Goal: Task Accomplishment & Management: Use online tool/utility

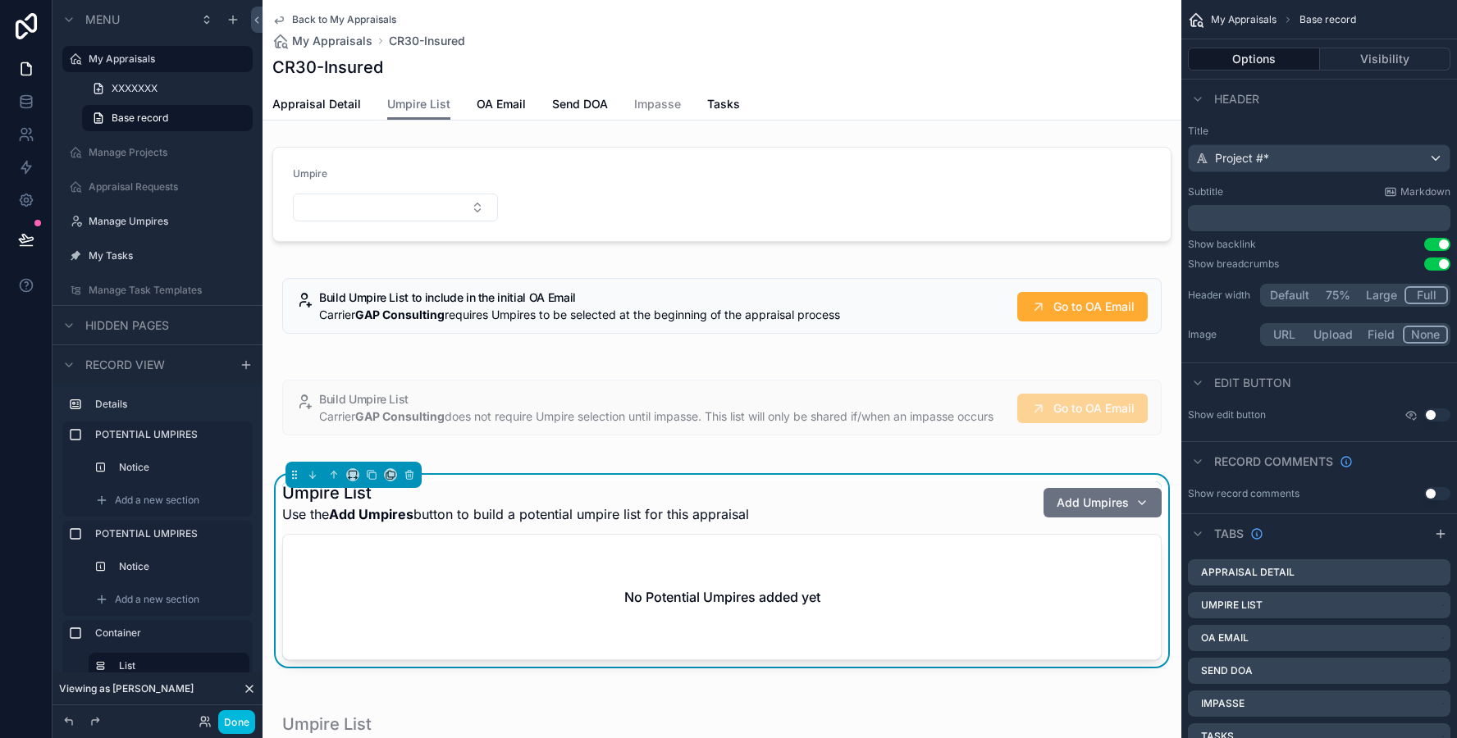
click at [548, 233] on div "scrollable content" at bounding box center [722, 194] width 919 height 108
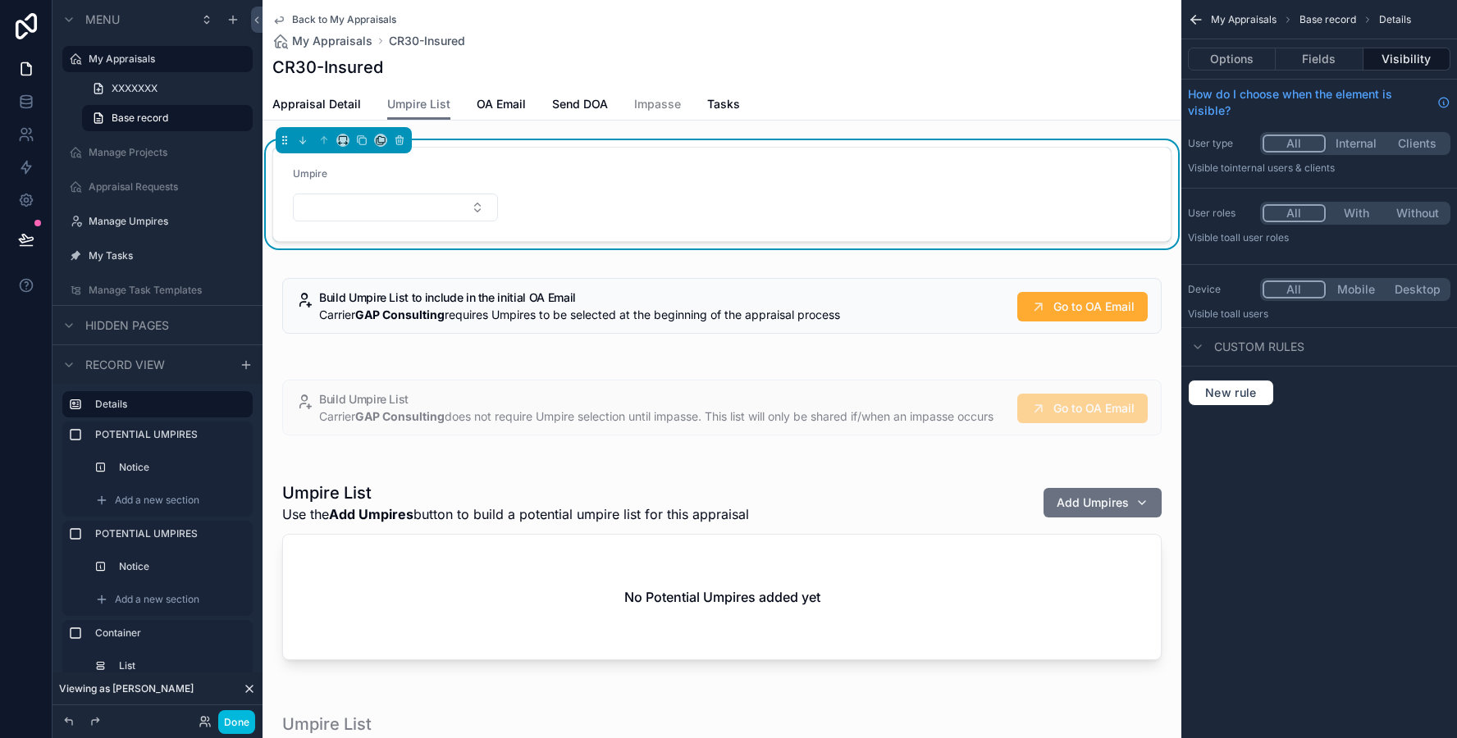
click at [766, 593] on div "scrollable content" at bounding box center [722, 574] width 919 height 218
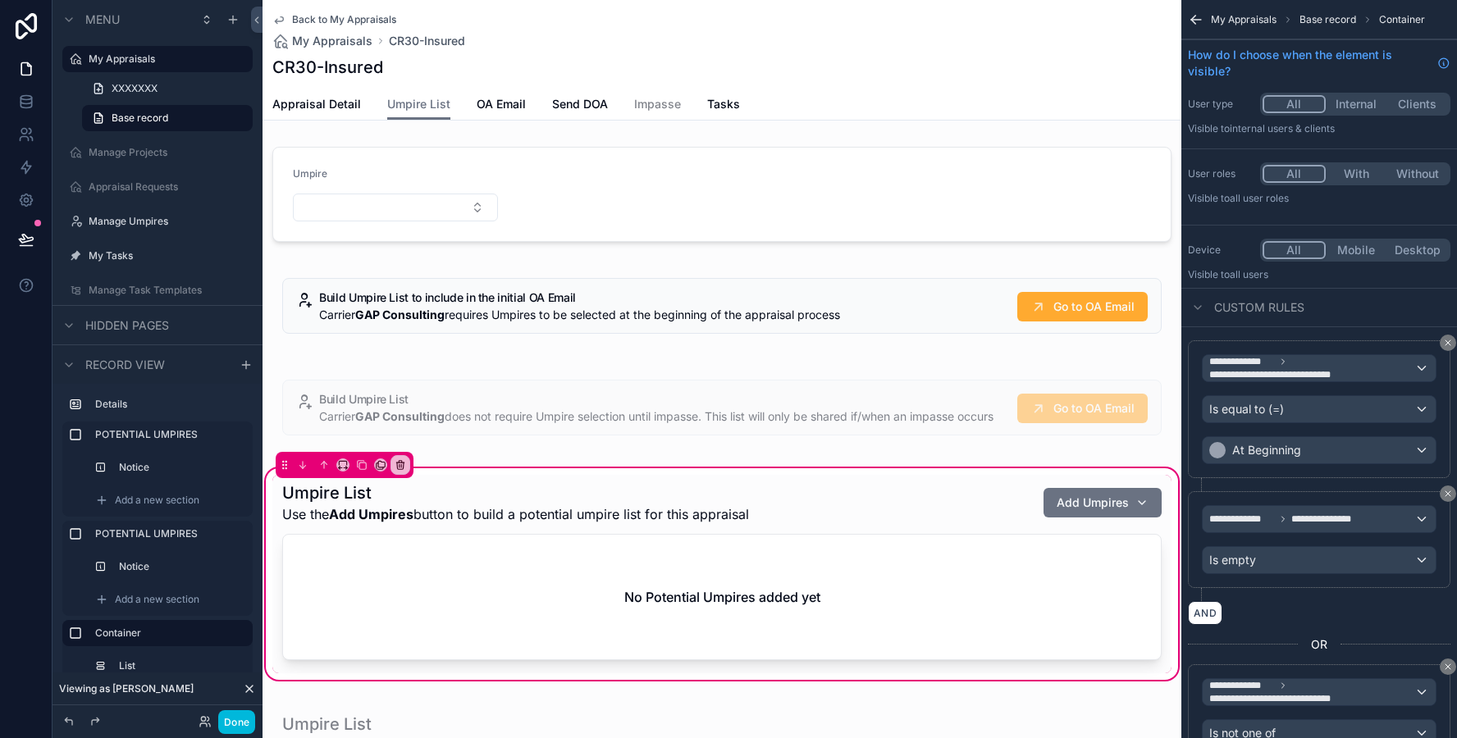
click at [754, 615] on div "scrollable content" at bounding box center [721, 574] width 899 height 199
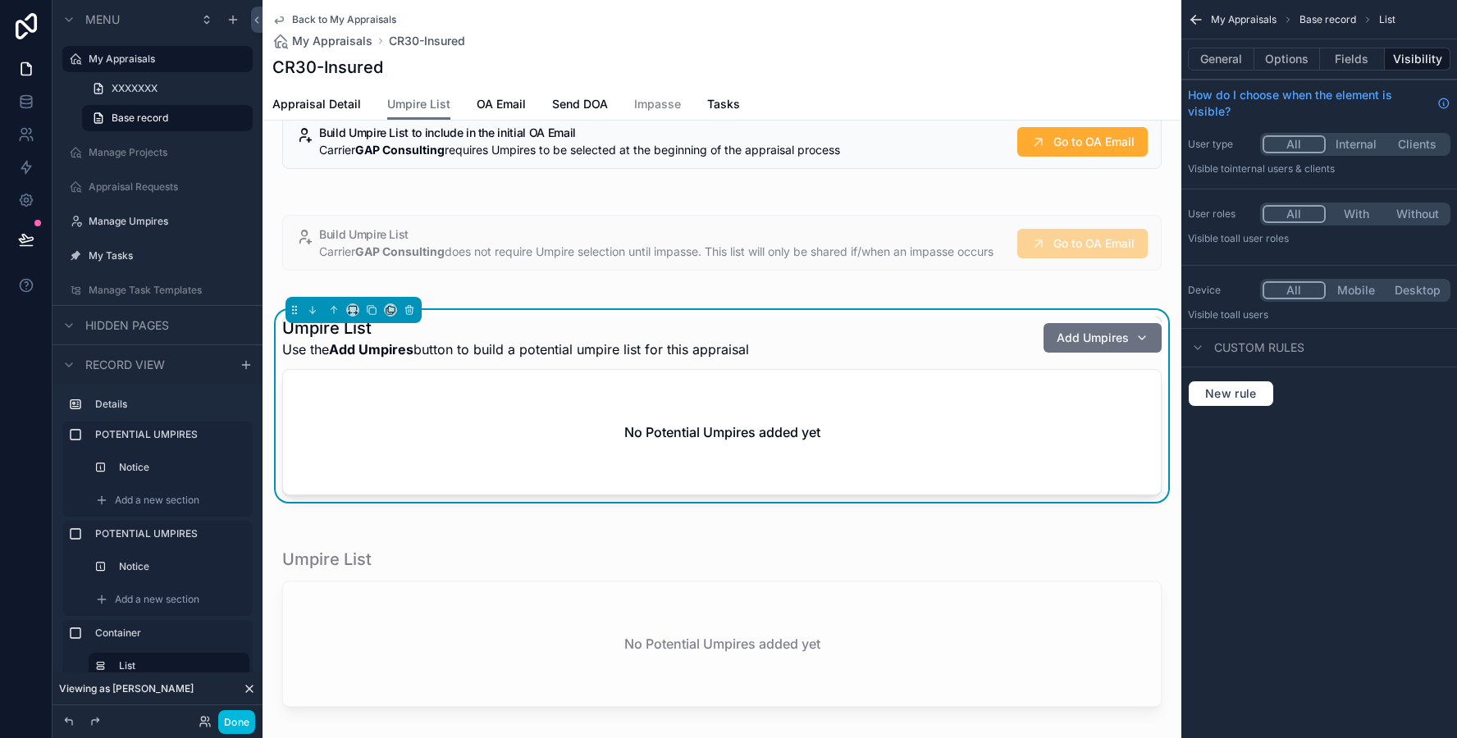
scroll to position [275, 0]
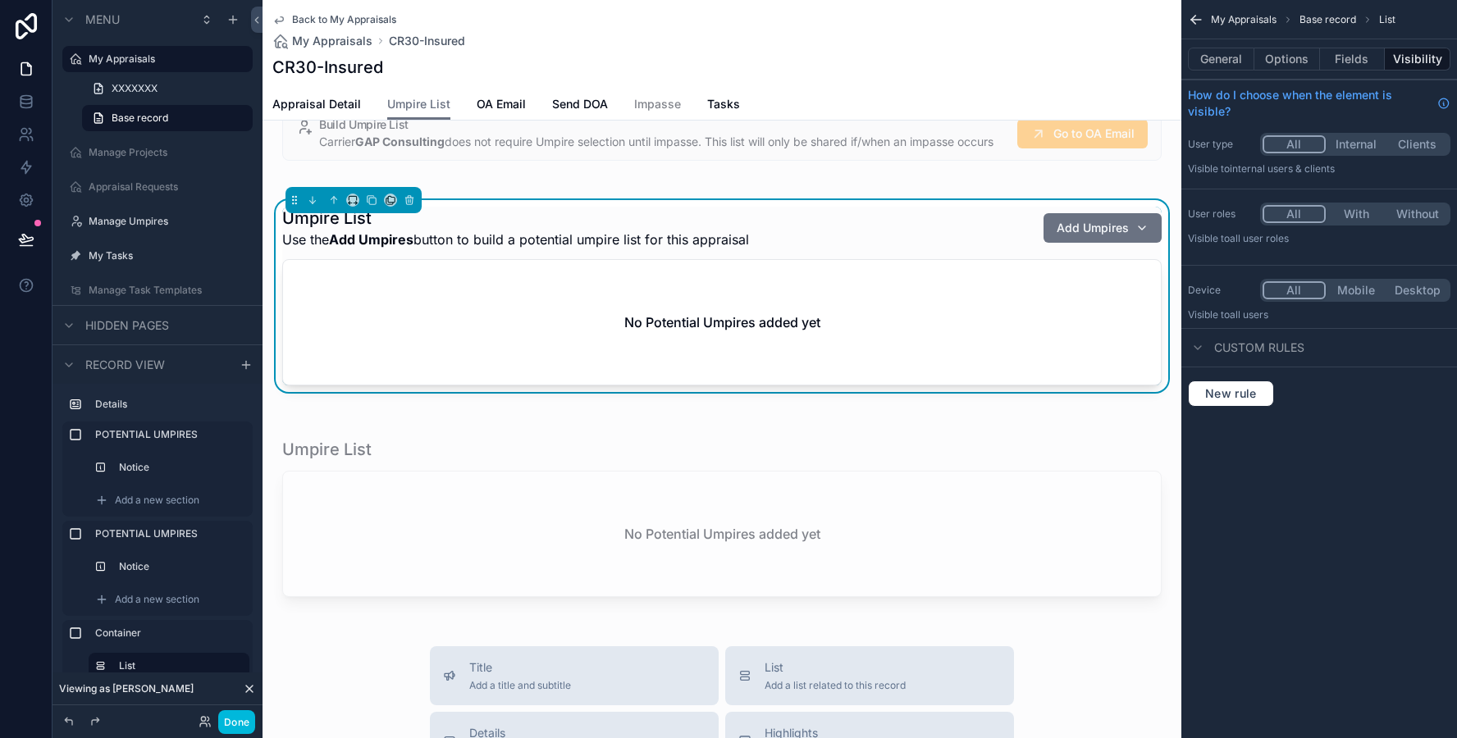
click at [721, 545] on div "scrollable content" at bounding box center [722, 521] width 919 height 199
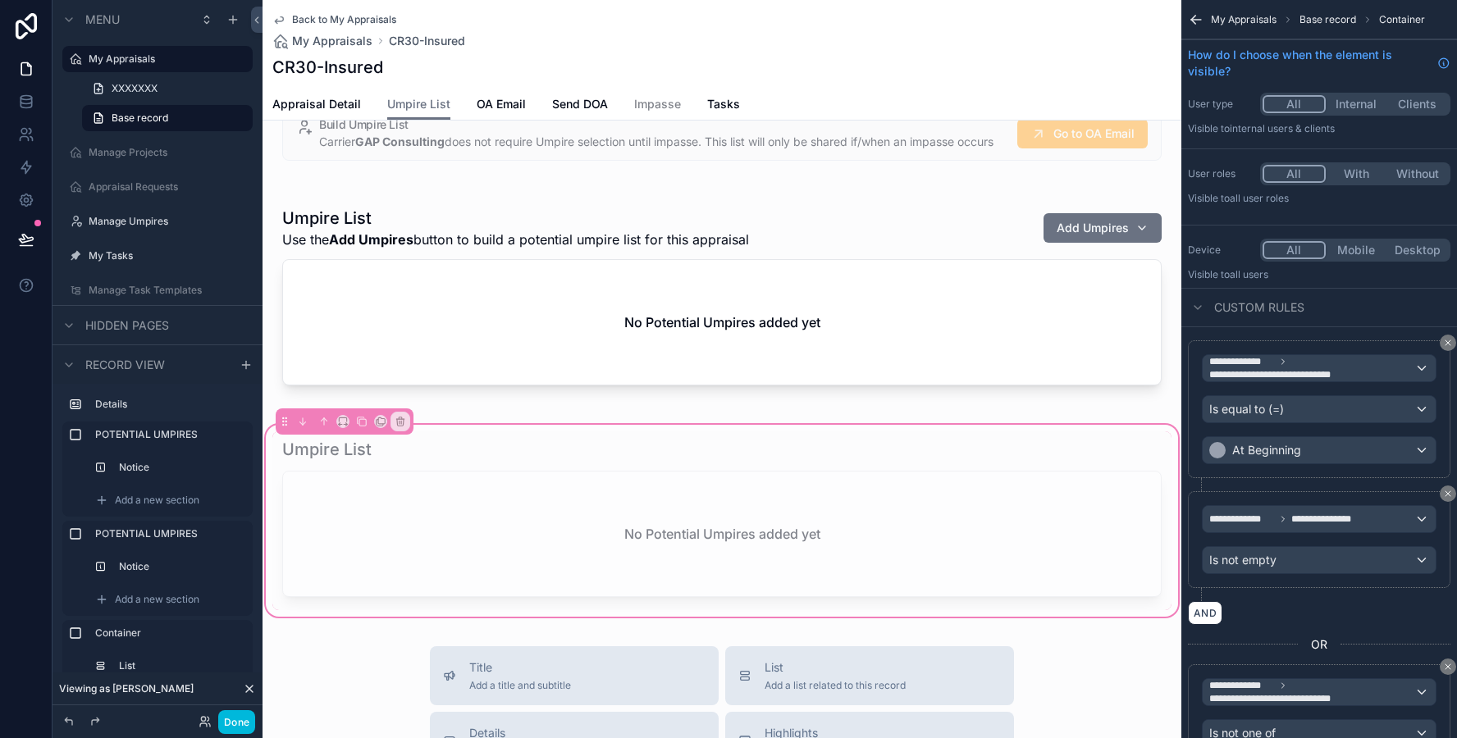
click at [699, 542] on div "scrollable content" at bounding box center [721, 521] width 899 height 179
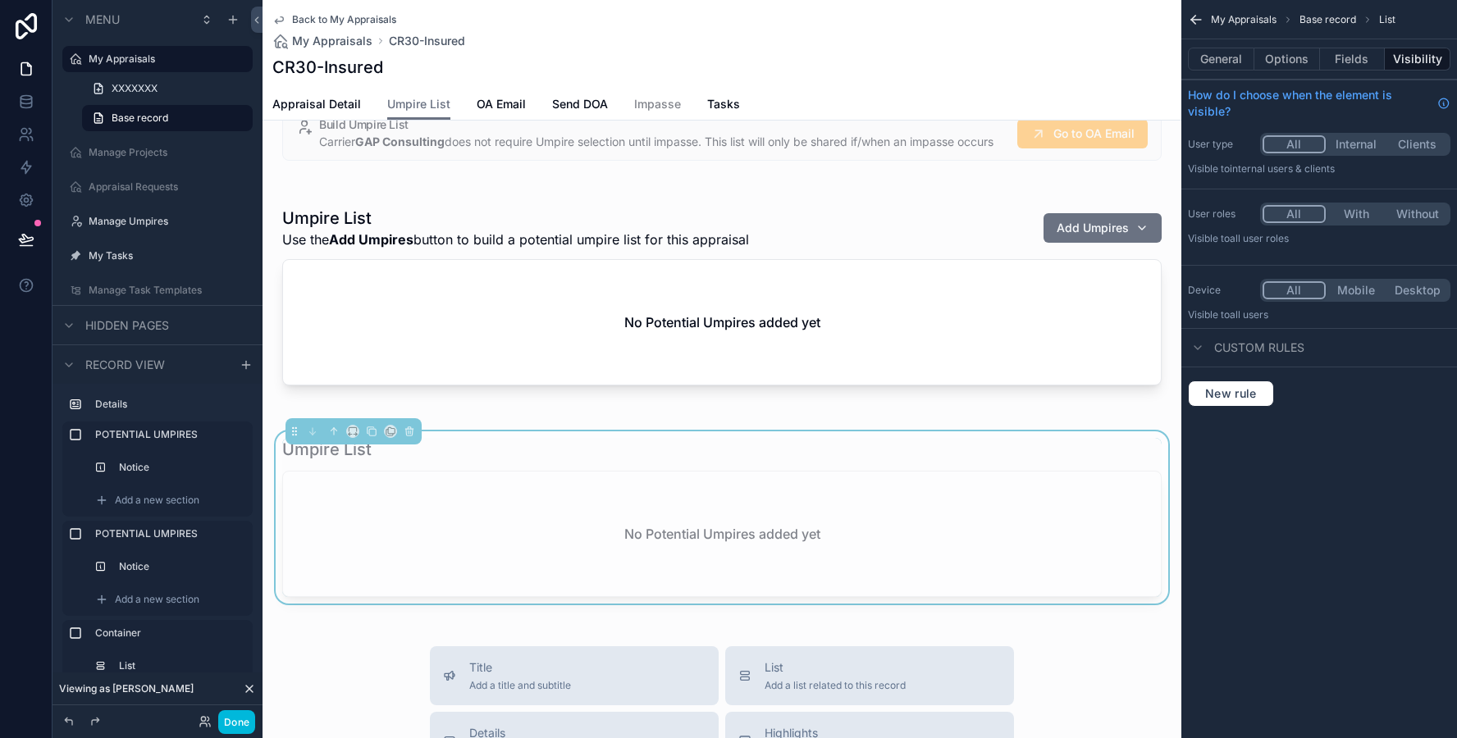
click at [142, 58] on label "My Appraisals" at bounding box center [166, 59] width 154 height 13
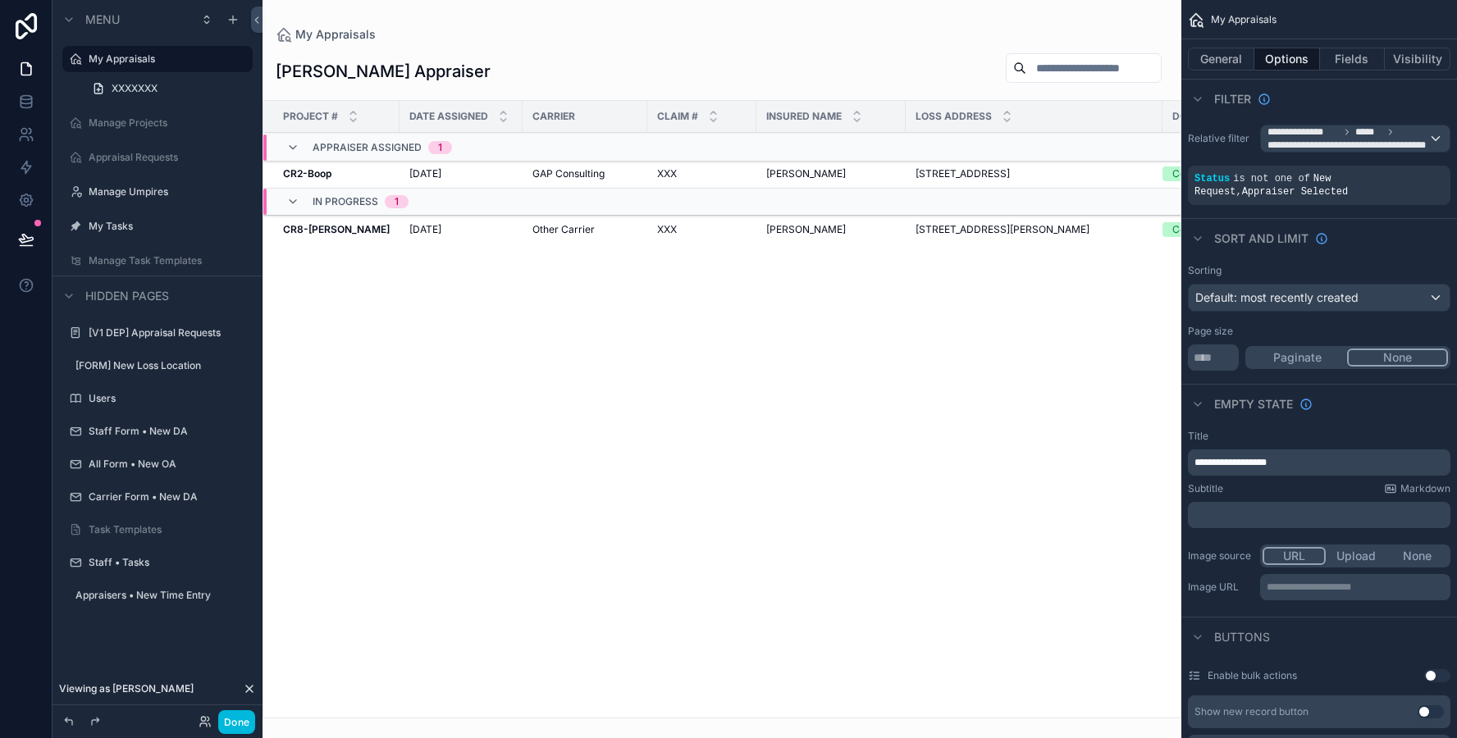
click at [717, 225] on div "XXX XXX" at bounding box center [701, 229] width 89 height 13
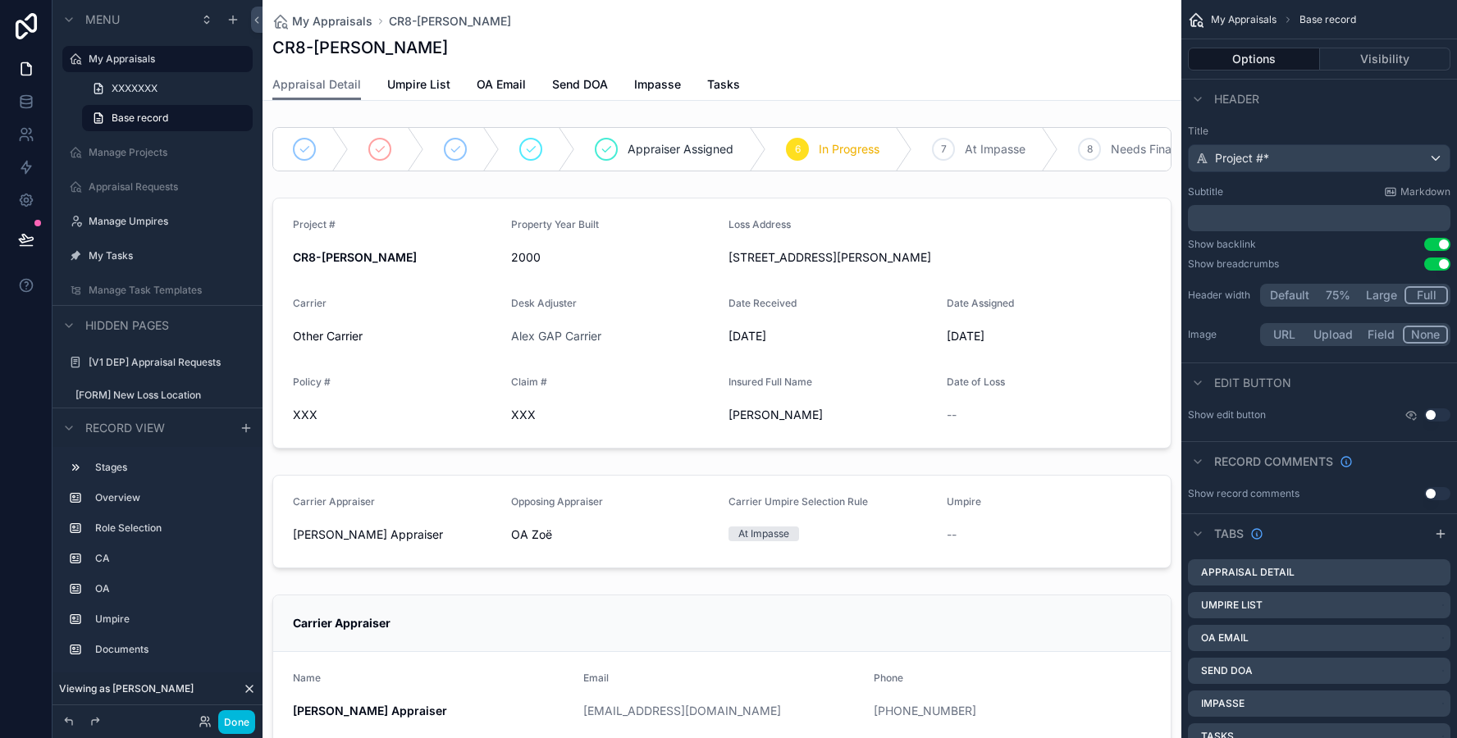
click at [427, 74] on link "Umpire List" at bounding box center [418, 86] width 63 height 33
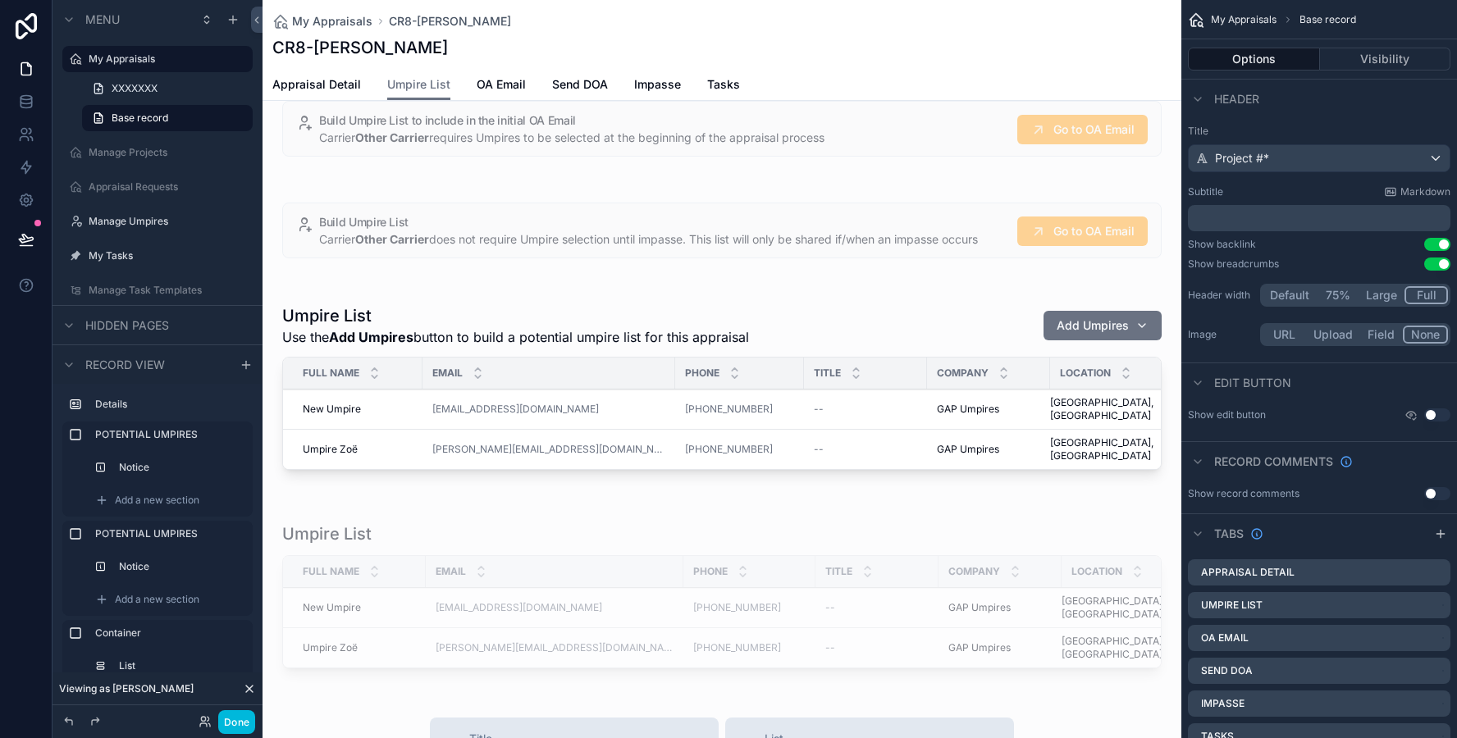
scroll to position [175, 0]
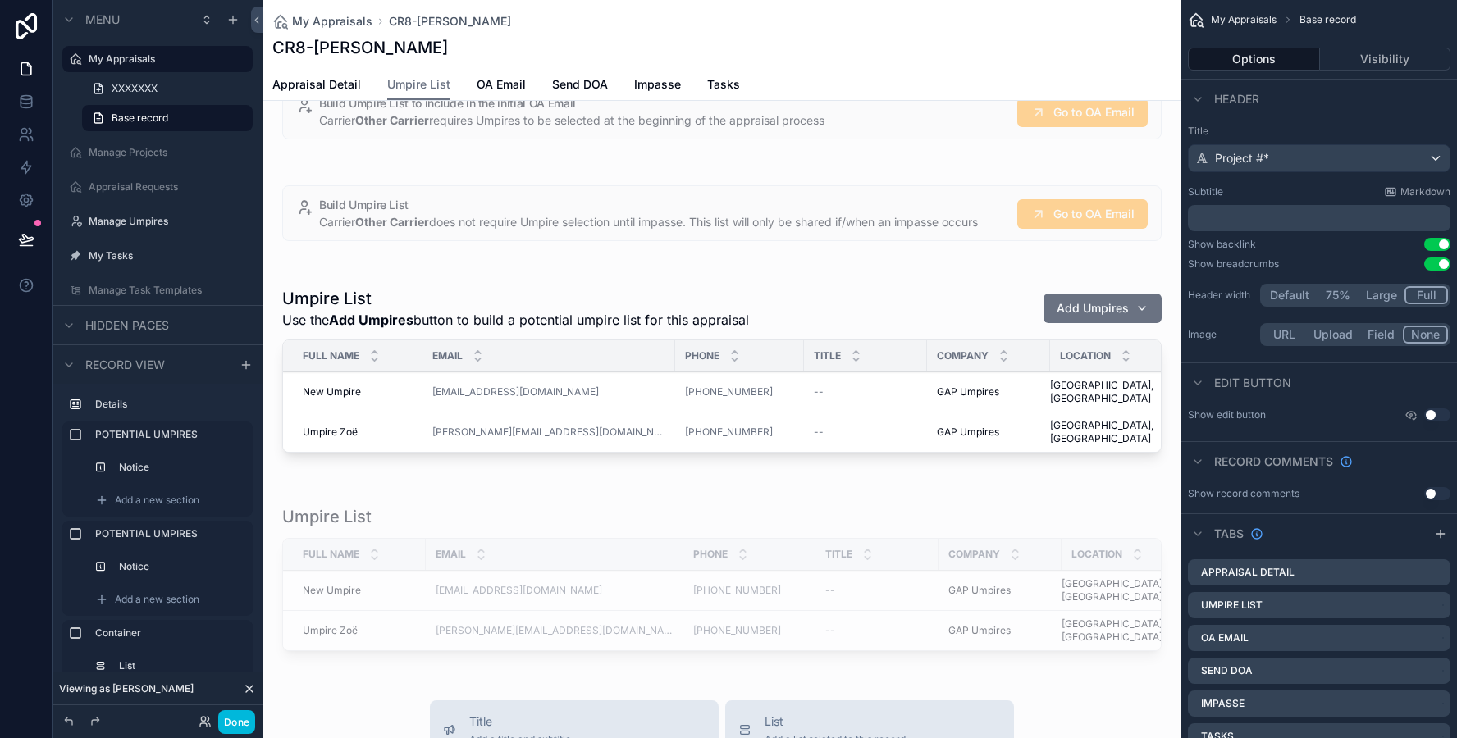
click at [503, 499] on div "scrollable content" at bounding box center [722, 581] width 919 height 185
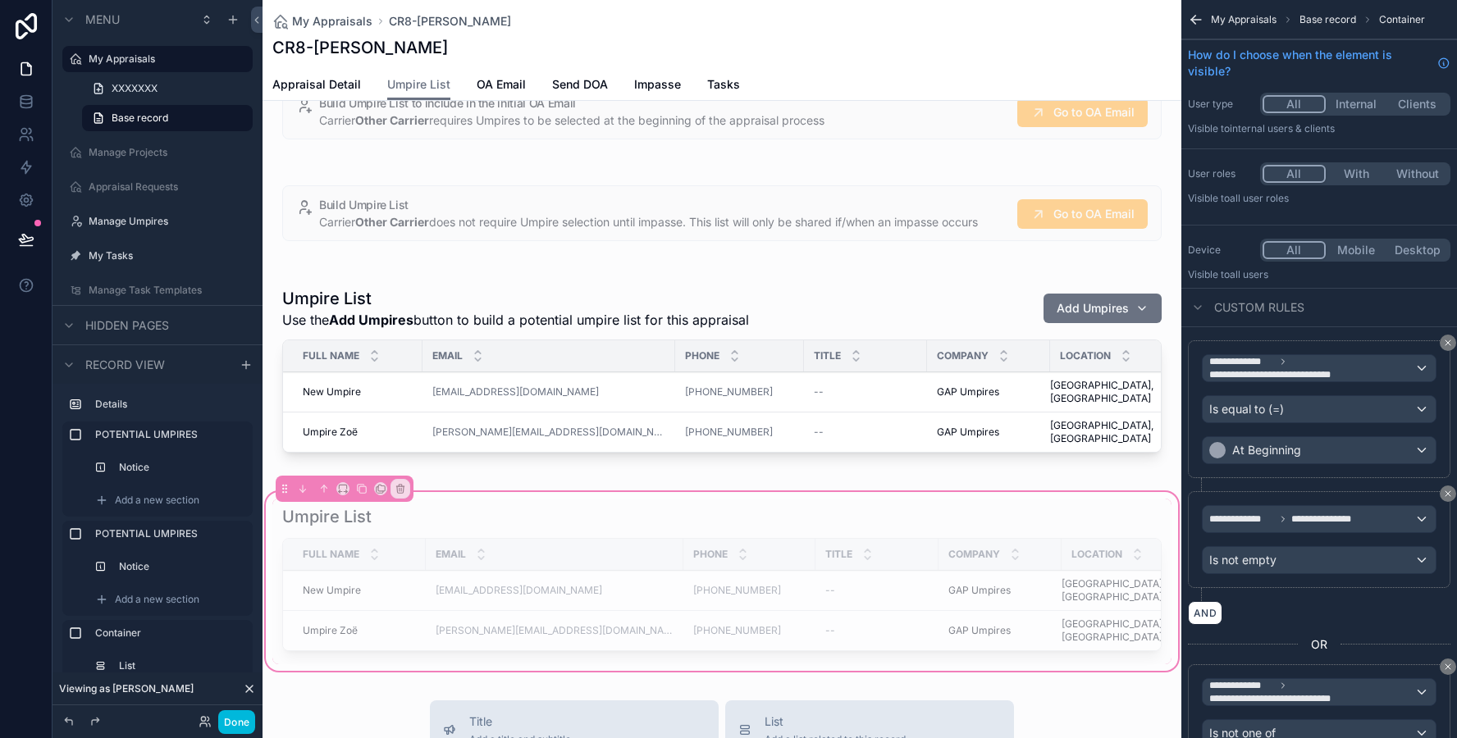
click at [480, 499] on div "scrollable content" at bounding box center [721, 582] width 899 height 166
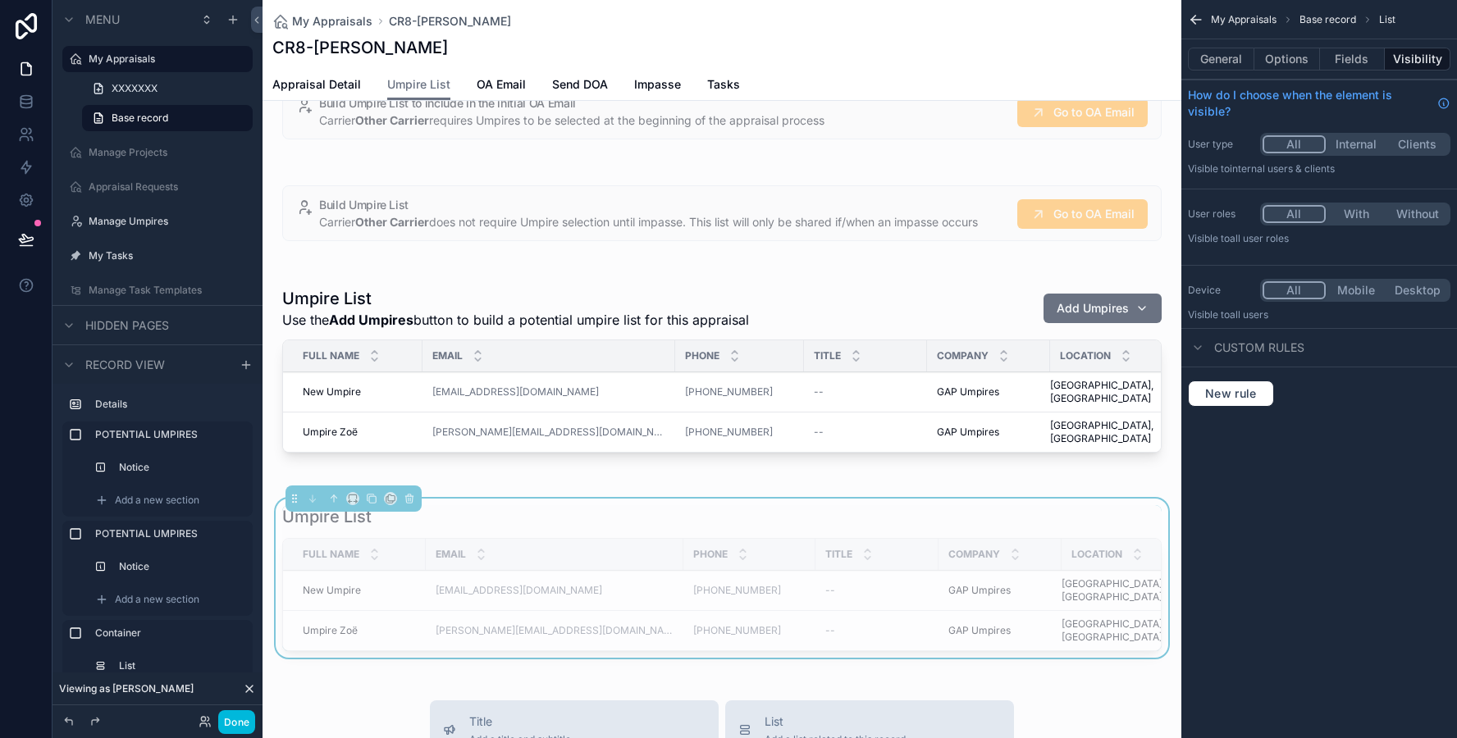
click at [1232, 58] on button "General" at bounding box center [1221, 59] width 66 height 23
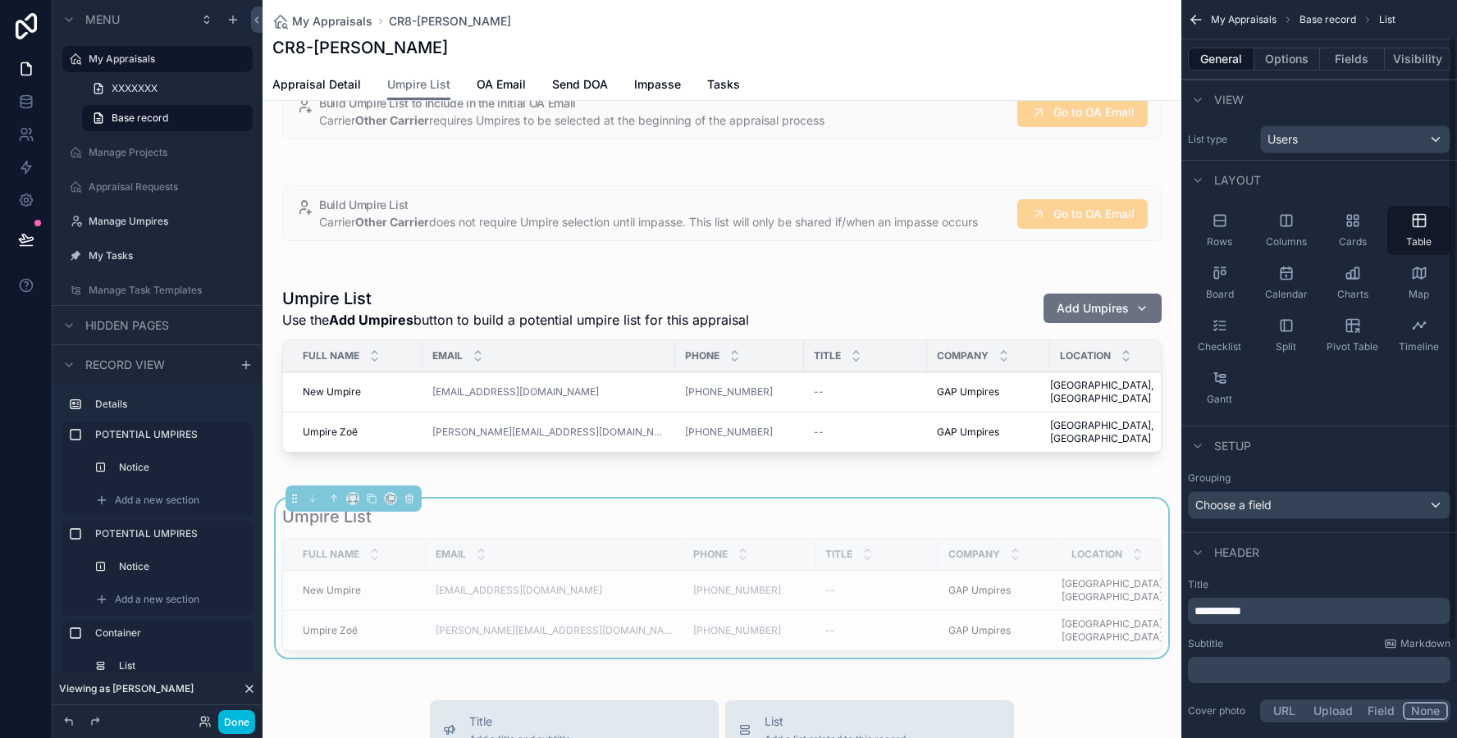
scroll to position [145, 0]
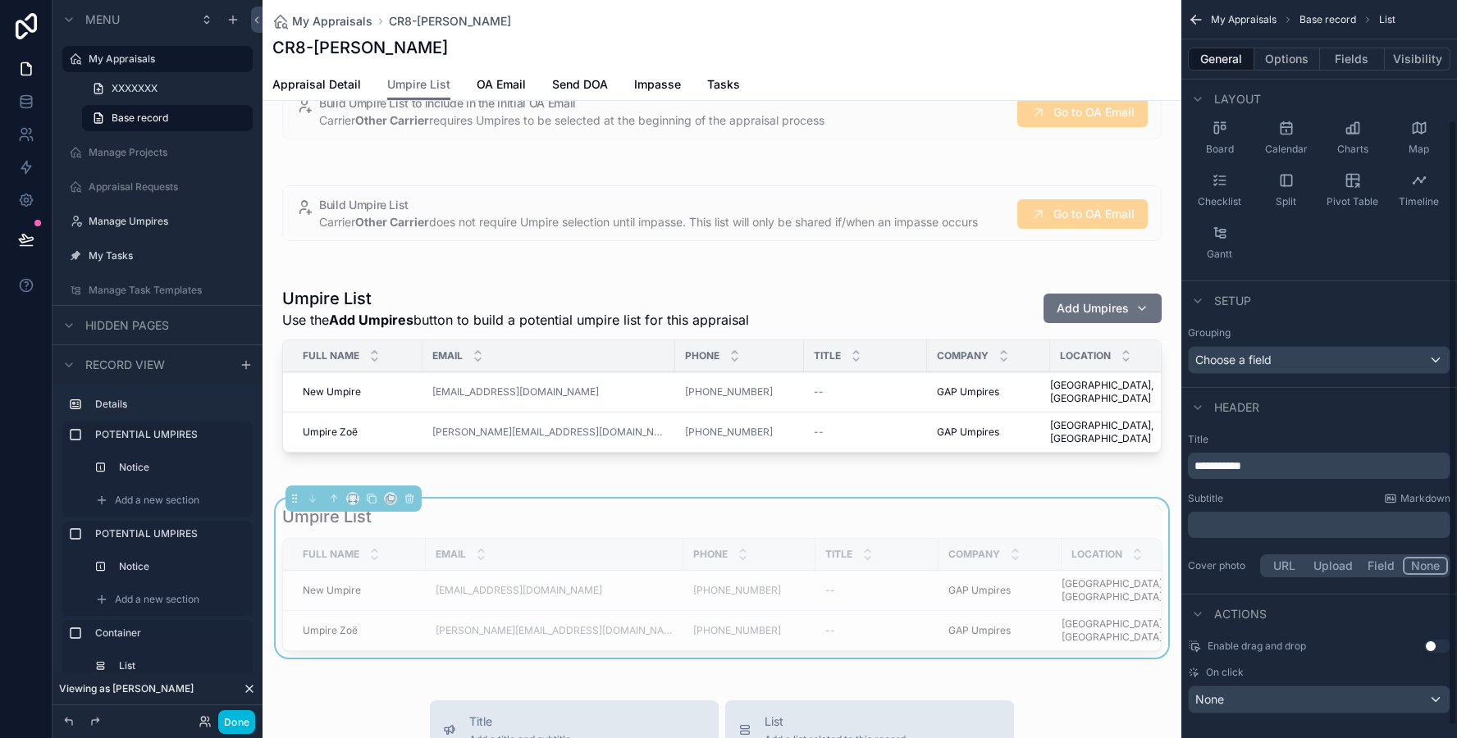
click at [1423, 56] on button "Visibility" at bounding box center [1418, 59] width 66 height 23
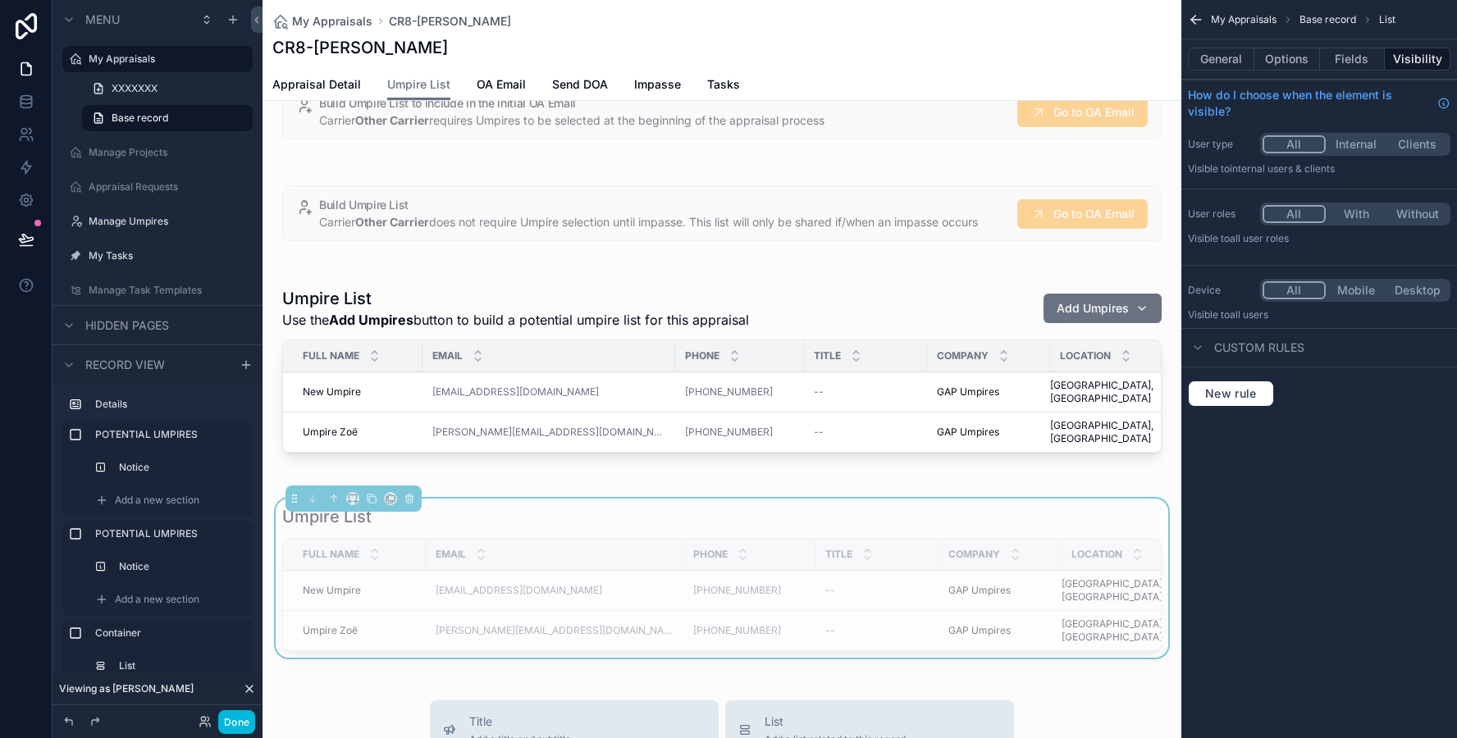
scroll to position [0, 0]
click at [828, 499] on div "Umpire List Full Name Email Phone Title Company Location New Umpire New Umpire …" at bounding box center [721, 582] width 899 height 166
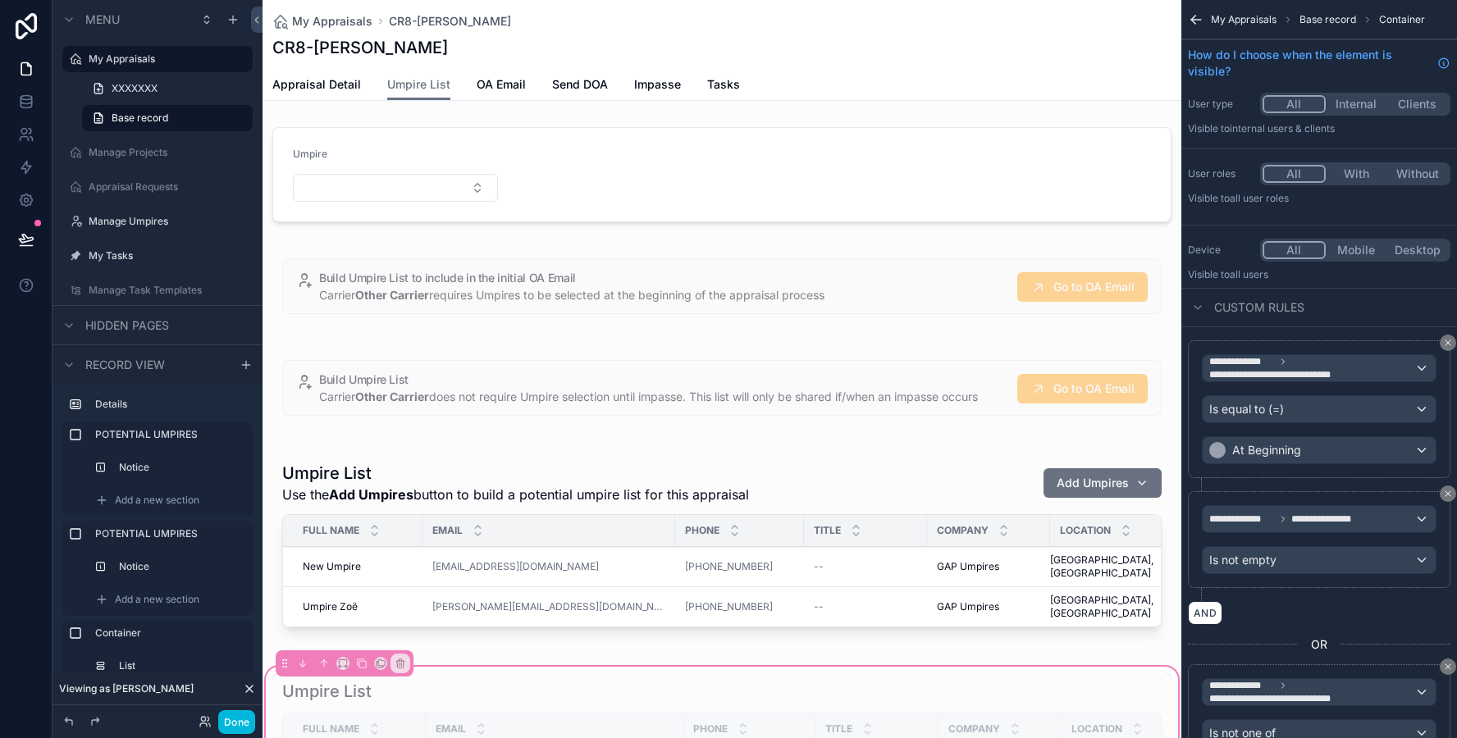
click at [573, 95] on link "Send DOA" at bounding box center [580, 86] width 56 height 33
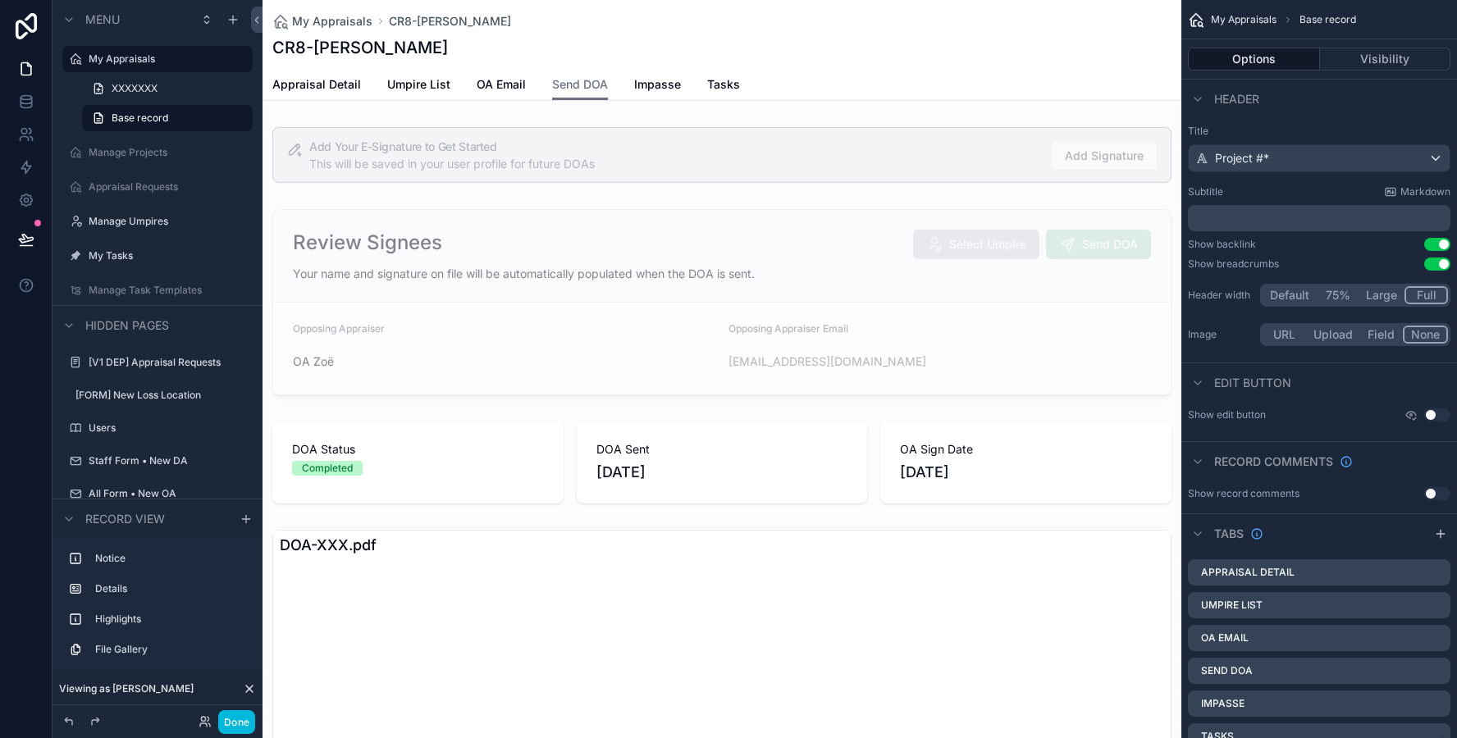
click at [599, 270] on div "scrollable content" at bounding box center [722, 302] width 919 height 199
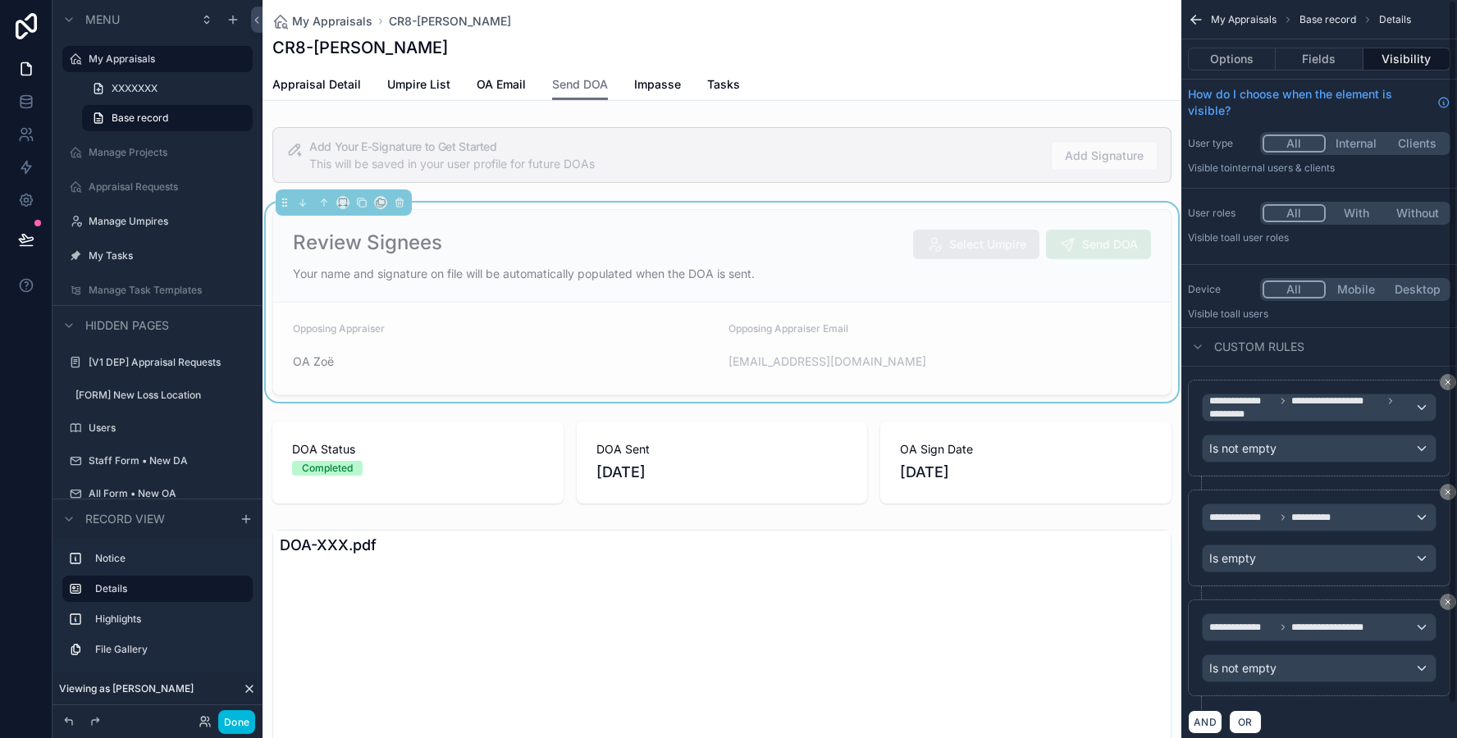
scroll to position [35, 0]
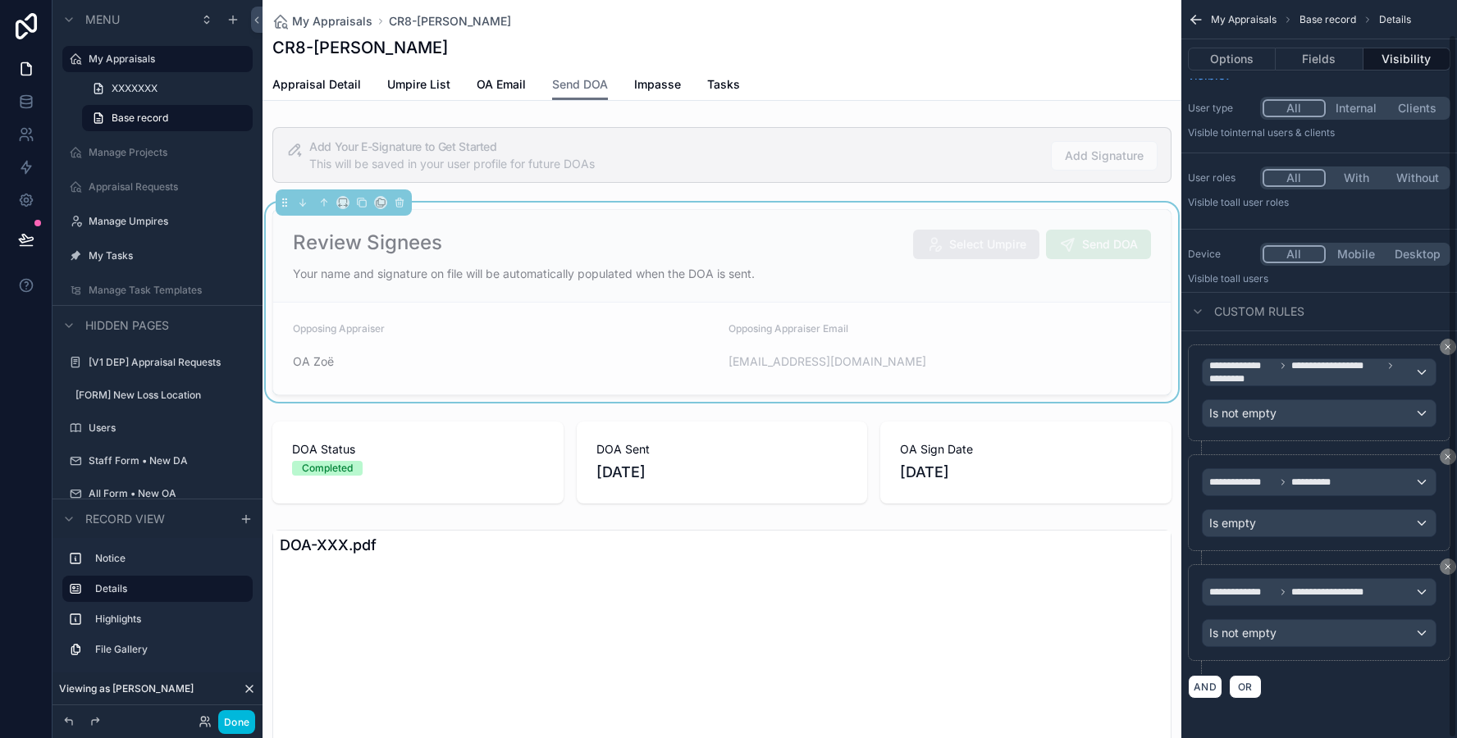
click at [1256, 62] on button "Options" at bounding box center [1232, 59] width 88 height 23
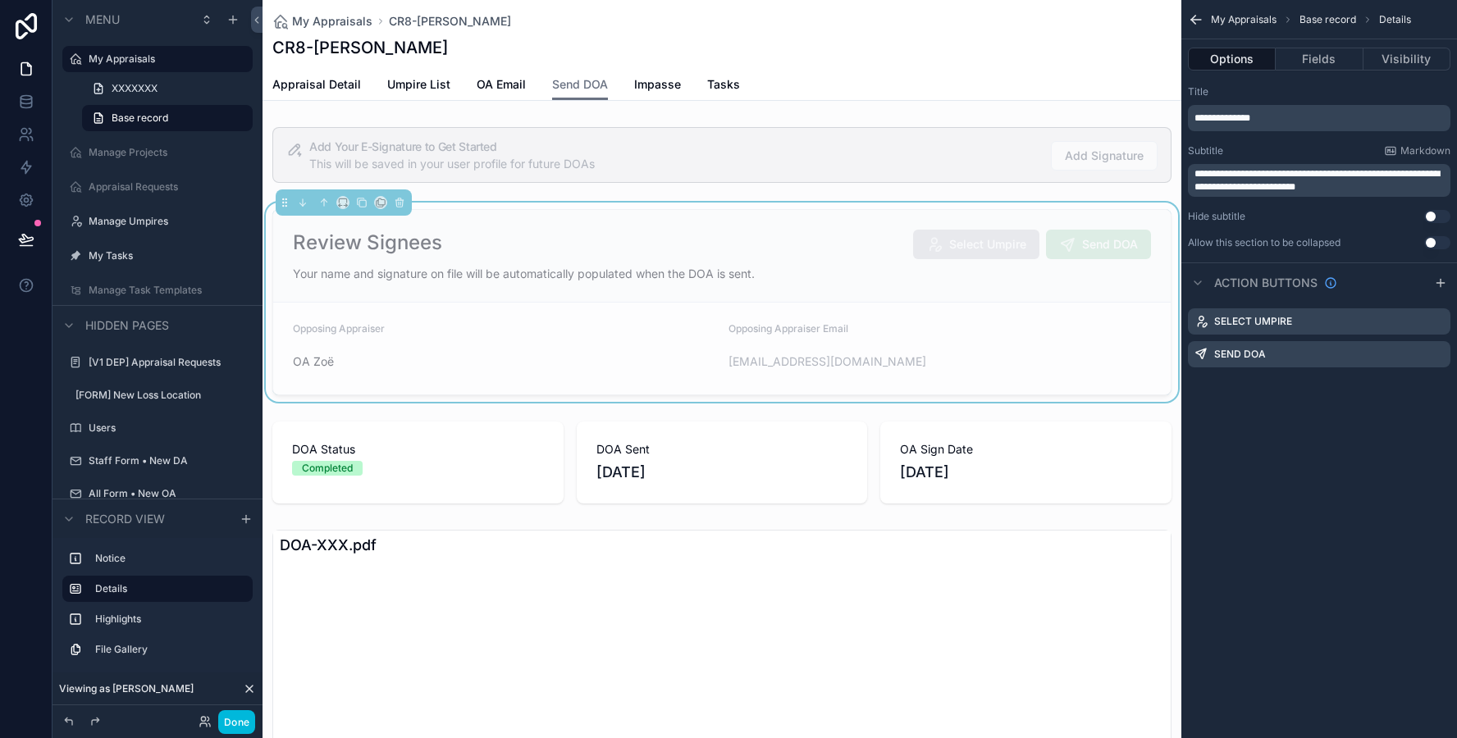
click at [0, 0] on icon "scrollable content" at bounding box center [0, 0] width 0 height 0
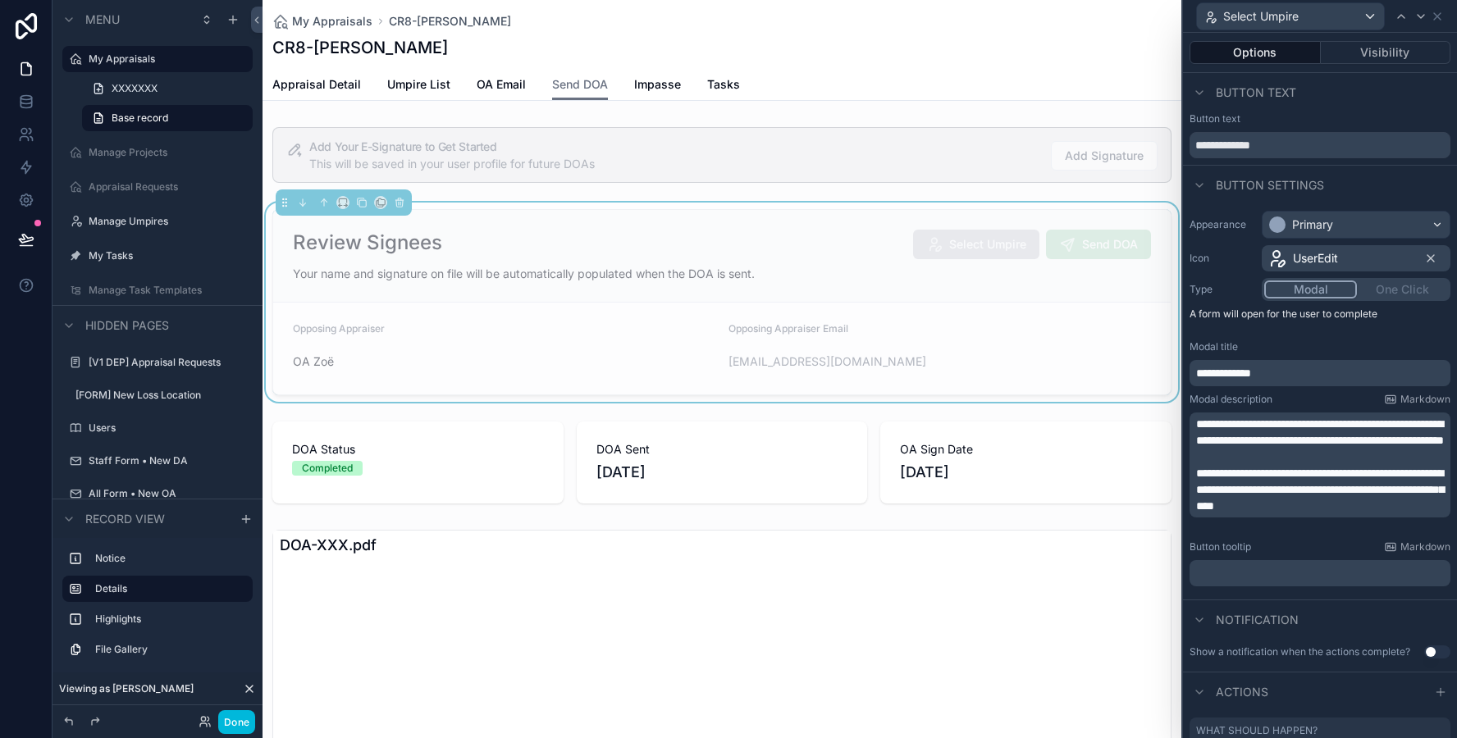
click at [1402, 52] on button "Visibility" at bounding box center [1386, 52] width 130 height 23
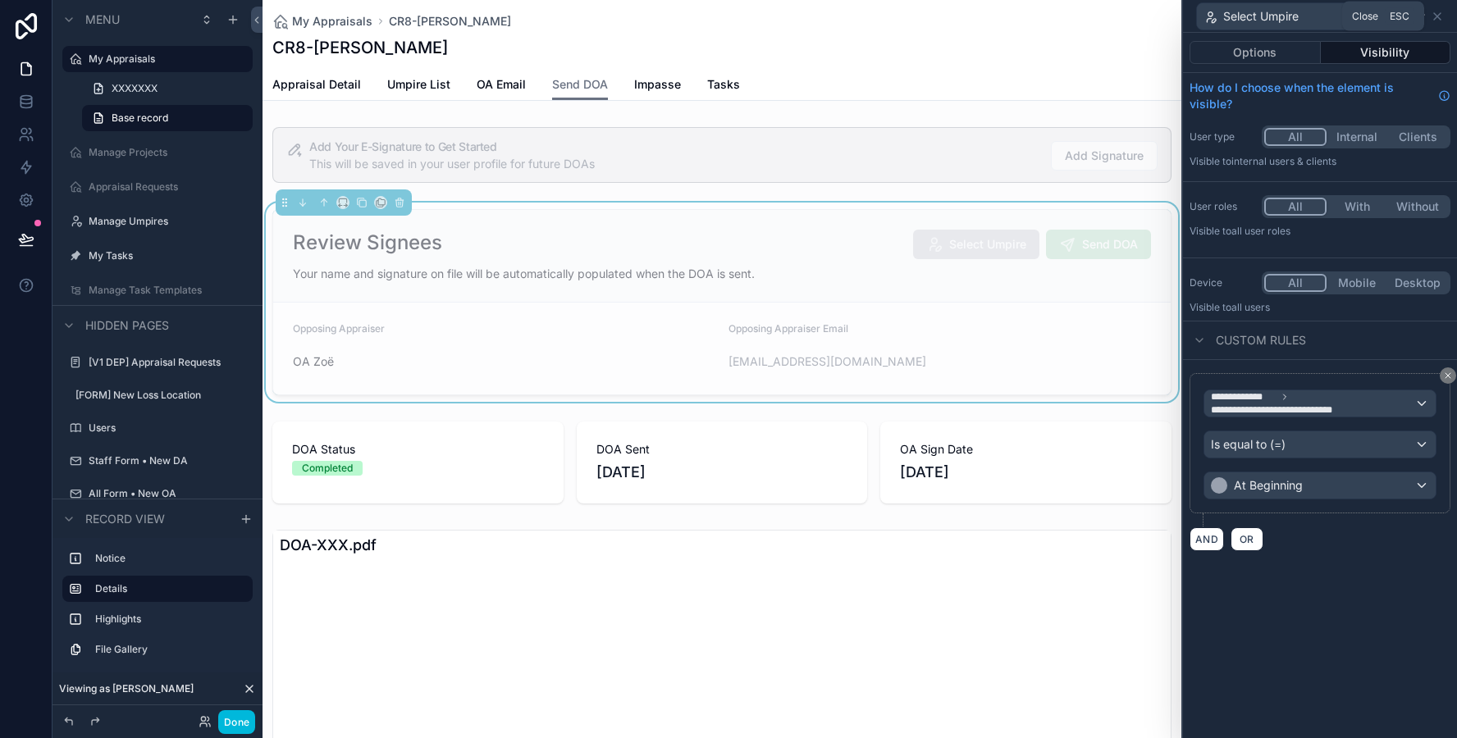
click at [1438, 19] on icon at bounding box center [1437, 16] width 13 height 13
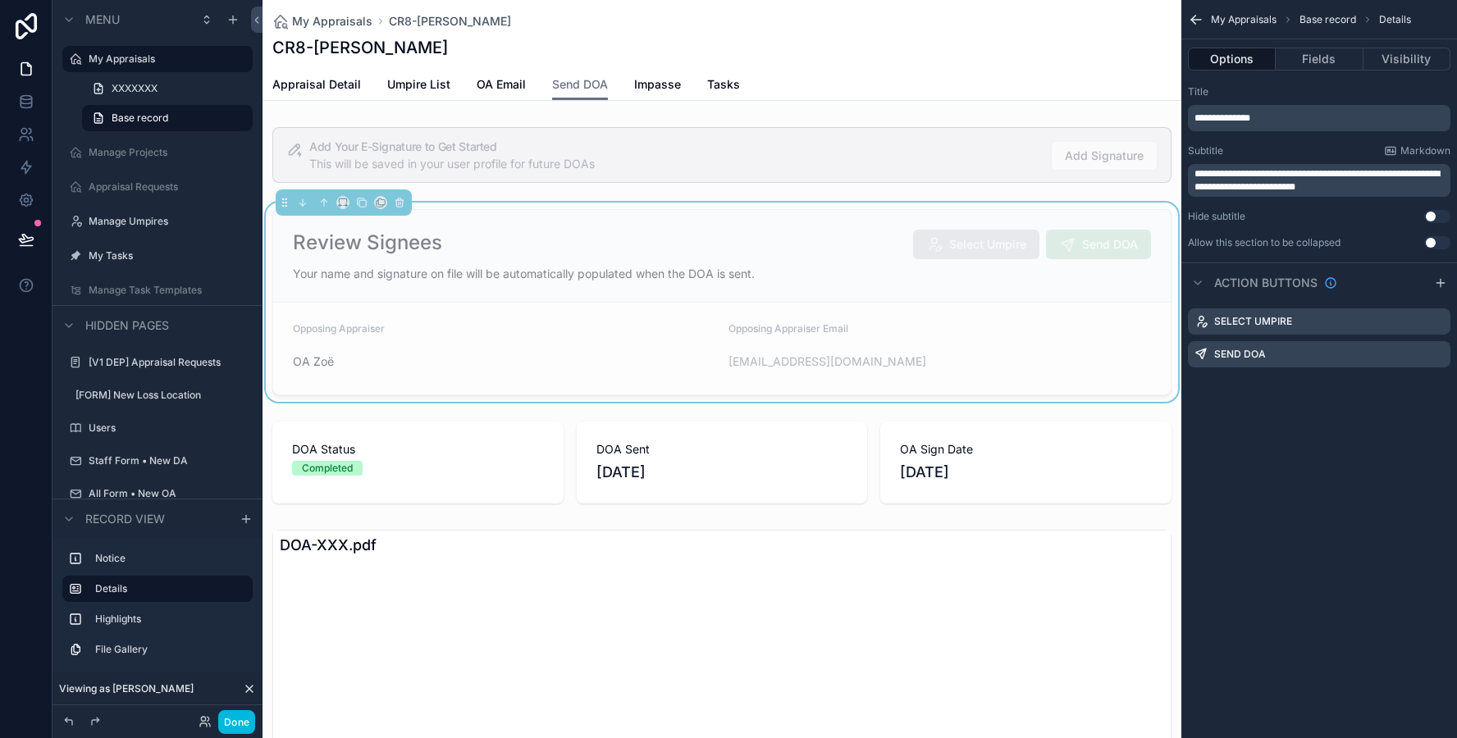
click at [1308, 48] on button "Fields" at bounding box center [1319, 59] width 87 height 23
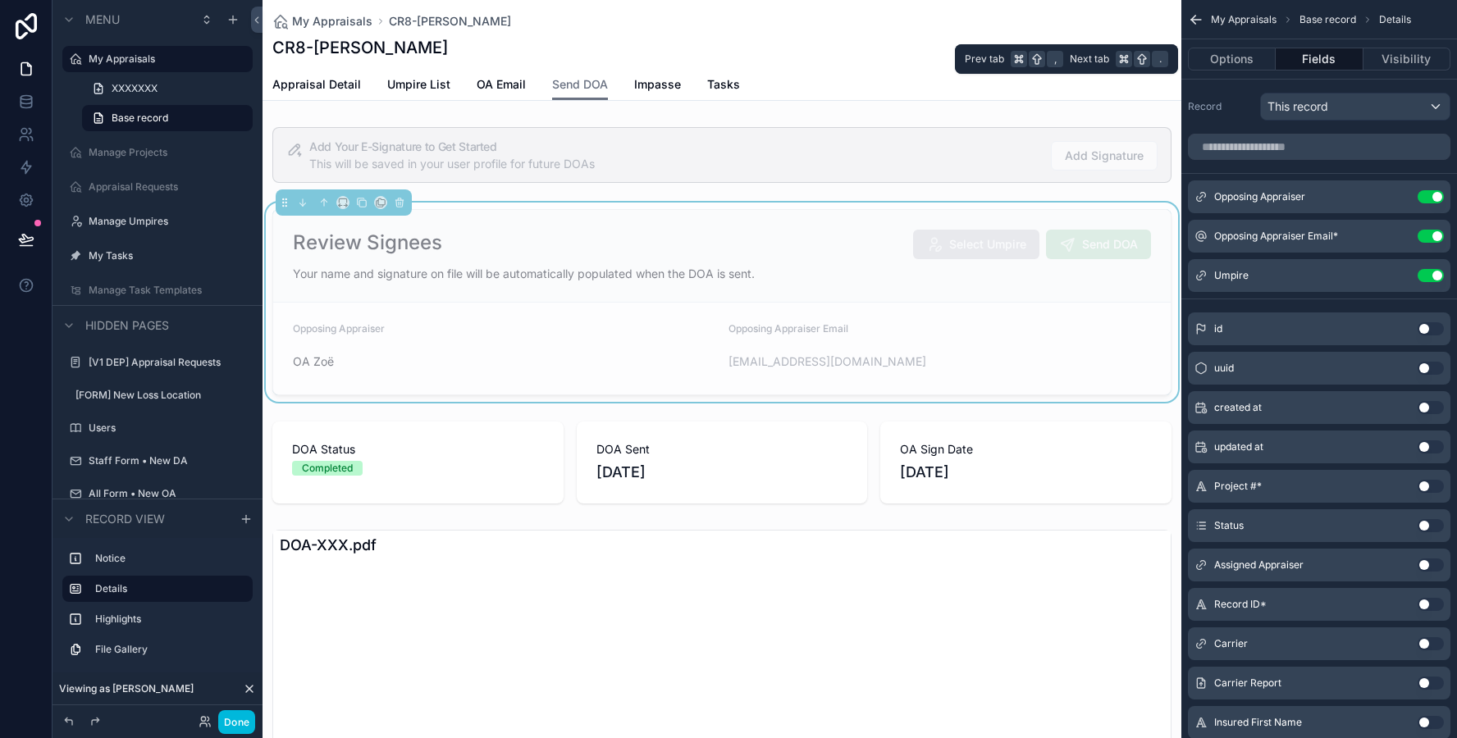
click at [1205, 52] on button "Options" at bounding box center [1232, 59] width 88 height 23
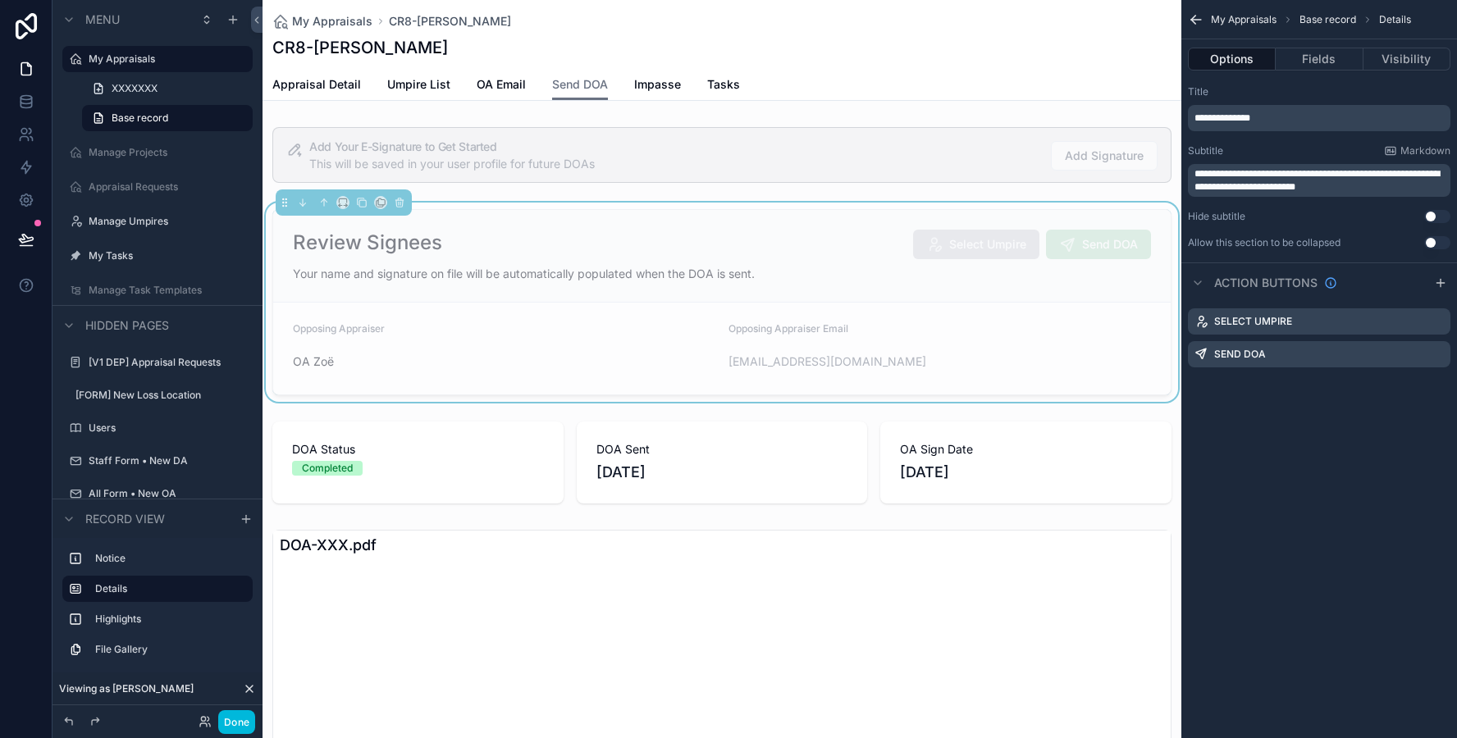
click at [0, 0] on icon "scrollable content" at bounding box center [0, 0] width 0 height 0
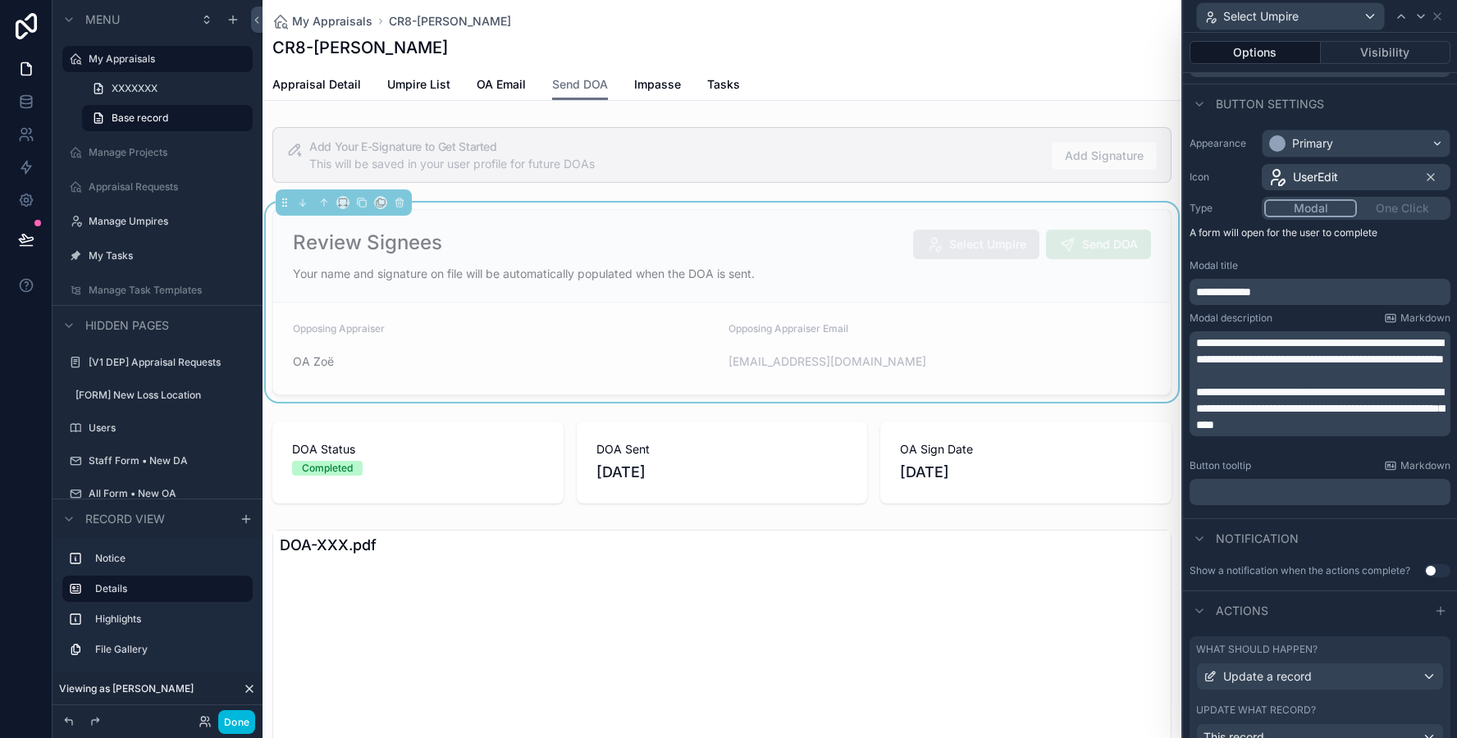
scroll to position [149, 0]
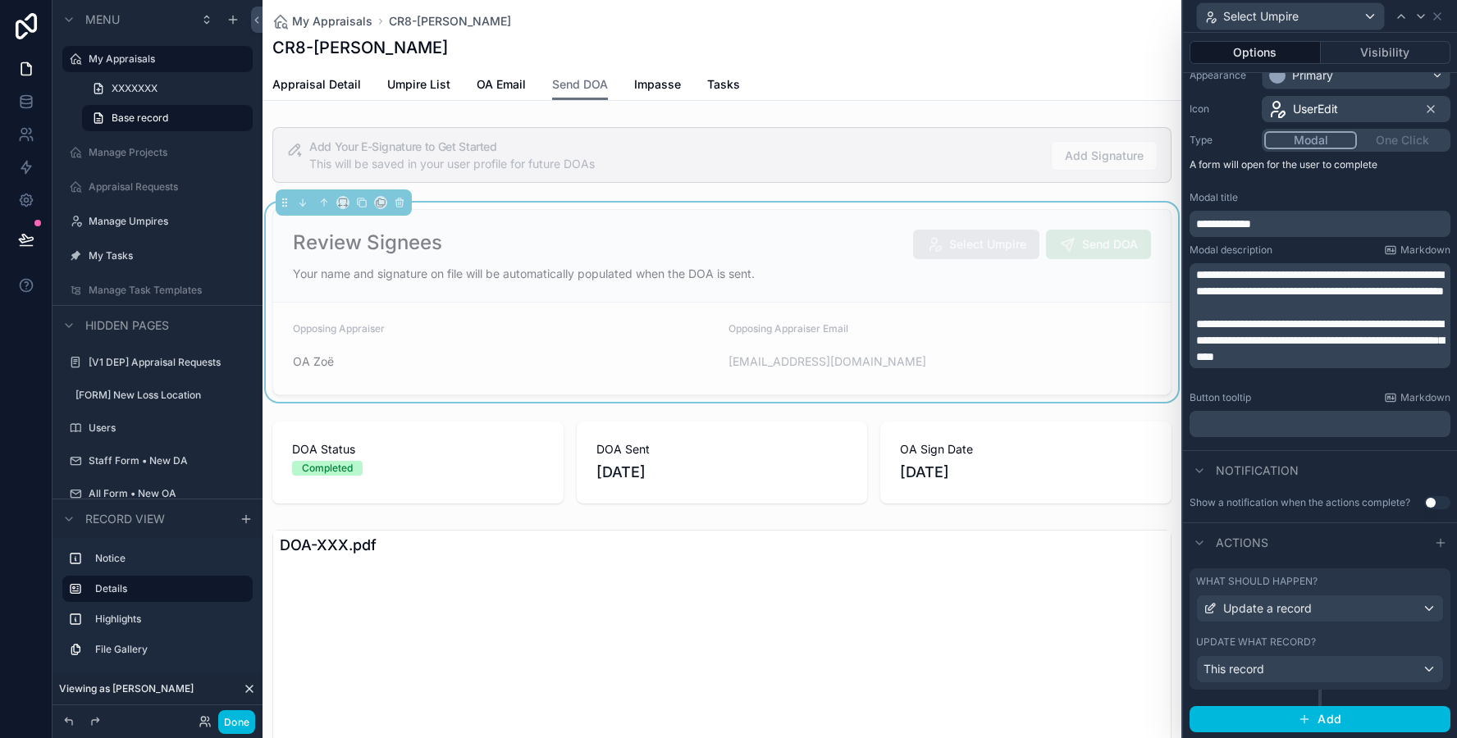
click at [1362, 632] on div "What should happen? Update a record Update what record? This record" at bounding box center [1320, 629] width 261 height 121
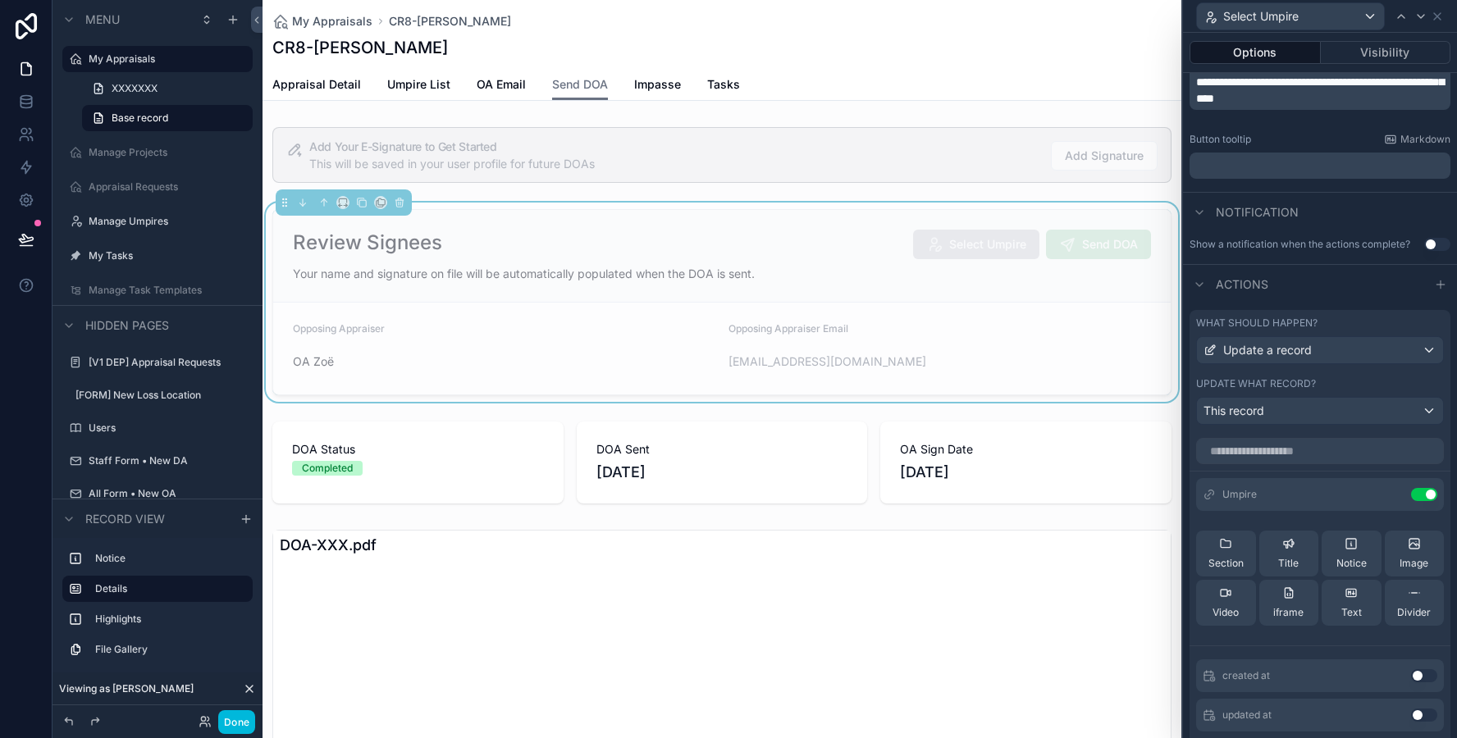
scroll to position [500, 0]
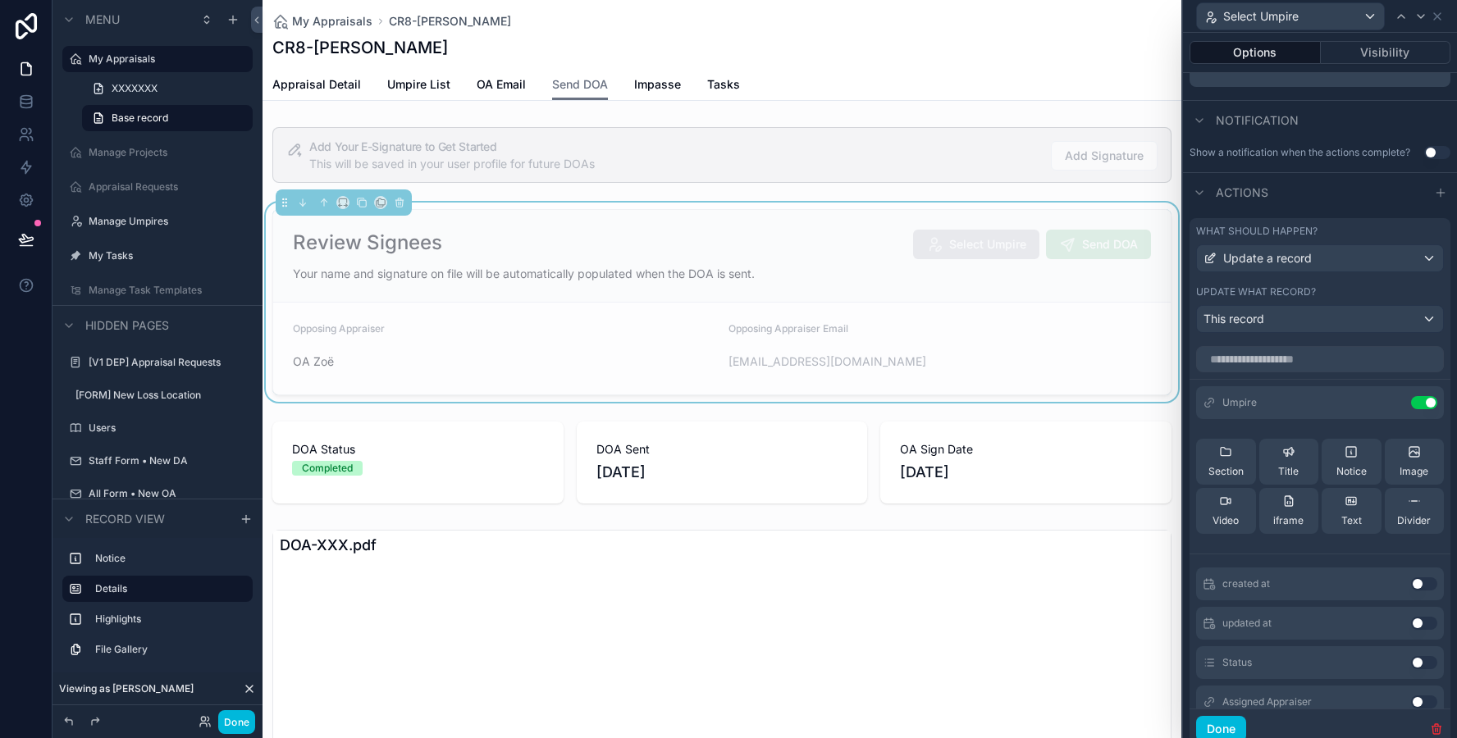
click at [0, 0] on icon at bounding box center [0, 0] width 0 height 0
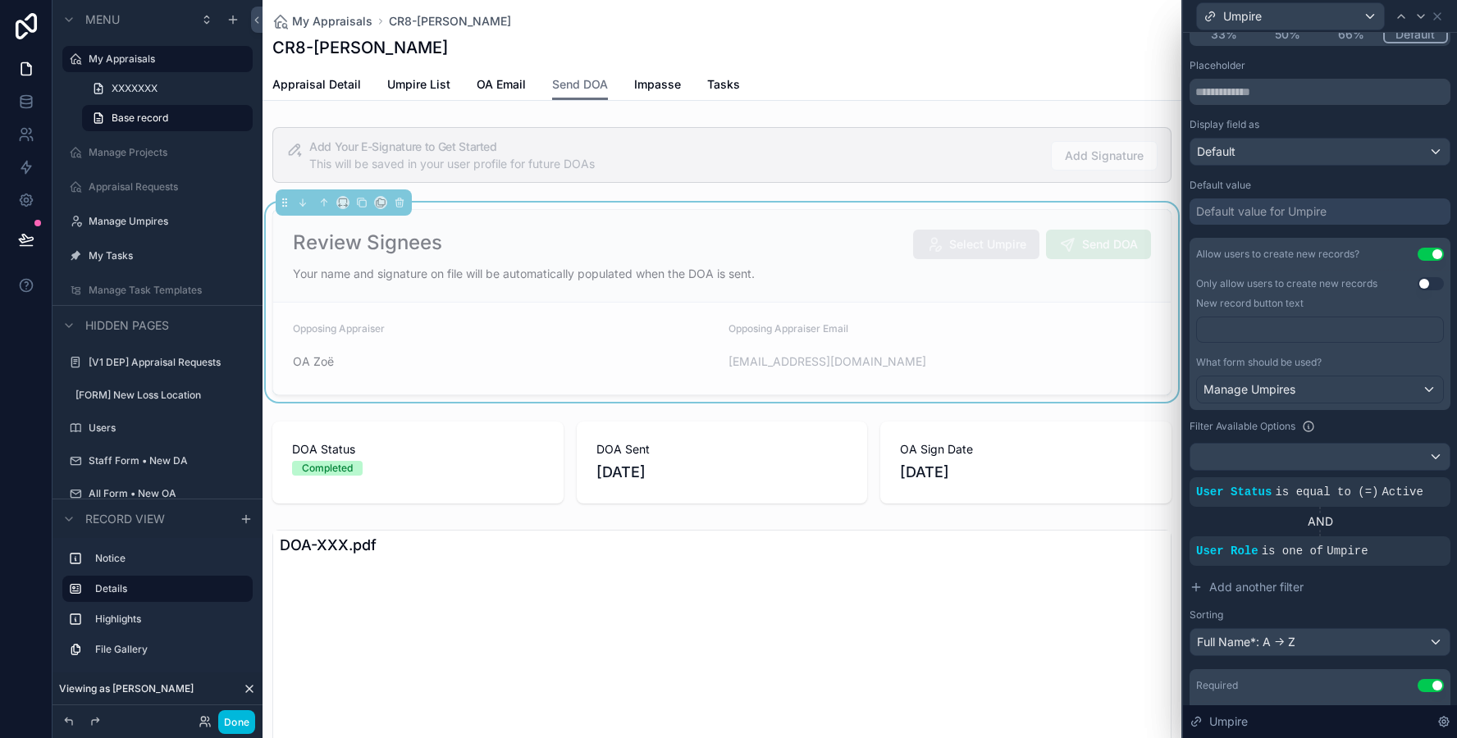
scroll to position [266, 0]
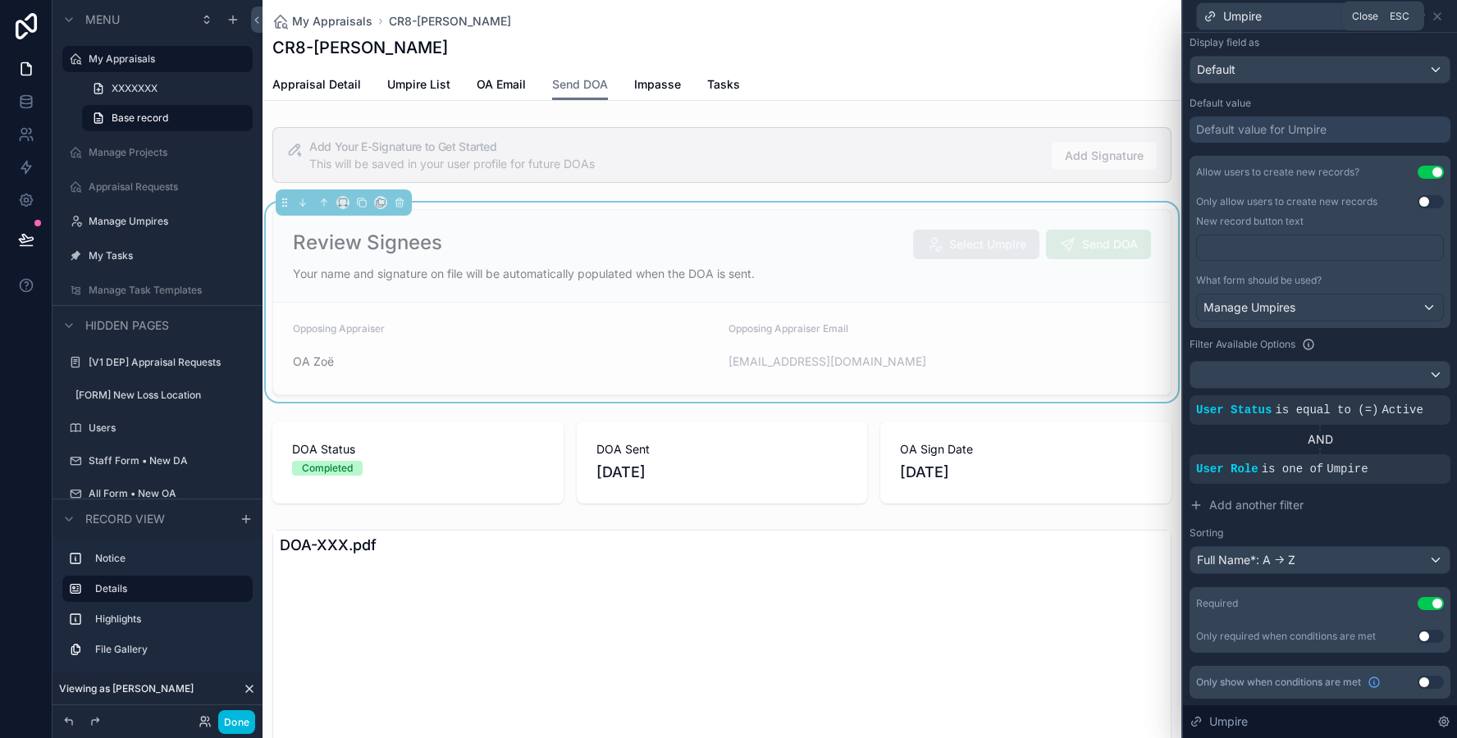
click at [1443, 21] on icon at bounding box center [1437, 16] width 13 height 13
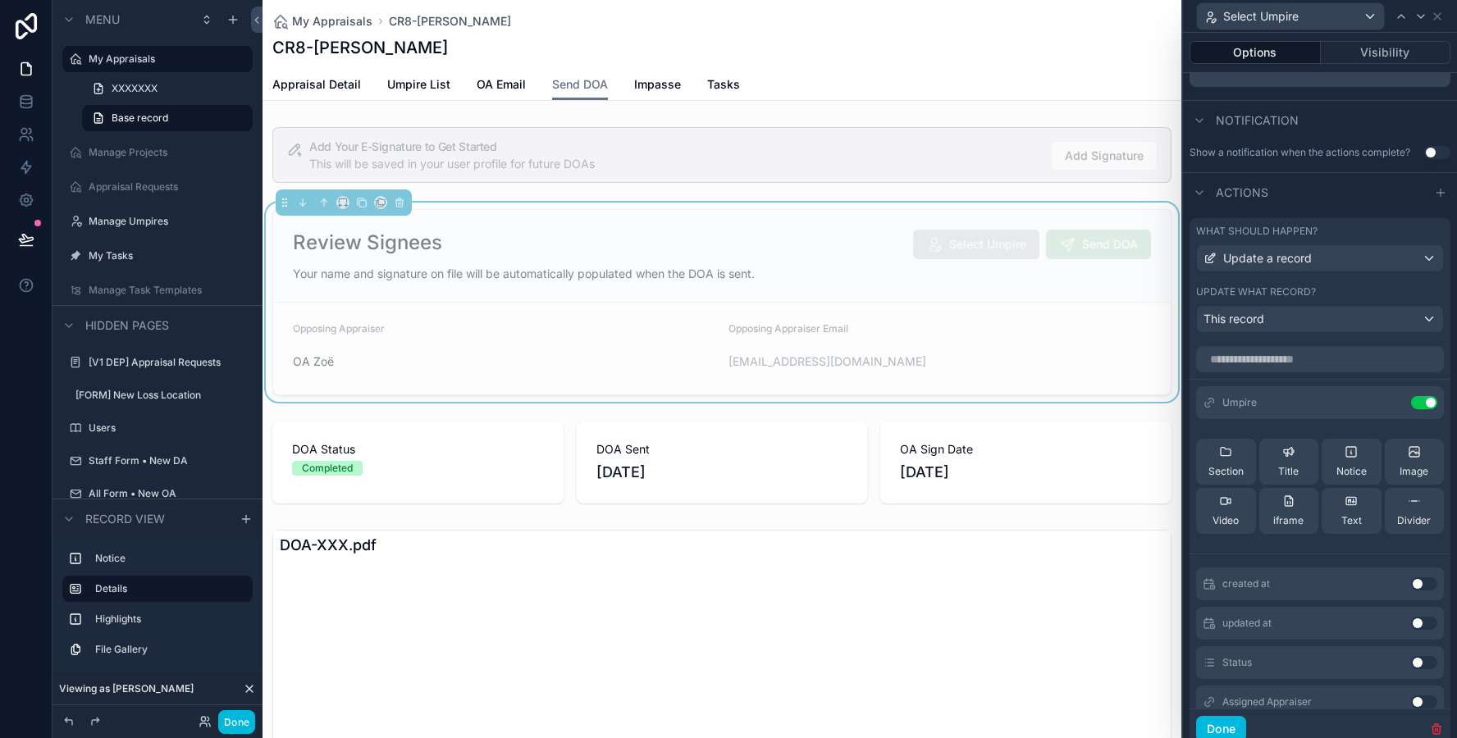
click at [644, 89] on span "Impasse" at bounding box center [657, 84] width 47 height 16
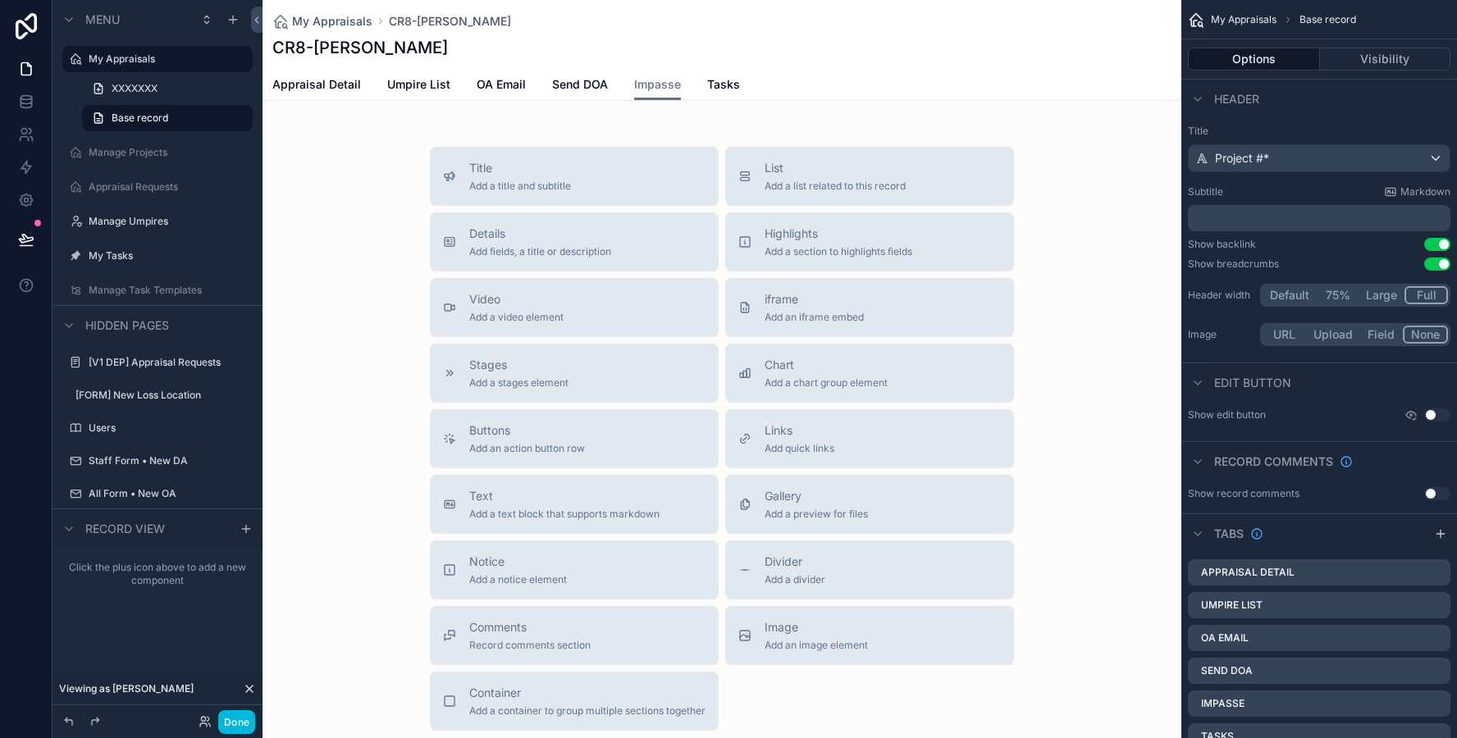
click at [503, 92] on span "OA Email" at bounding box center [501, 84] width 49 height 16
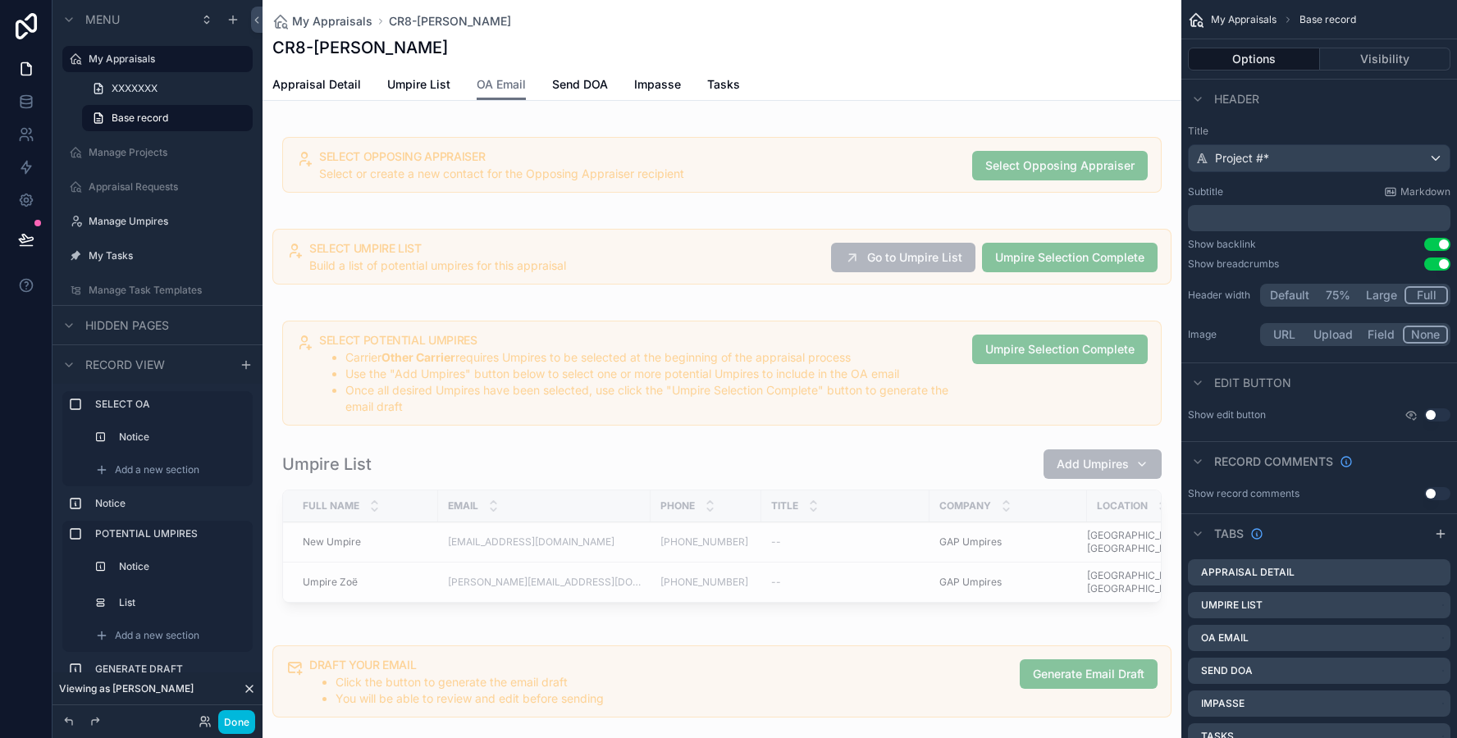
click at [492, 164] on div "scrollable content" at bounding box center [722, 165] width 919 height 89
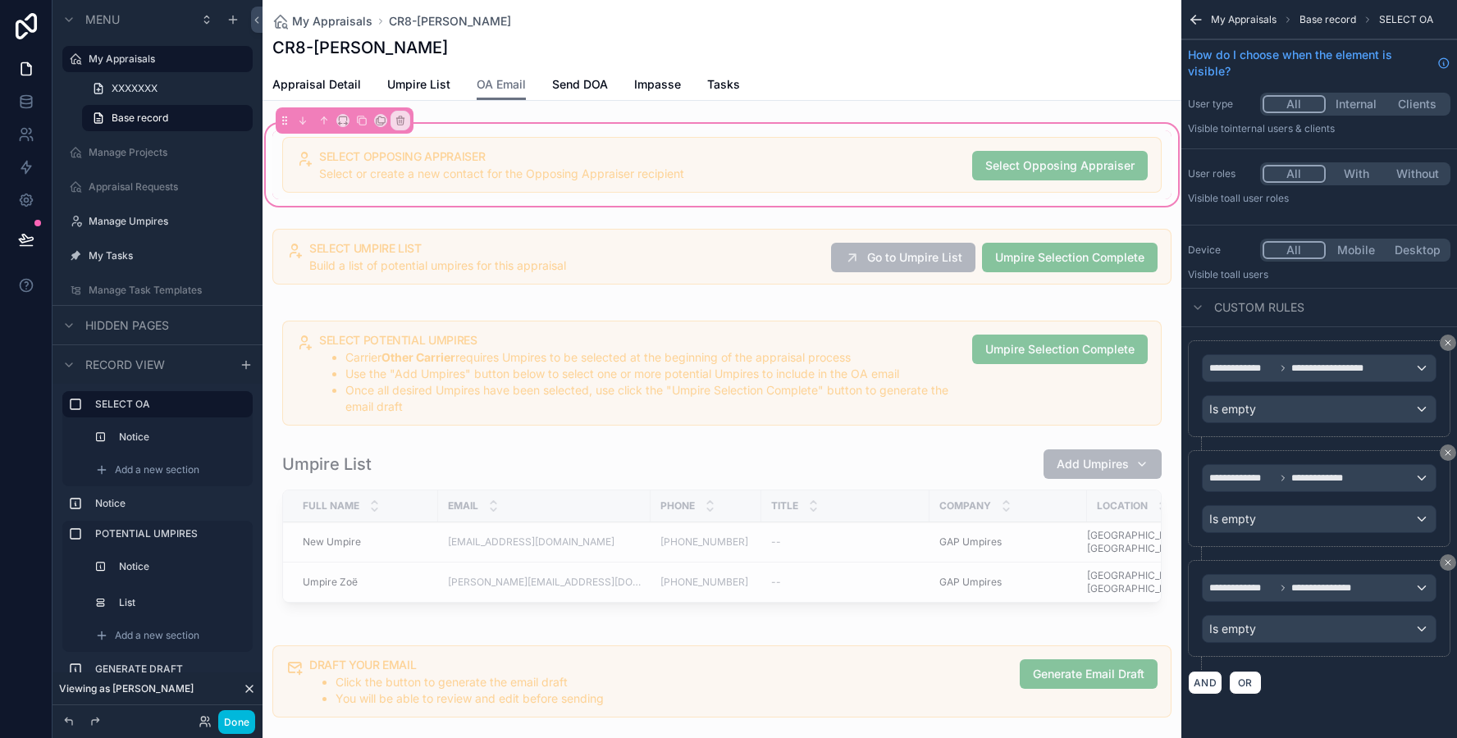
click at [473, 237] on div "scrollable content" at bounding box center [722, 256] width 919 height 69
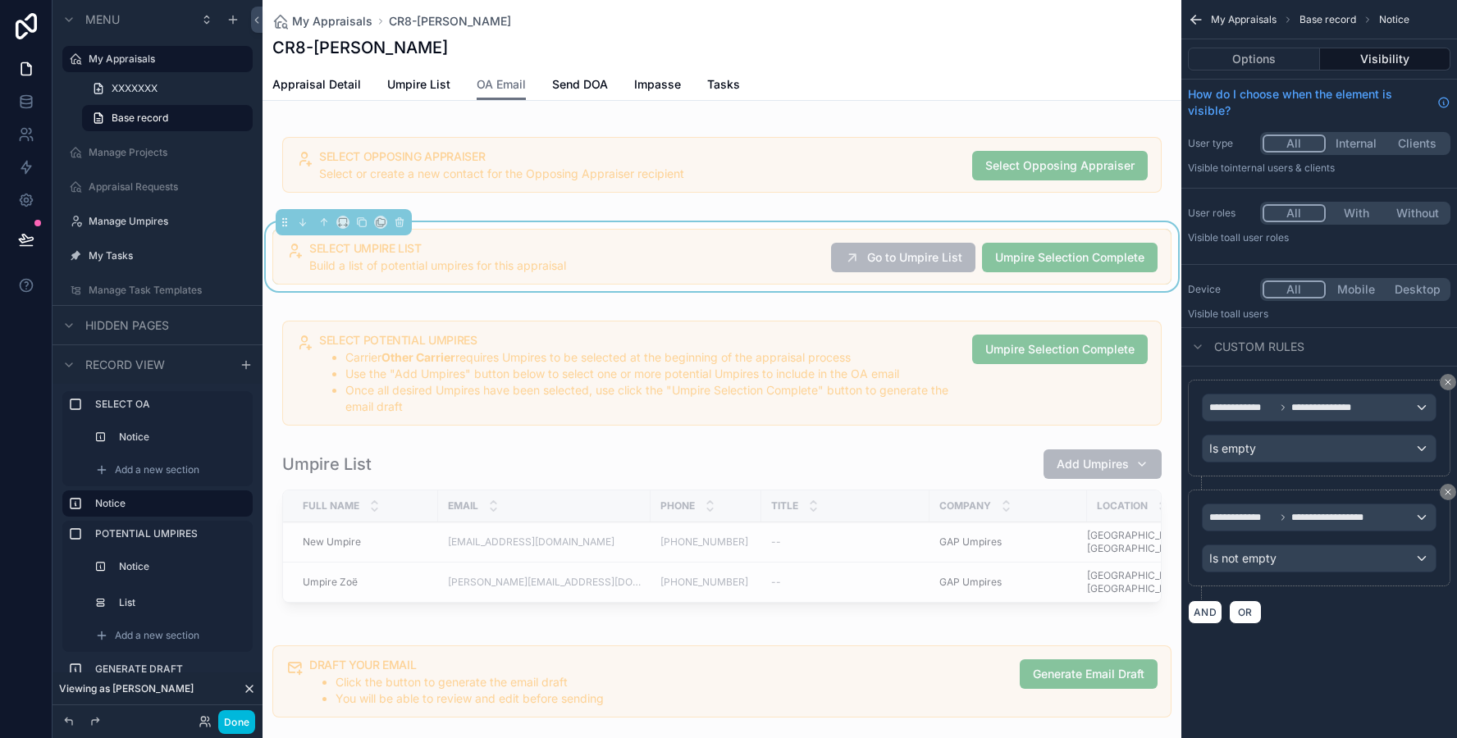
click at [464, 367] on div "scrollable content" at bounding box center [722, 465] width 919 height 322
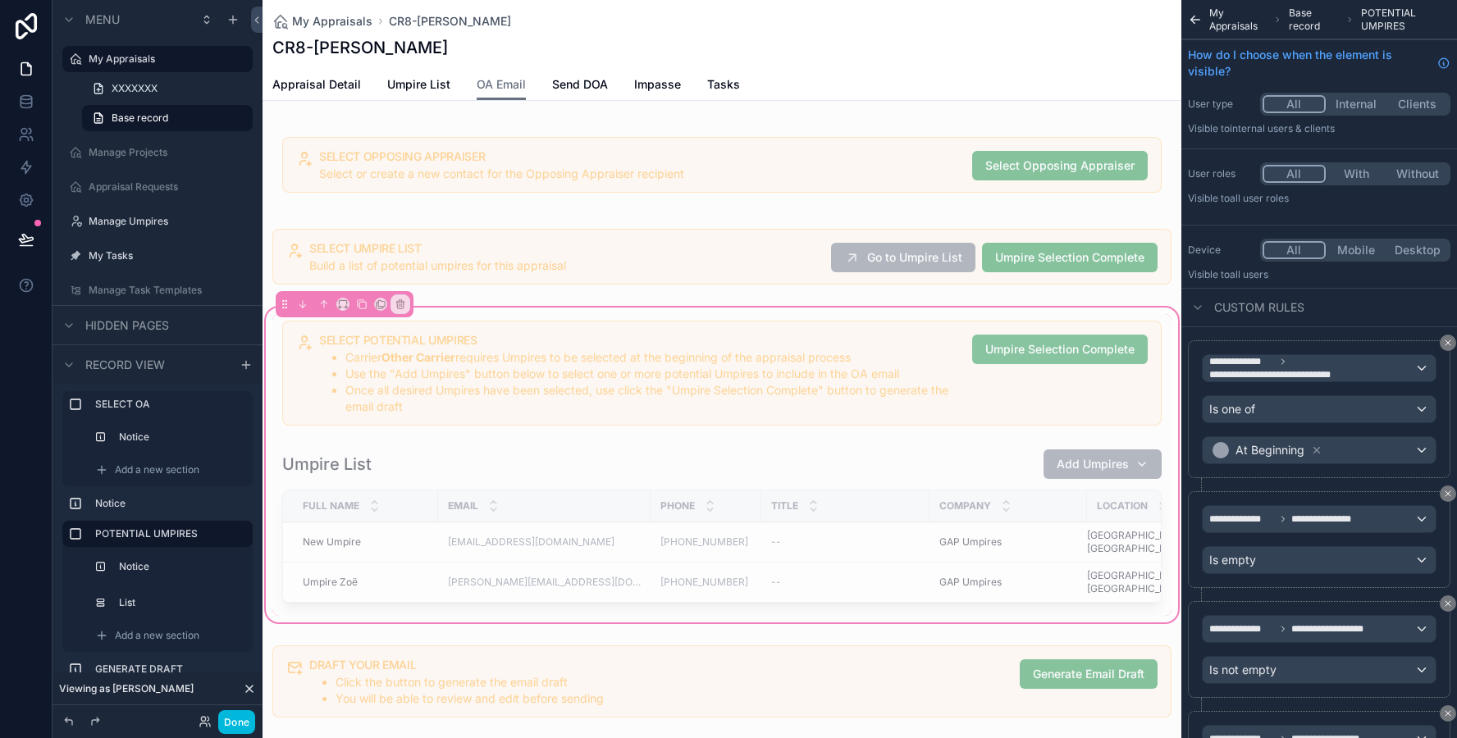
click at [428, 80] on span "Umpire List" at bounding box center [418, 84] width 63 height 16
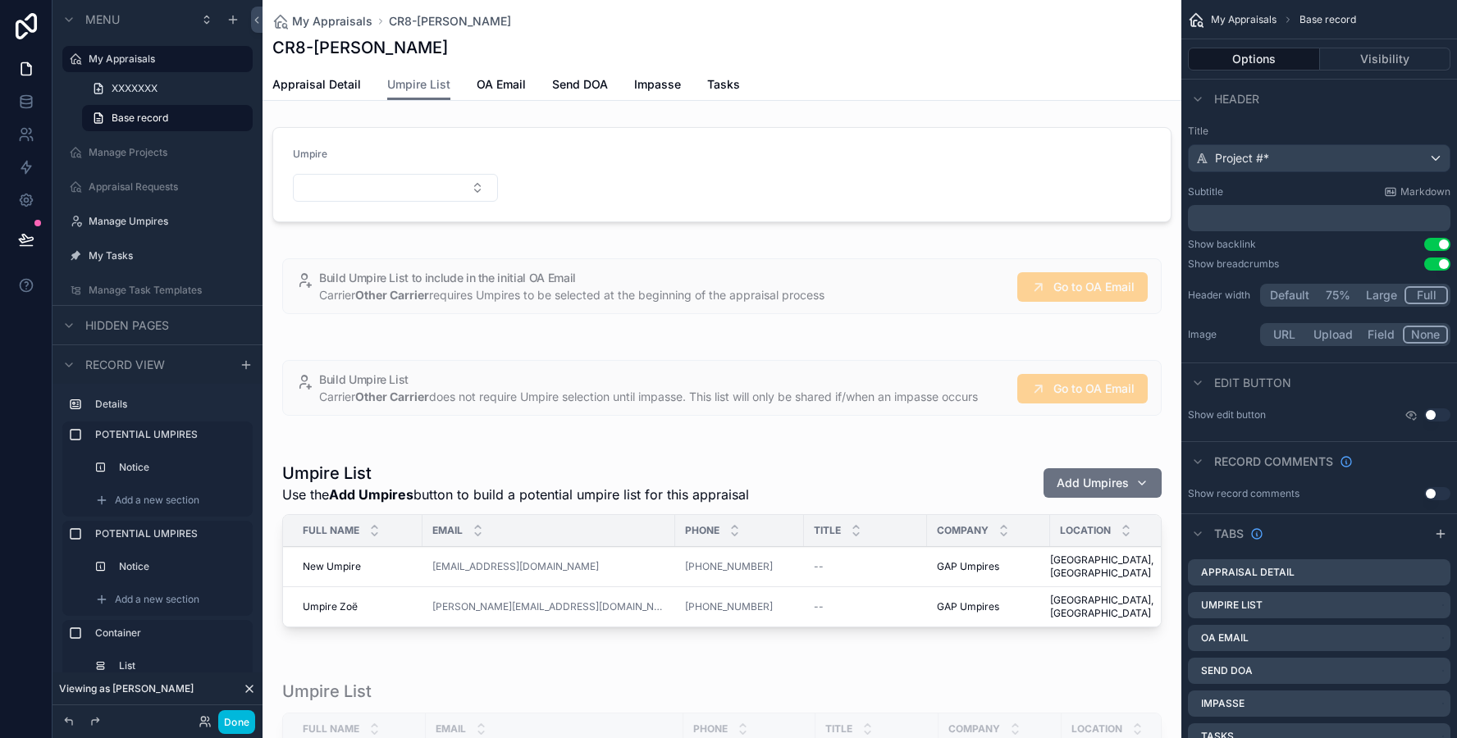
click at [511, 305] on div "scrollable content" at bounding box center [722, 286] width 919 height 89
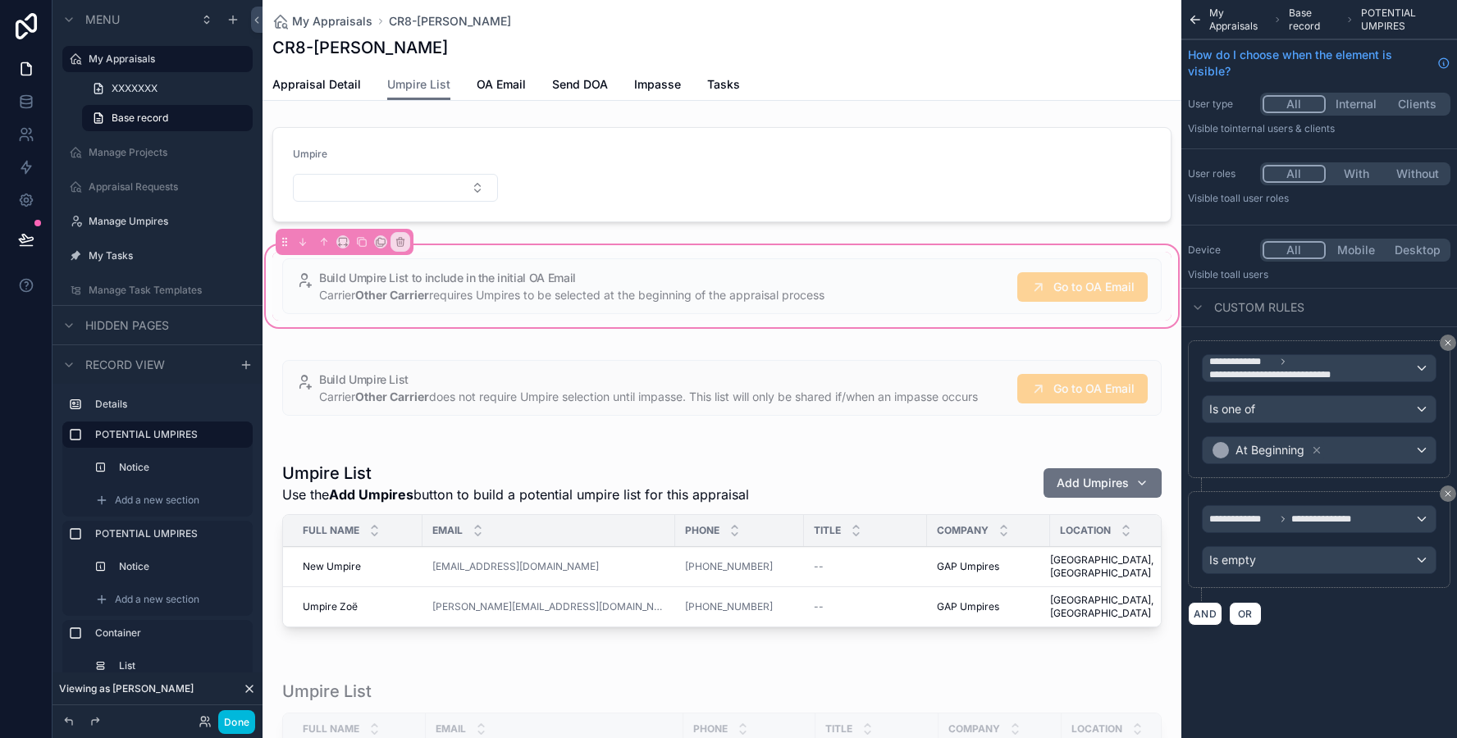
click at [460, 408] on div "scrollable content" at bounding box center [722, 388] width 919 height 89
click at [444, 423] on div "scrollable content" at bounding box center [722, 388] width 919 height 89
click at [444, 372] on div "scrollable content" at bounding box center [722, 388] width 919 height 89
click at [477, 217] on div "scrollable content" at bounding box center [722, 175] width 919 height 108
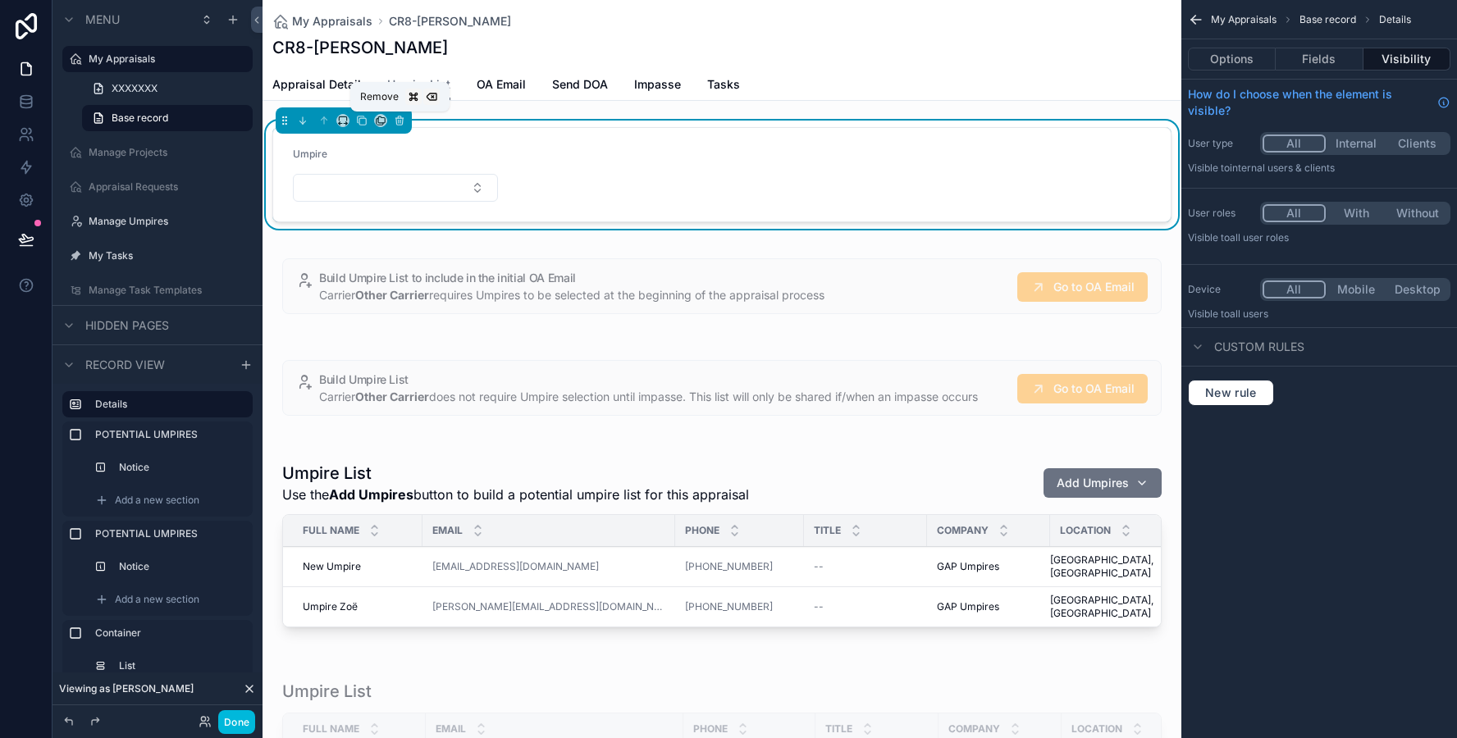
click at [399, 117] on icon "scrollable content" at bounding box center [399, 120] width 11 height 11
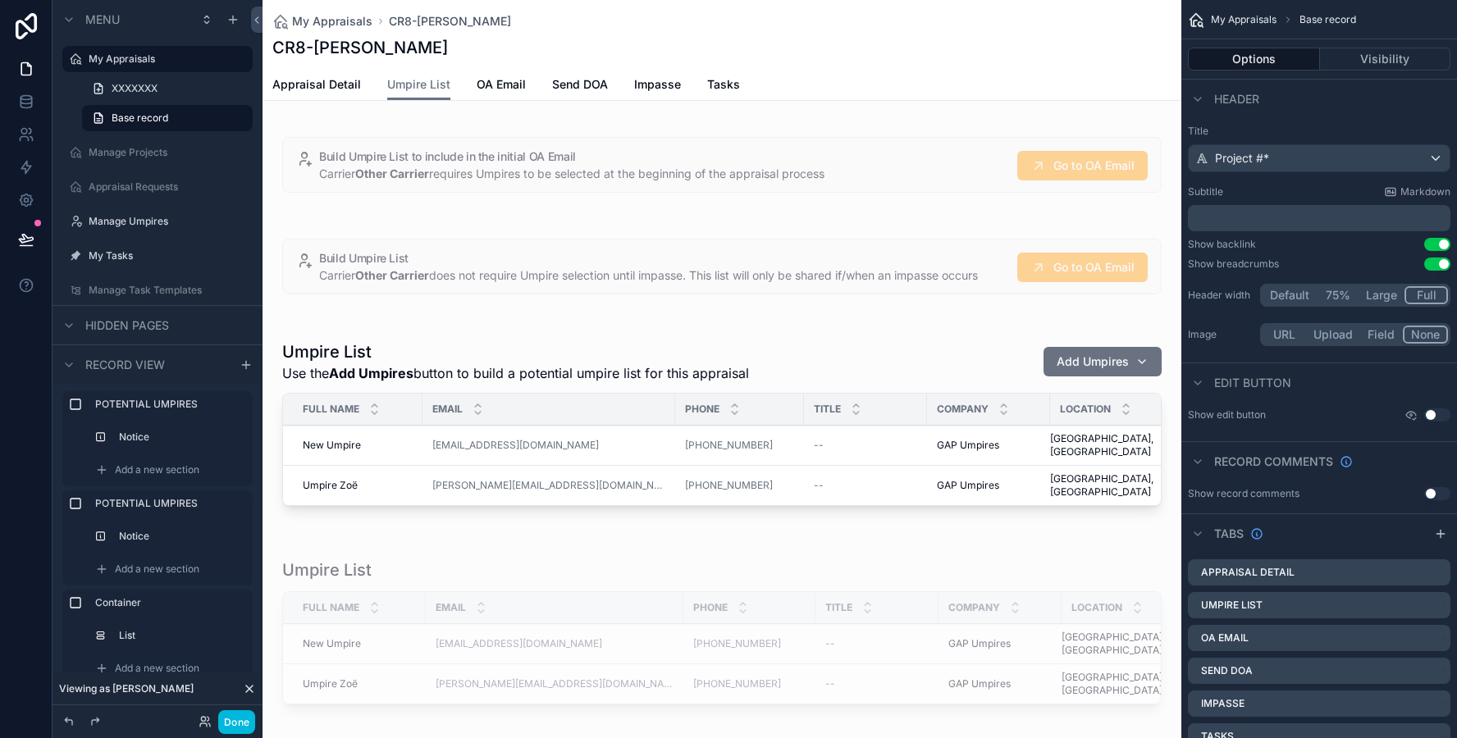
click at [389, 249] on div "scrollable content" at bounding box center [722, 266] width 919 height 89
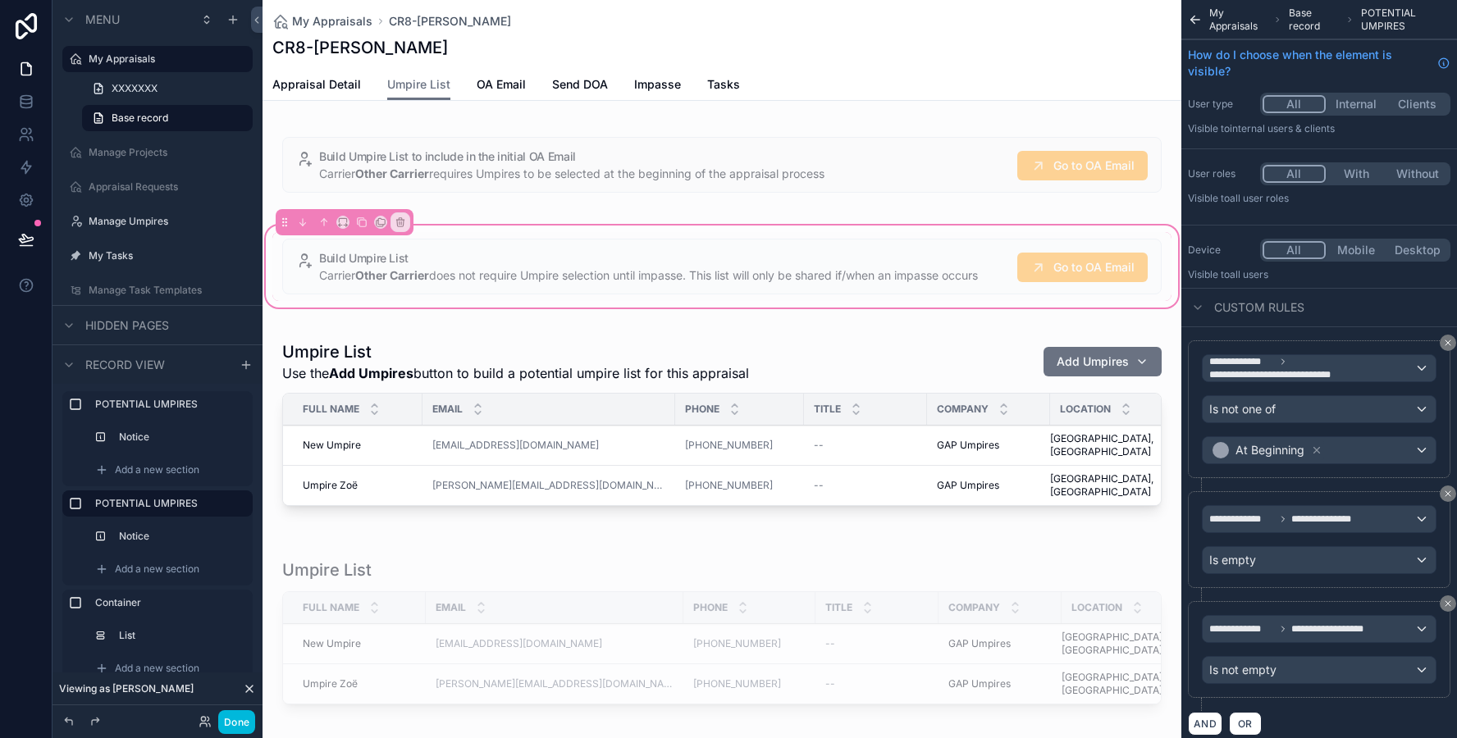
click at [547, 85] on div "Appraisal Detail Umpire List OA Email Send DOA Impasse Tasks" at bounding box center [721, 84] width 899 height 31
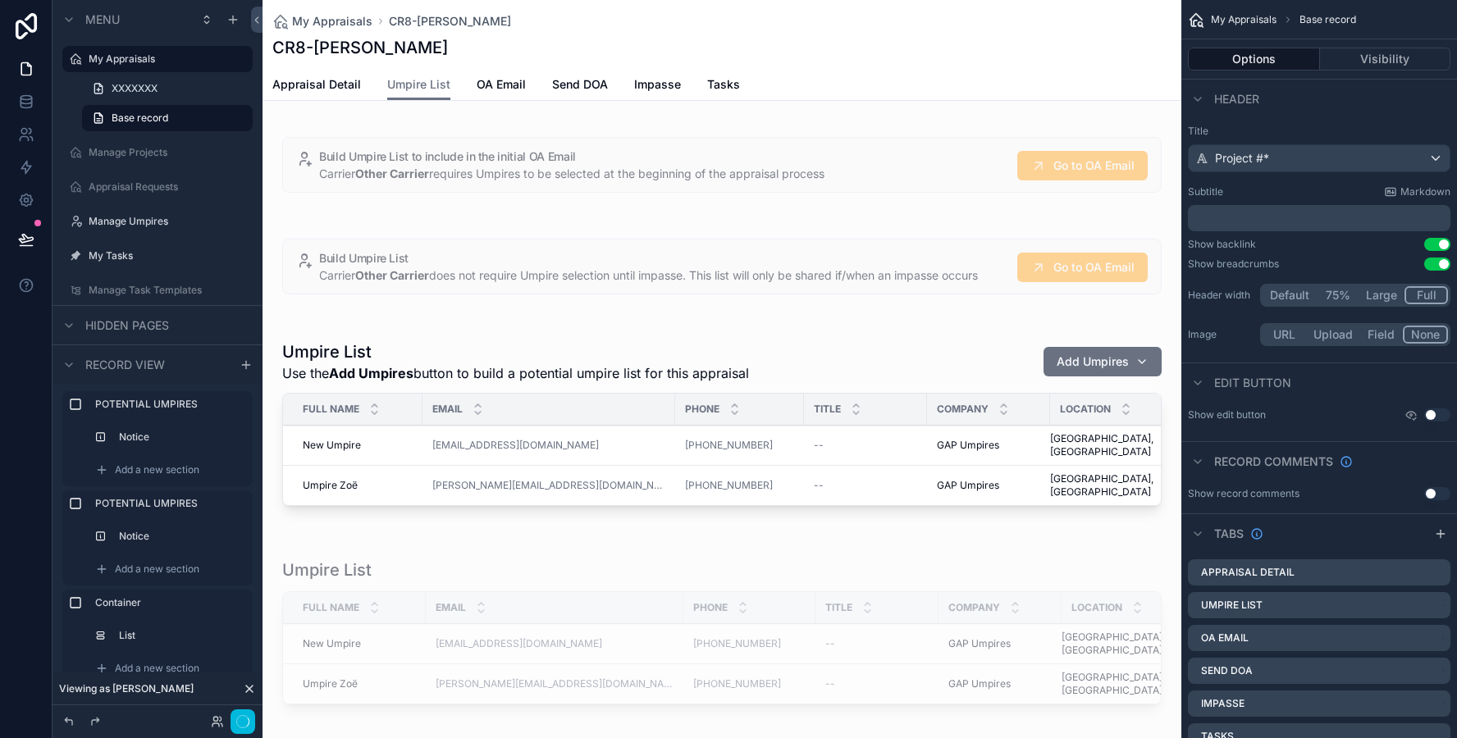
click at [566, 82] on span "Send DOA" at bounding box center [580, 84] width 56 height 16
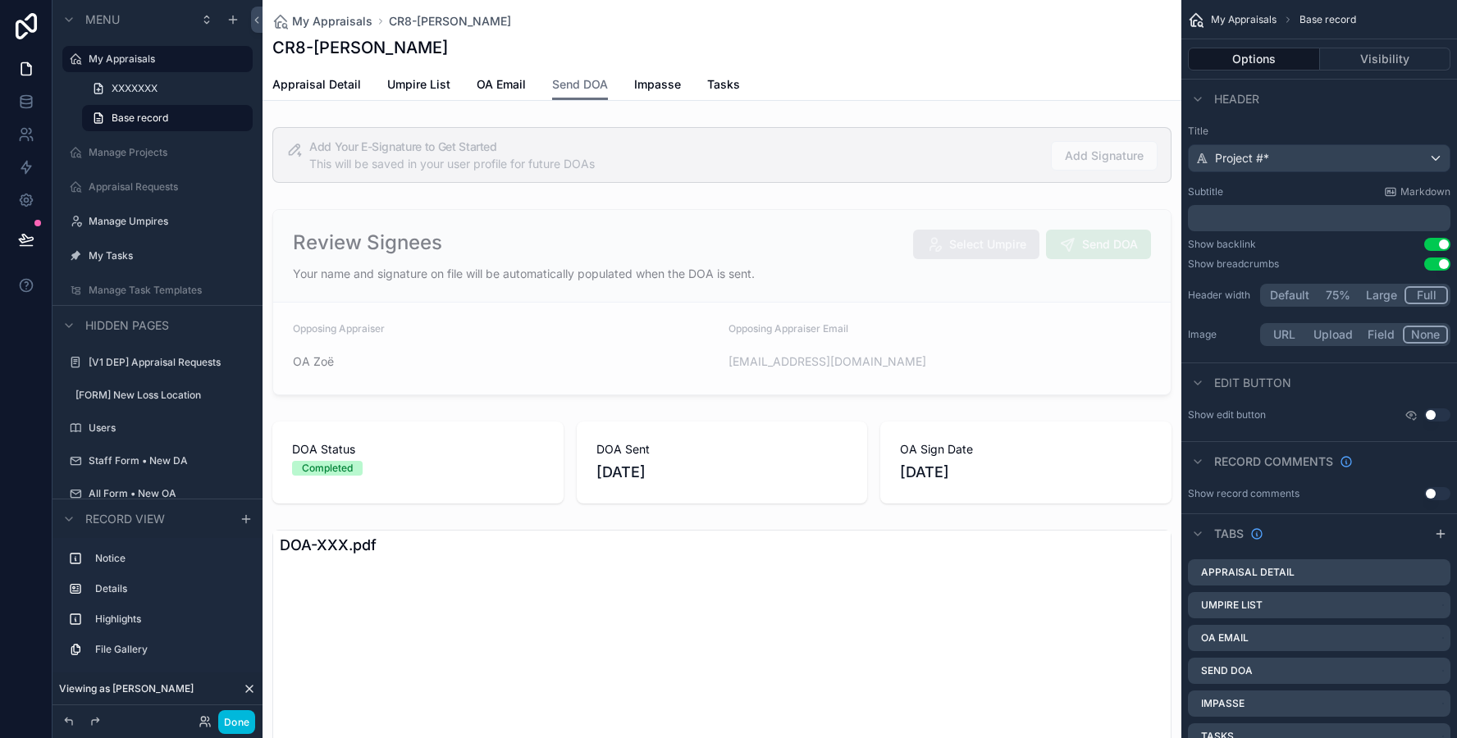
click at [555, 311] on div "scrollable content" at bounding box center [722, 302] width 919 height 199
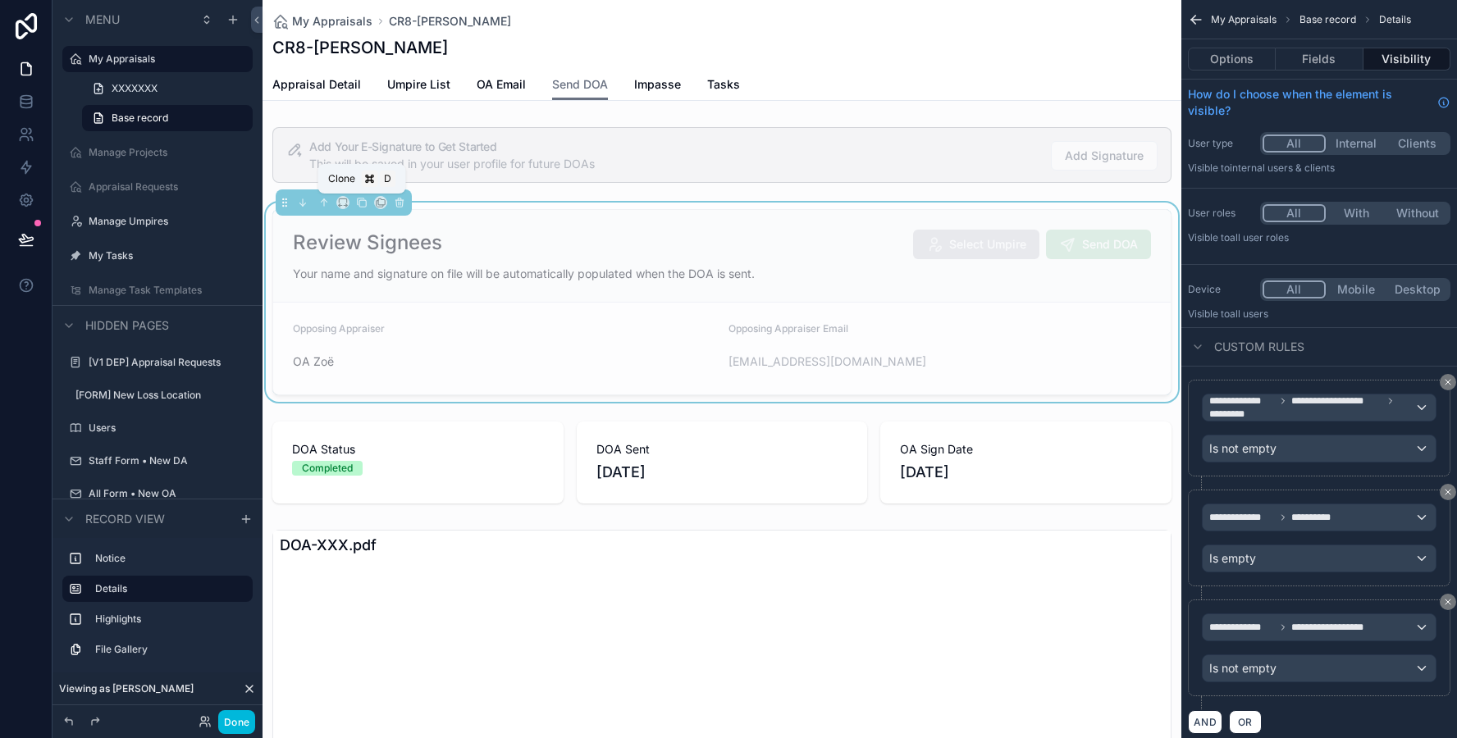
click at [364, 204] on icon "scrollable content" at bounding box center [361, 202] width 11 height 11
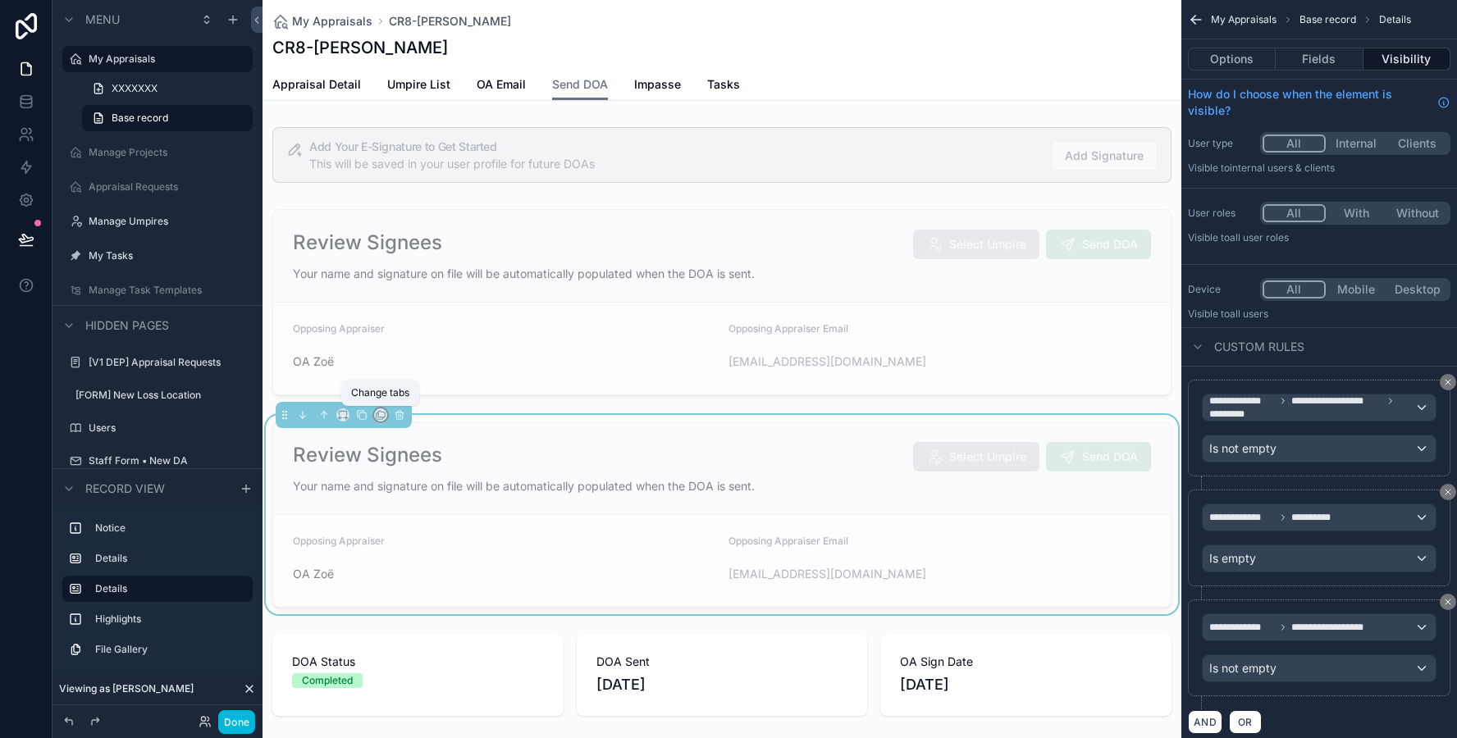
click at [380, 417] on icon "scrollable content" at bounding box center [381, 414] width 7 height 7
click at [407, 578] on div "Impasse" at bounding box center [440, 564] width 124 height 46
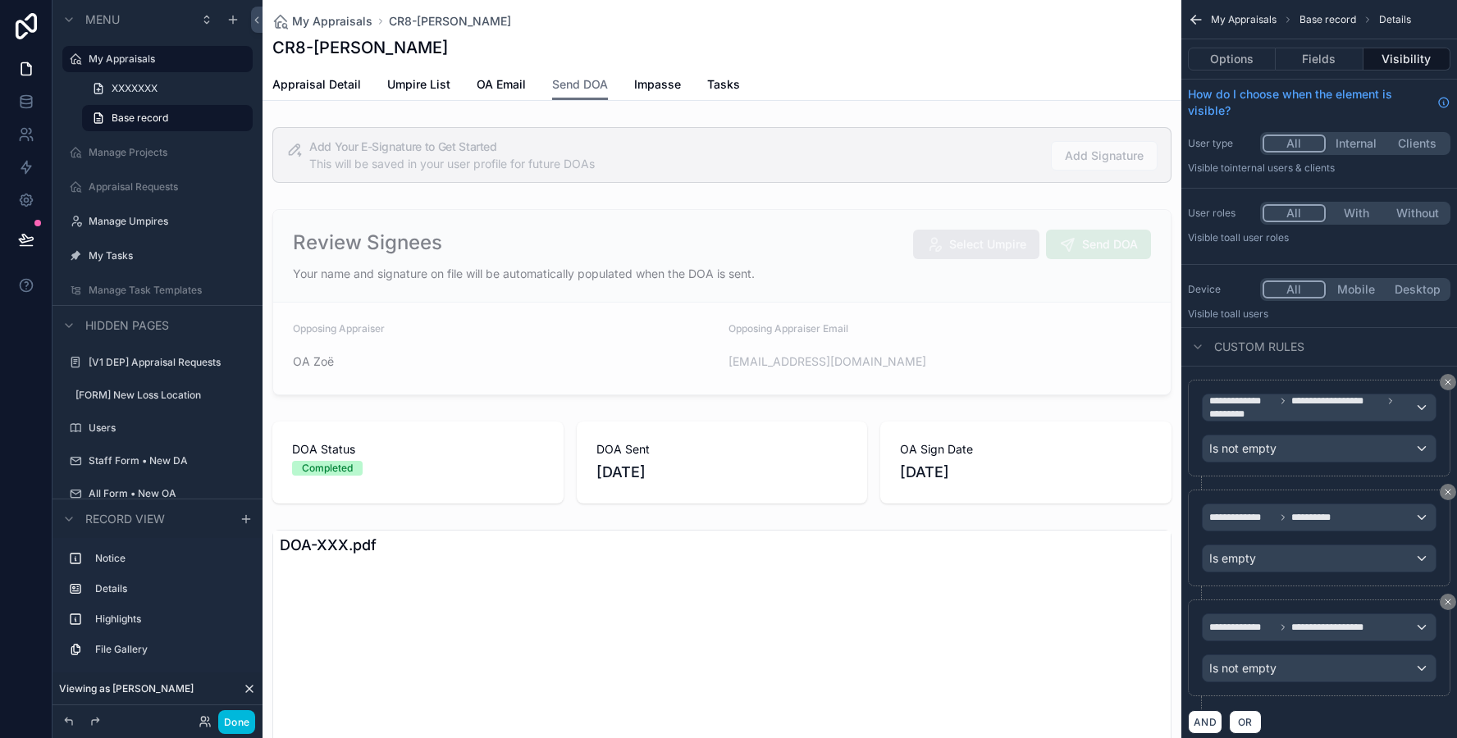
click at [657, 81] on span "Impasse" at bounding box center [657, 84] width 47 height 16
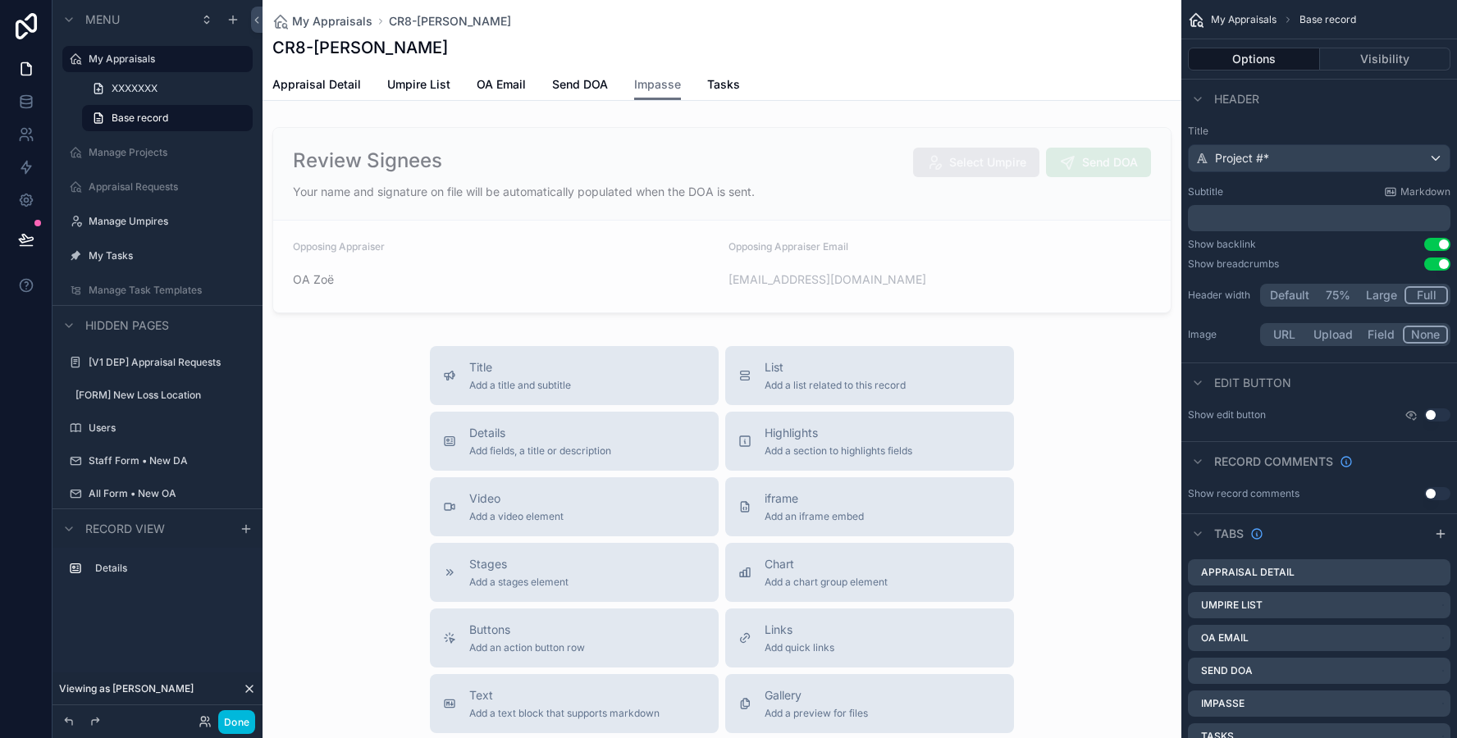
click at [715, 245] on div "scrollable content" at bounding box center [722, 220] width 919 height 199
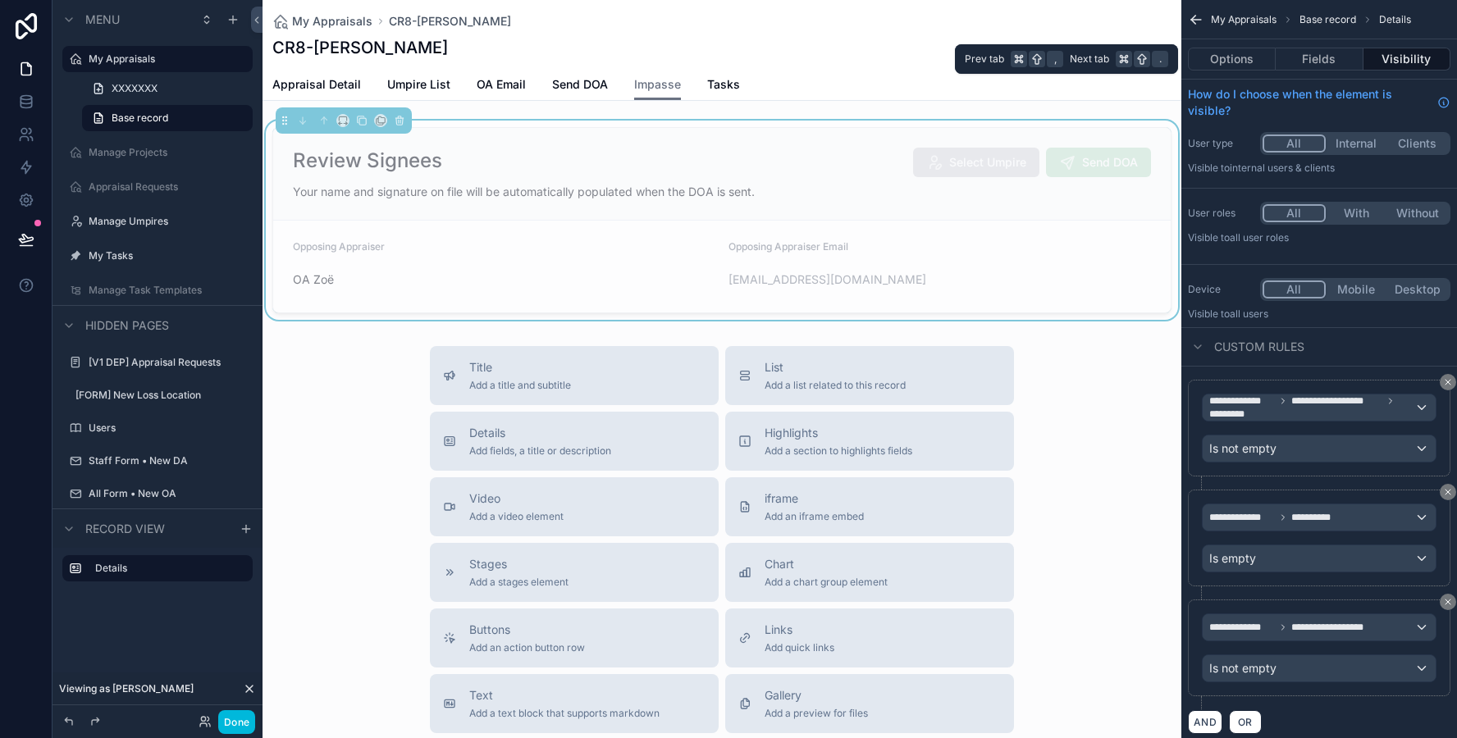
click at [1236, 65] on button "Options" at bounding box center [1232, 59] width 88 height 23
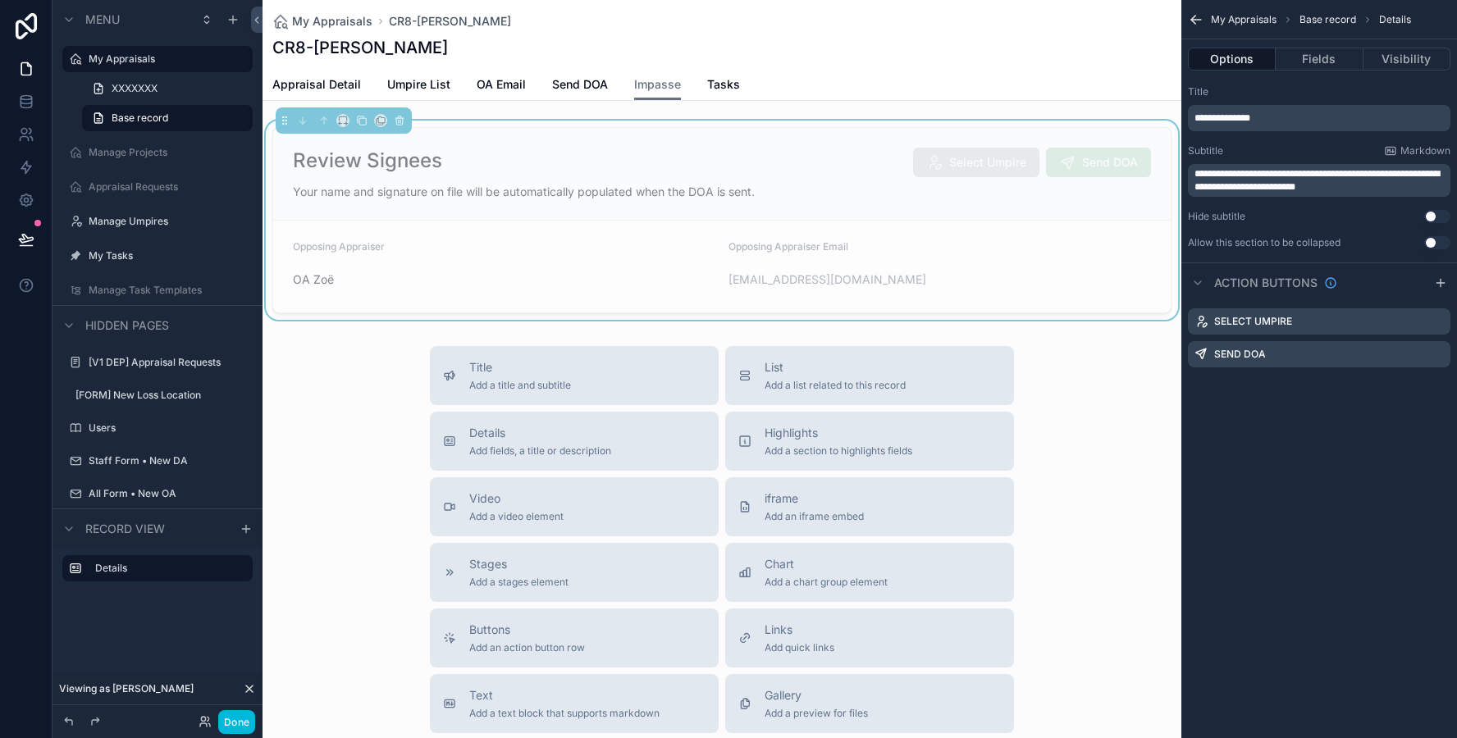
click at [1245, 115] on span "**********" at bounding box center [1223, 118] width 56 height 10
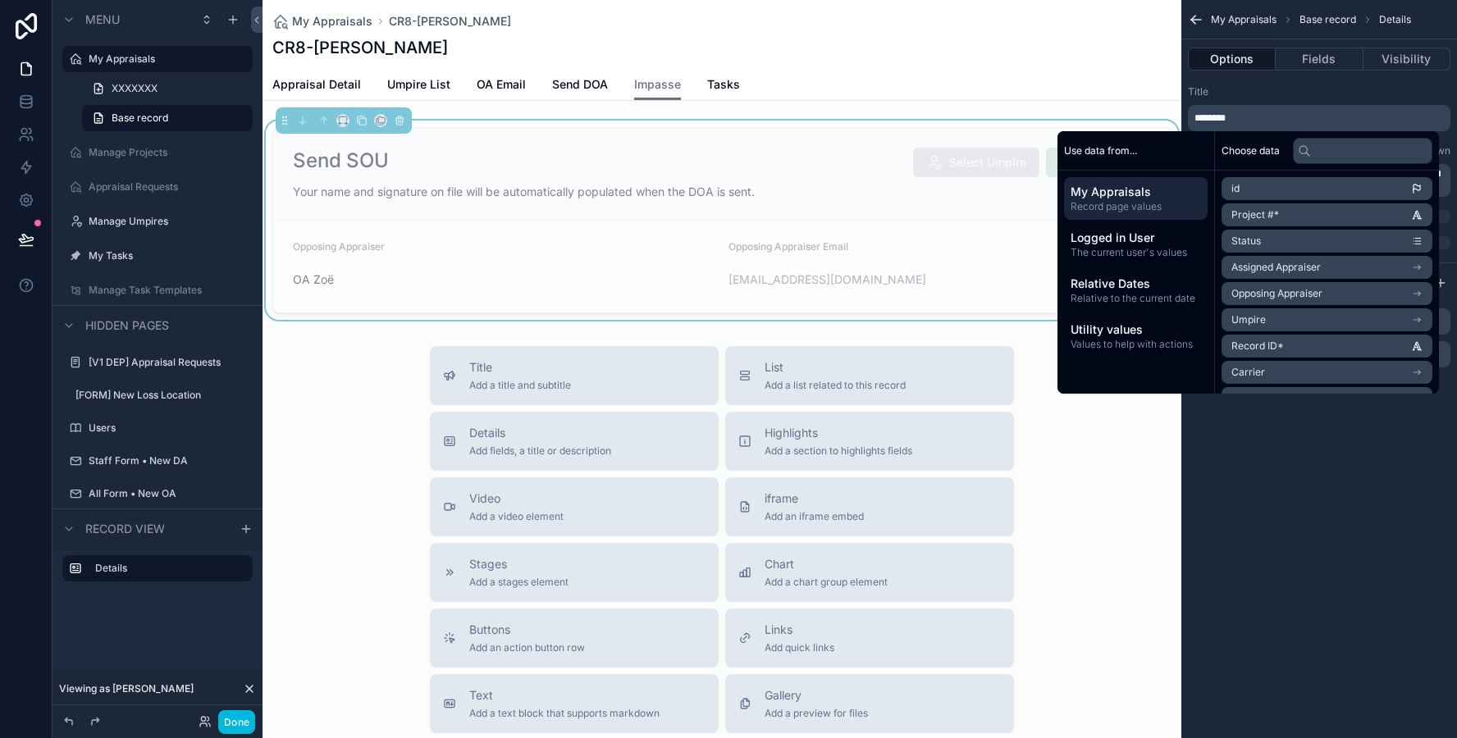
click at [801, 170] on div "Send SOU Select Umpire Send DOA" at bounding box center [722, 163] width 858 height 30
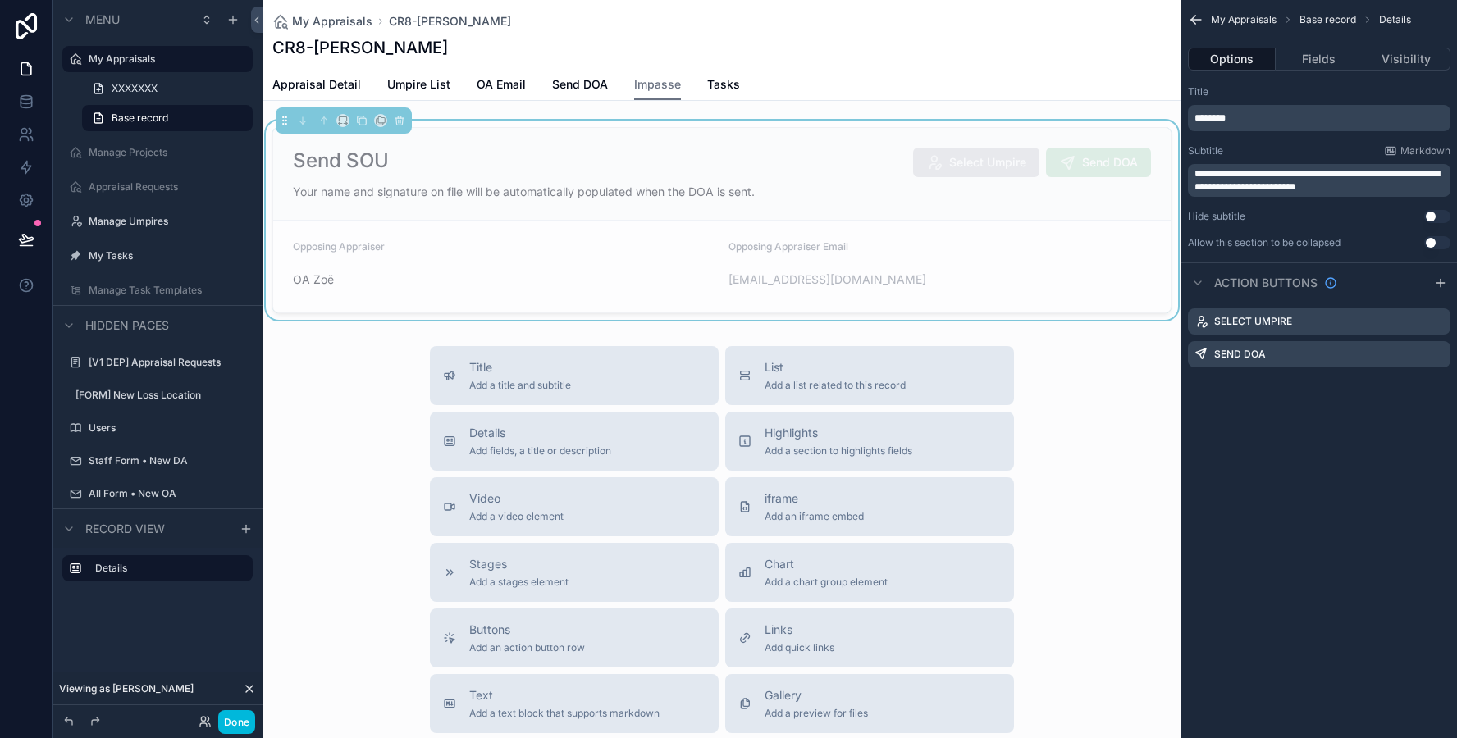
click at [1375, 192] on p "**********" at bounding box center [1321, 180] width 253 height 26
drag, startPoint x: 1370, startPoint y: 190, endPoint x: 1163, endPoint y: 160, distance: 209.7
click at [1163, 160] on div "My Appraisals Manage Projects Appraisal Requests Manage Umpires My Tasks Manage…" at bounding box center [860, 369] width 1195 height 738
click at [305, 76] on span "Appraisal Detail" at bounding box center [316, 84] width 89 height 16
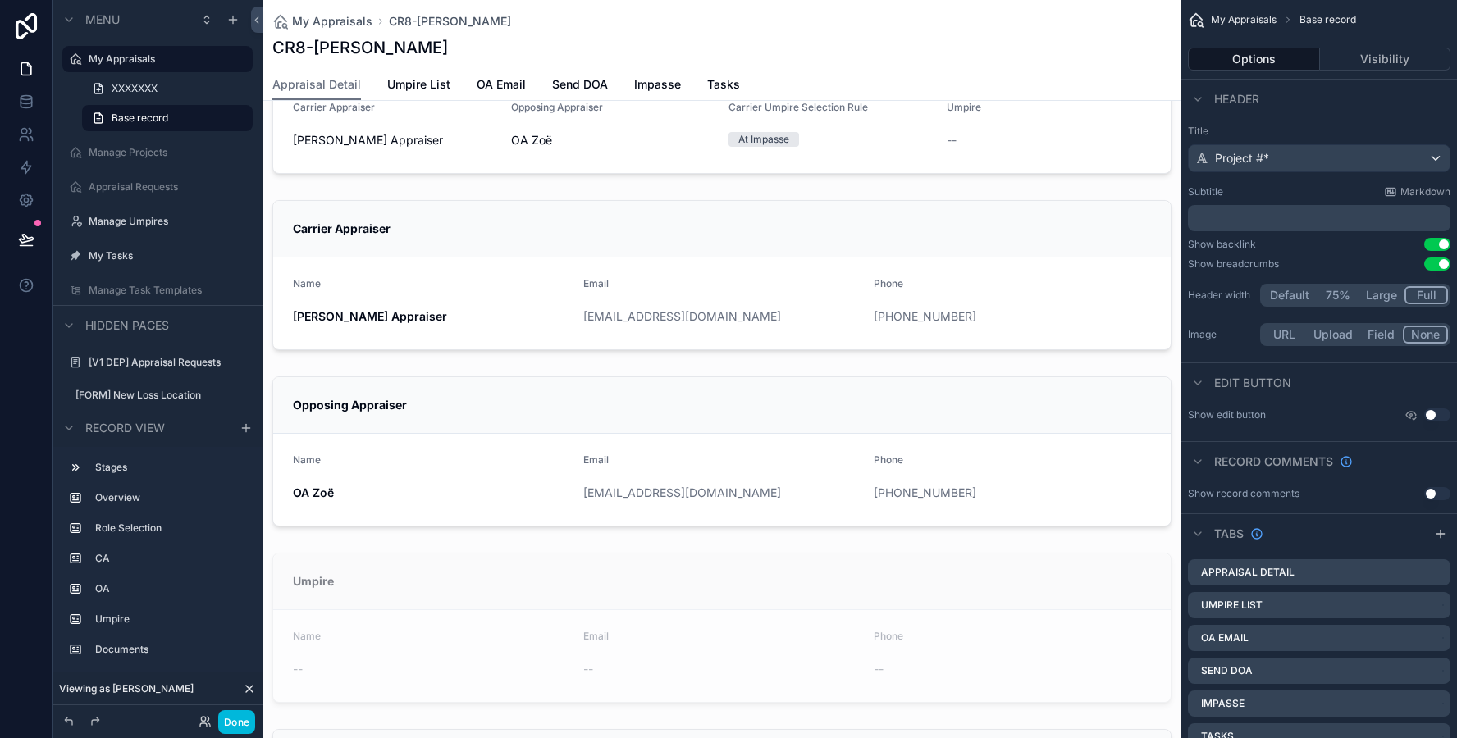
scroll to position [464, 0]
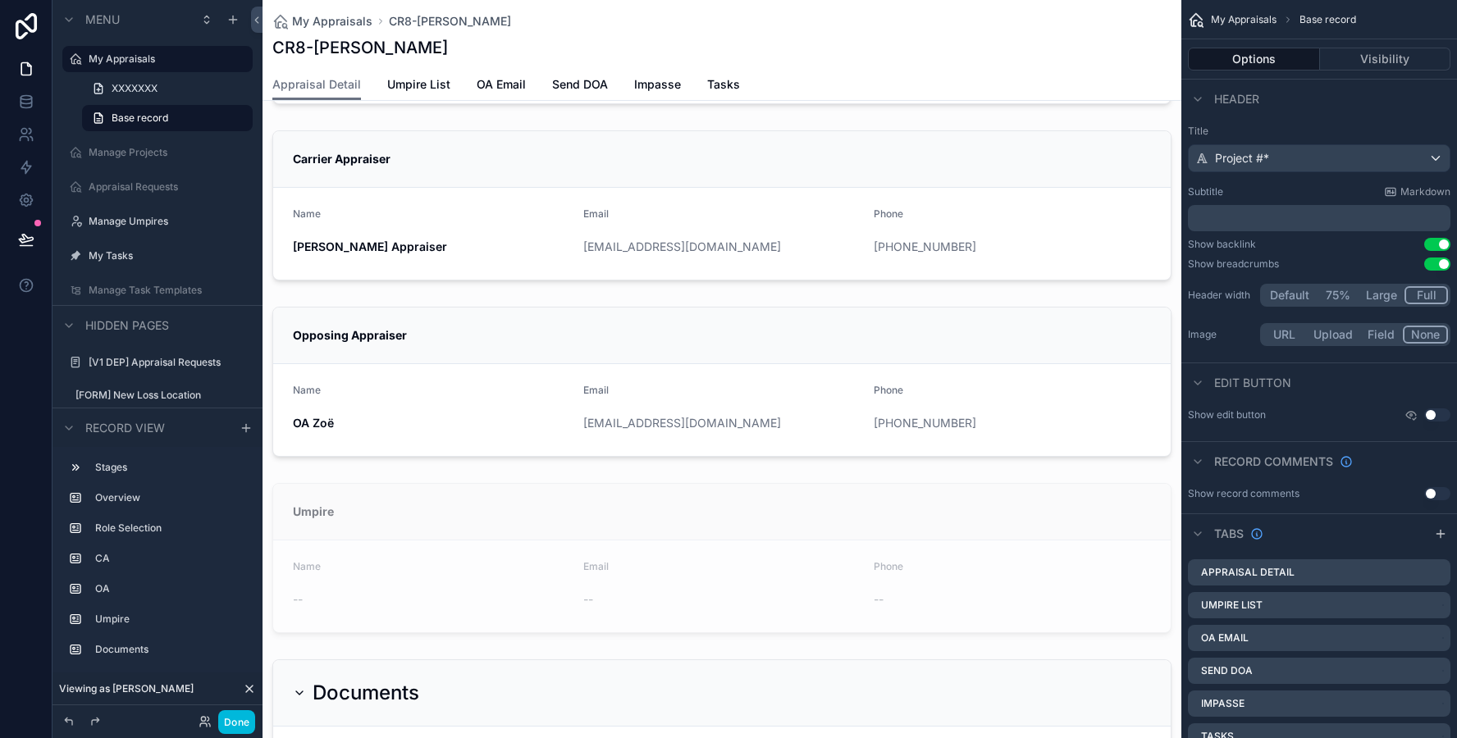
click at [475, 537] on div "scrollable content" at bounding box center [722, 558] width 919 height 163
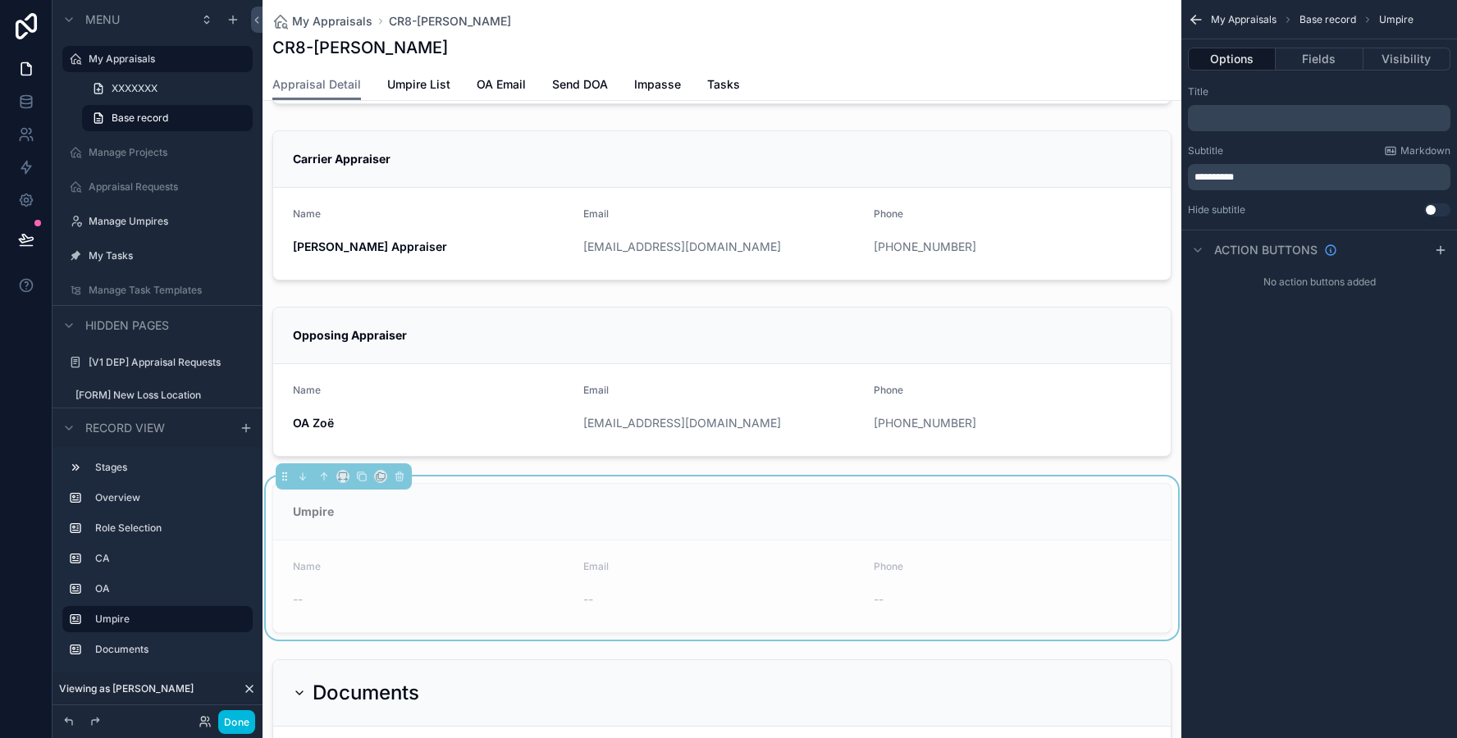
click at [1444, 247] on icon "scrollable content" at bounding box center [1440, 250] width 13 height 13
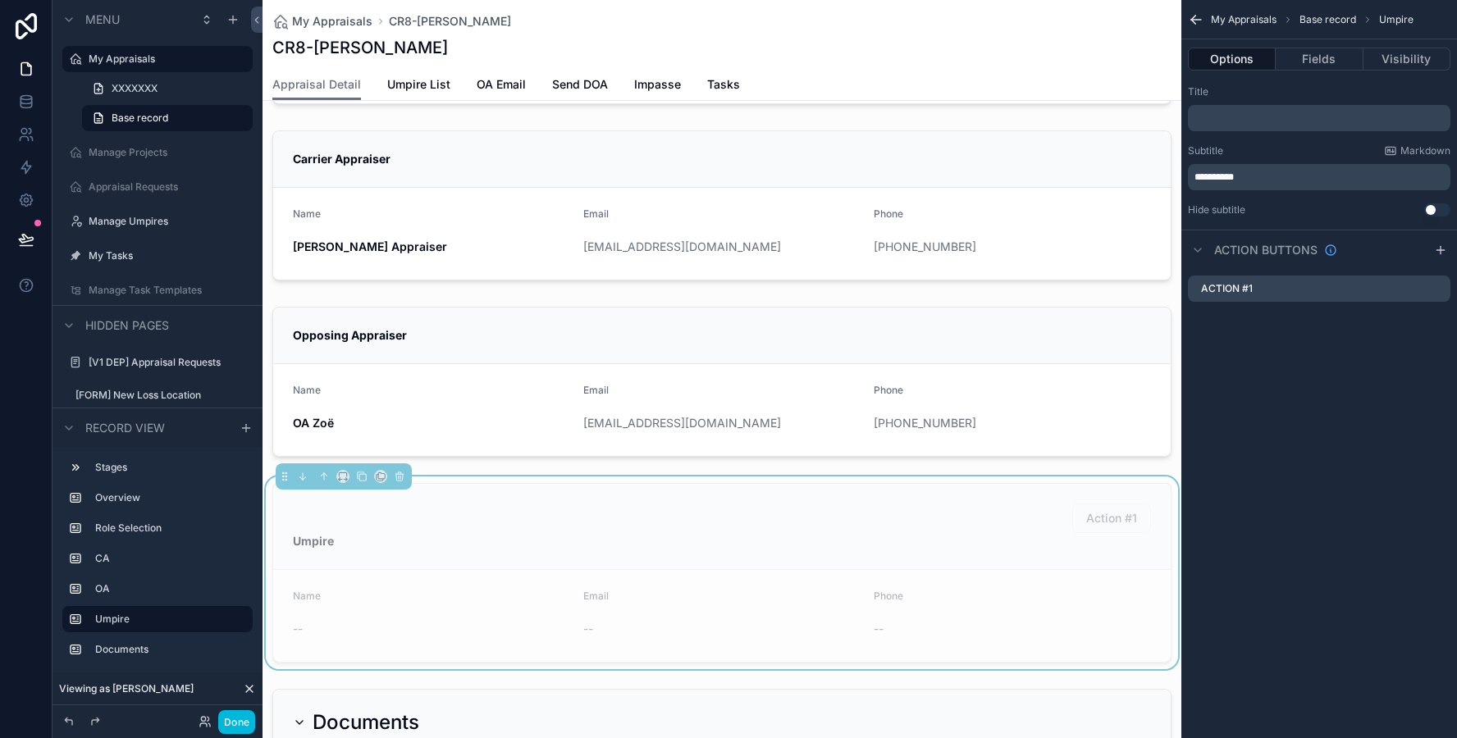
click at [0, 0] on icon "scrollable content" at bounding box center [0, 0] width 0 height 0
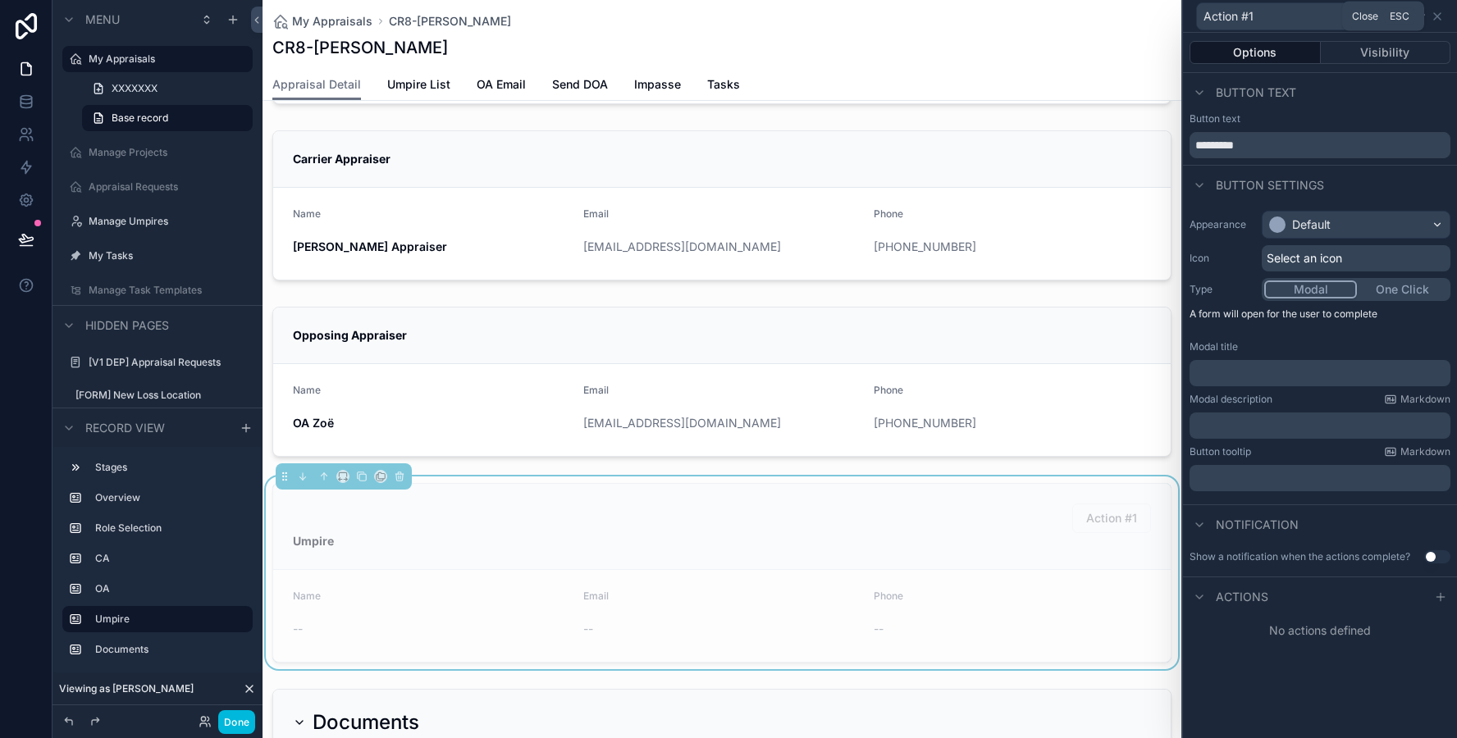
click at [1446, 7] on div "Action #1" at bounding box center [1320, 16] width 261 height 32
click at [1441, 13] on icon at bounding box center [1437, 16] width 7 height 7
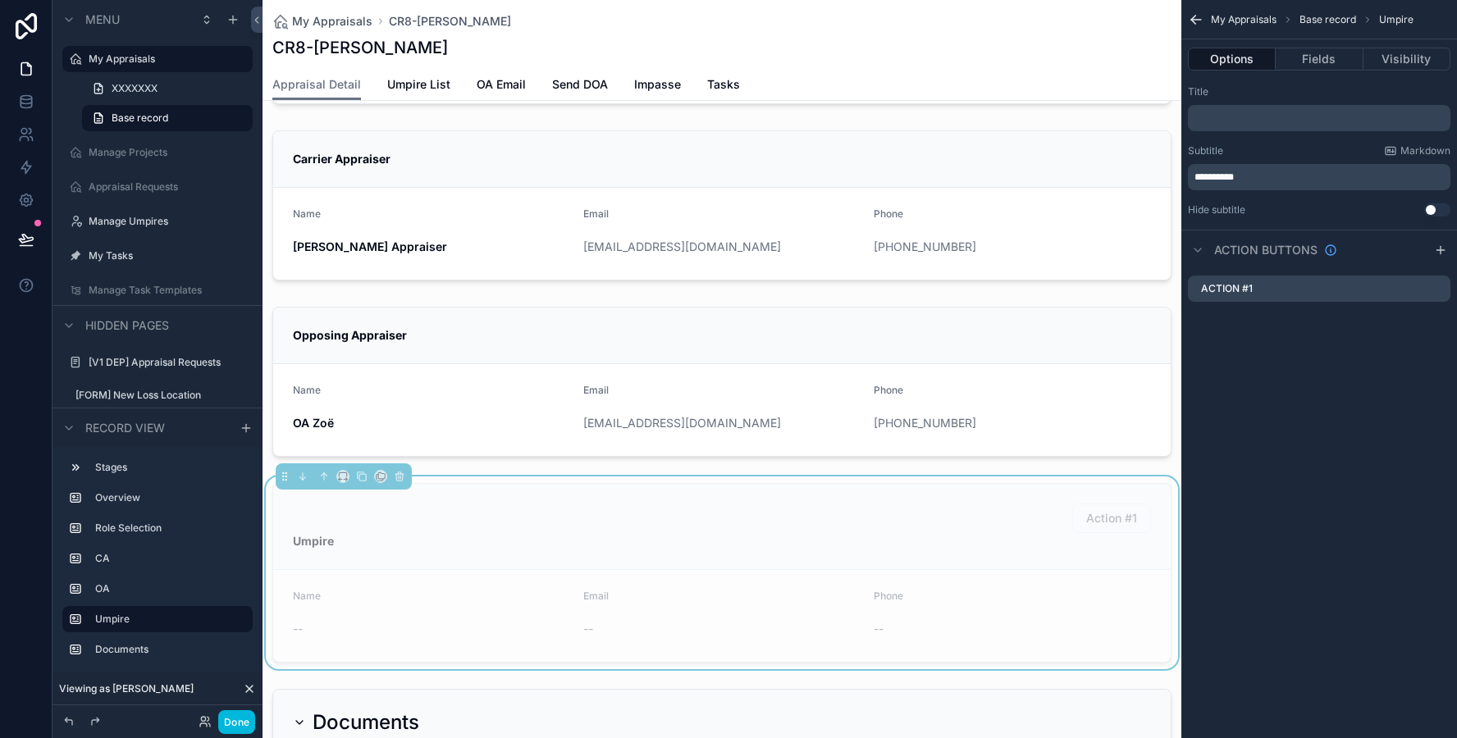
click at [0, 0] on icon "scrollable content" at bounding box center [0, 0] width 0 height 0
click at [1407, 263] on icon at bounding box center [1410, 263] width 7 height 7
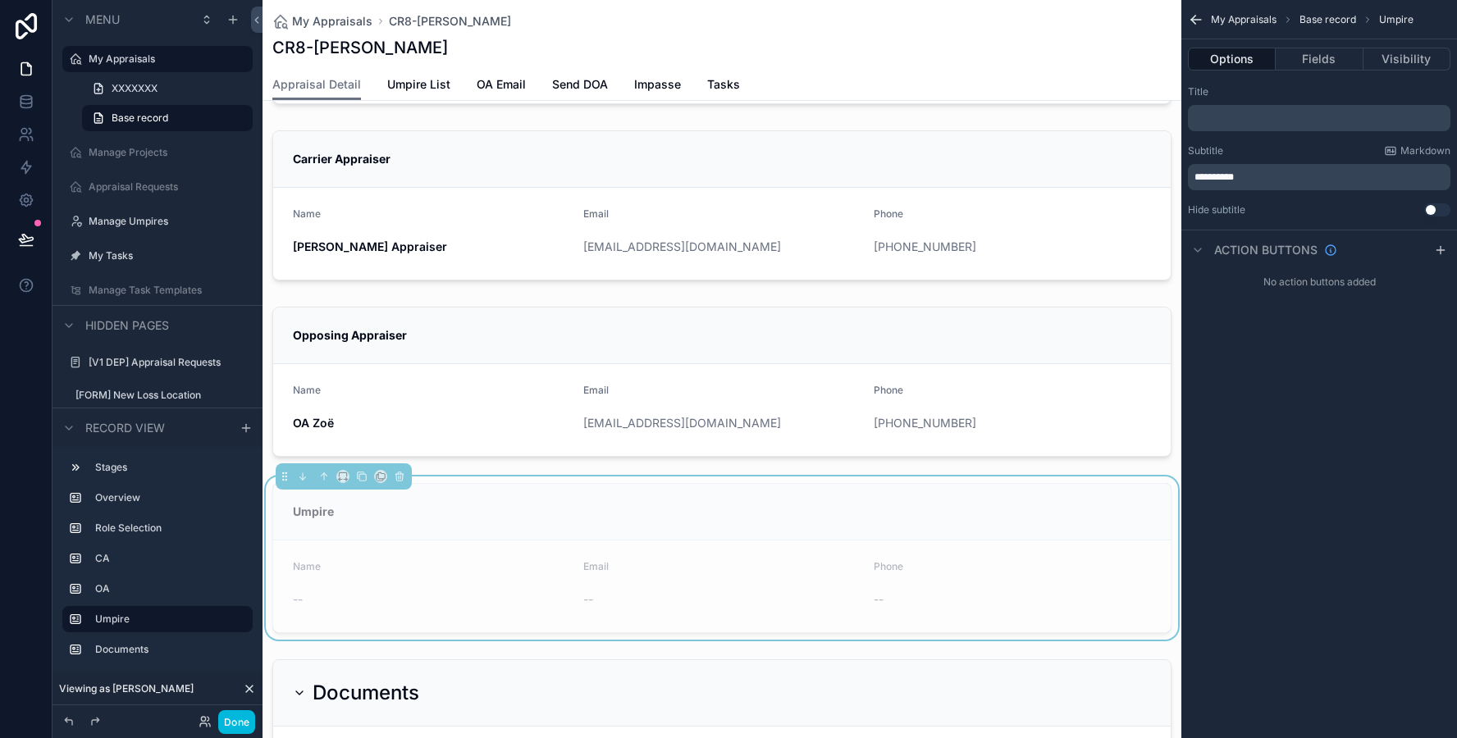
click at [638, 81] on span "Impasse" at bounding box center [657, 84] width 47 height 16
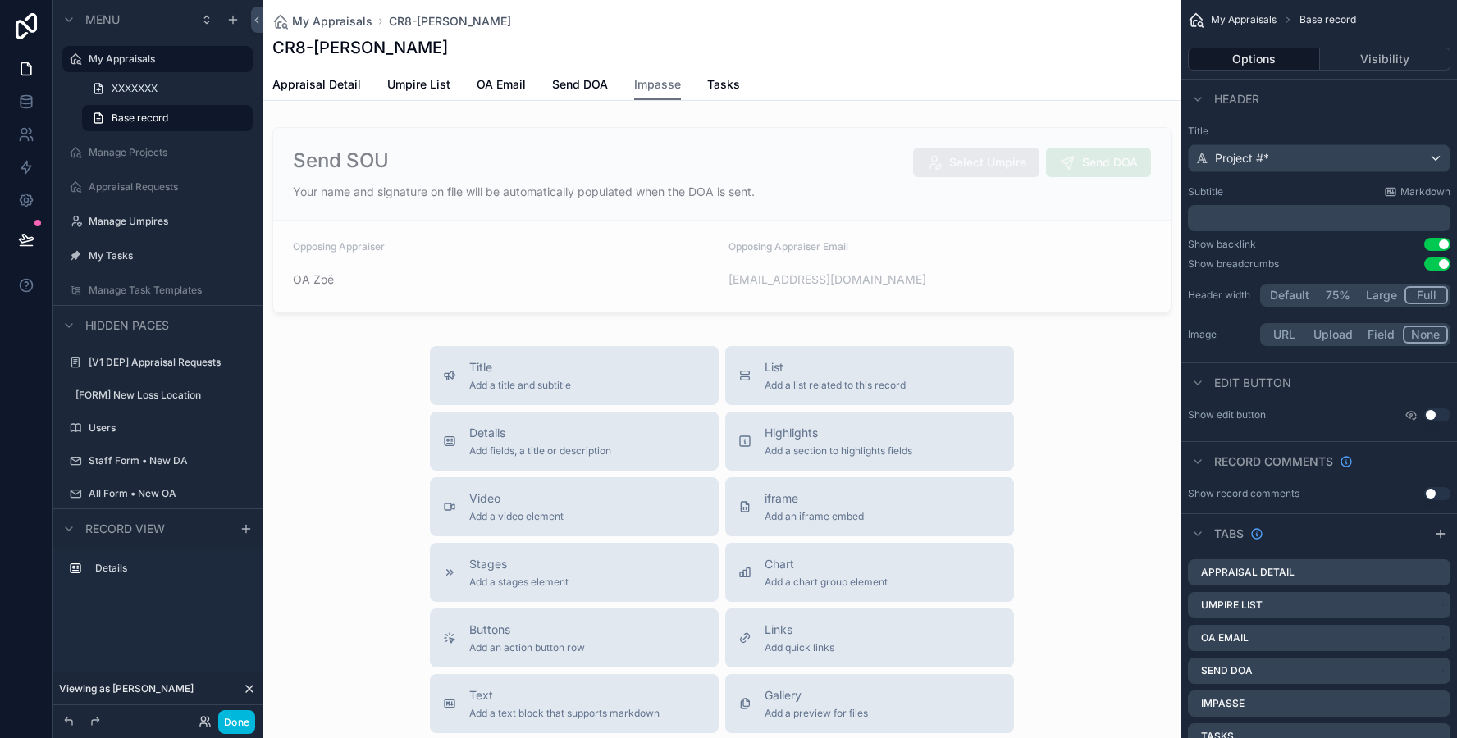
click at [553, 180] on div "scrollable content" at bounding box center [722, 220] width 919 height 199
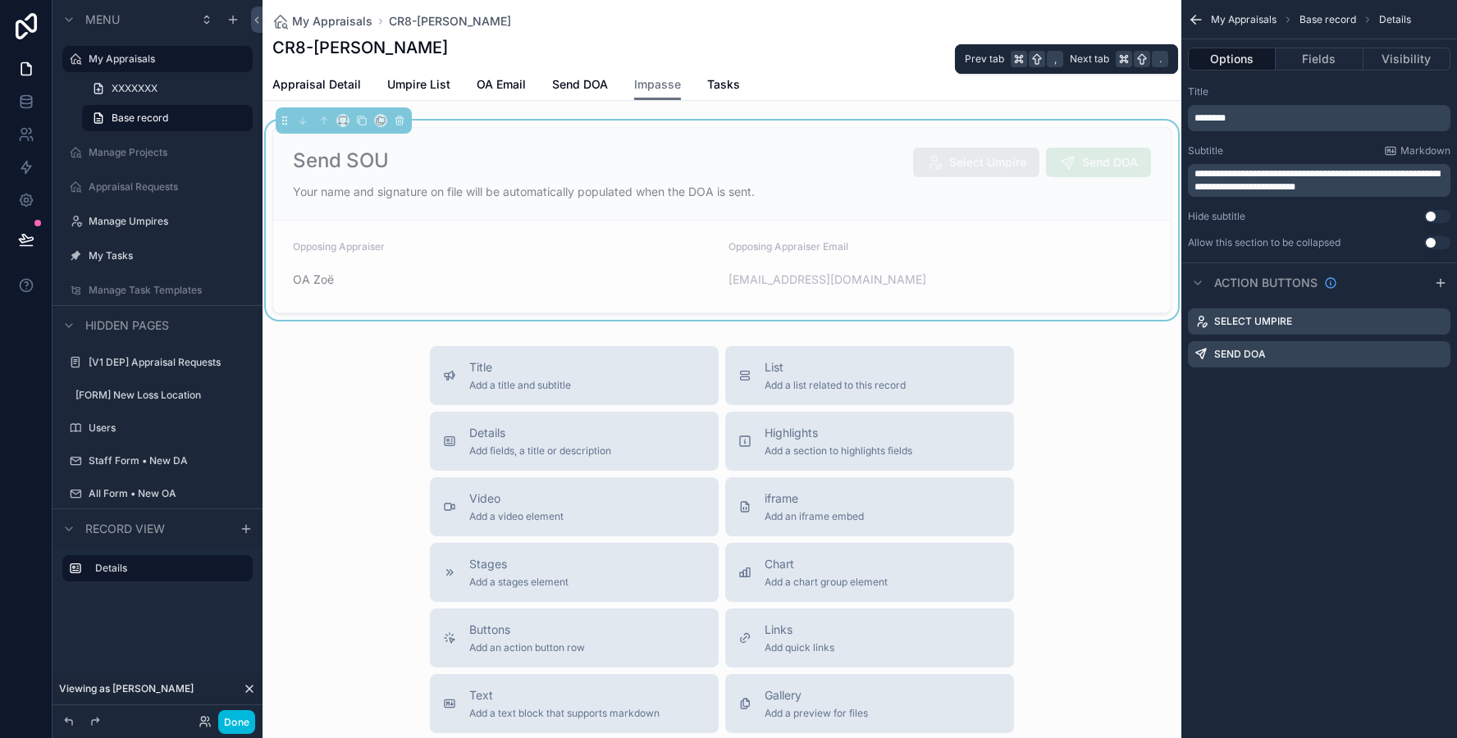
click at [1332, 62] on button "Fields" at bounding box center [1319, 59] width 87 height 23
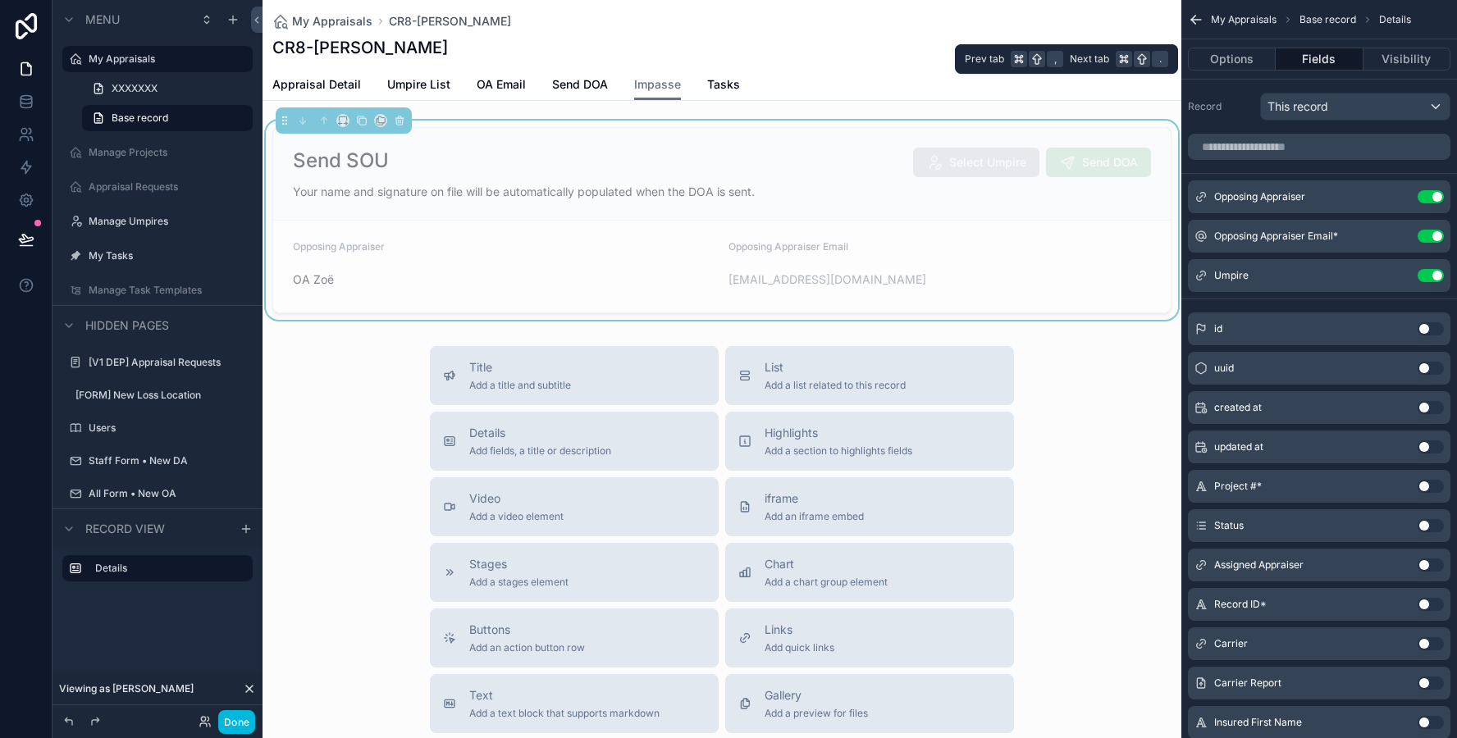
click at [1255, 63] on button "Options" at bounding box center [1232, 59] width 88 height 23
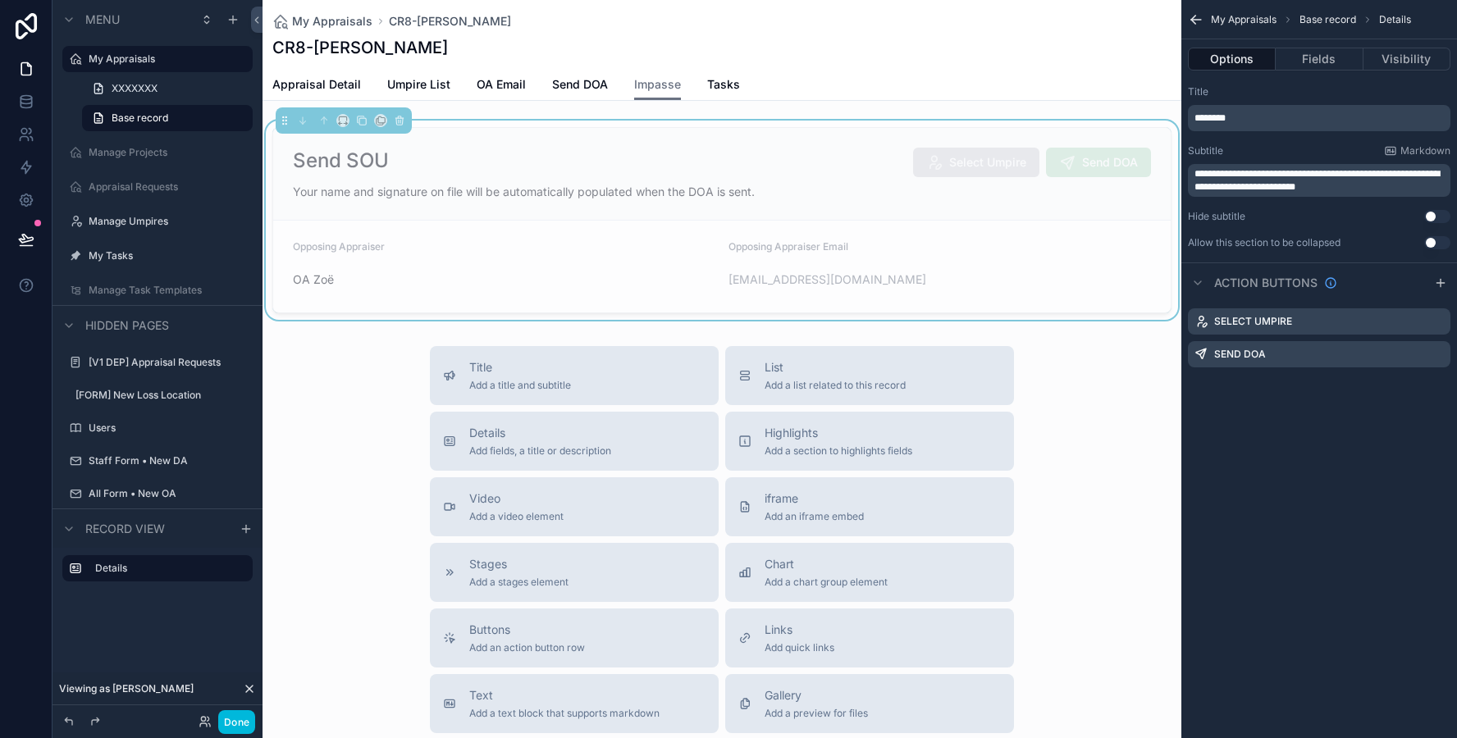
click at [0, 0] on icon "scrollable content" at bounding box center [0, 0] width 0 height 0
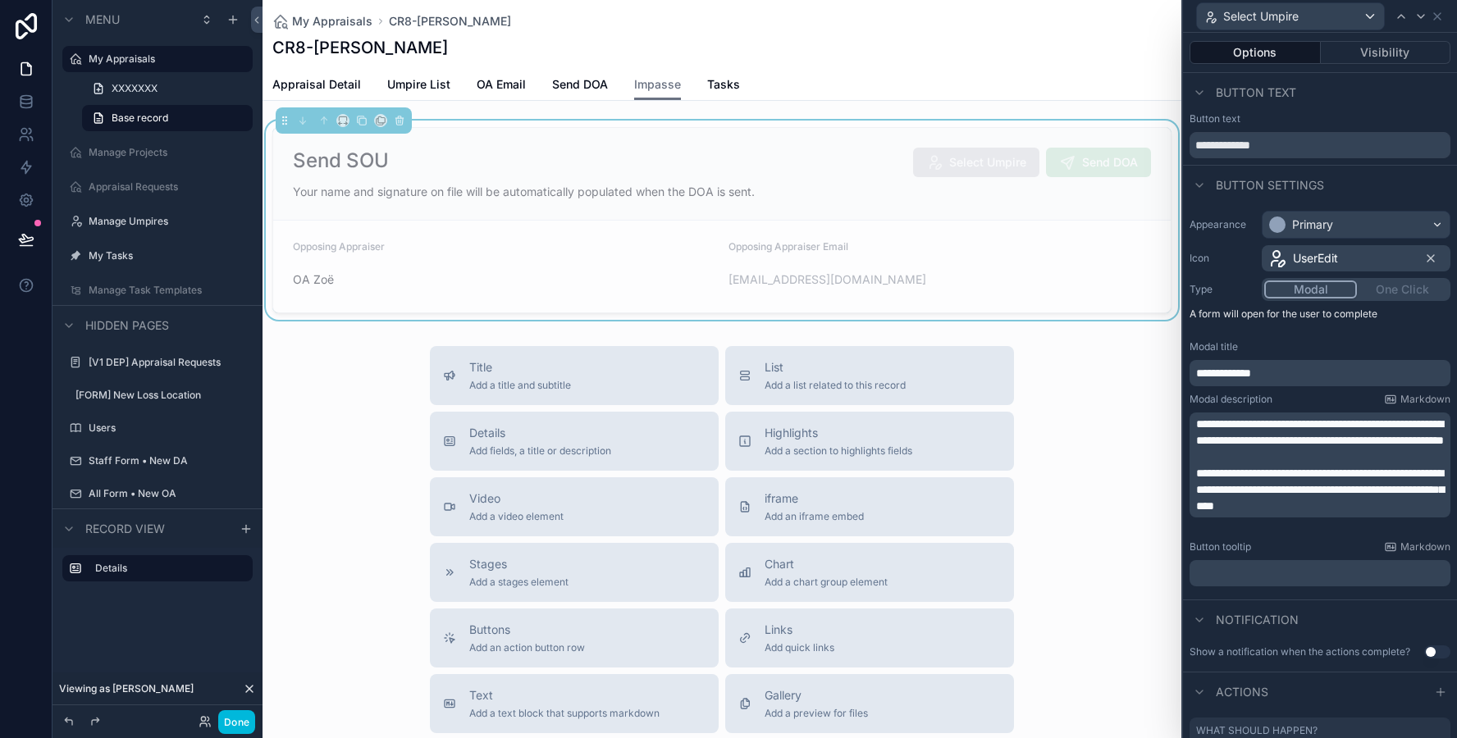
click at [1397, 57] on button "Visibility" at bounding box center [1386, 52] width 130 height 23
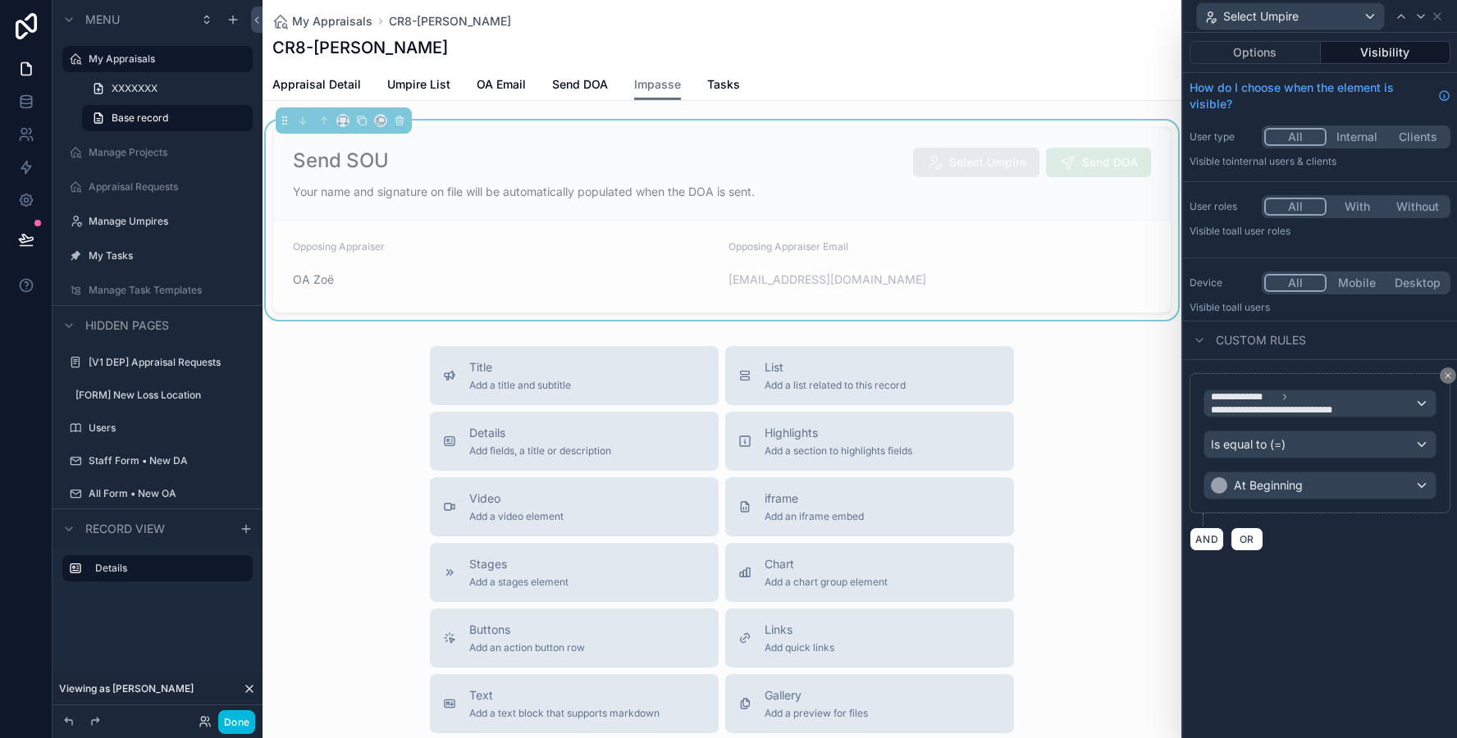
click at [1453, 374] on button at bounding box center [1448, 376] width 16 height 16
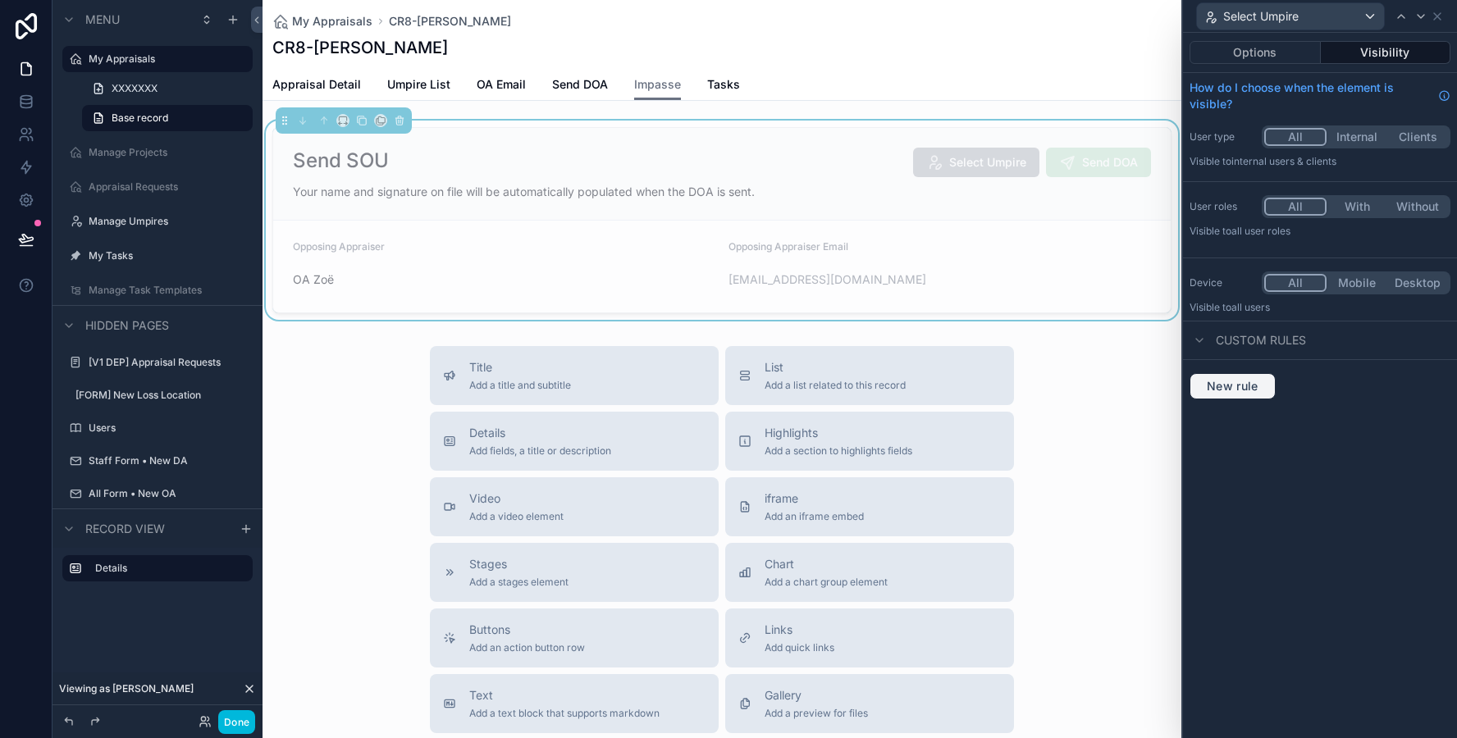
click at [1211, 391] on span "New rule" at bounding box center [1232, 386] width 65 height 15
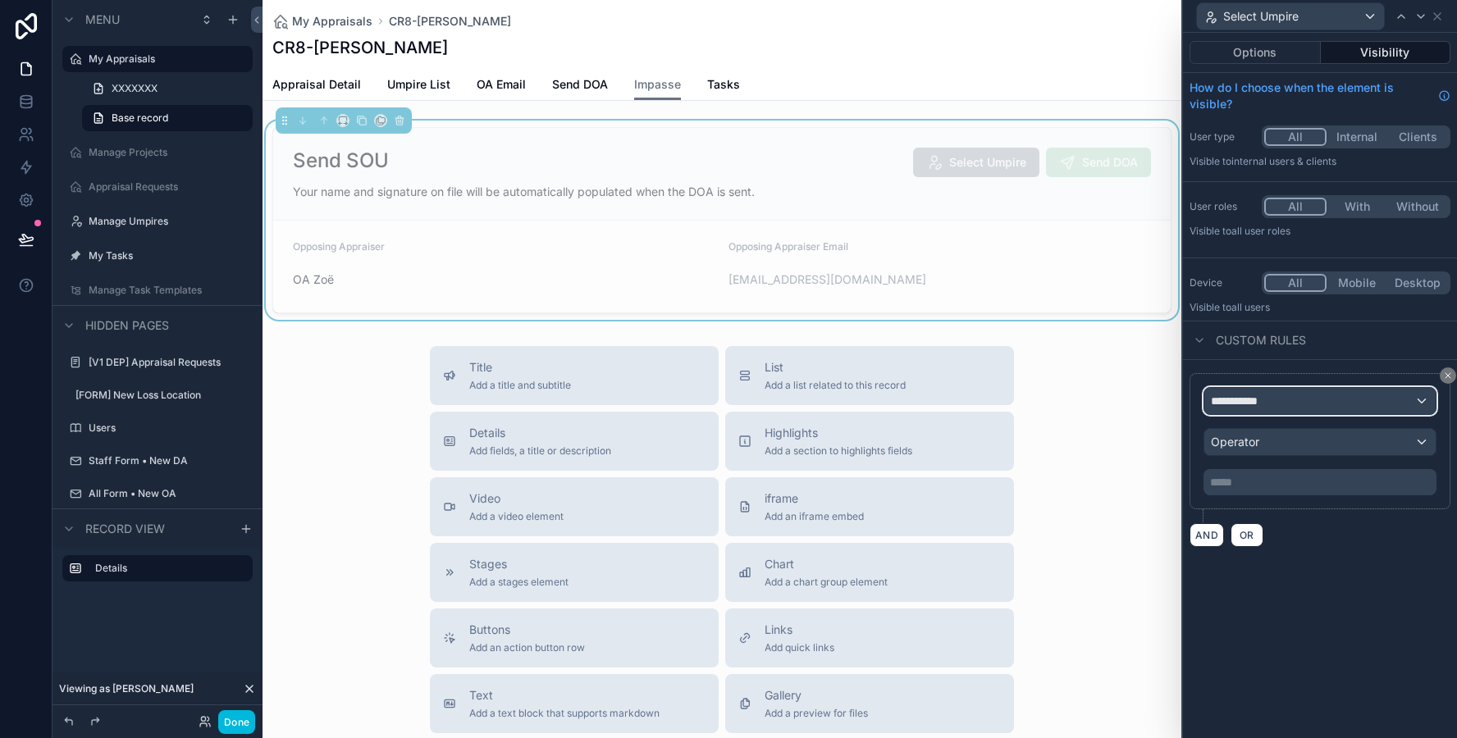
click at [1233, 400] on span "**********" at bounding box center [1241, 401] width 61 height 16
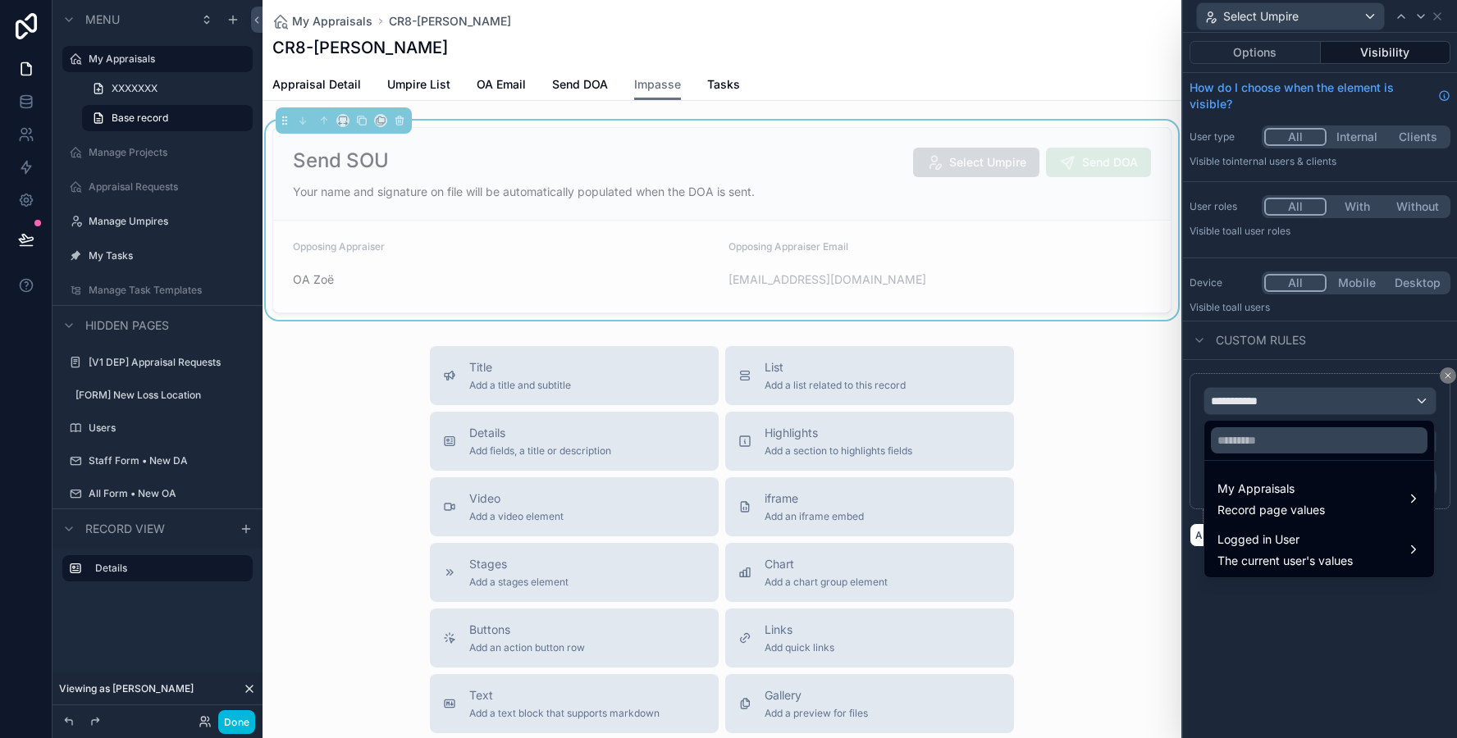
click at [1241, 480] on span "My Appraisals" at bounding box center [1271, 489] width 107 height 20
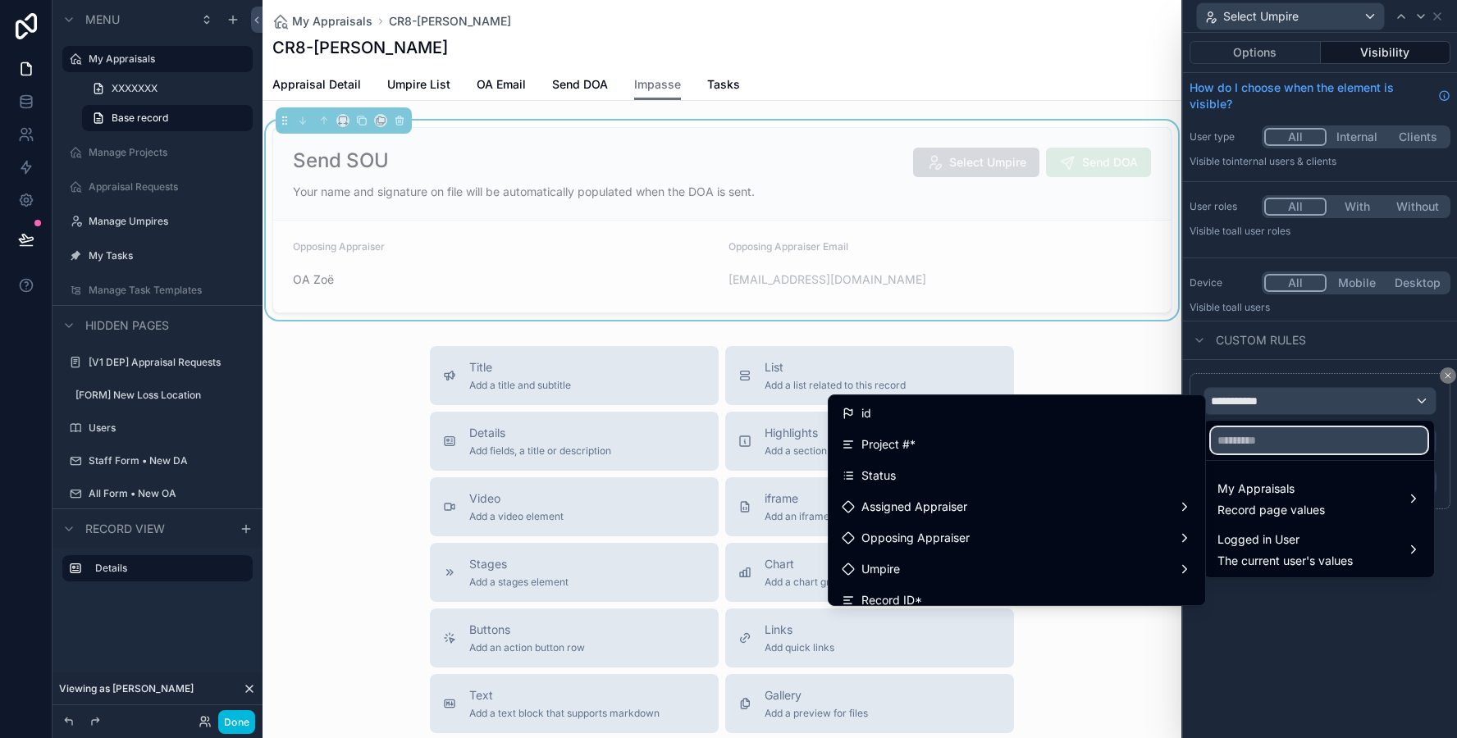
click at [1248, 446] on input "text" at bounding box center [1319, 440] width 217 height 26
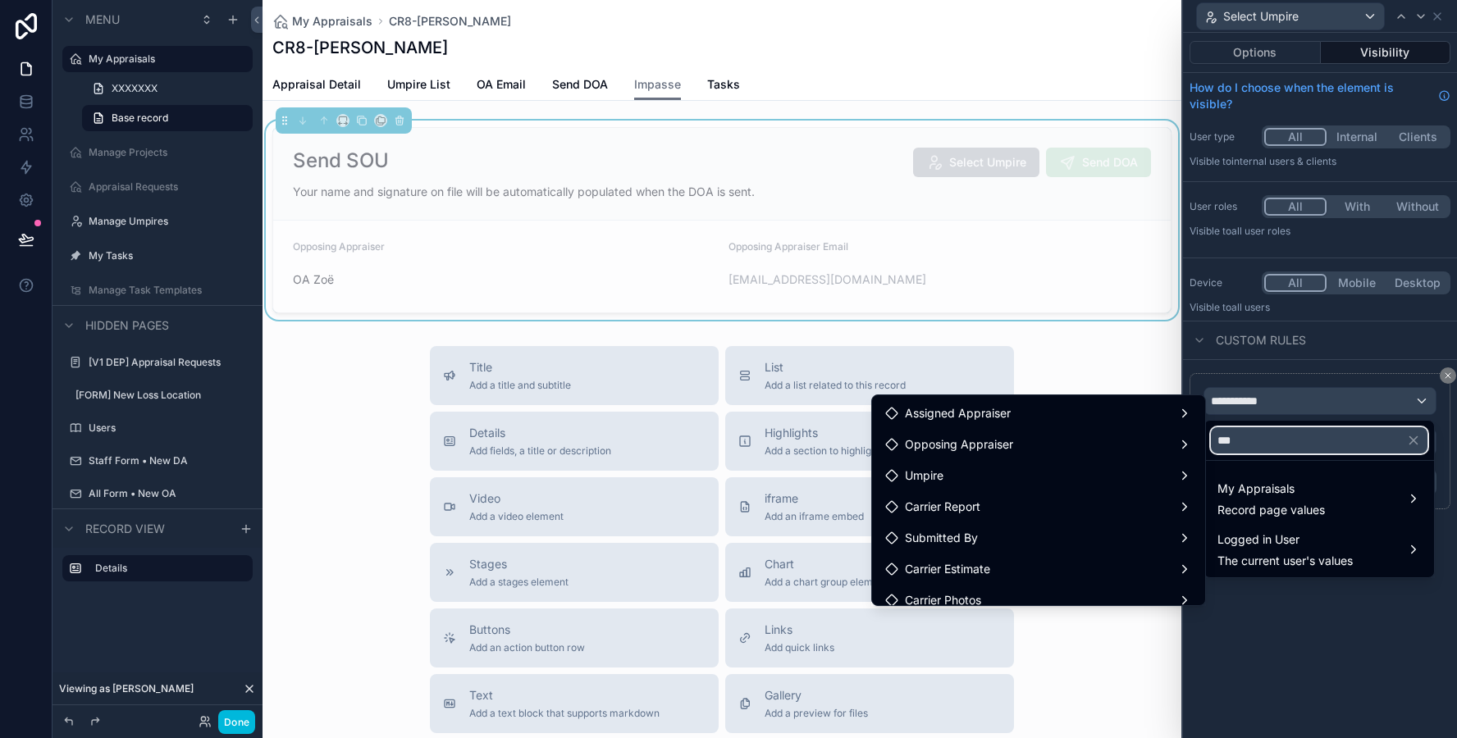
type input "****"
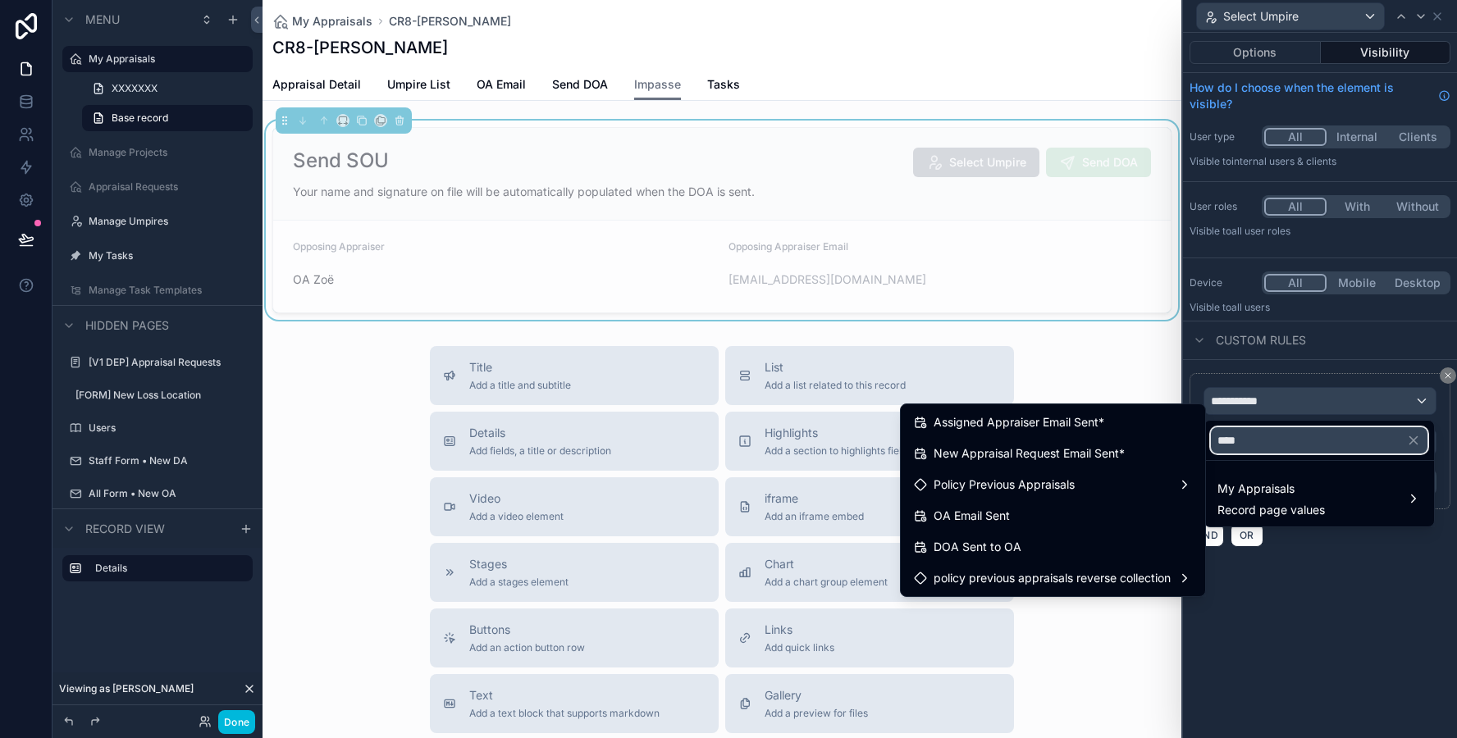
type input "****"
click at [1346, 592] on div at bounding box center [1320, 369] width 274 height 738
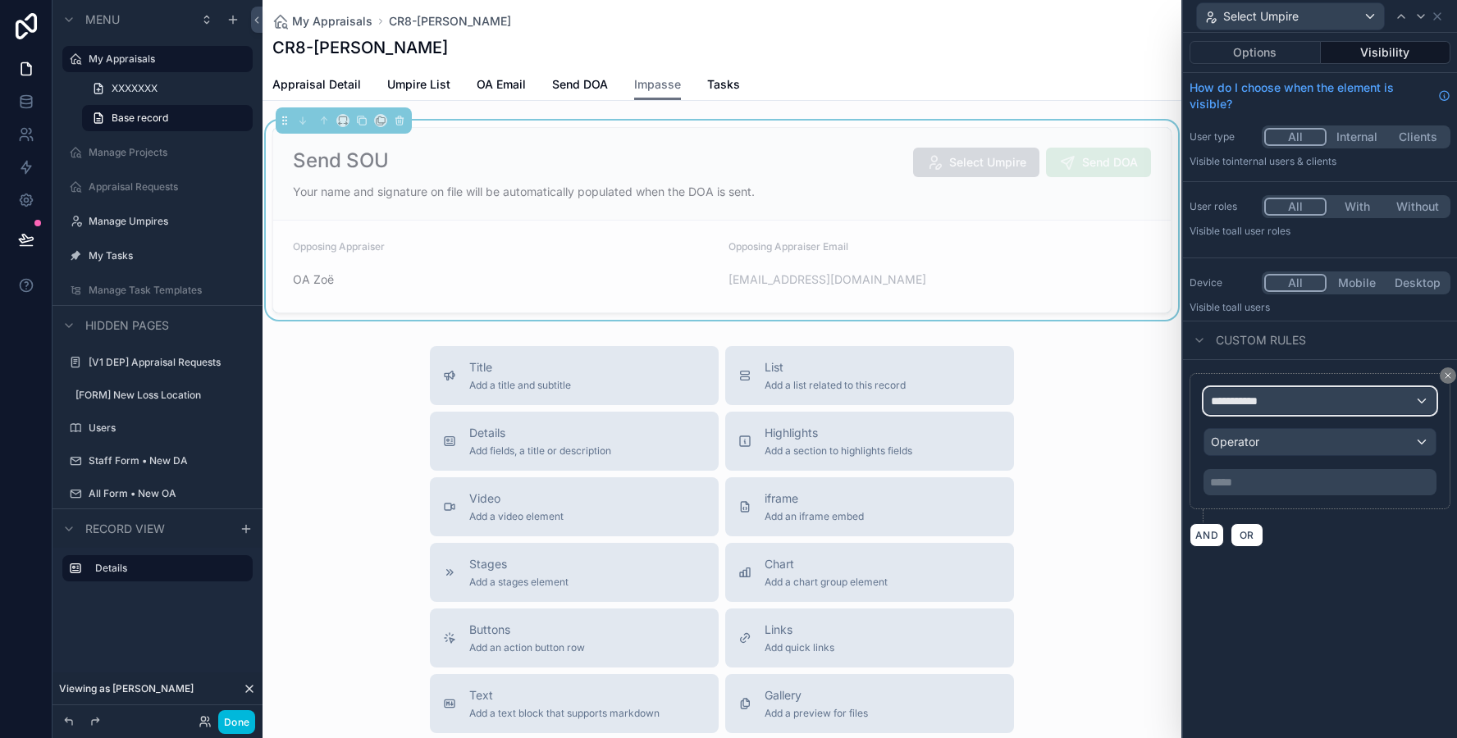
click at [1296, 411] on div "**********" at bounding box center [1319, 401] width 231 height 26
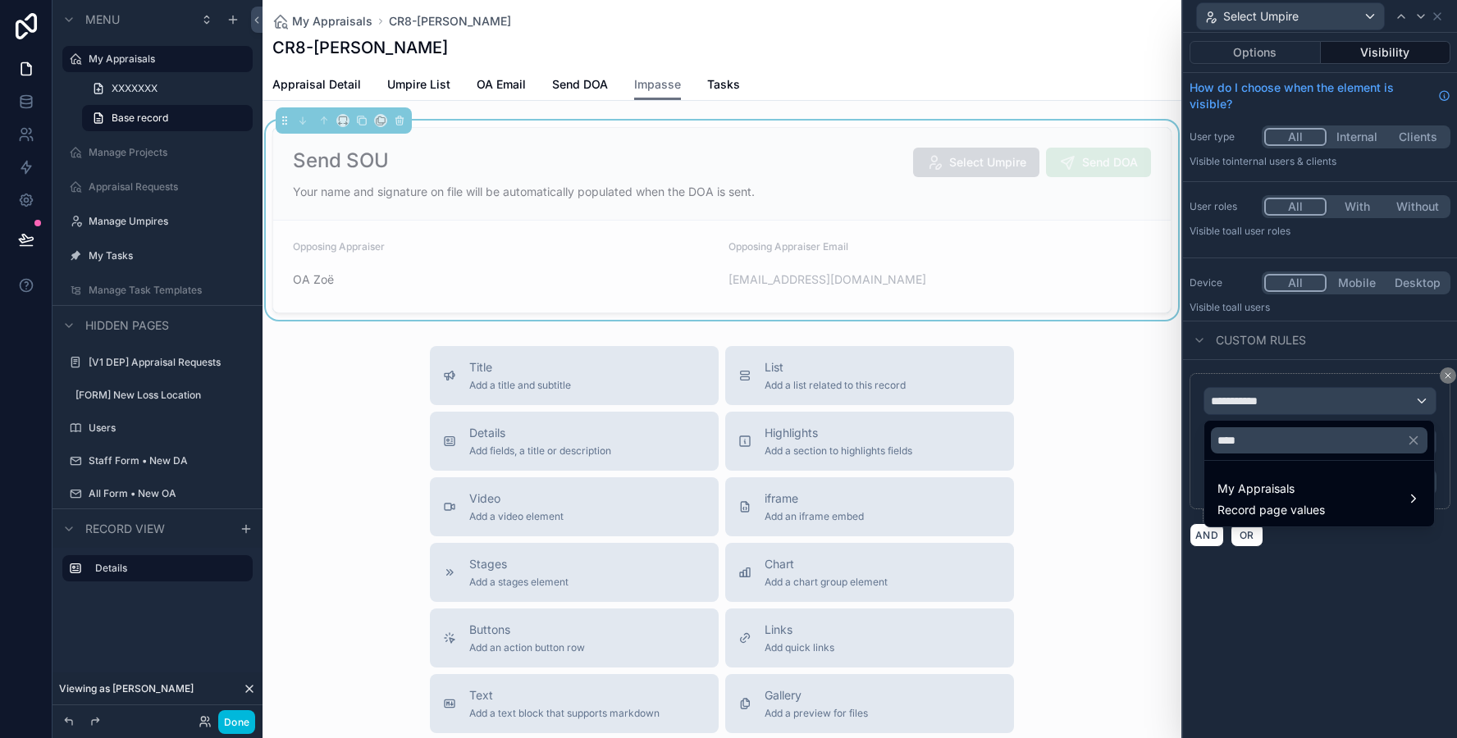
click at [1264, 479] on span "My Appraisals" at bounding box center [1271, 489] width 107 height 20
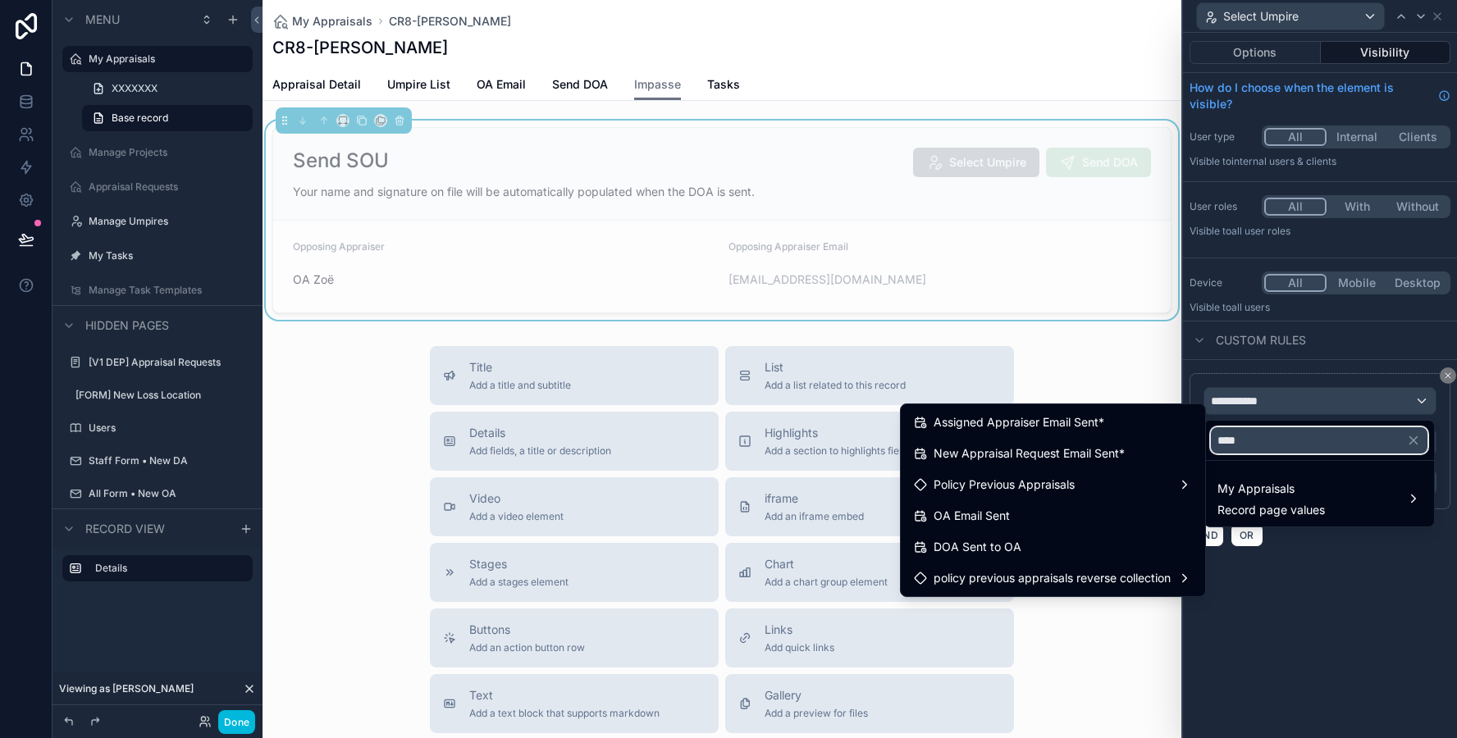
click at [1262, 452] on input "****" at bounding box center [1319, 440] width 217 height 26
click at [1260, 445] on input "****" at bounding box center [1319, 440] width 217 height 26
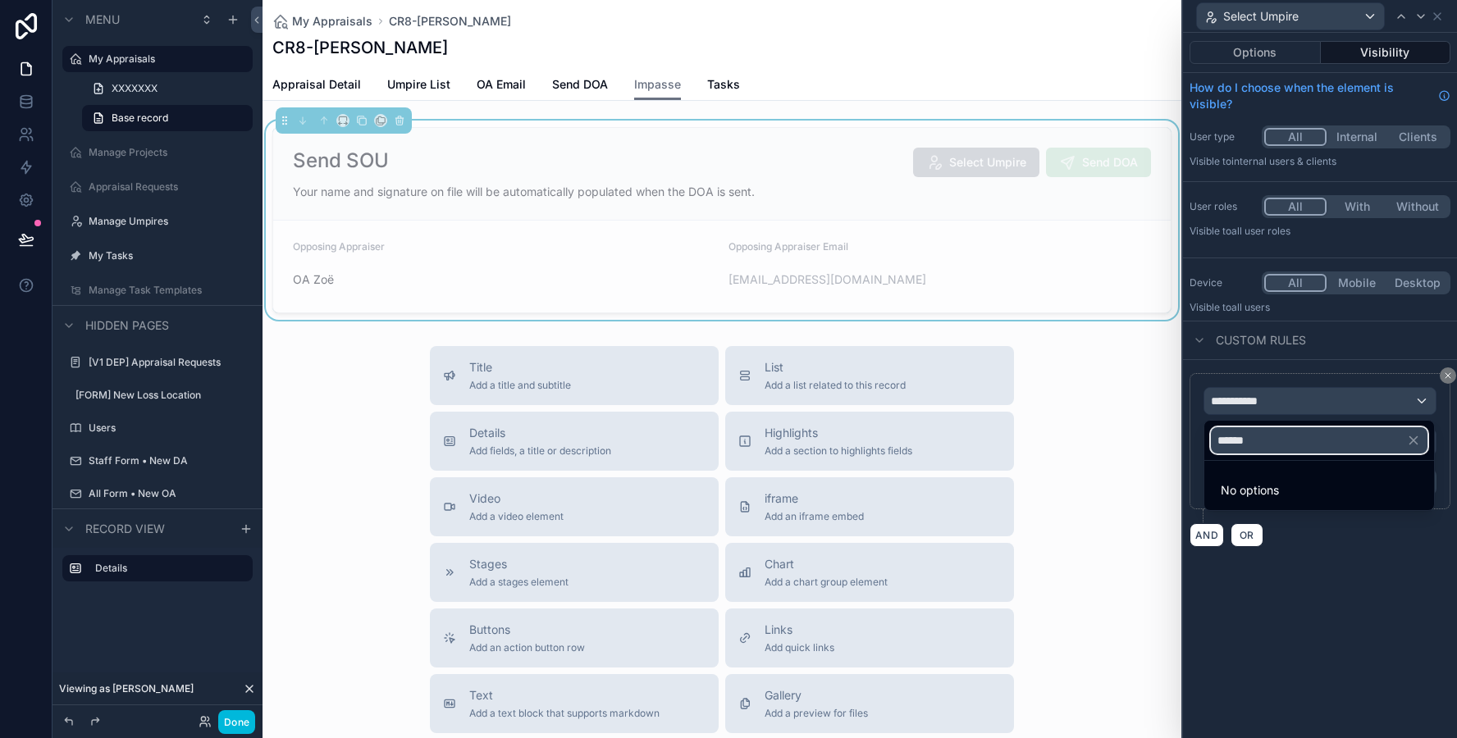
type input "*******"
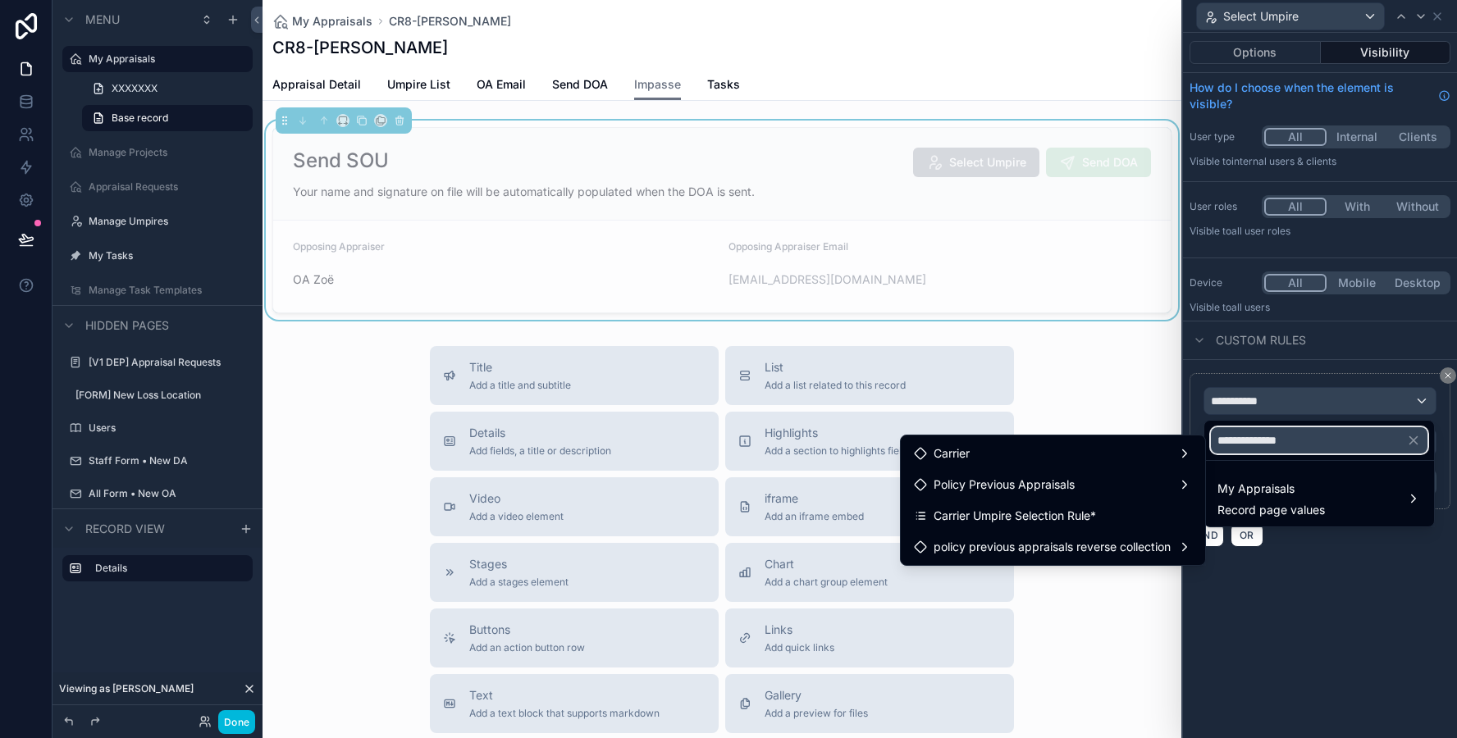
type input "**********"
click at [1134, 510] on div "Carrier Umpire Selection Rule*" at bounding box center [1053, 516] width 278 height 20
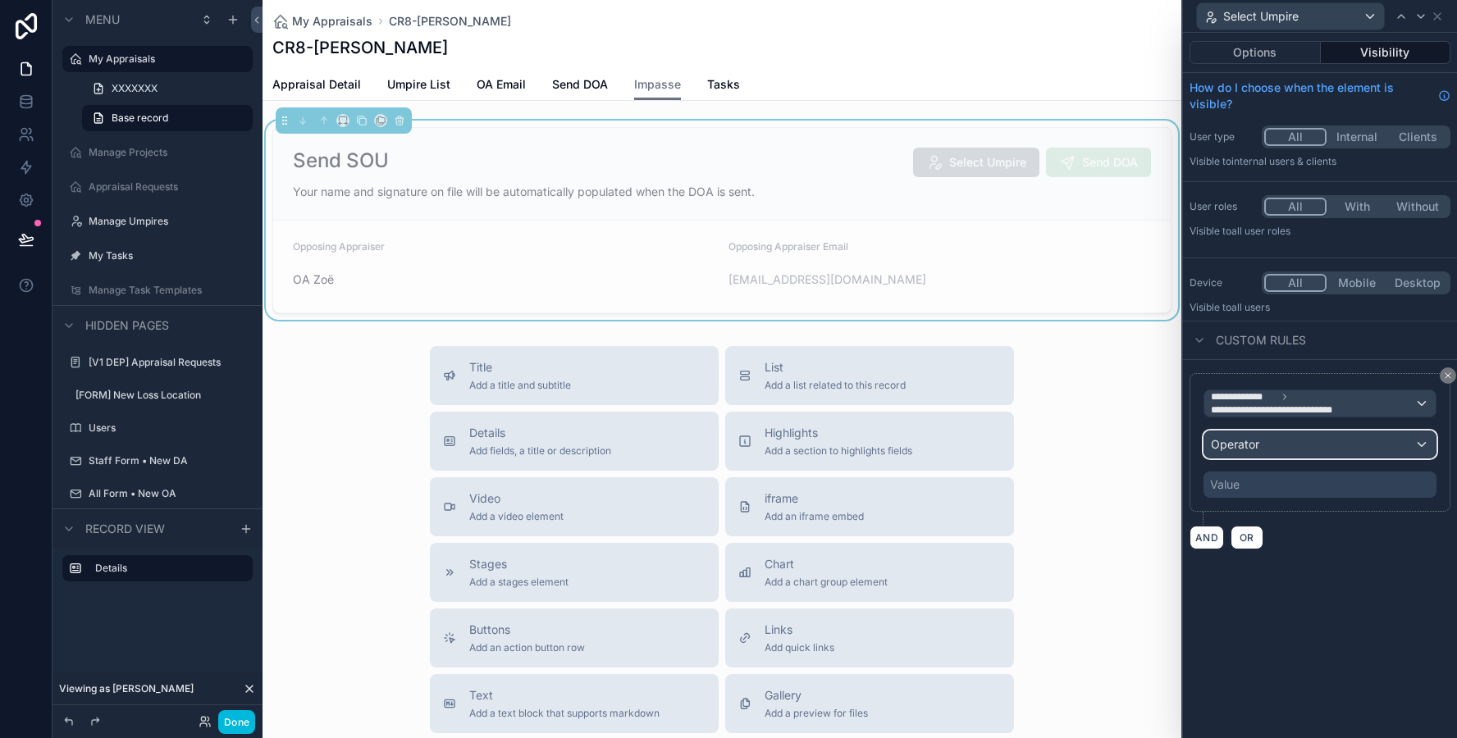
click at [1245, 440] on span "Operator" at bounding box center [1235, 444] width 48 height 14
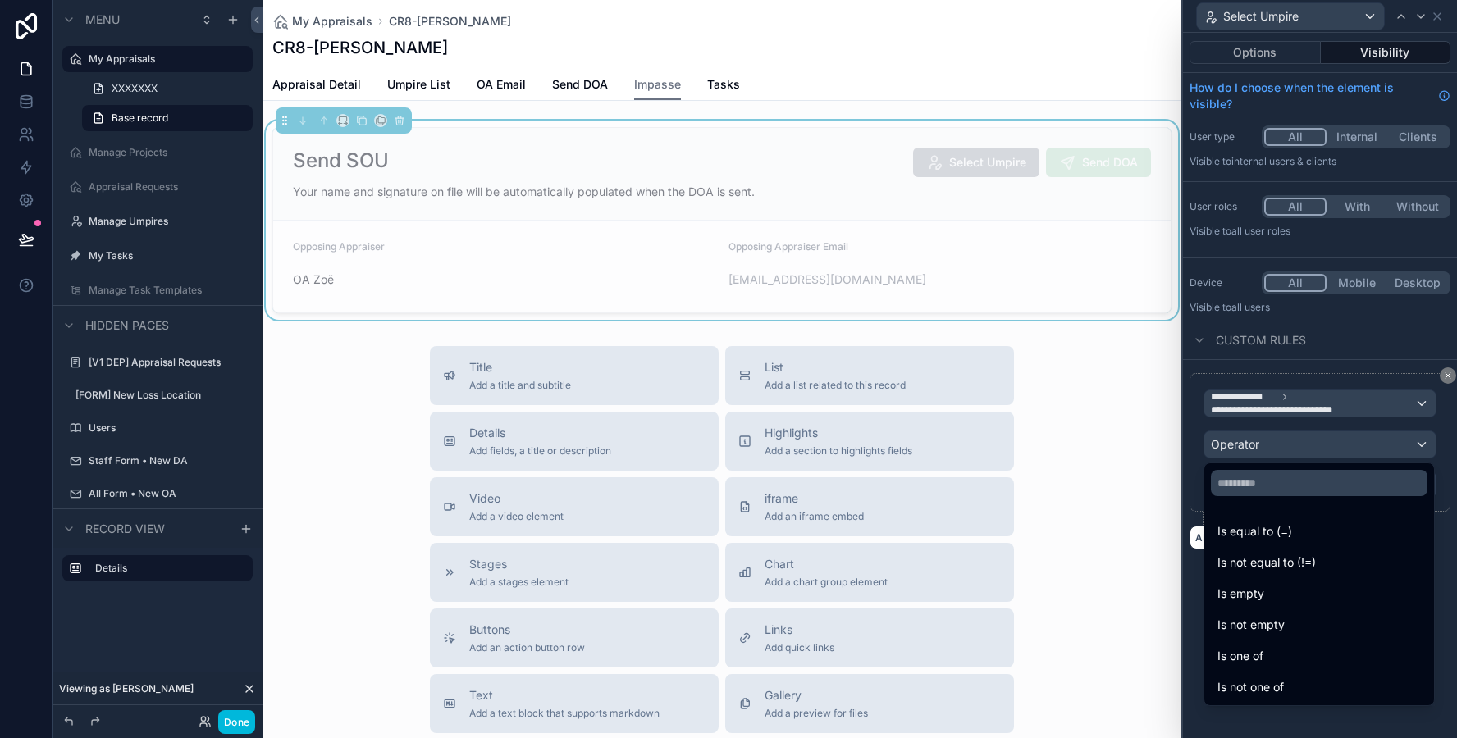
click at [1229, 522] on span "Is equal to (=)" at bounding box center [1255, 532] width 75 height 20
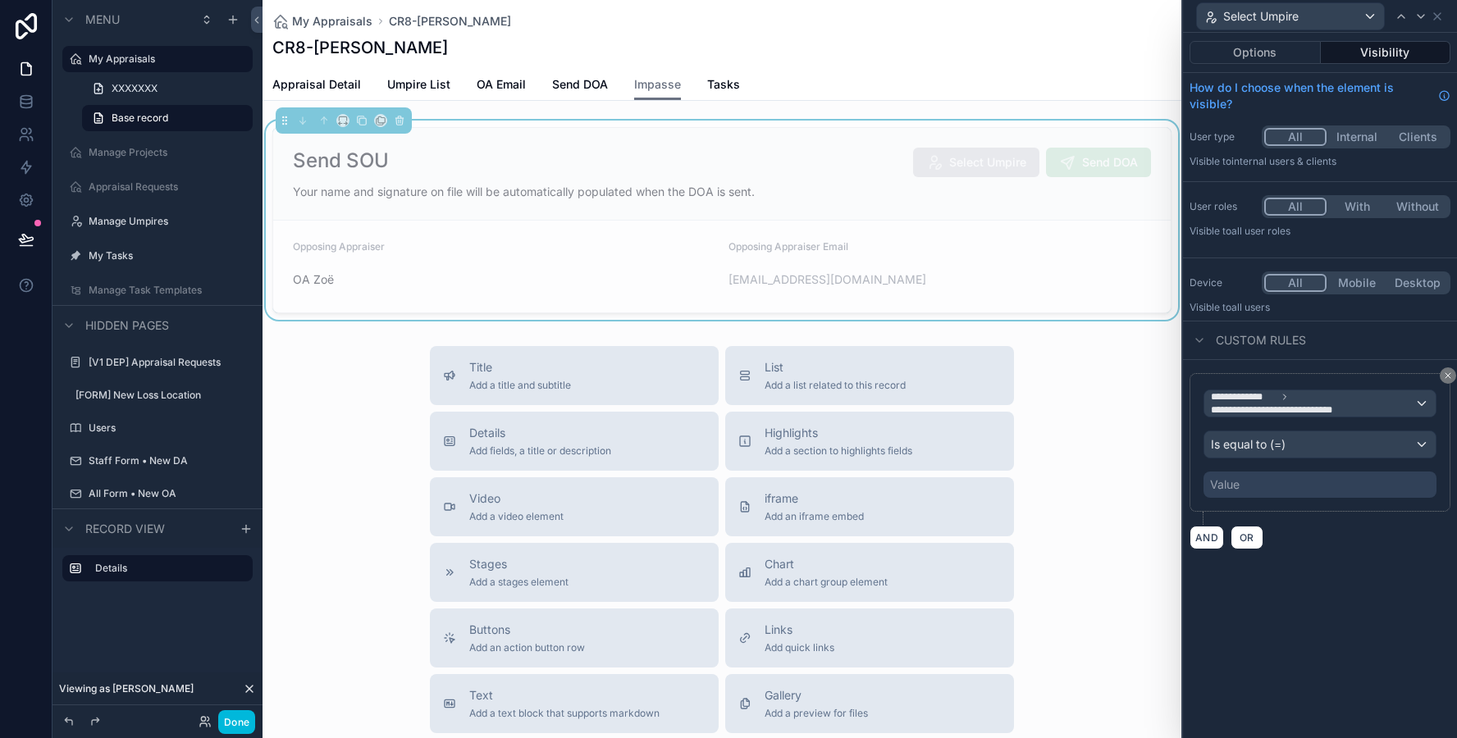
click at [1229, 487] on div "Value" at bounding box center [1225, 485] width 30 height 16
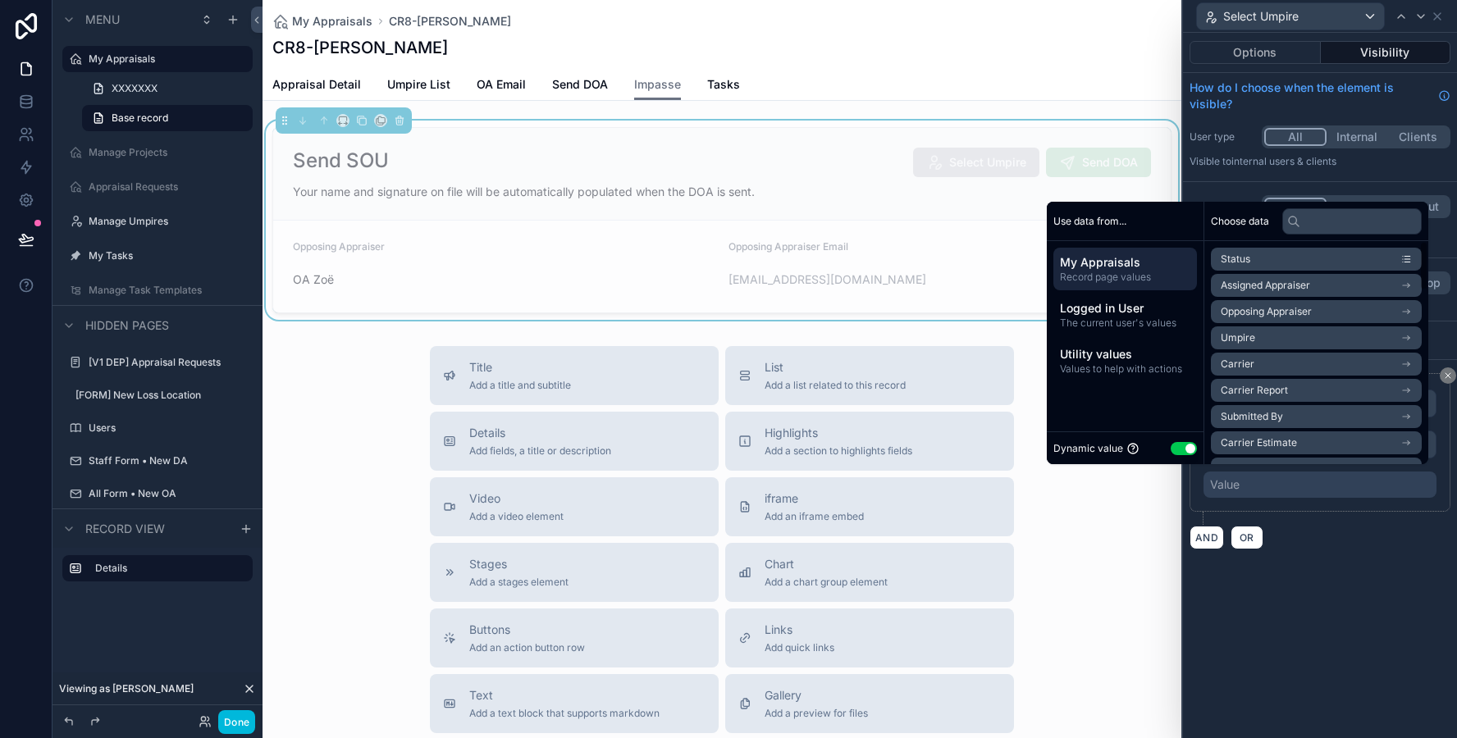
click at [1180, 450] on button "Use setting" at bounding box center [1184, 448] width 26 height 13
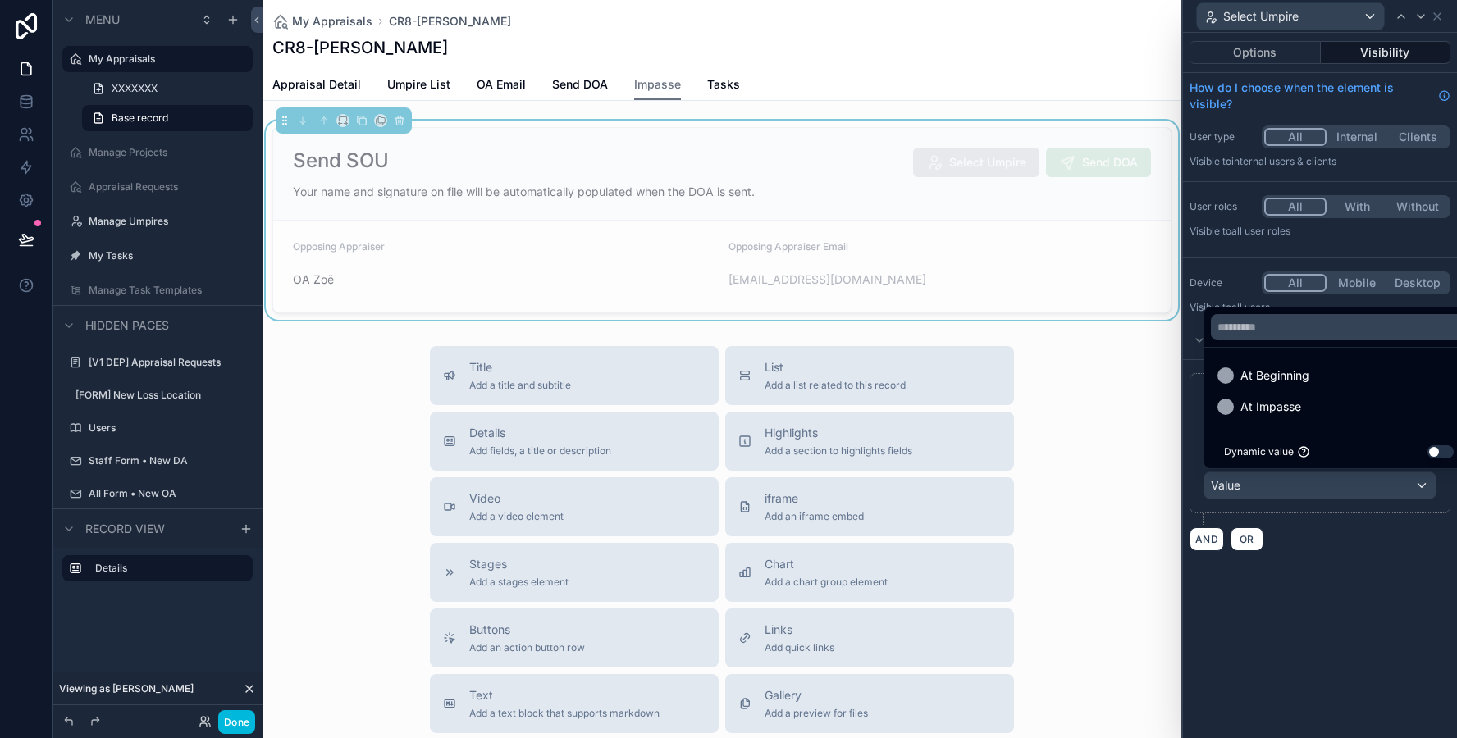
drag, startPoint x: 1234, startPoint y: 372, endPoint x: 1241, endPoint y: 412, distance: 40.7
click at [1241, 412] on ul "At Beginning At Impasse" at bounding box center [1338, 391] width 269 height 87
click at [1241, 412] on span "At Impasse" at bounding box center [1271, 407] width 61 height 20
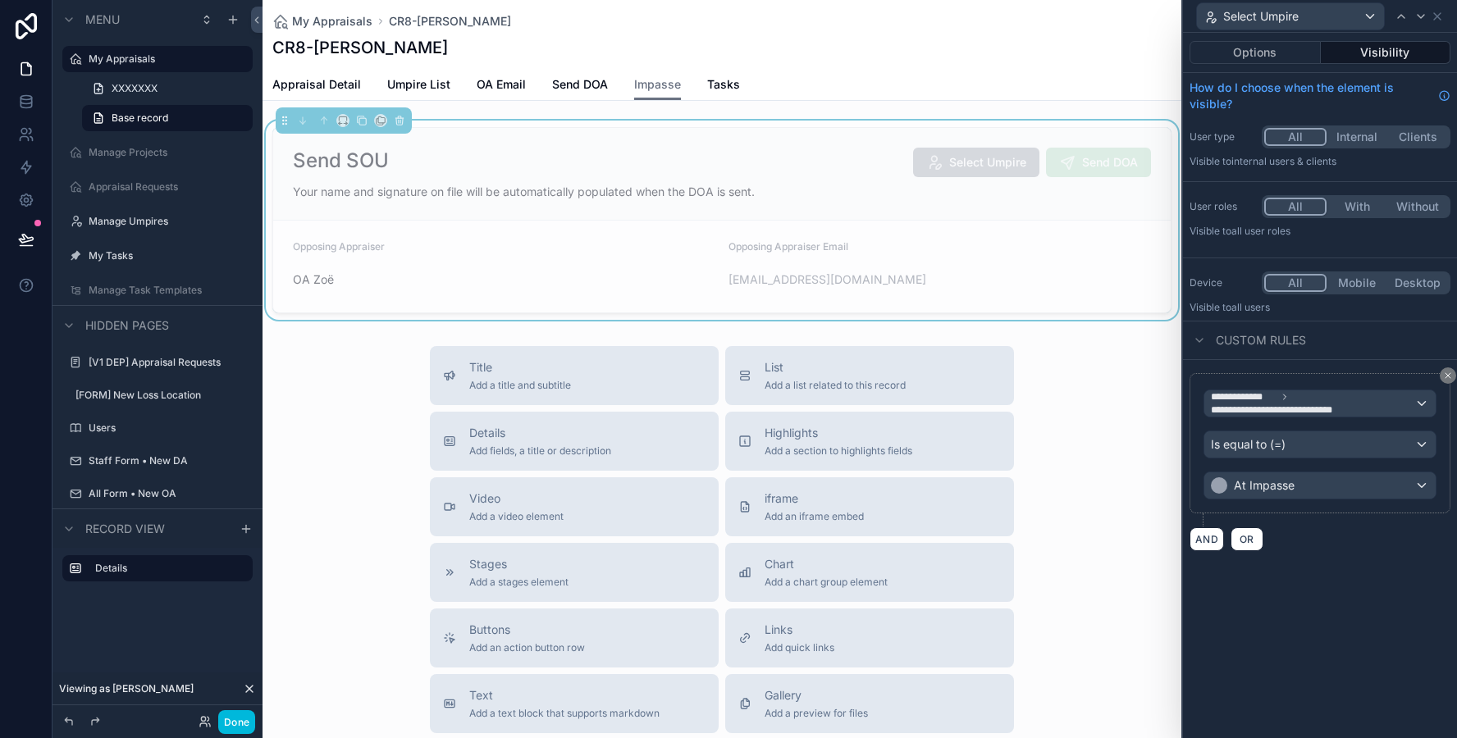
click at [1389, 589] on div "**********" at bounding box center [1320, 386] width 274 height 706
click at [437, 90] on span "Umpire List" at bounding box center [418, 84] width 63 height 16
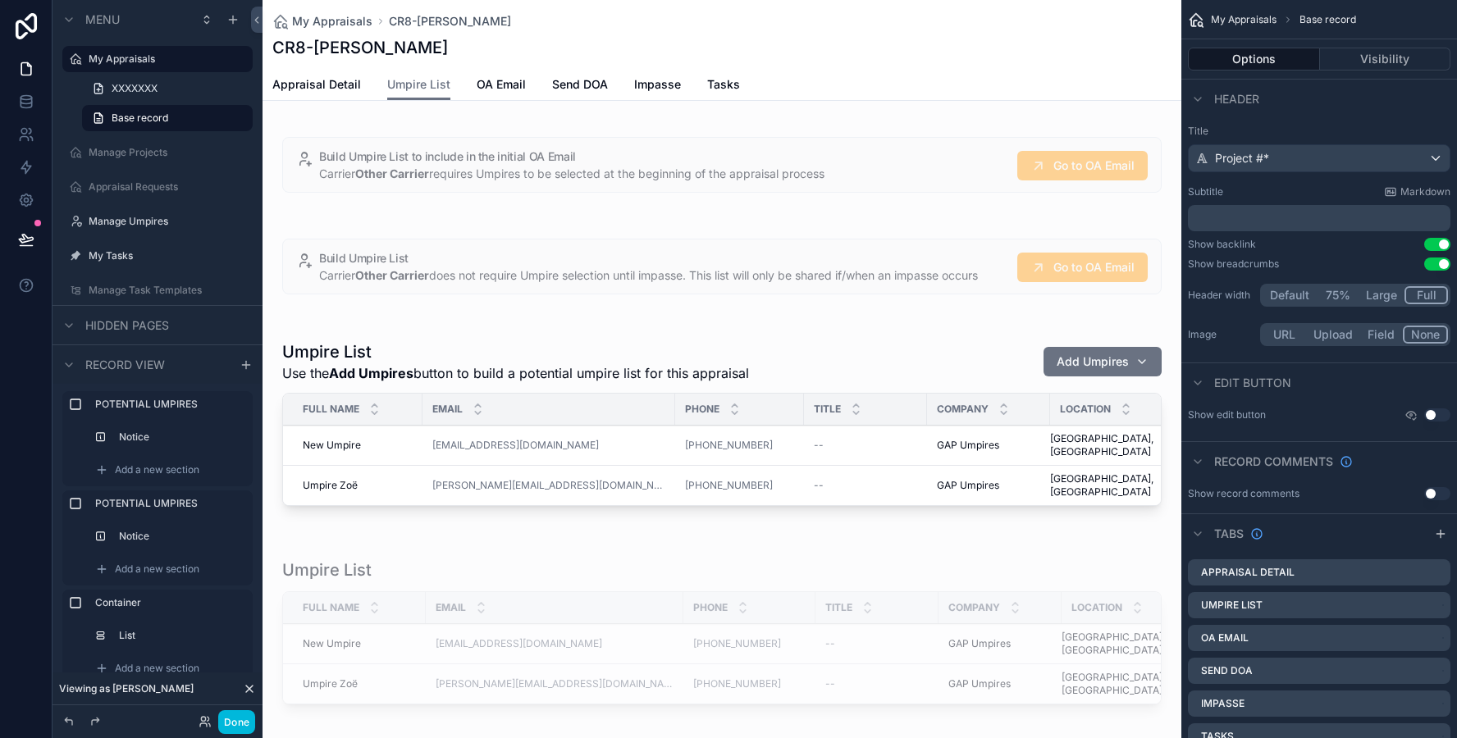
click at [459, 274] on div "scrollable content" at bounding box center [722, 266] width 919 height 89
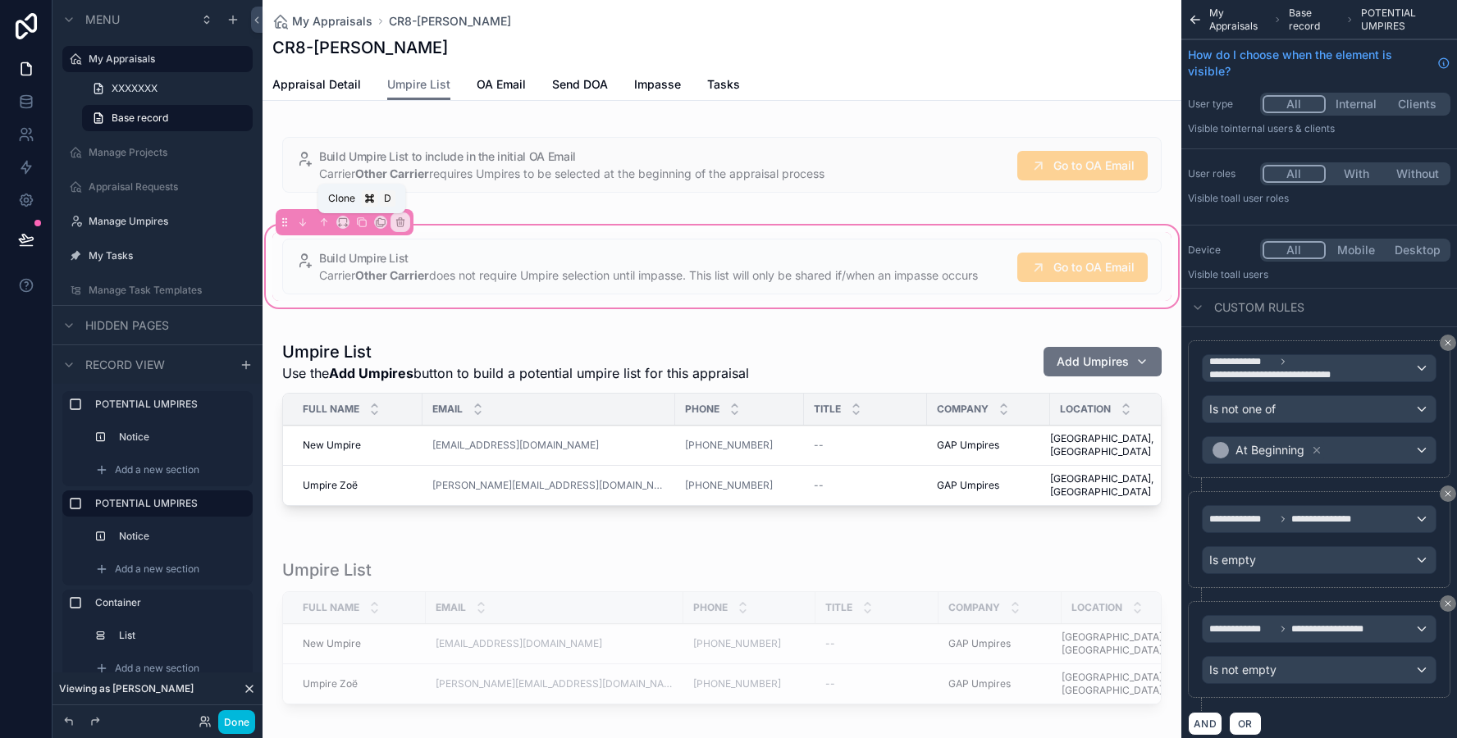
click at [364, 225] on icon "scrollable content" at bounding box center [361, 222] width 11 height 11
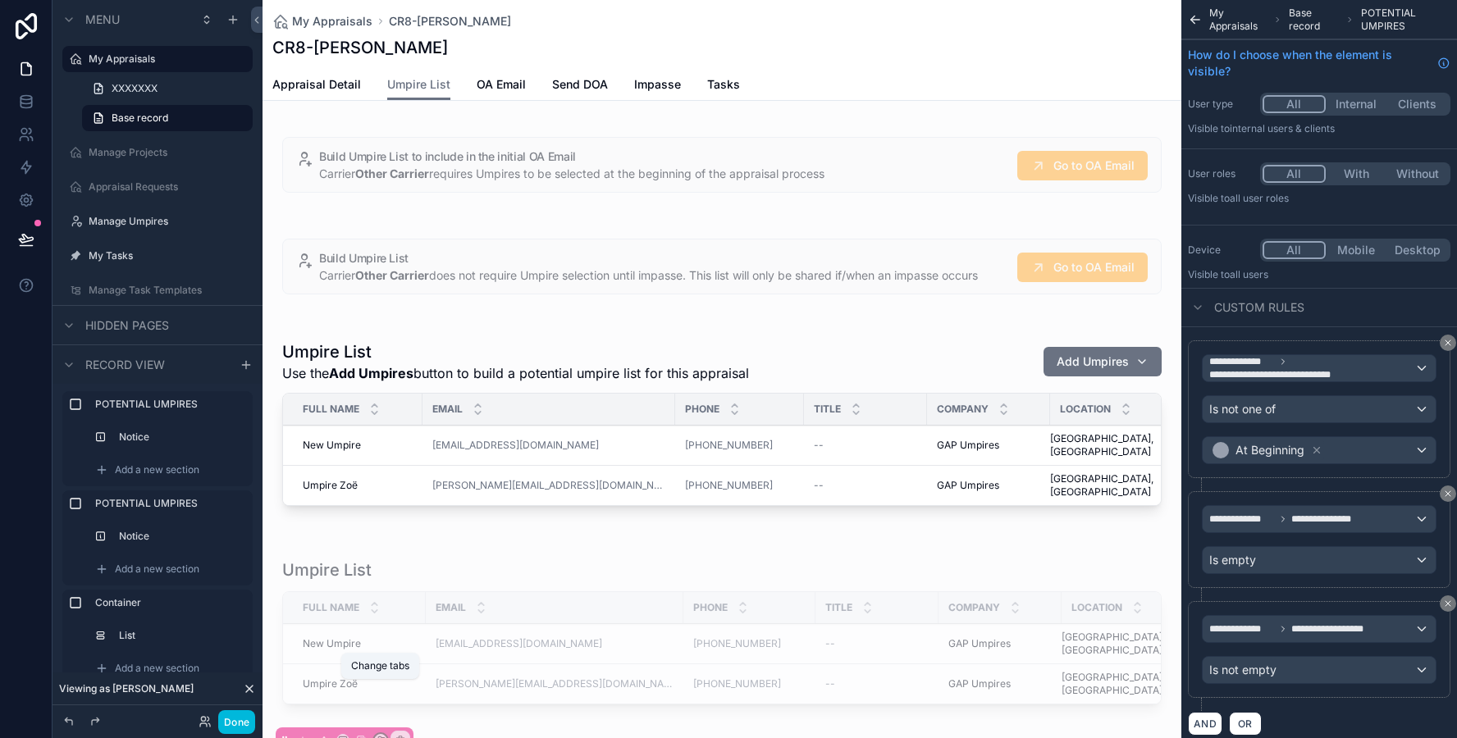
click at [377, 735] on icon "scrollable content" at bounding box center [380, 740] width 11 height 11
click at [411, 607] on span "Impasse" at bounding box center [420, 606] width 45 height 20
click at [638, 84] on span "Impasse" at bounding box center [657, 84] width 47 height 16
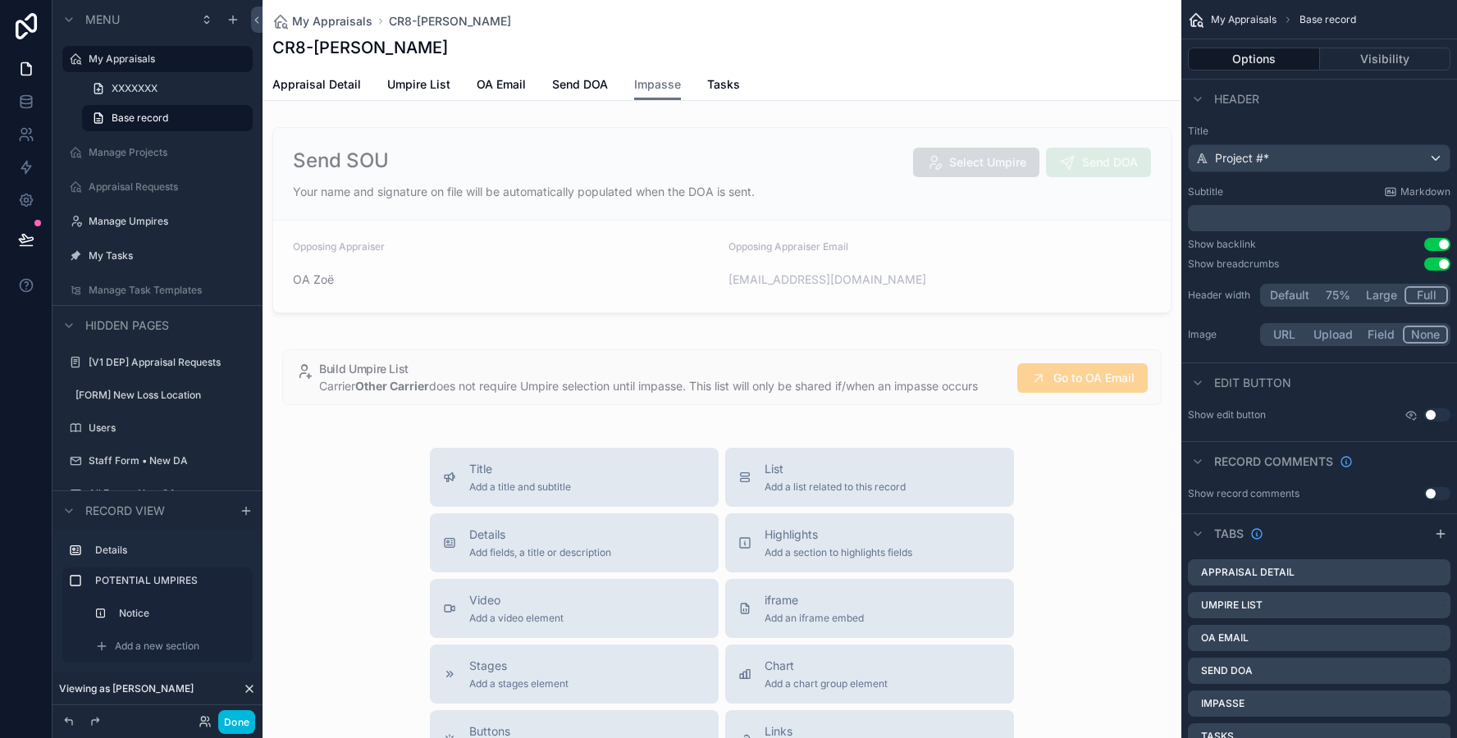
click at [400, 387] on div "scrollable content" at bounding box center [722, 377] width 919 height 89
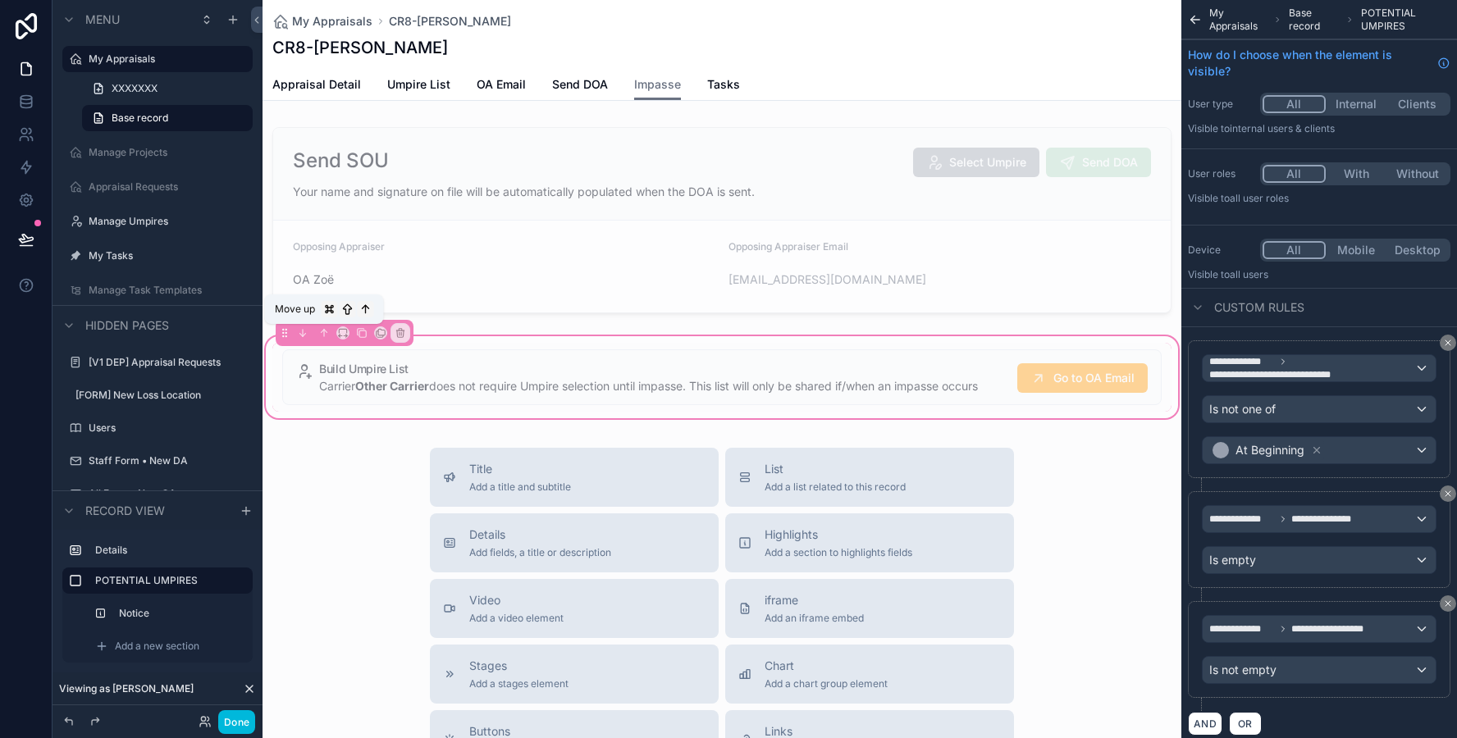
click at [320, 333] on icon "scrollable content" at bounding box center [323, 332] width 11 height 11
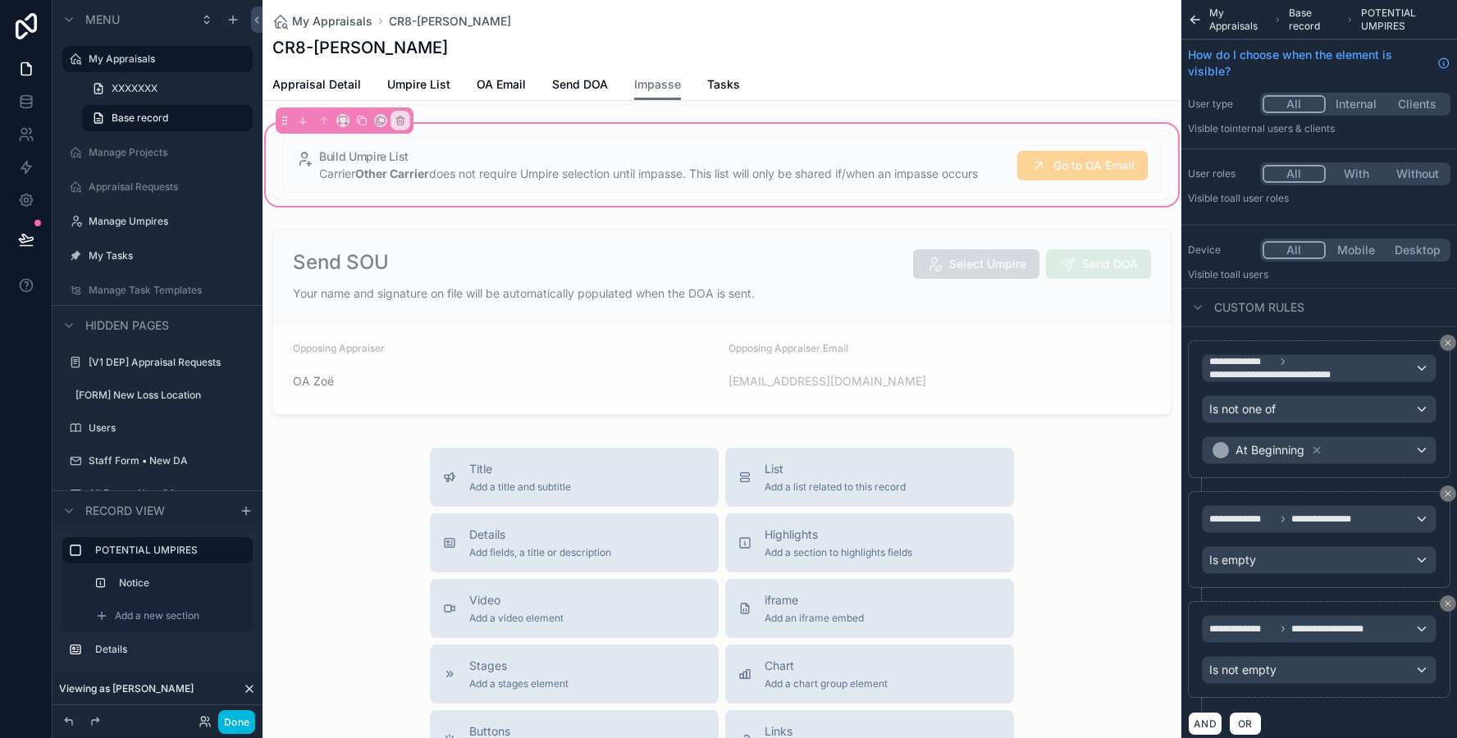
click at [470, 171] on div "scrollable content" at bounding box center [721, 164] width 899 height 69
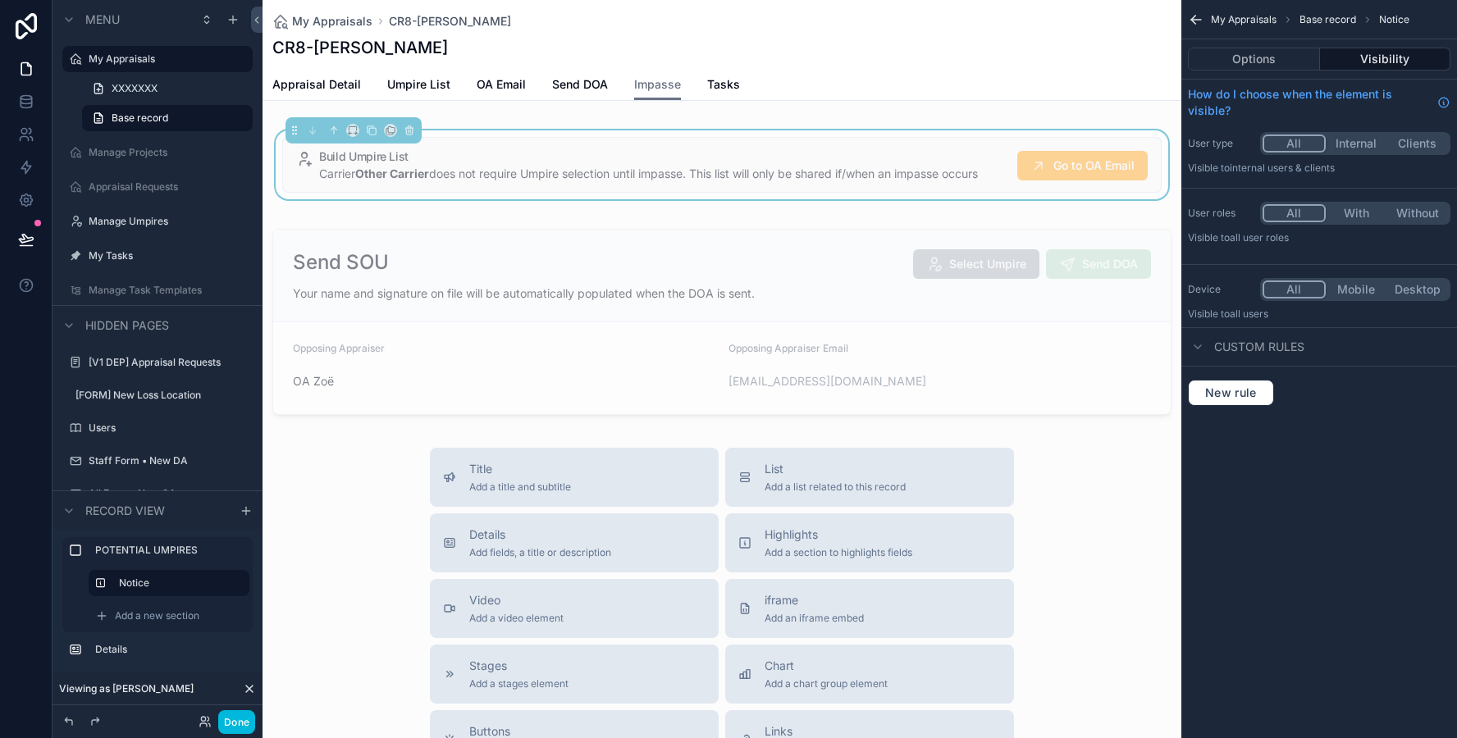
click at [470, 171] on span "Carrier Other Carrier does not require Umpire selection until impasse. This lis…" at bounding box center [648, 174] width 659 height 14
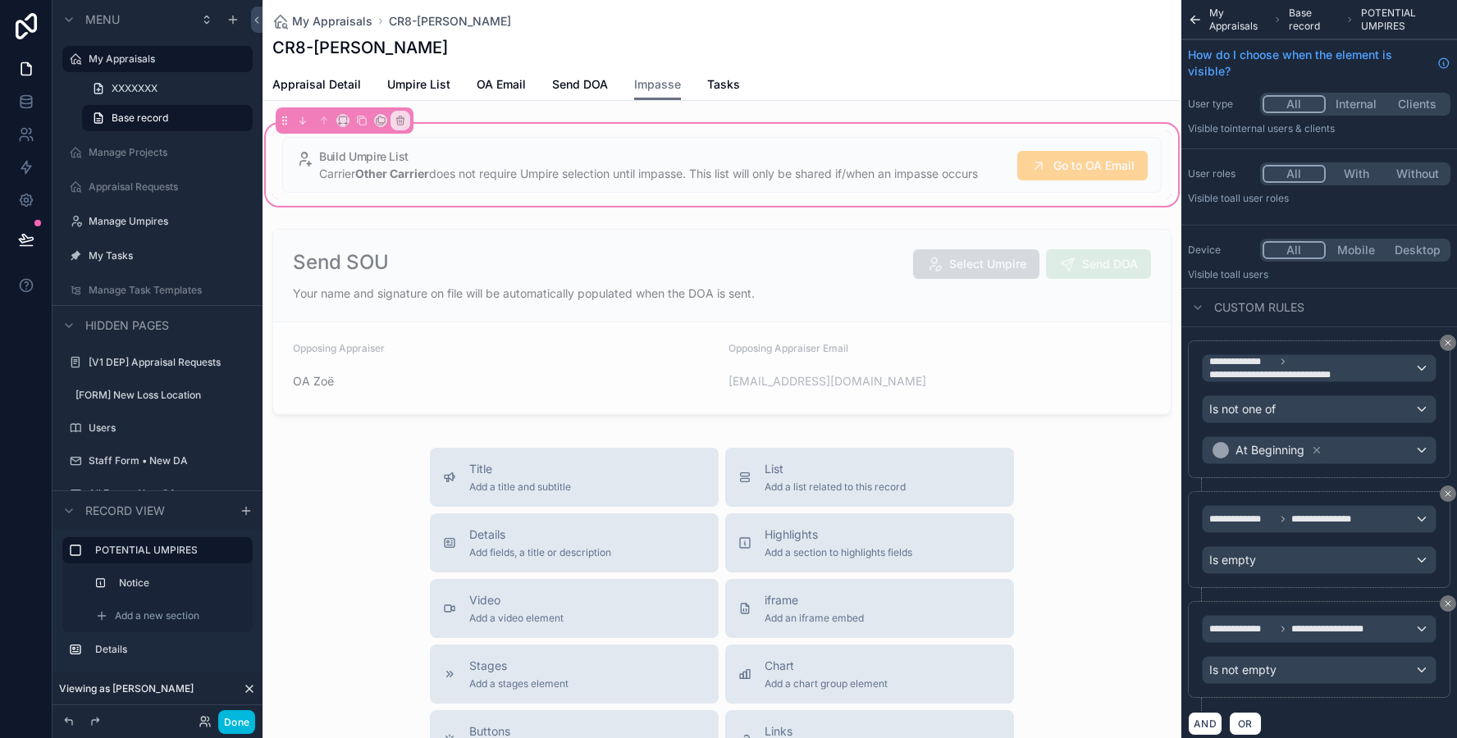
click at [842, 163] on div "scrollable content" at bounding box center [721, 164] width 899 height 69
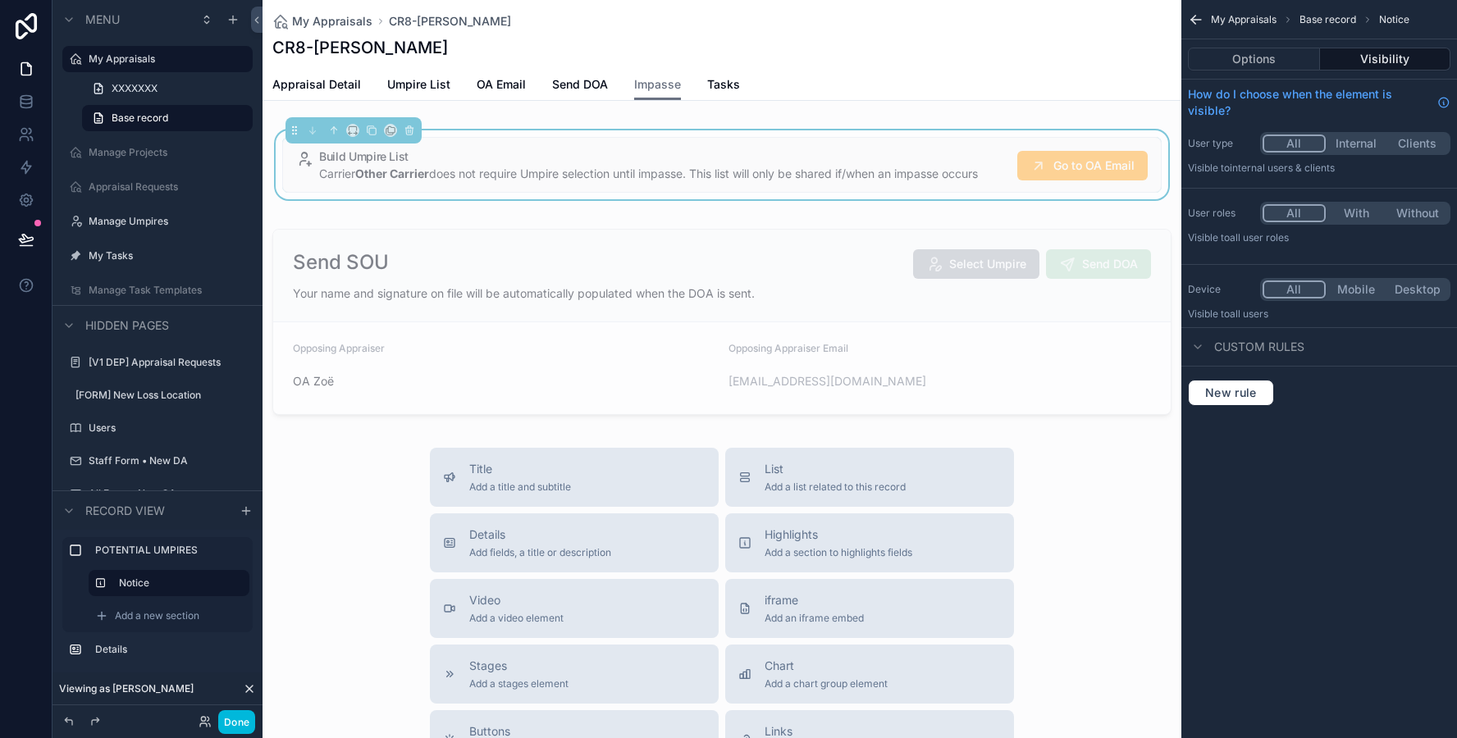
click at [561, 159] on h5 "Build Umpire List" at bounding box center [661, 156] width 685 height 11
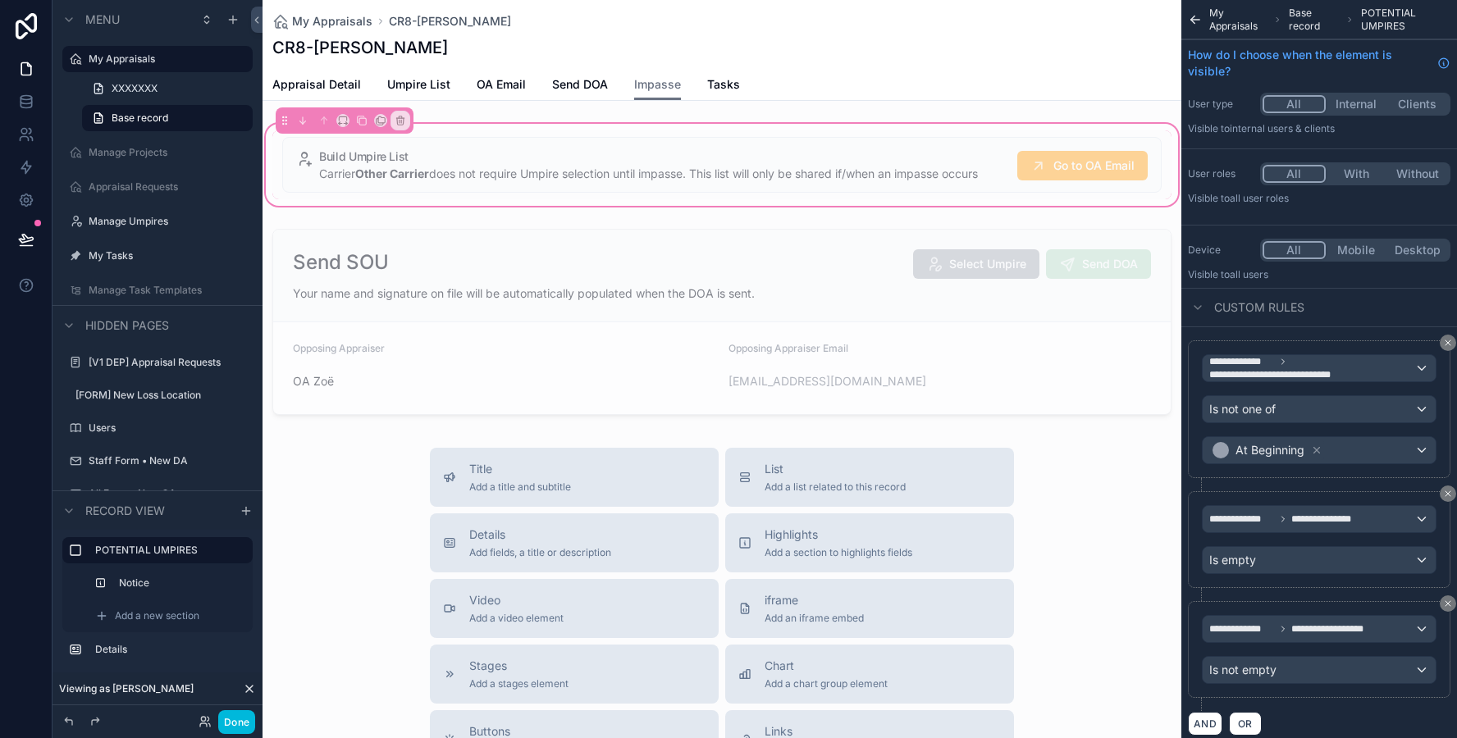
click at [563, 158] on div "scrollable content" at bounding box center [721, 164] width 899 height 69
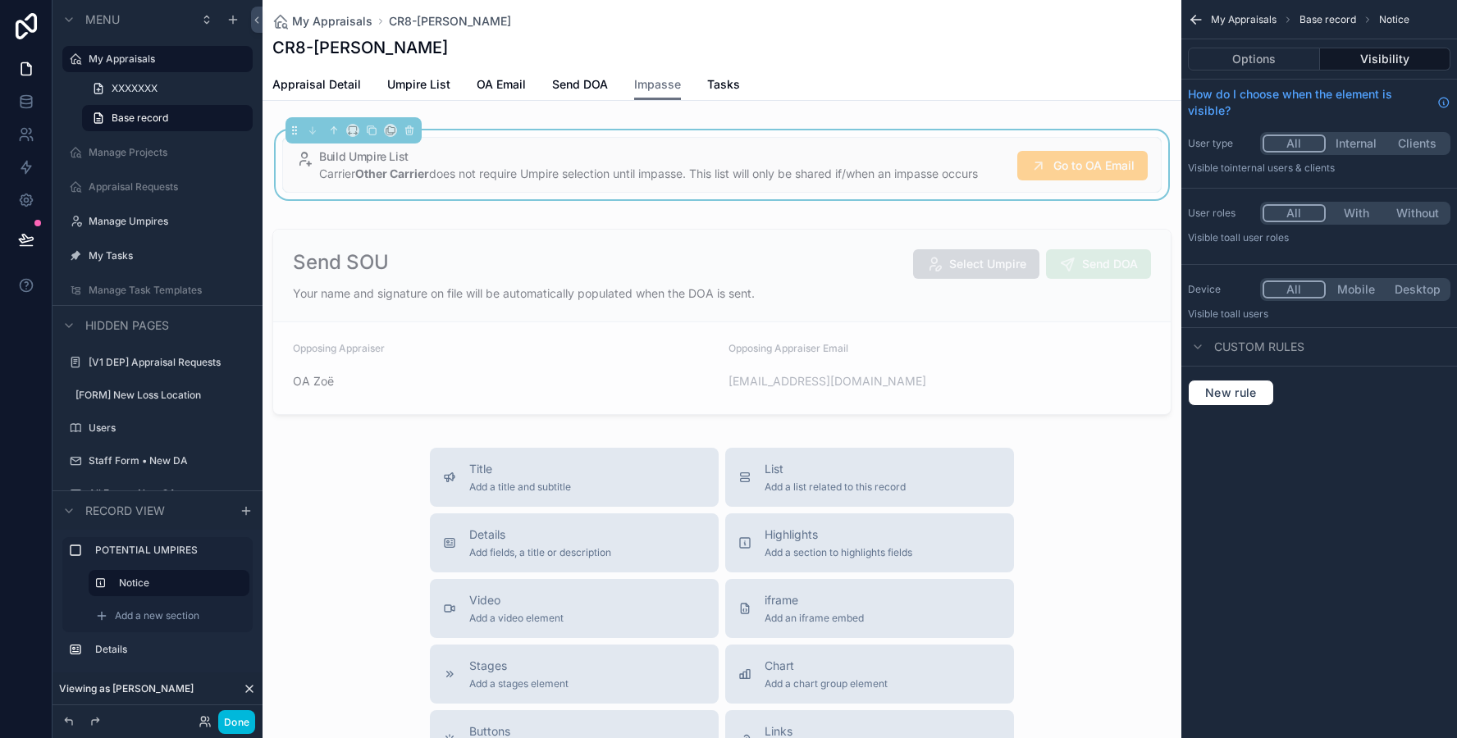
click at [1229, 57] on button "Options" at bounding box center [1254, 59] width 132 height 23
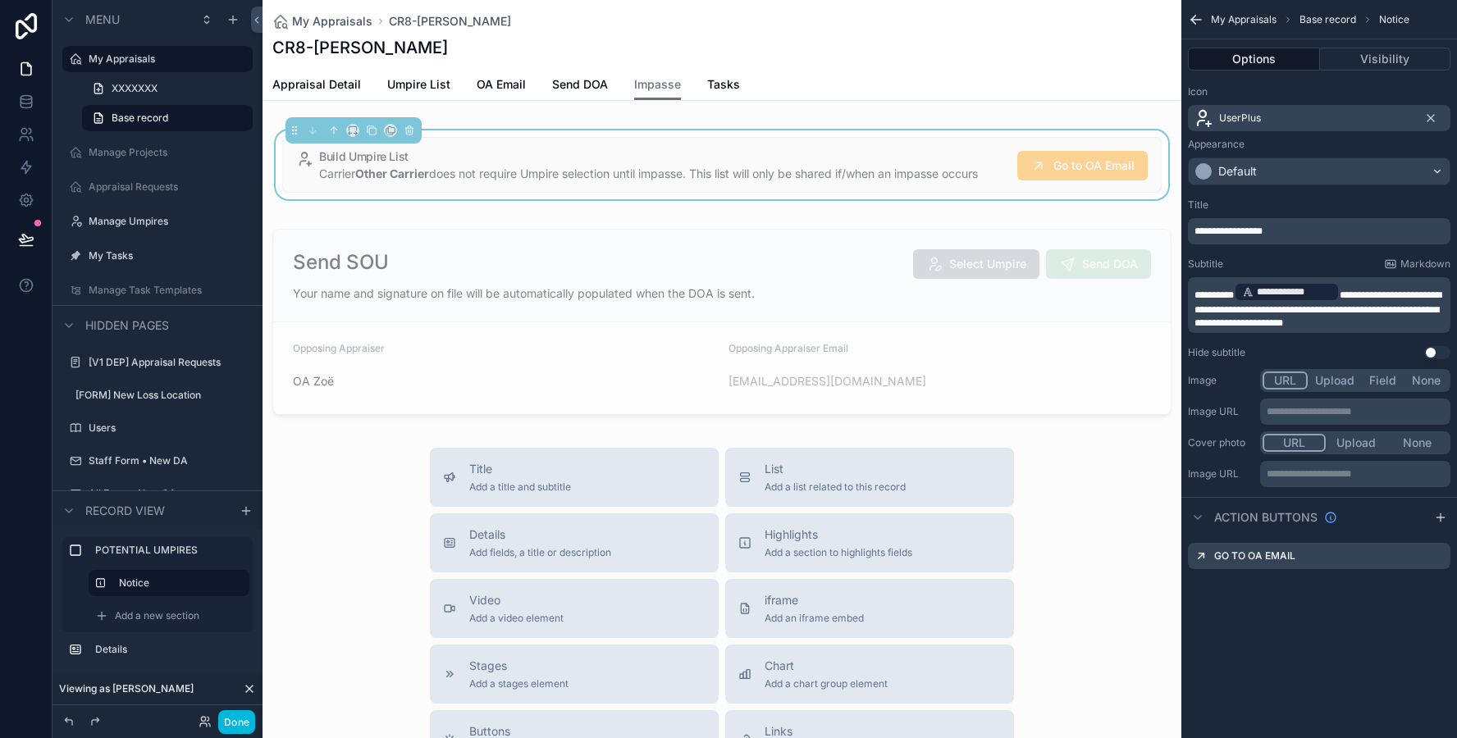
click at [856, 172] on span "Carrier Other Carrier does not require Umpire selection until impasse. This lis…" at bounding box center [648, 174] width 659 height 14
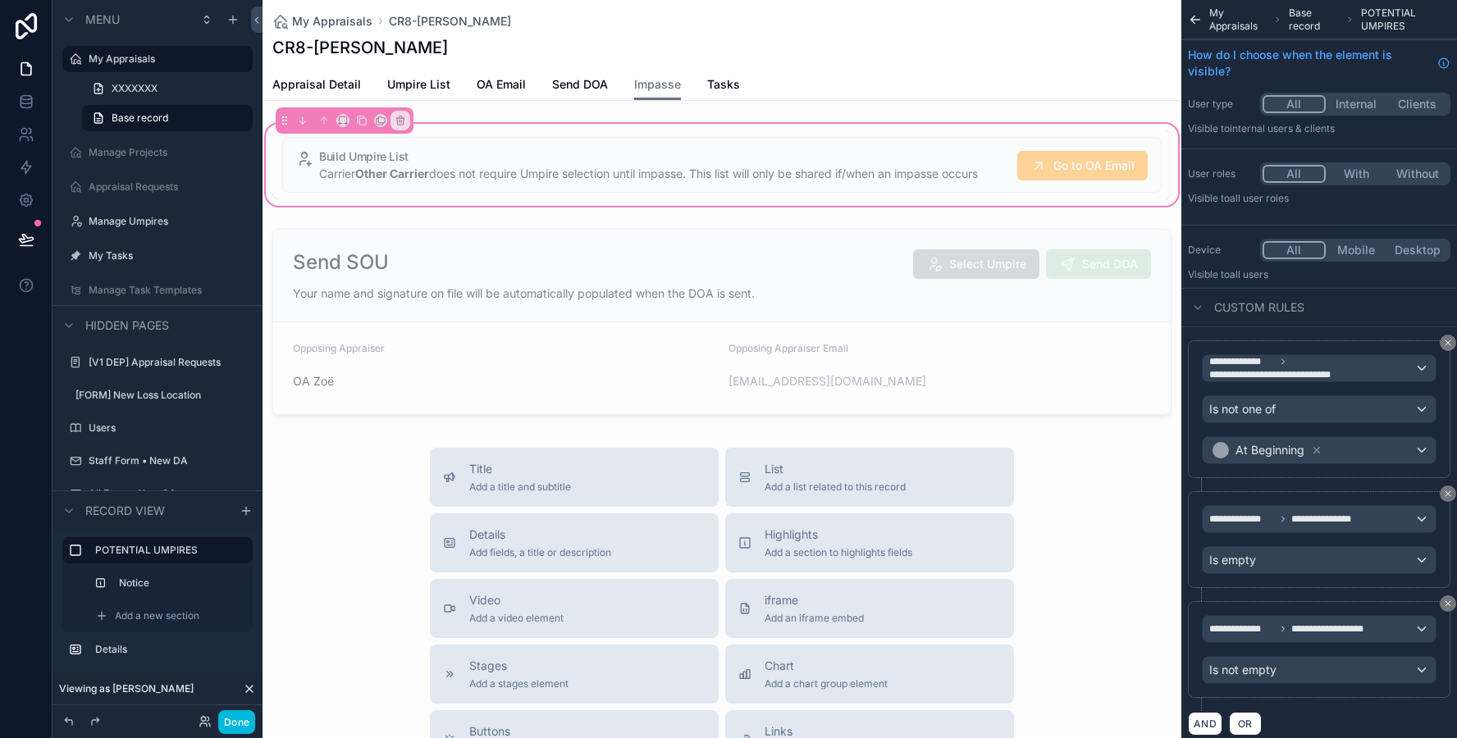
click at [856, 172] on div "scrollable content" at bounding box center [721, 164] width 899 height 69
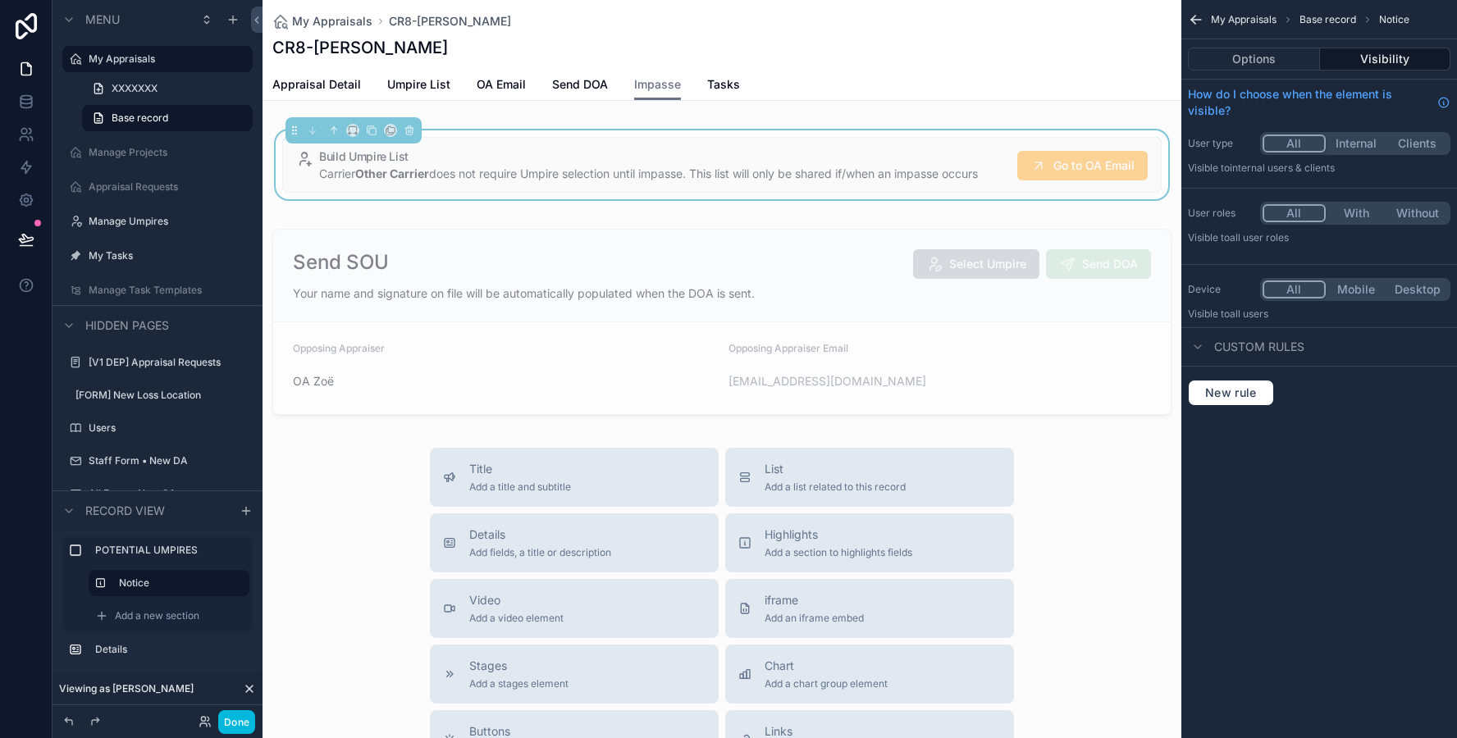
click at [1264, 58] on button "Options" at bounding box center [1254, 59] width 132 height 23
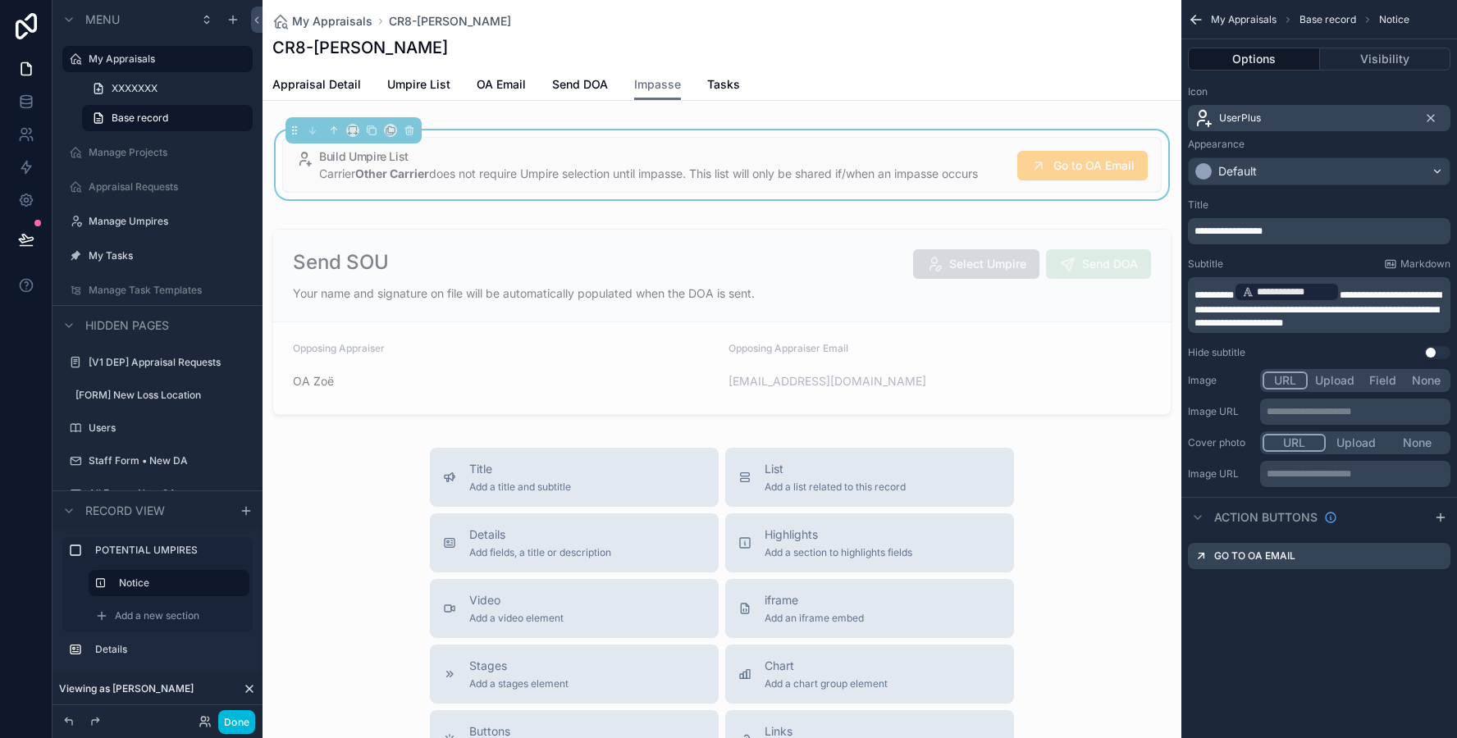
click at [0, 0] on icon "scrollable content" at bounding box center [0, 0] width 0 height 0
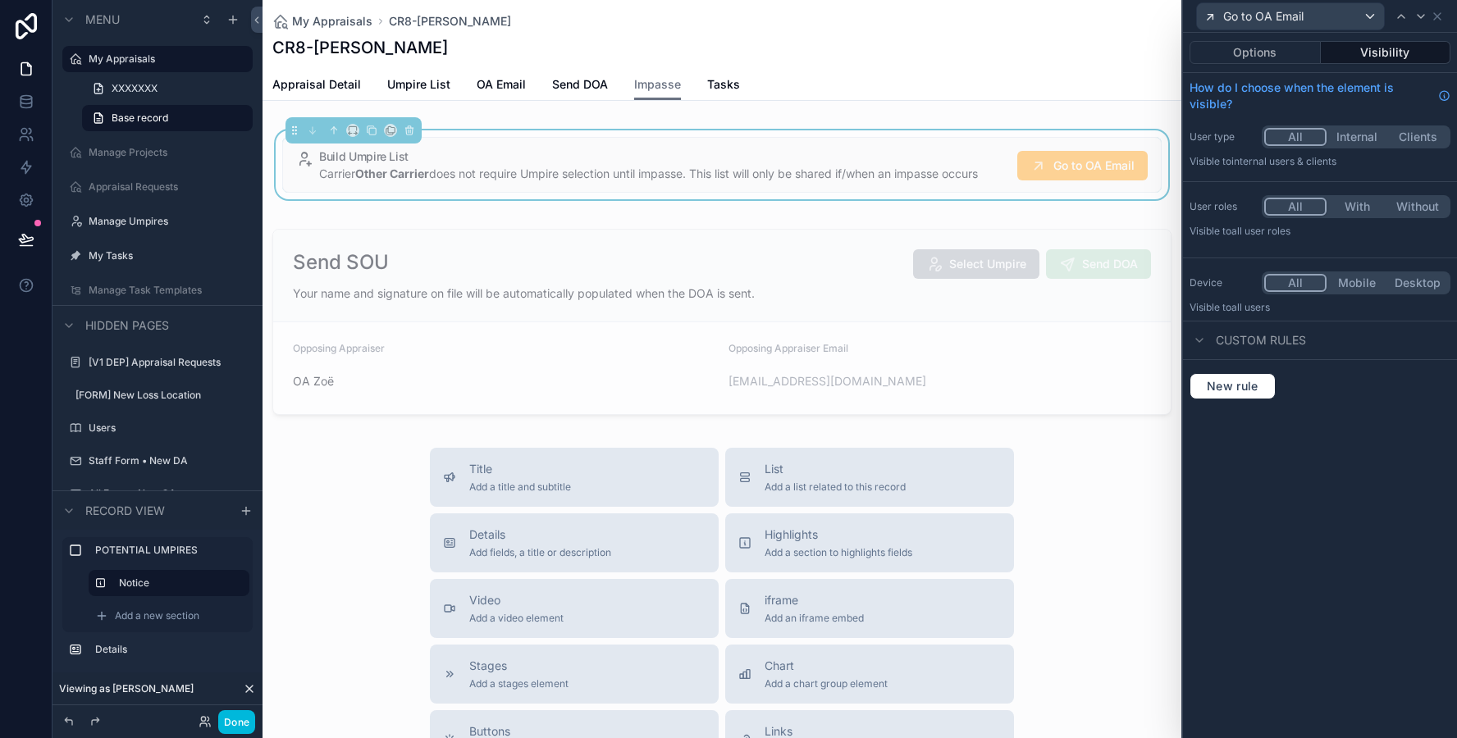
click at [1280, 60] on button "Options" at bounding box center [1255, 52] width 131 height 23
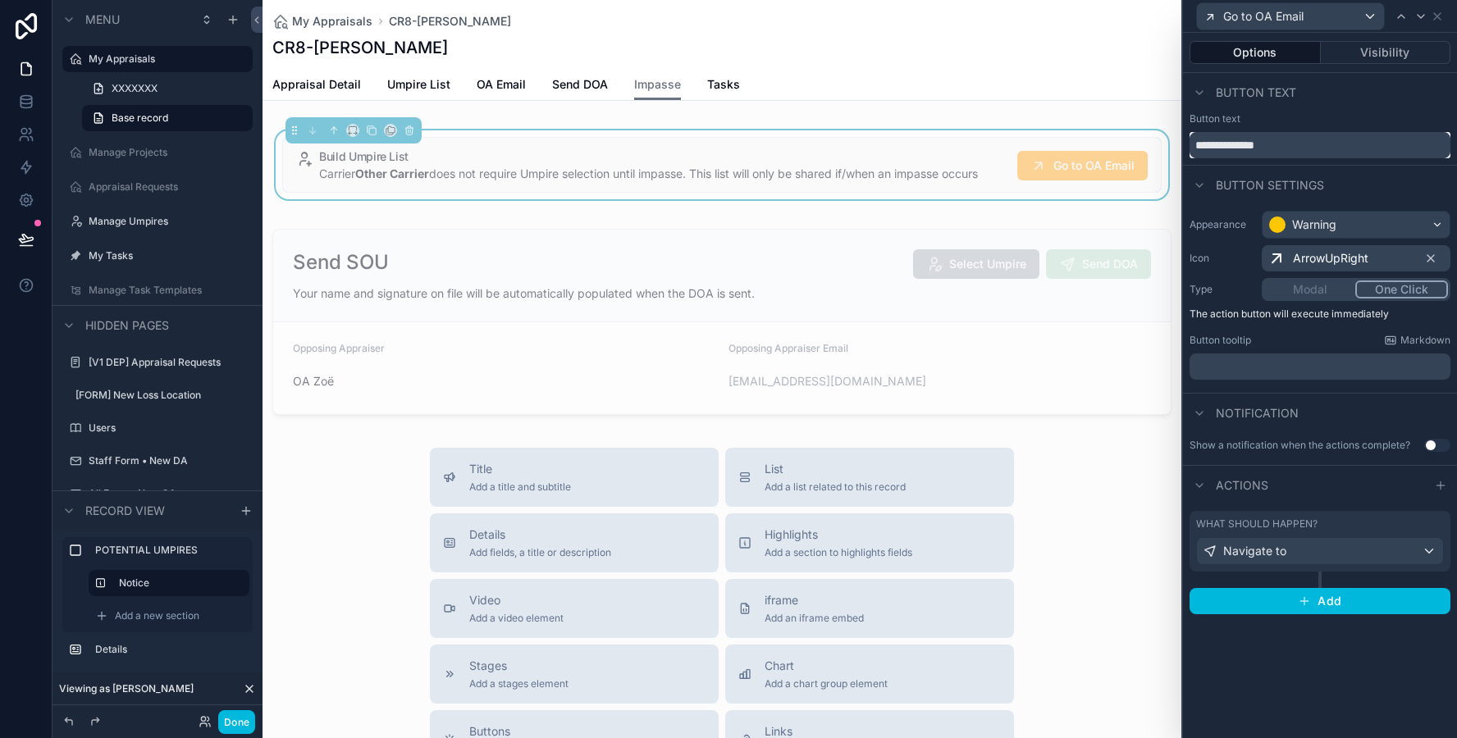
drag, startPoint x: 1232, startPoint y: 149, endPoint x: 1279, endPoint y: 144, distance: 47.1
click at [1279, 144] on input "**********" at bounding box center [1320, 145] width 261 height 26
type input "**********"
click at [1385, 530] on div "What should happen?" at bounding box center [1320, 524] width 248 height 13
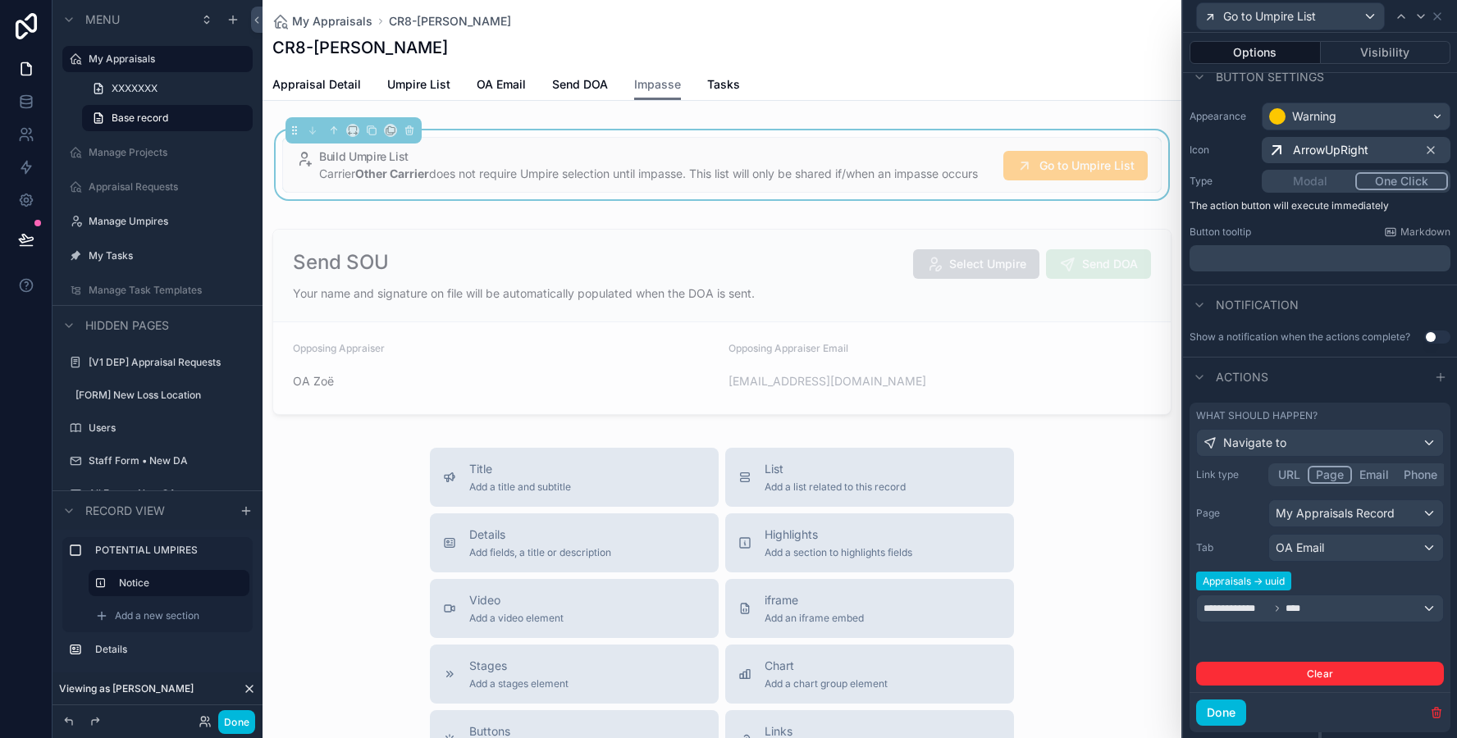
scroll to position [151, 0]
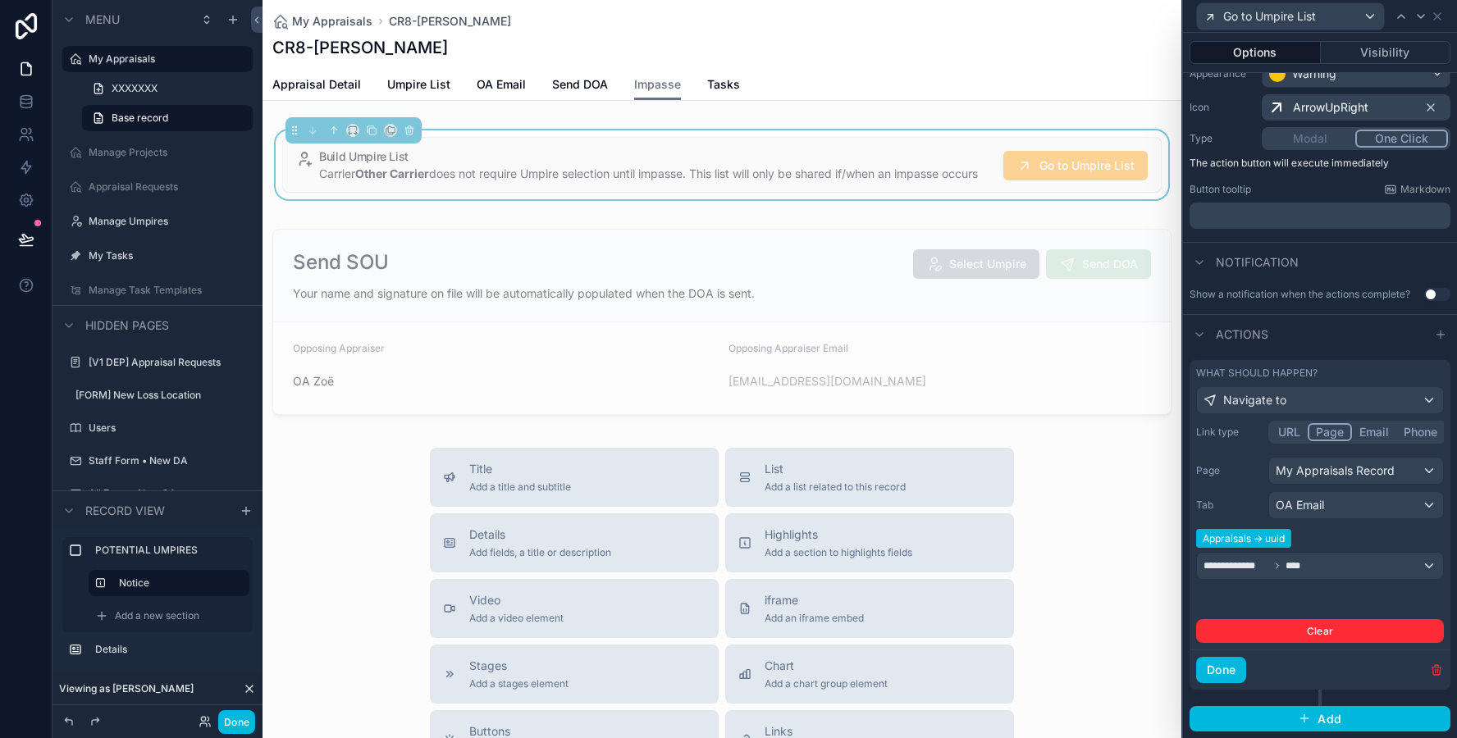
click at [587, 153] on h5 "Build Umpire List" at bounding box center [654, 156] width 671 height 11
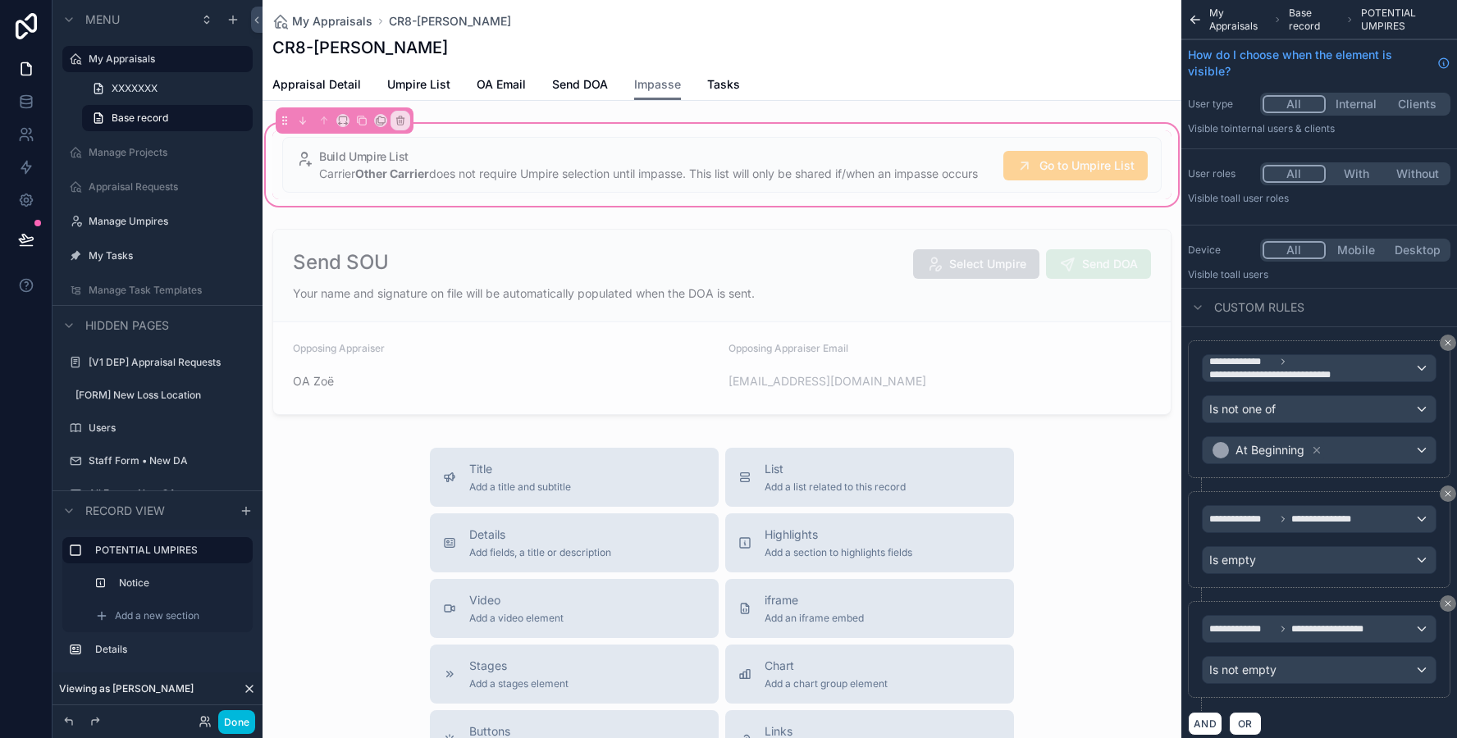
click at [587, 153] on div "scrollable content" at bounding box center [721, 164] width 899 height 69
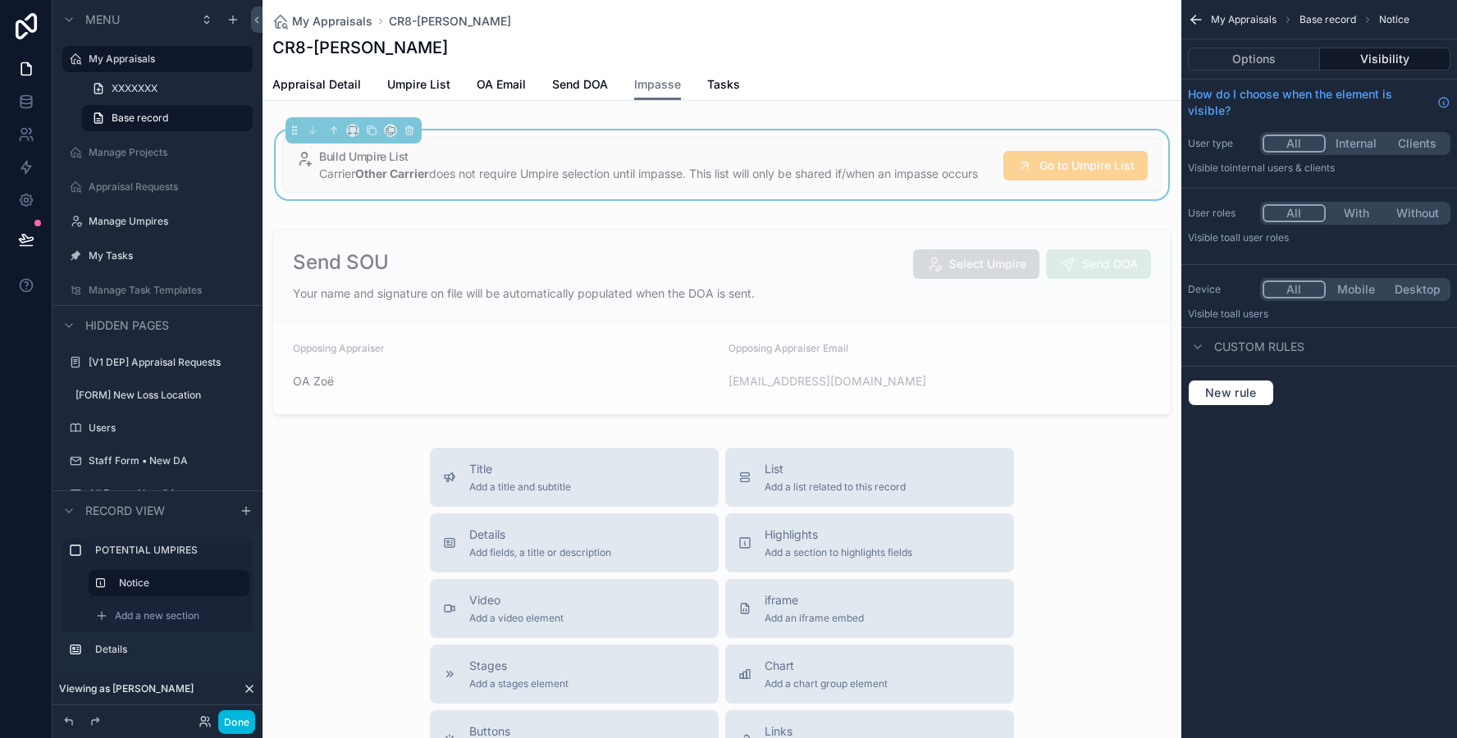
click at [1231, 68] on button "Options" at bounding box center [1254, 59] width 132 height 23
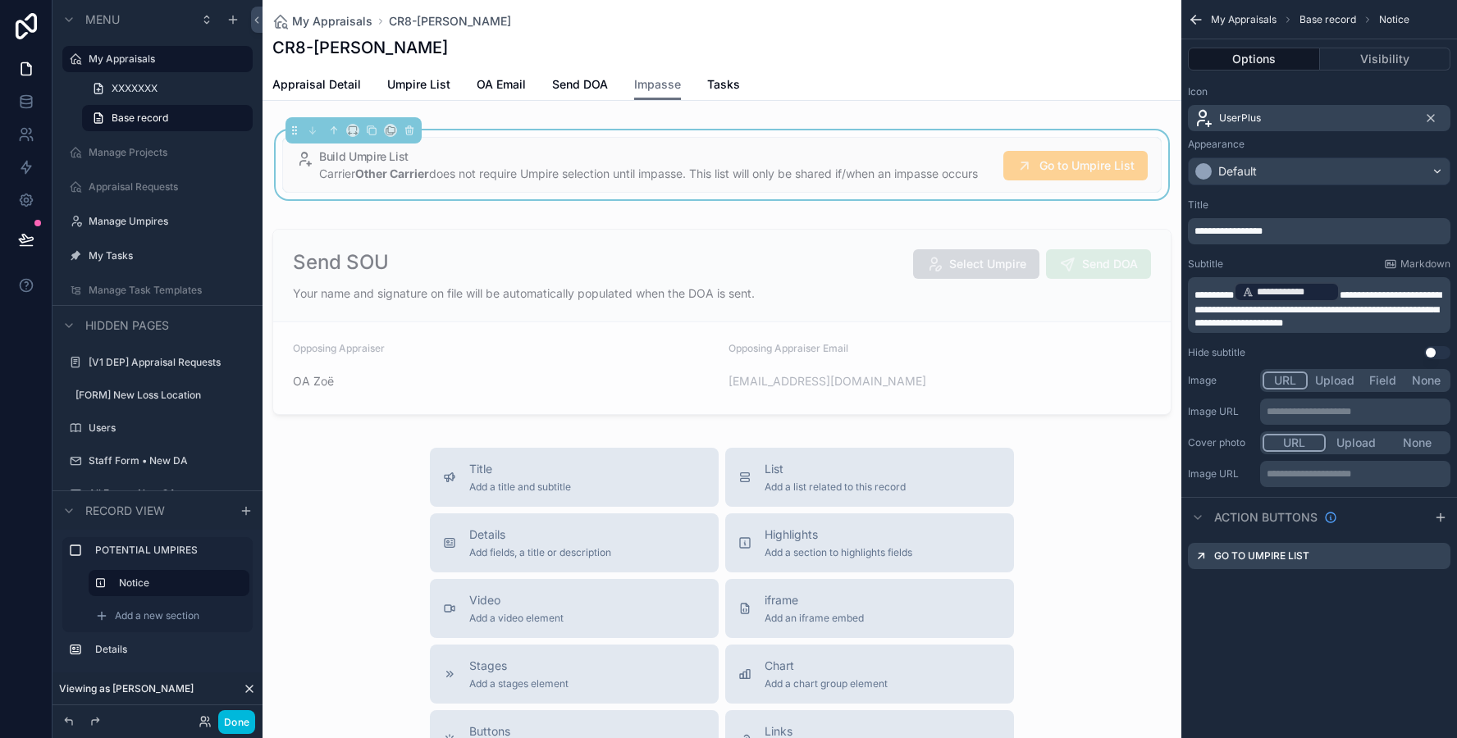
click at [711, 150] on div "Build Umpire List Carrier Other Carrier does not require Umpire selection until…" at bounding box center [722, 165] width 880 height 56
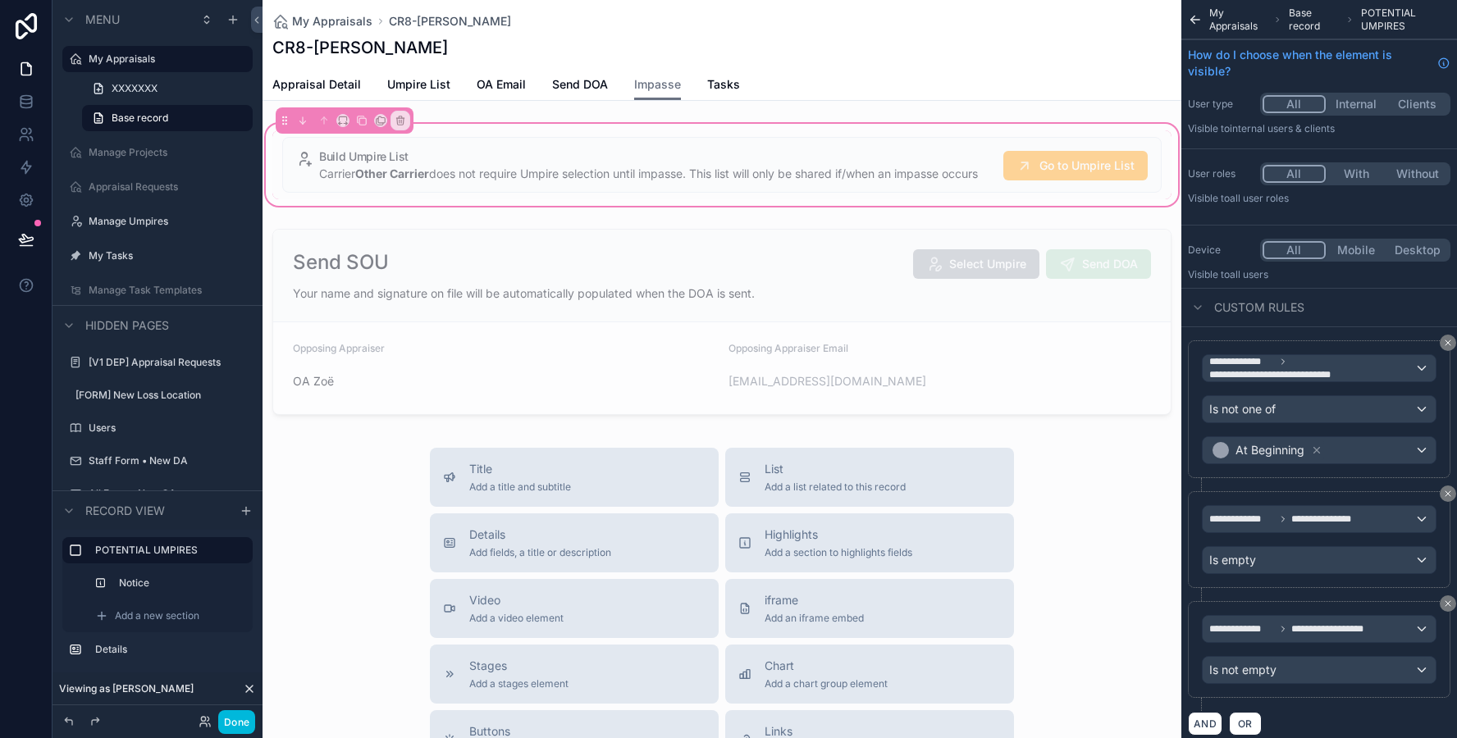
click at [710, 150] on div "scrollable content" at bounding box center [721, 164] width 899 height 69
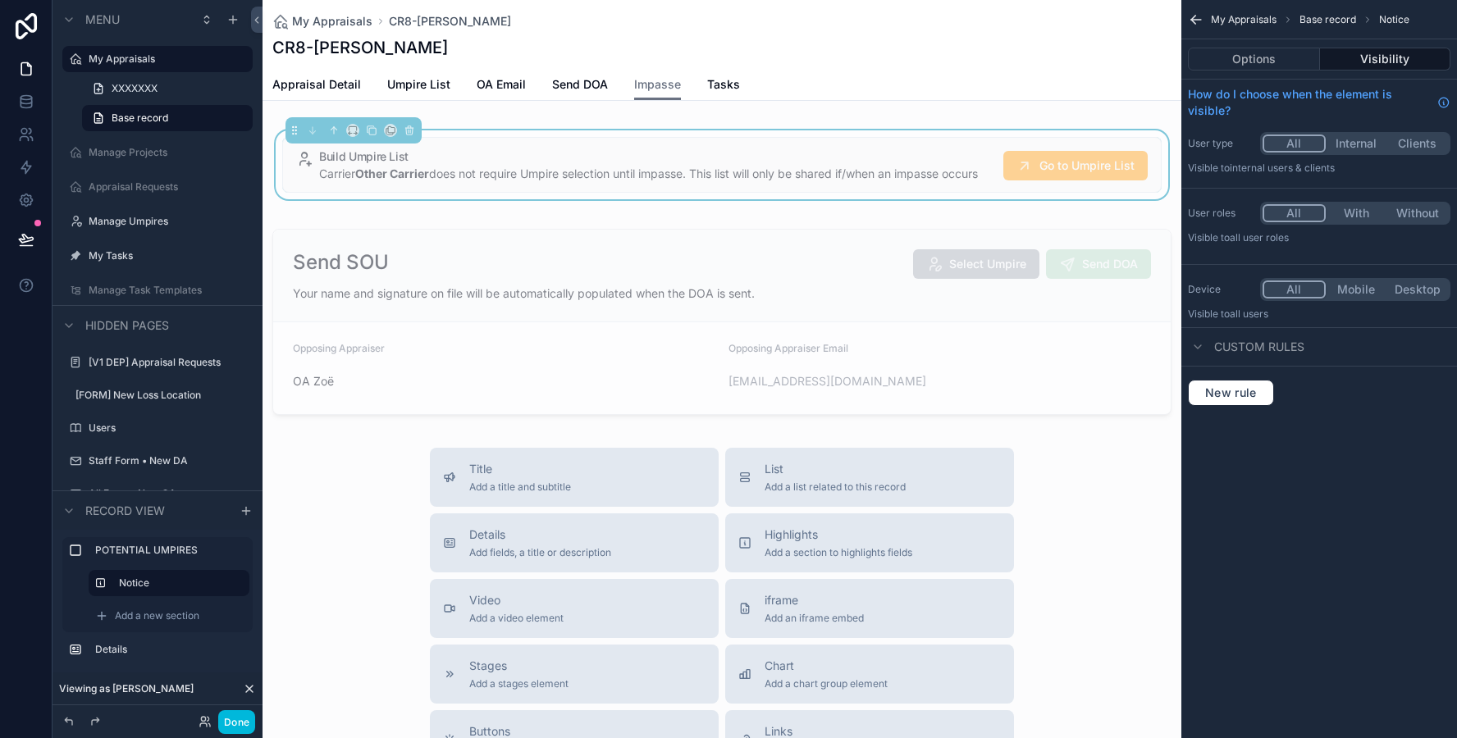
click at [1244, 69] on button "Options" at bounding box center [1254, 59] width 132 height 23
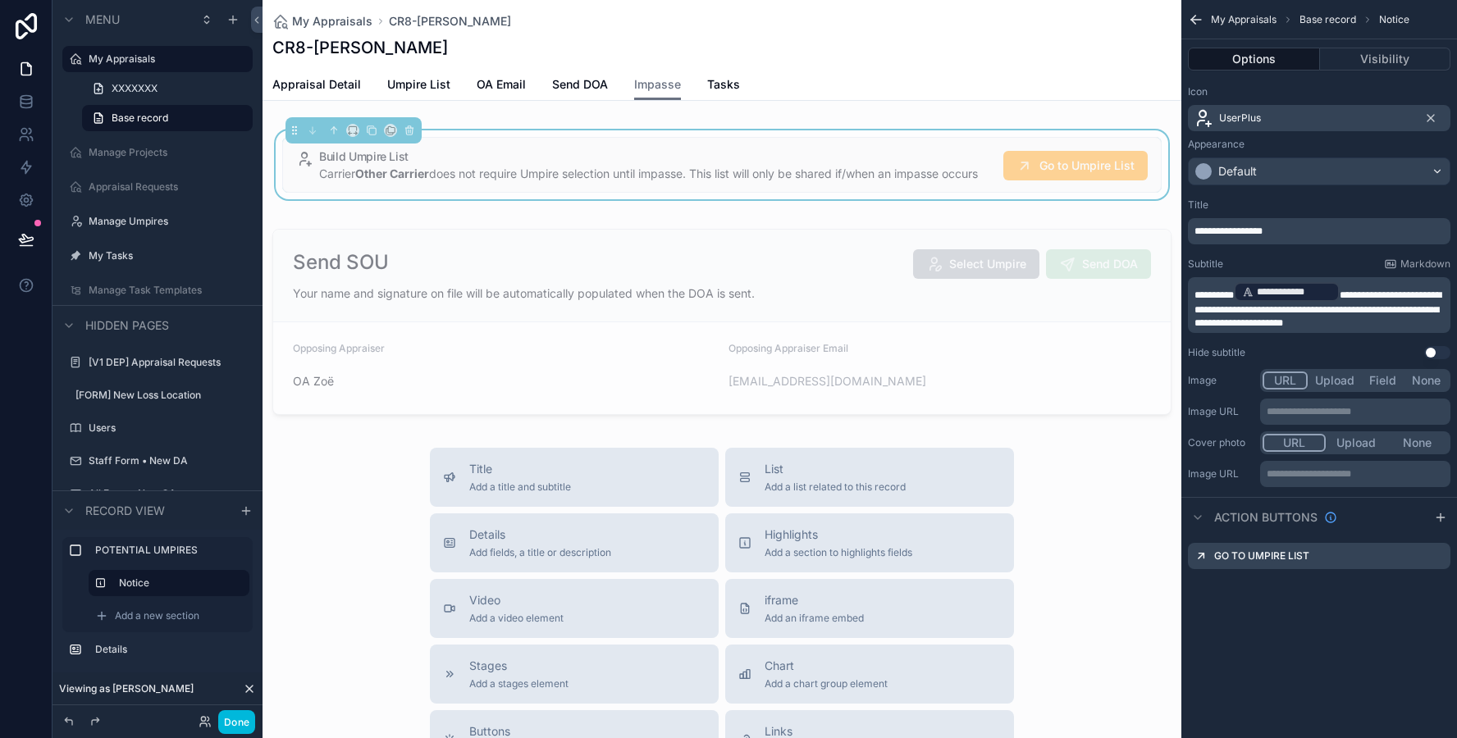
click at [840, 305] on div "scrollable content" at bounding box center [722, 321] width 919 height 199
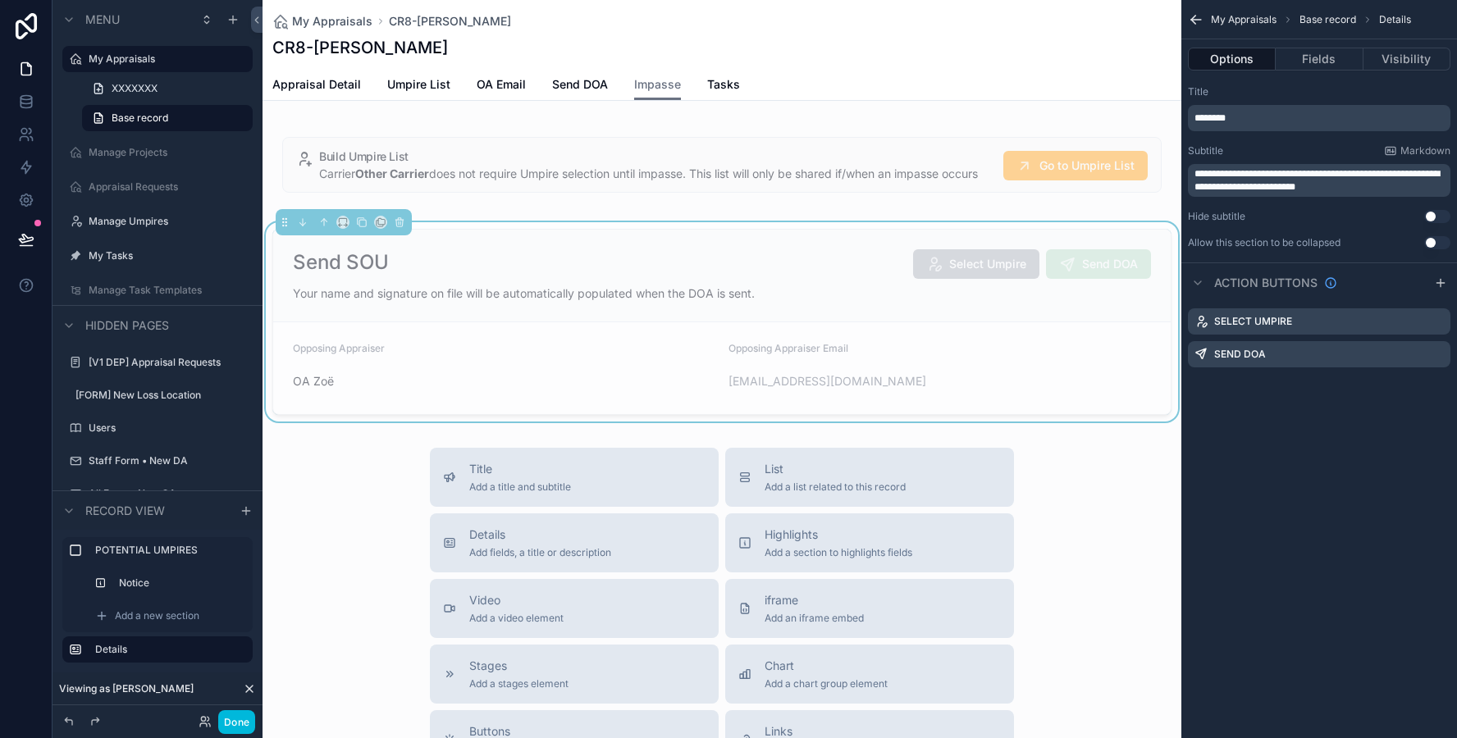
click at [0, 0] on icon "scrollable content" at bounding box center [0, 0] width 0 height 0
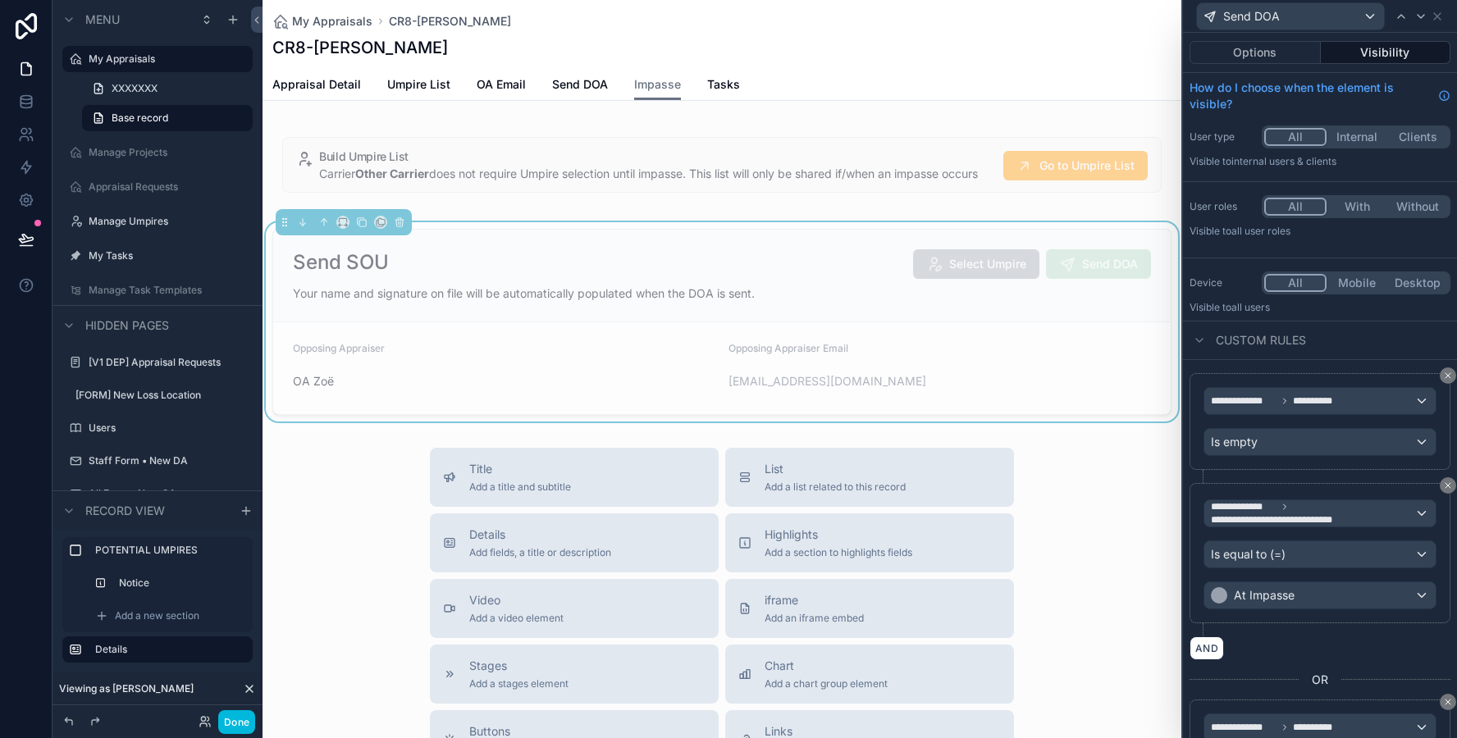
click at [1444, 16] on div "Send DOA" at bounding box center [1320, 16] width 261 height 32
click at [1436, 17] on icon at bounding box center [1437, 16] width 13 height 13
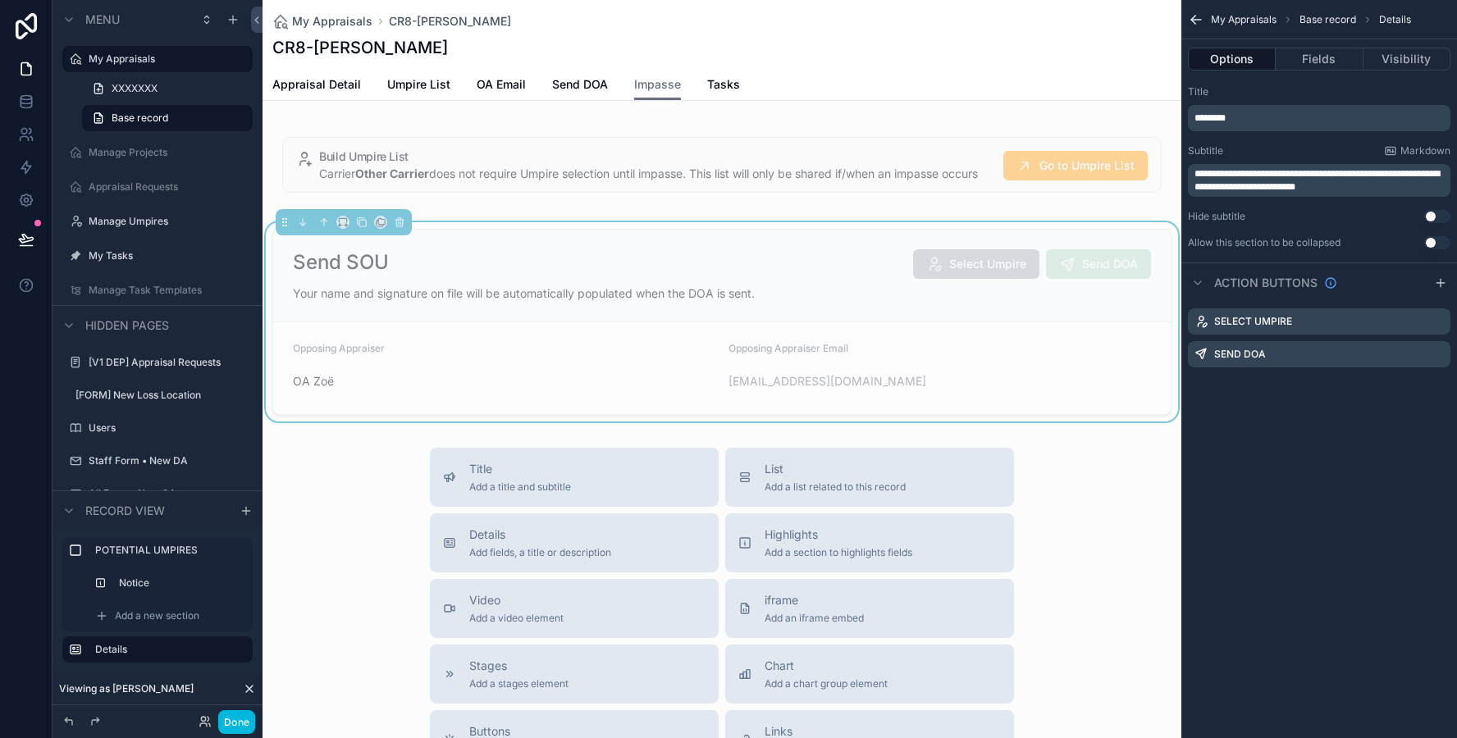
click at [0, 0] on icon "scrollable content" at bounding box center [0, 0] width 0 height 0
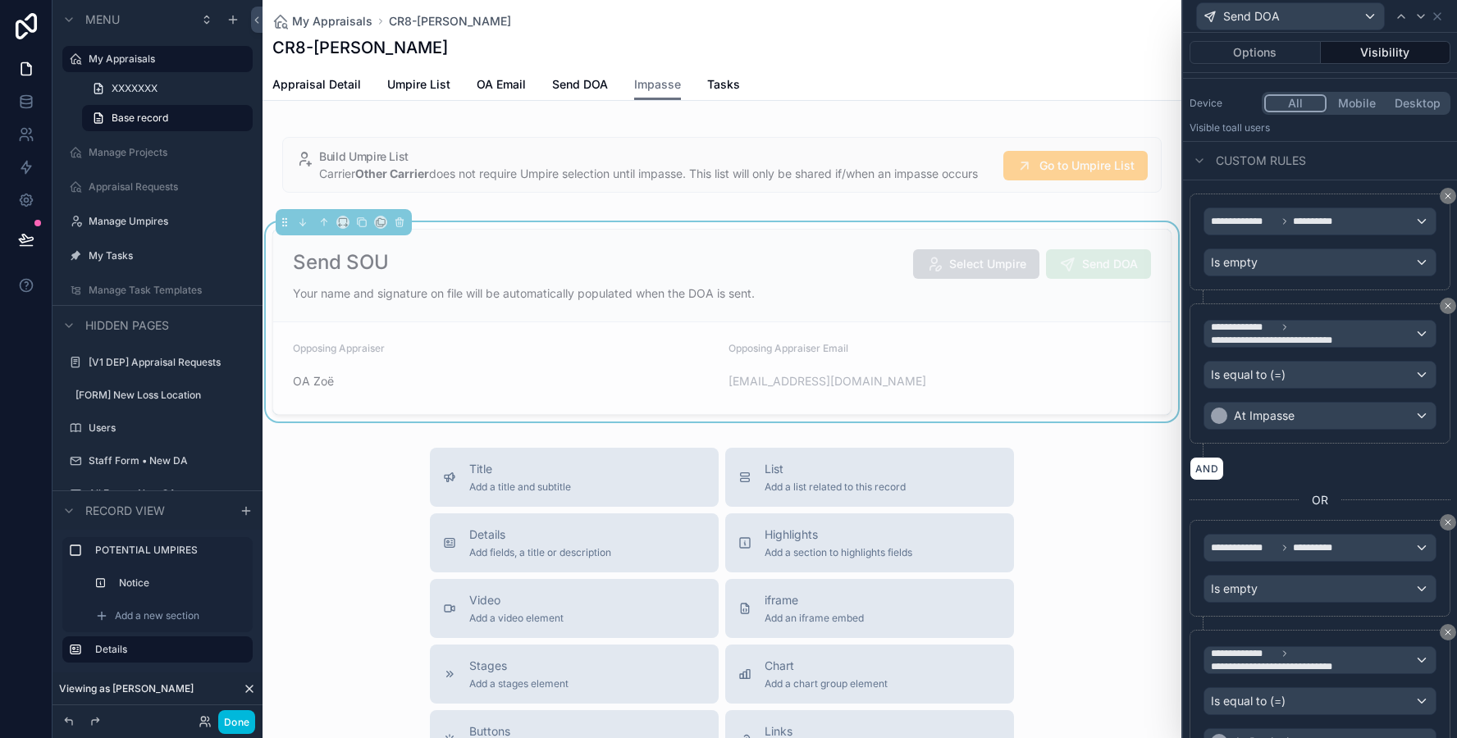
scroll to position [177, 0]
click at [589, 87] on span "Send DOA" at bounding box center [580, 84] width 56 height 16
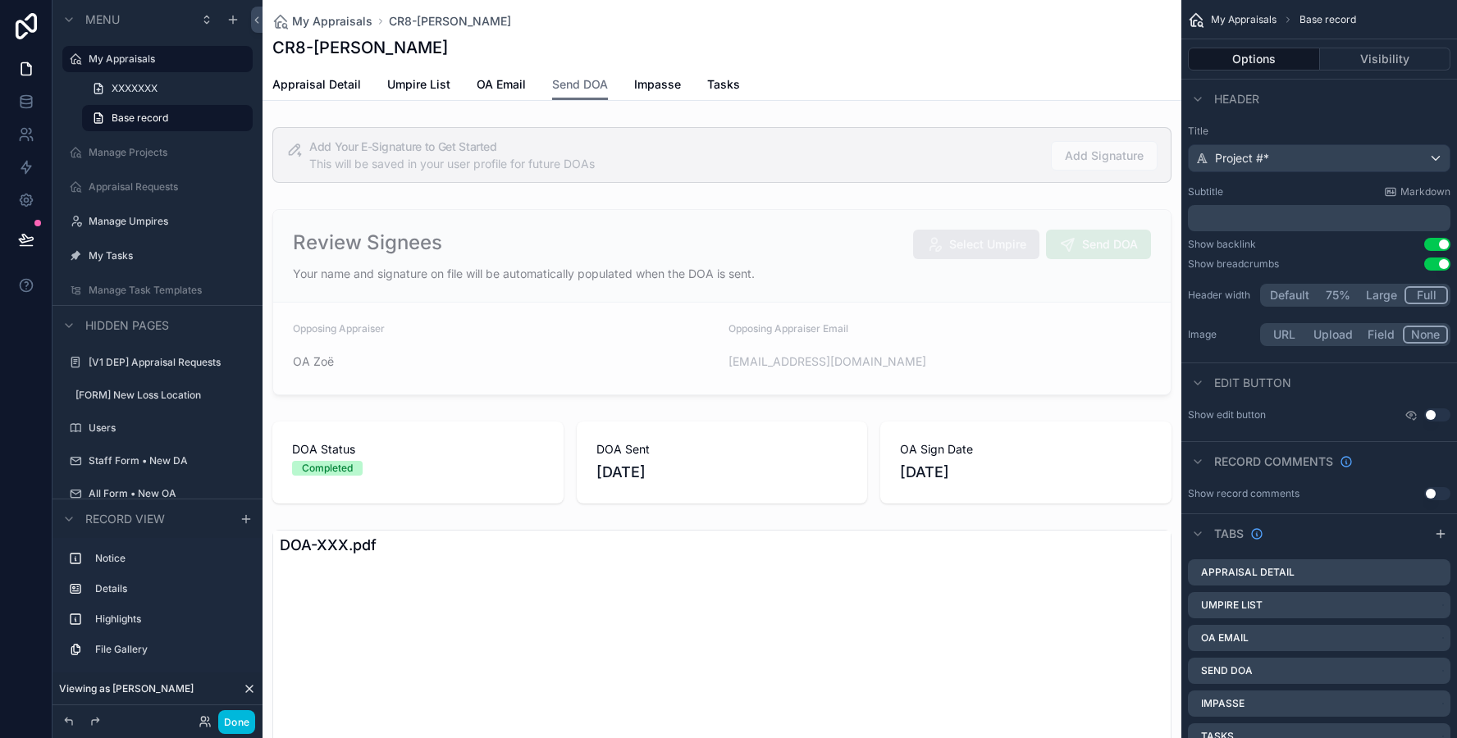
click at [587, 176] on div "scrollable content" at bounding box center [722, 155] width 919 height 69
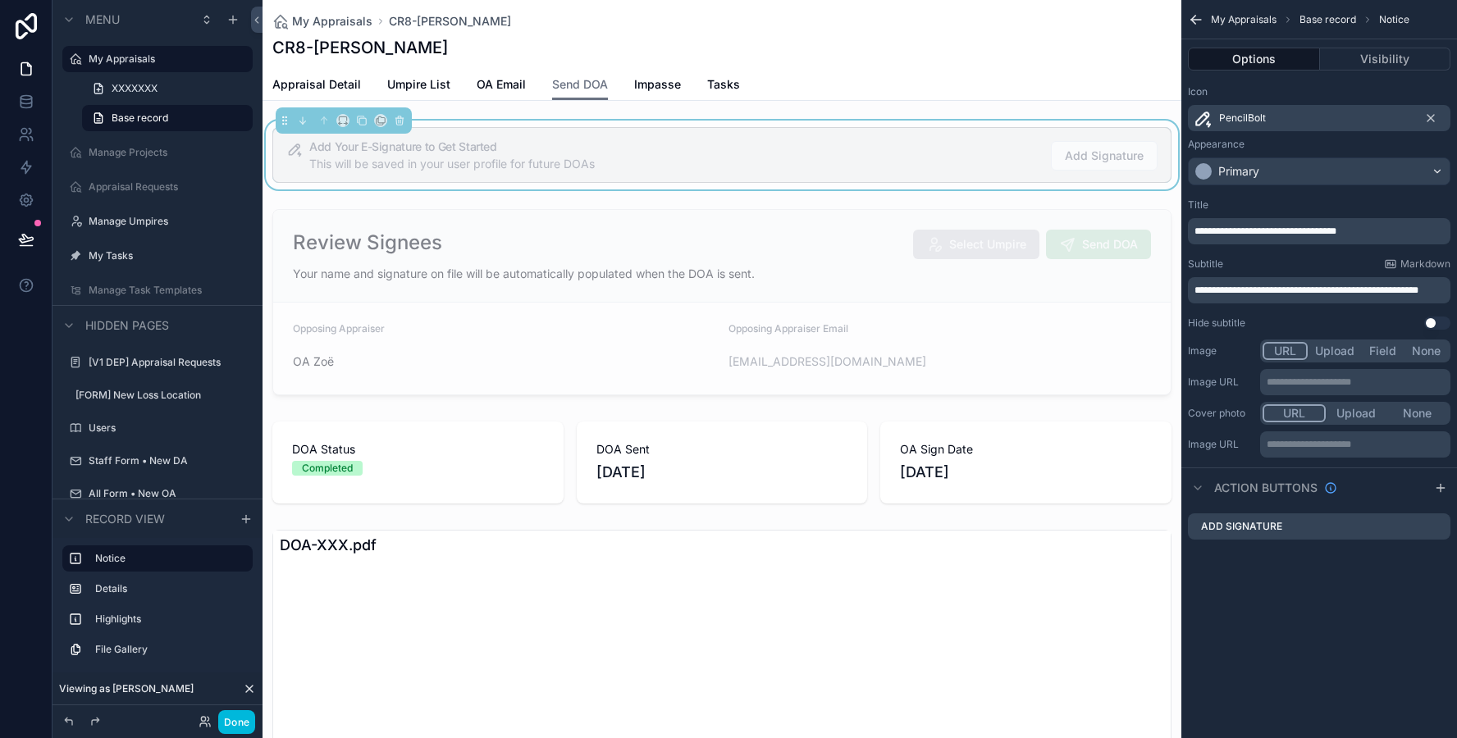
click at [588, 237] on div "scrollable content" at bounding box center [722, 302] width 919 height 199
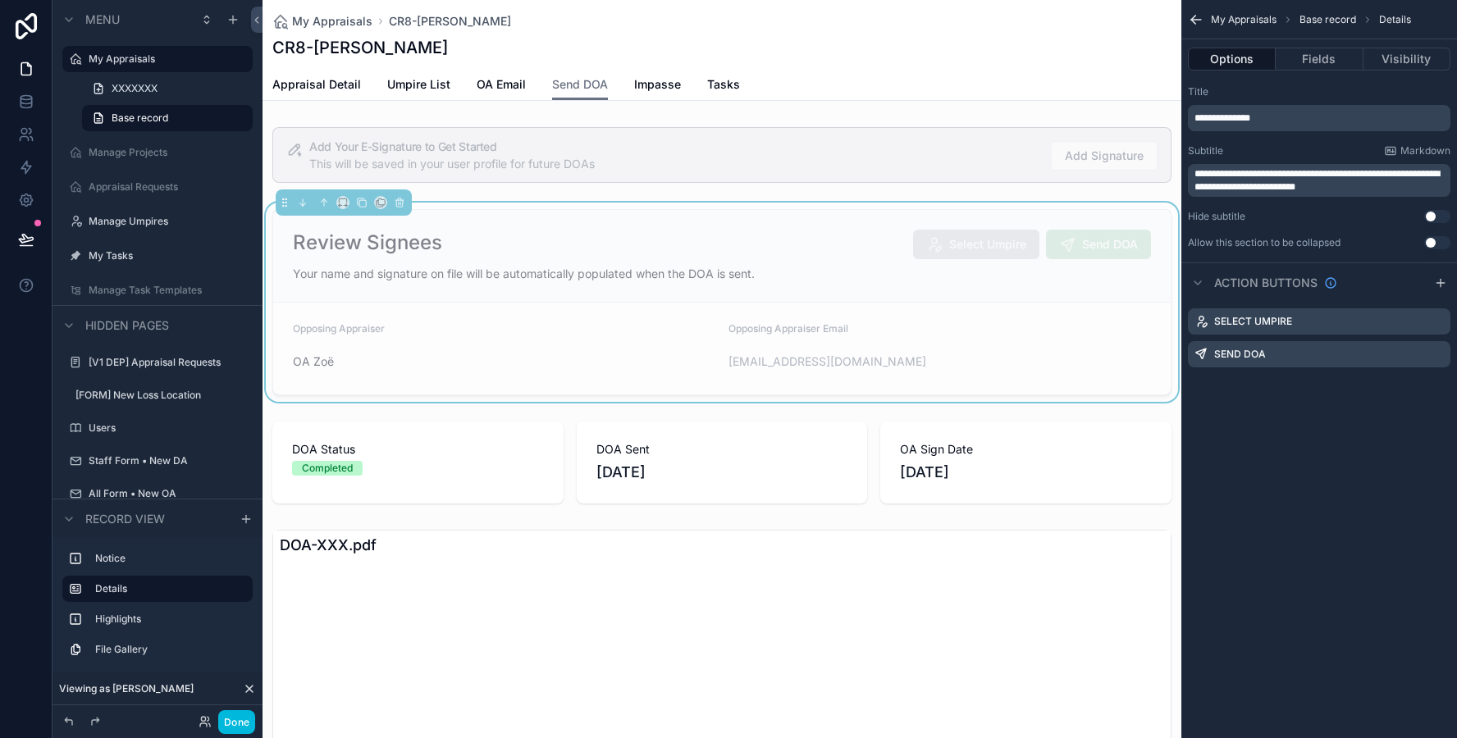
click at [1402, 71] on div "Options Fields Visibility" at bounding box center [1319, 58] width 276 height 39
click at [1406, 64] on button "Visibility" at bounding box center [1407, 59] width 87 height 23
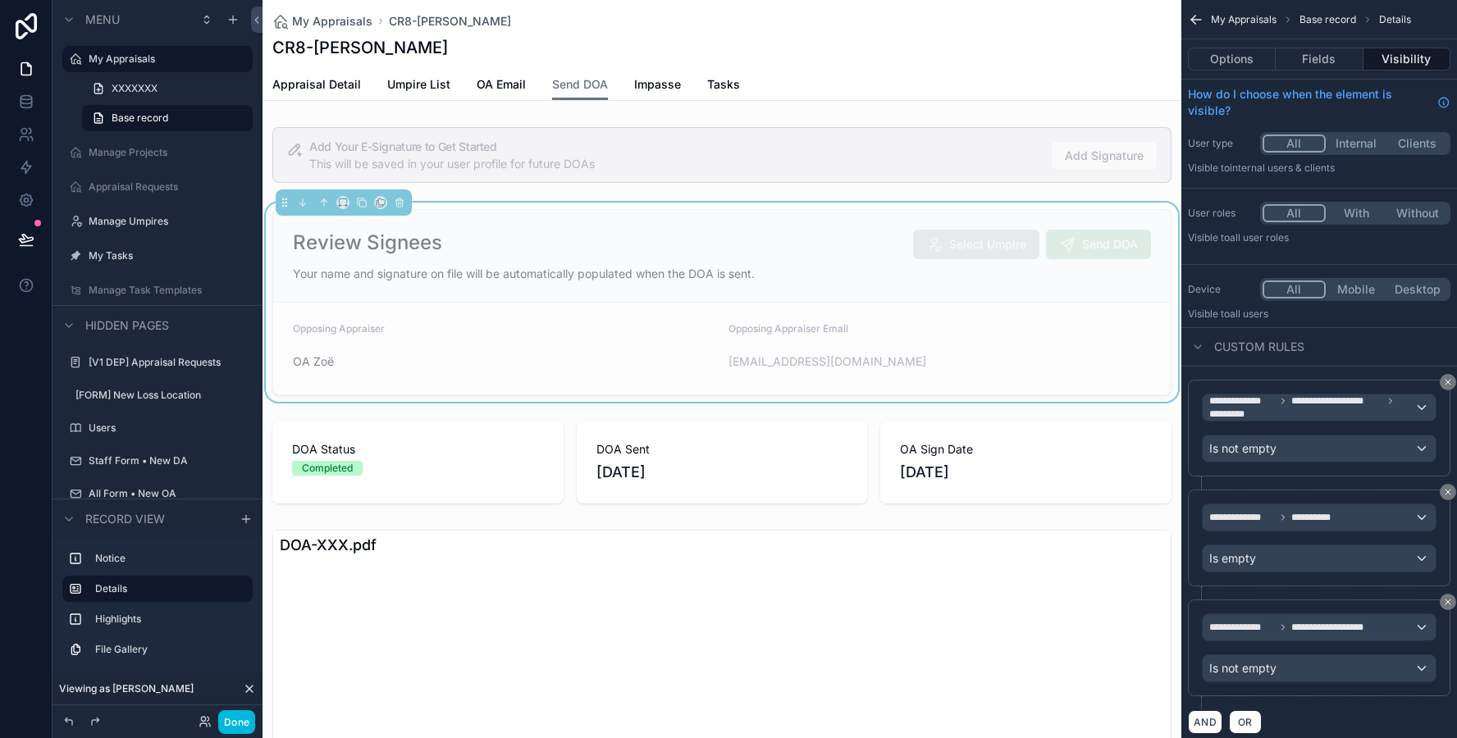
scroll to position [35, 0]
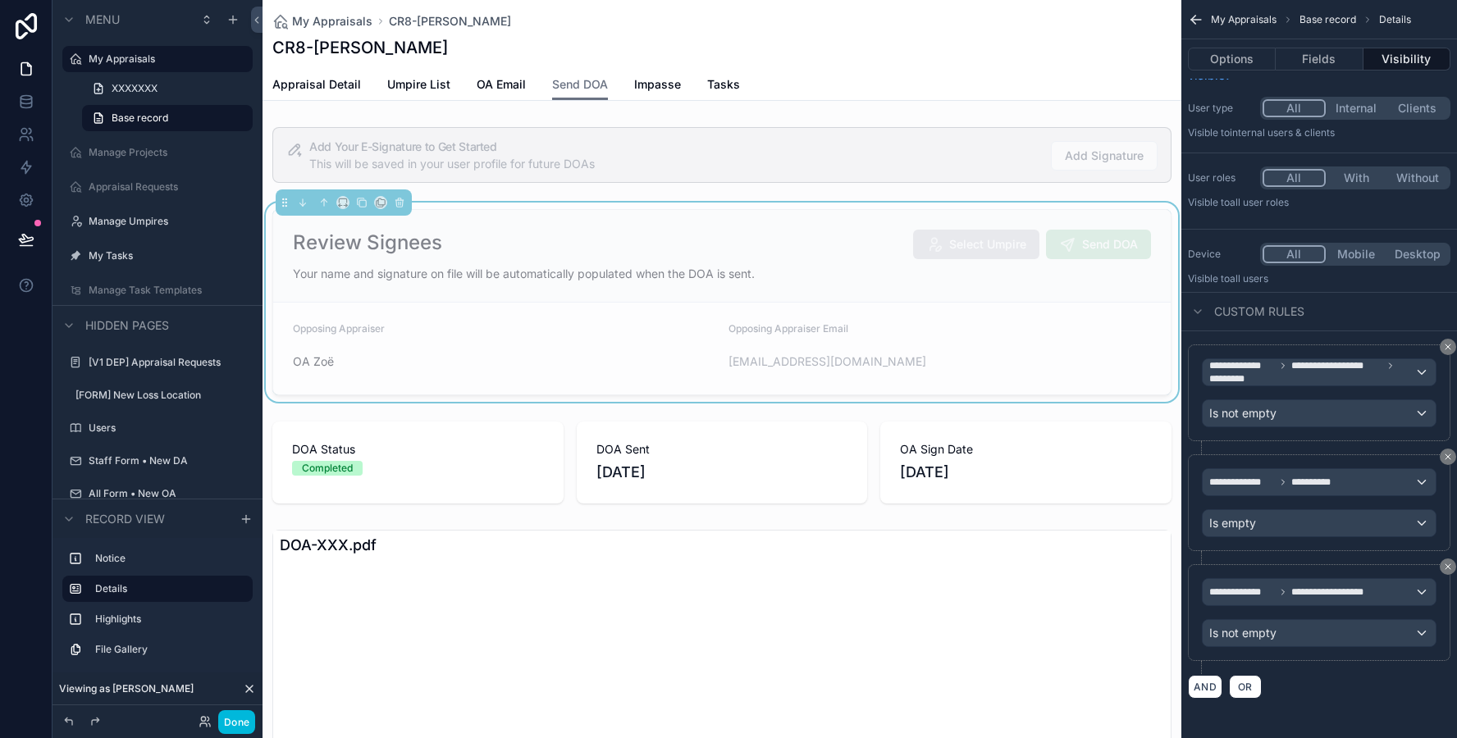
click at [1297, 57] on button "Fields" at bounding box center [1319, 59] width 87 height 23
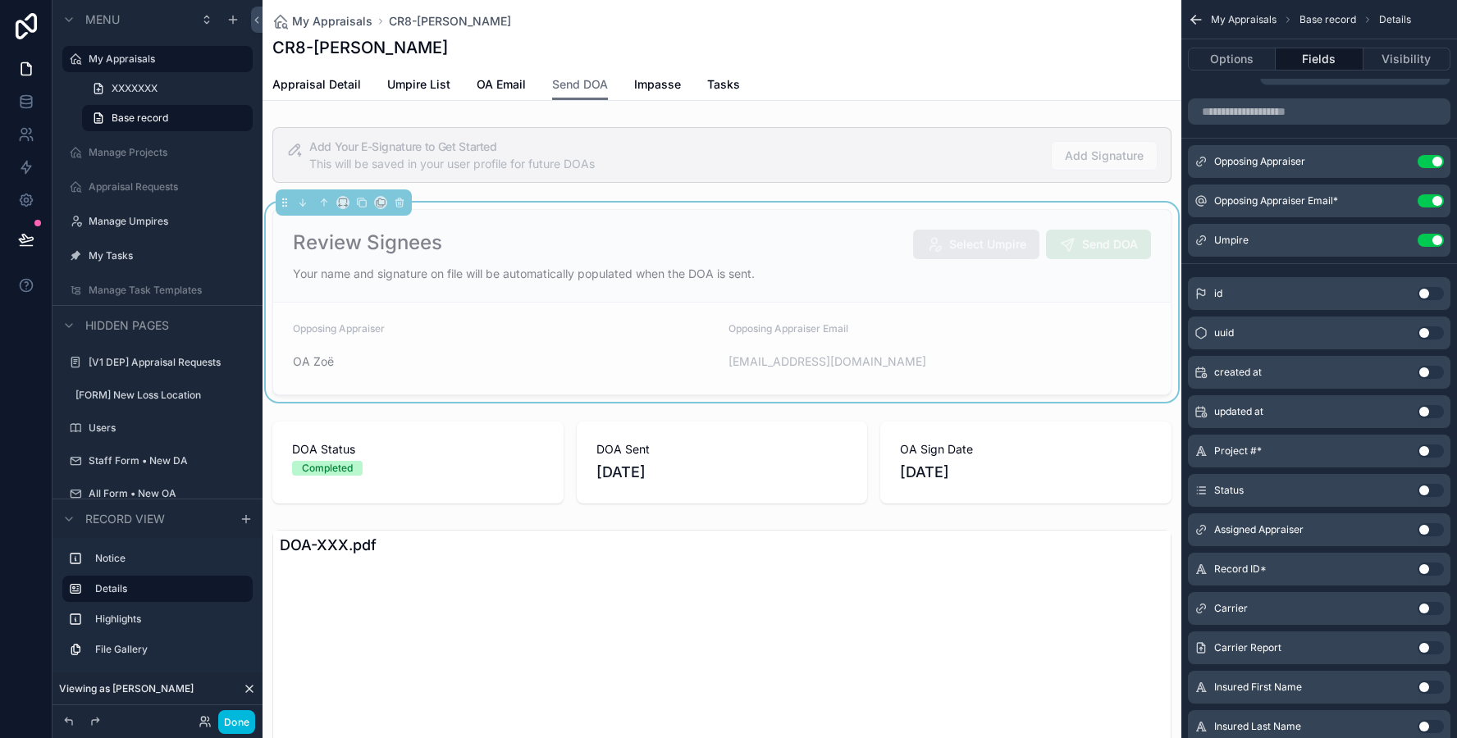
click at [0, 0] on icon "scrollable content" at bounding box center [0, 0] width 0 height 0
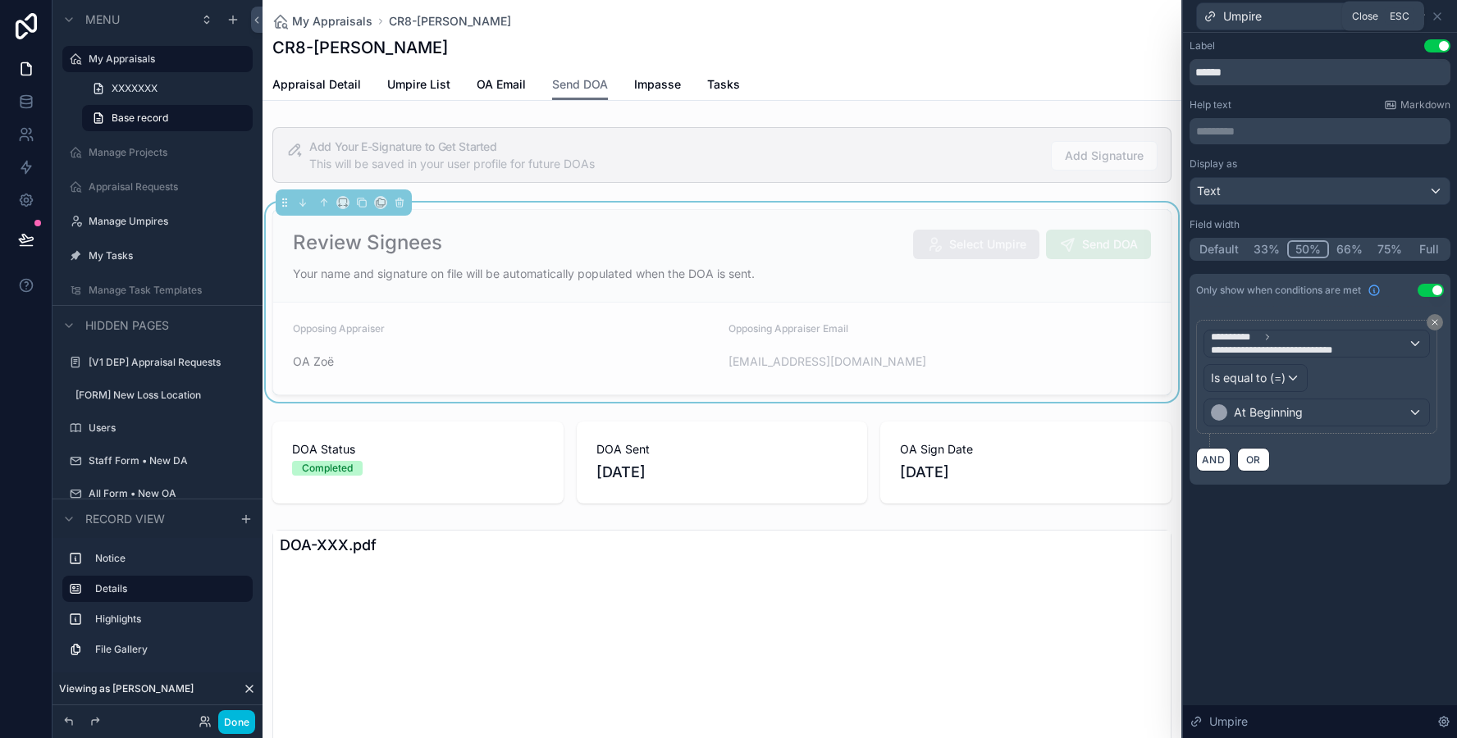
click at [1440, 18] on icon at bounding box center [1437, 16] width 7 height 7
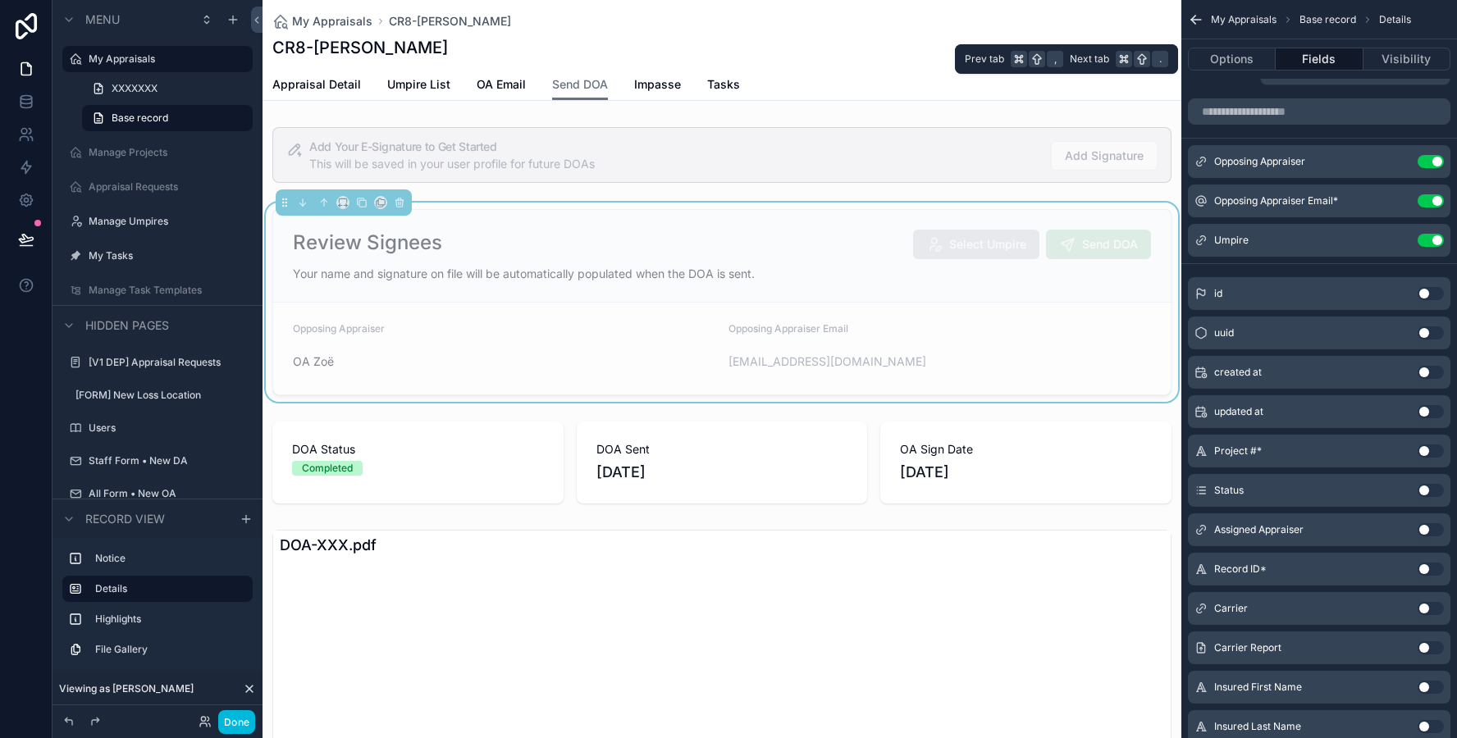
click at [1229, 64] on button "Options" at bounding box center [1232, 59] width 88 height 23
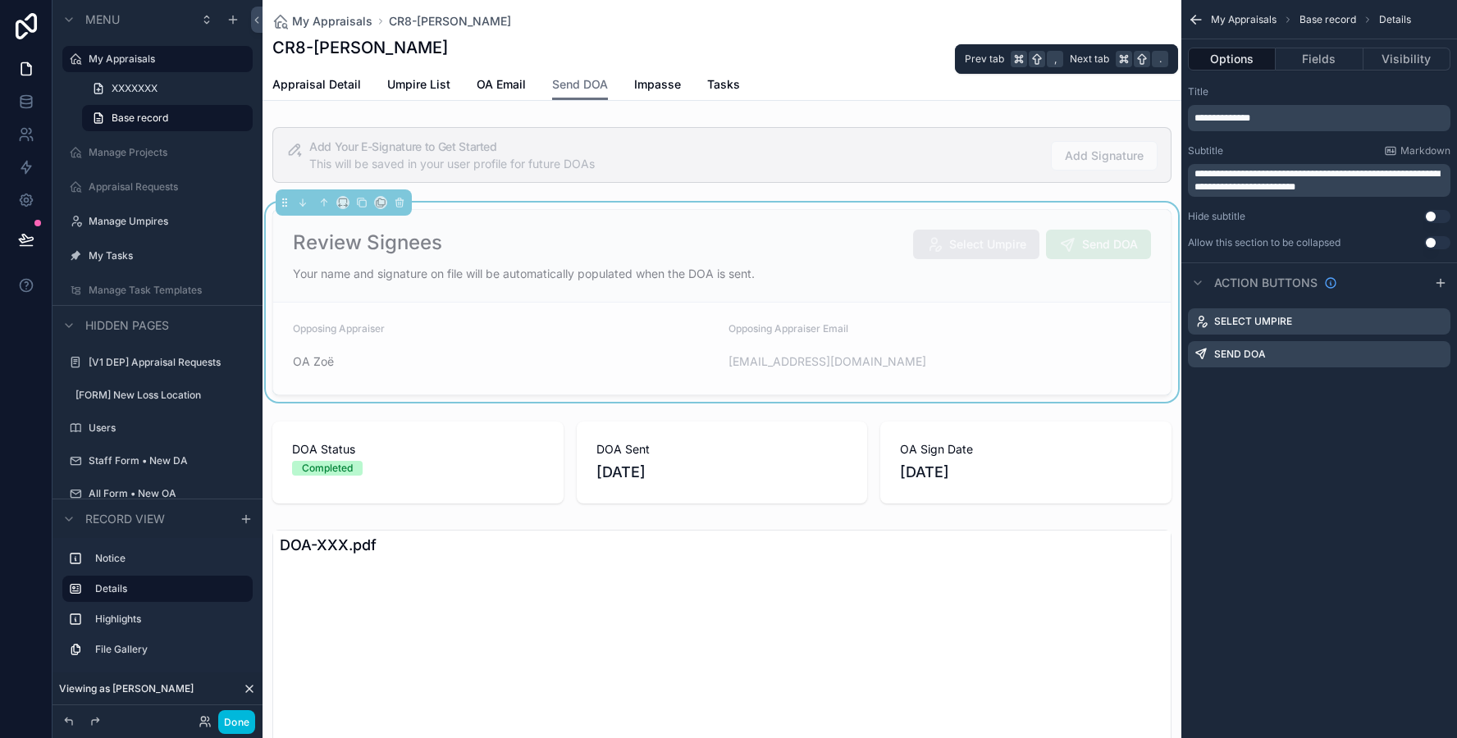
scroll to position [0, 0]
click at [0, 0] on icon "scrollable content" at bounding box center [0, 0] width 0 height 0
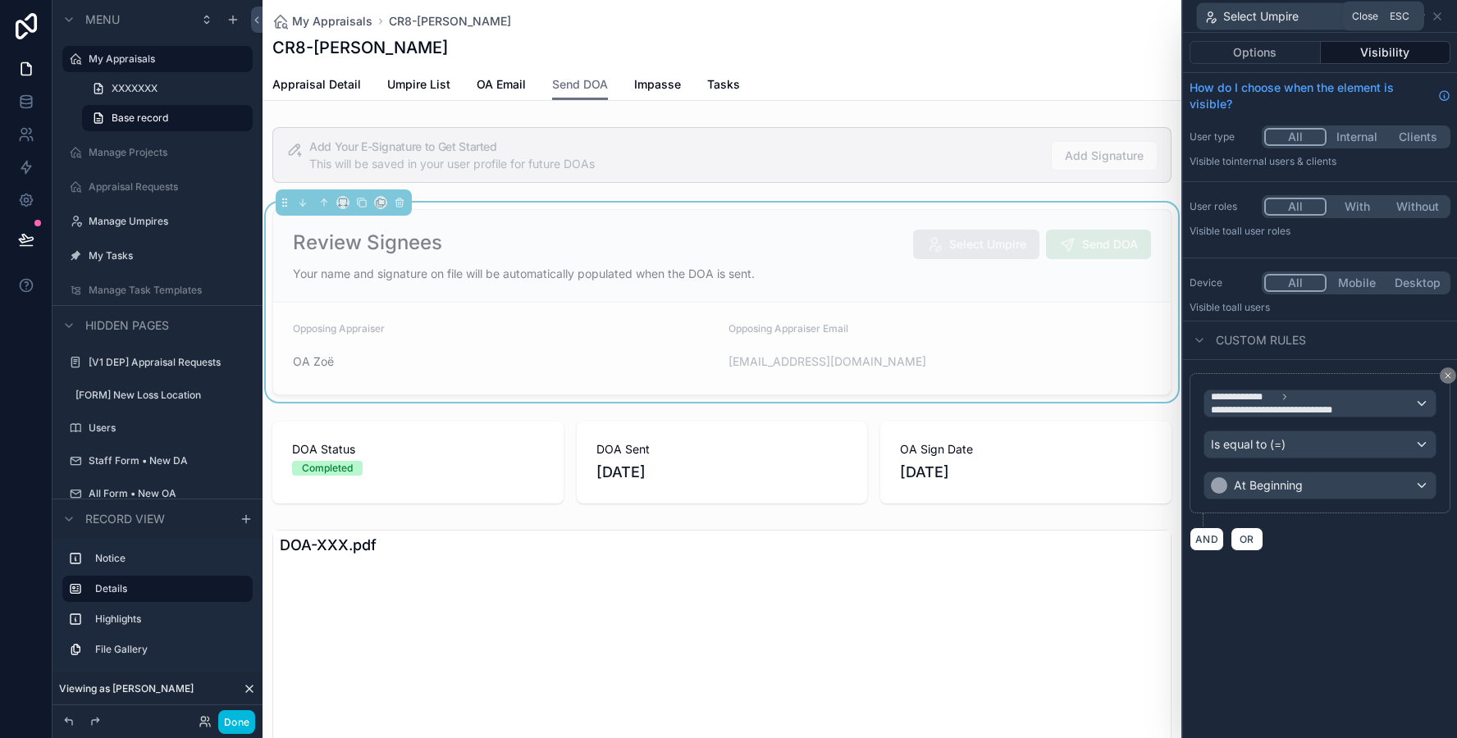
click at [1440, 10] on icon at bounding box center [1437, 16] width 13 height 13
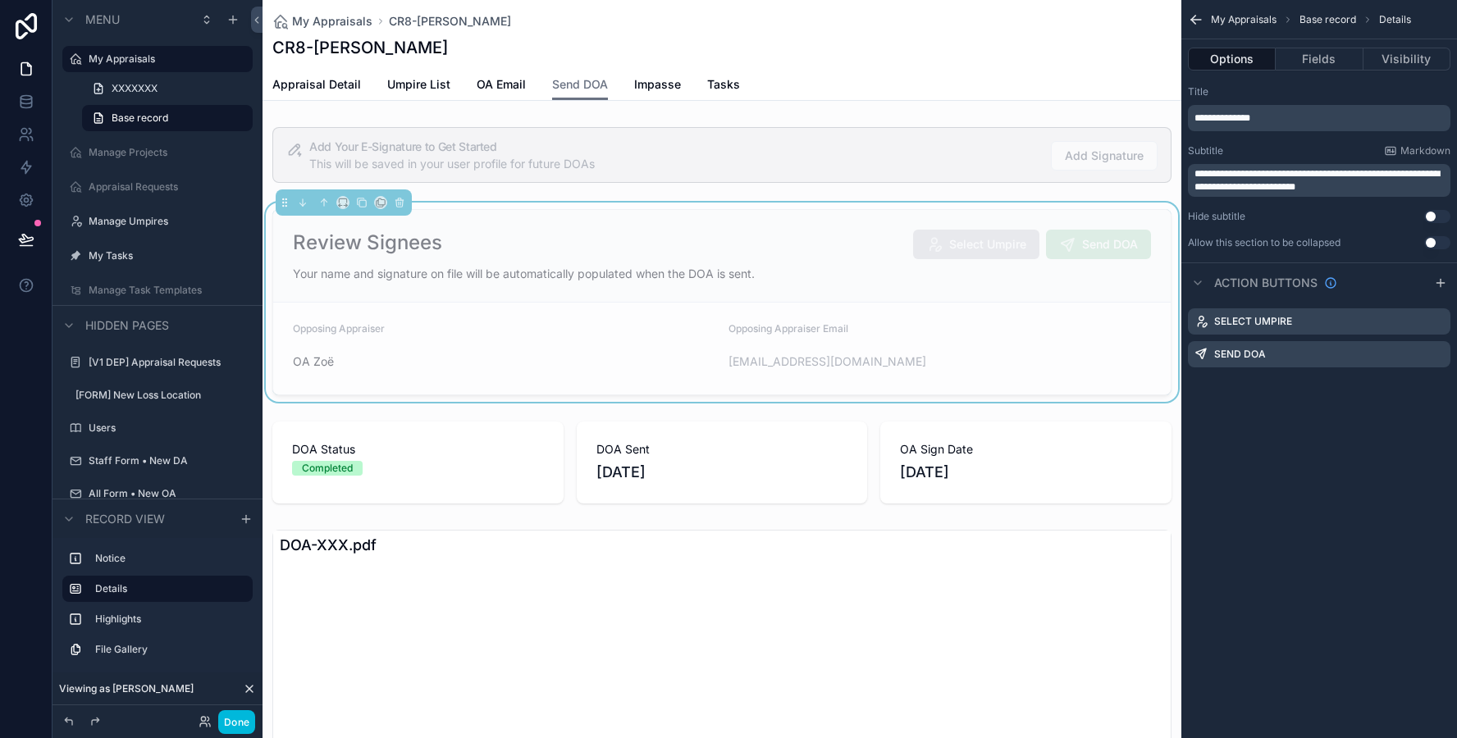
click at [1437, 363] on div "Send DOA" at bounding box center [1319, 354] width 263 height 26
click at [0, 0] on icon "scrollable content" at bounding box center [0, 0] width 0 height 0
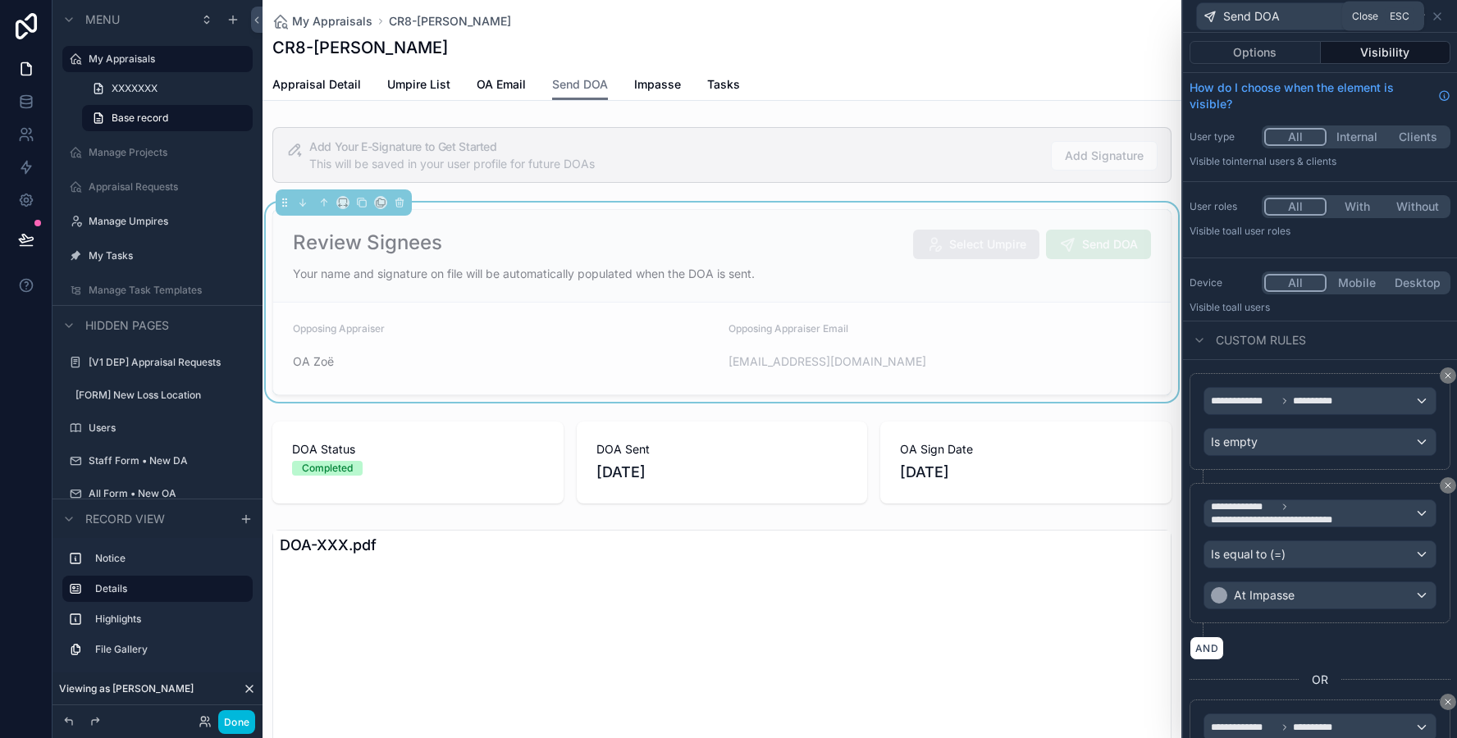
click at [1431, 17] on icon at bounding box center [1437, 16] width 13 height 13
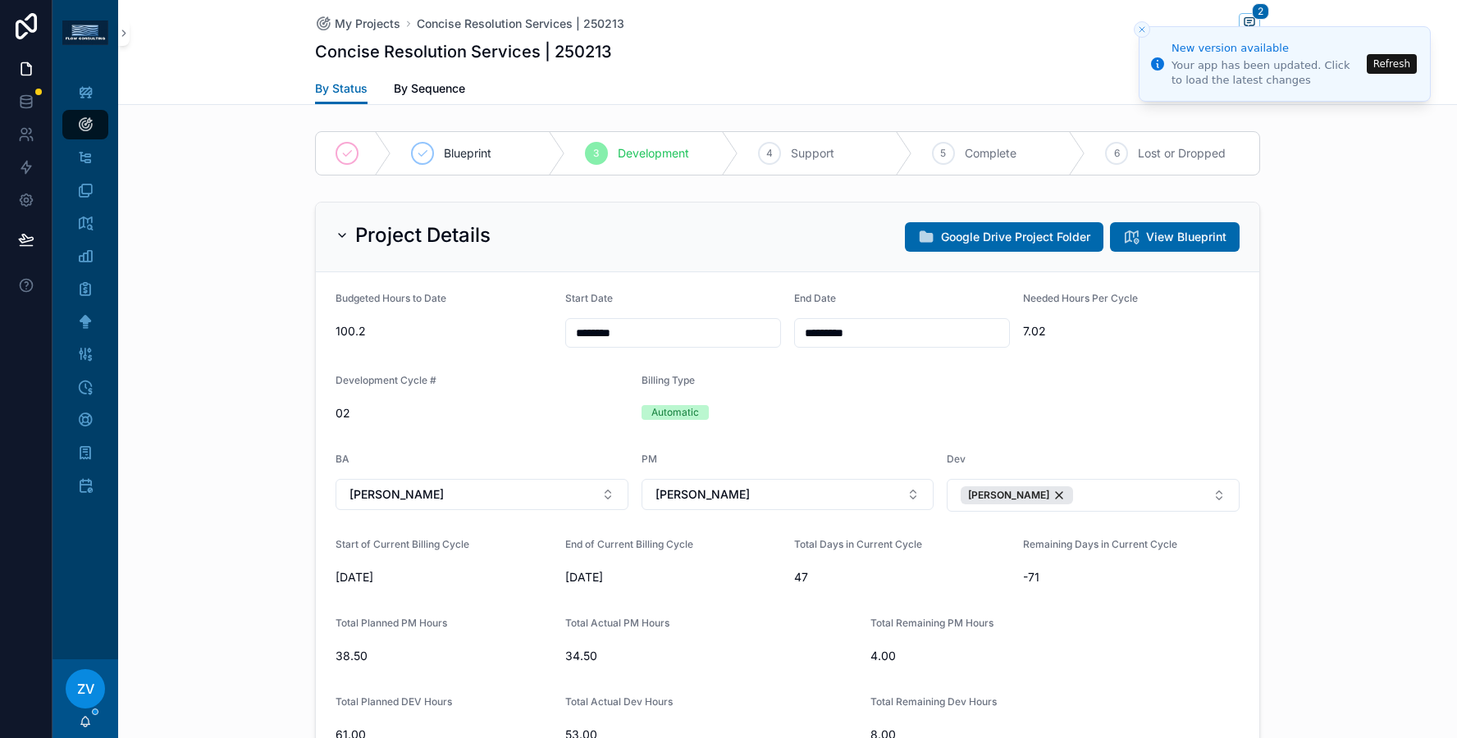
scroll to position [1523, 0]
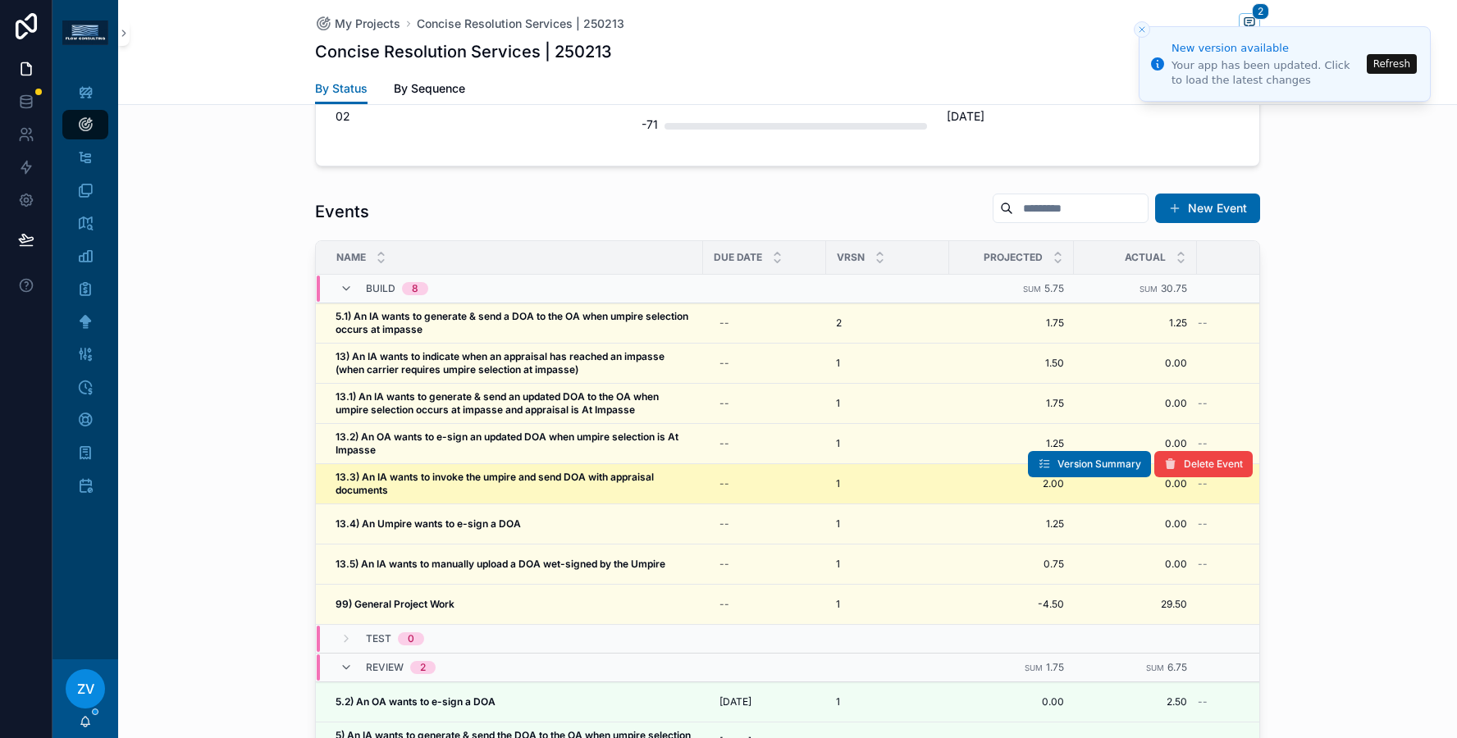
click at [534, 472] on span "13.3) An IA wants to invoke the umpire and send DOA with appraisal documents" at bounding box center [515, 484] width 358 height 26
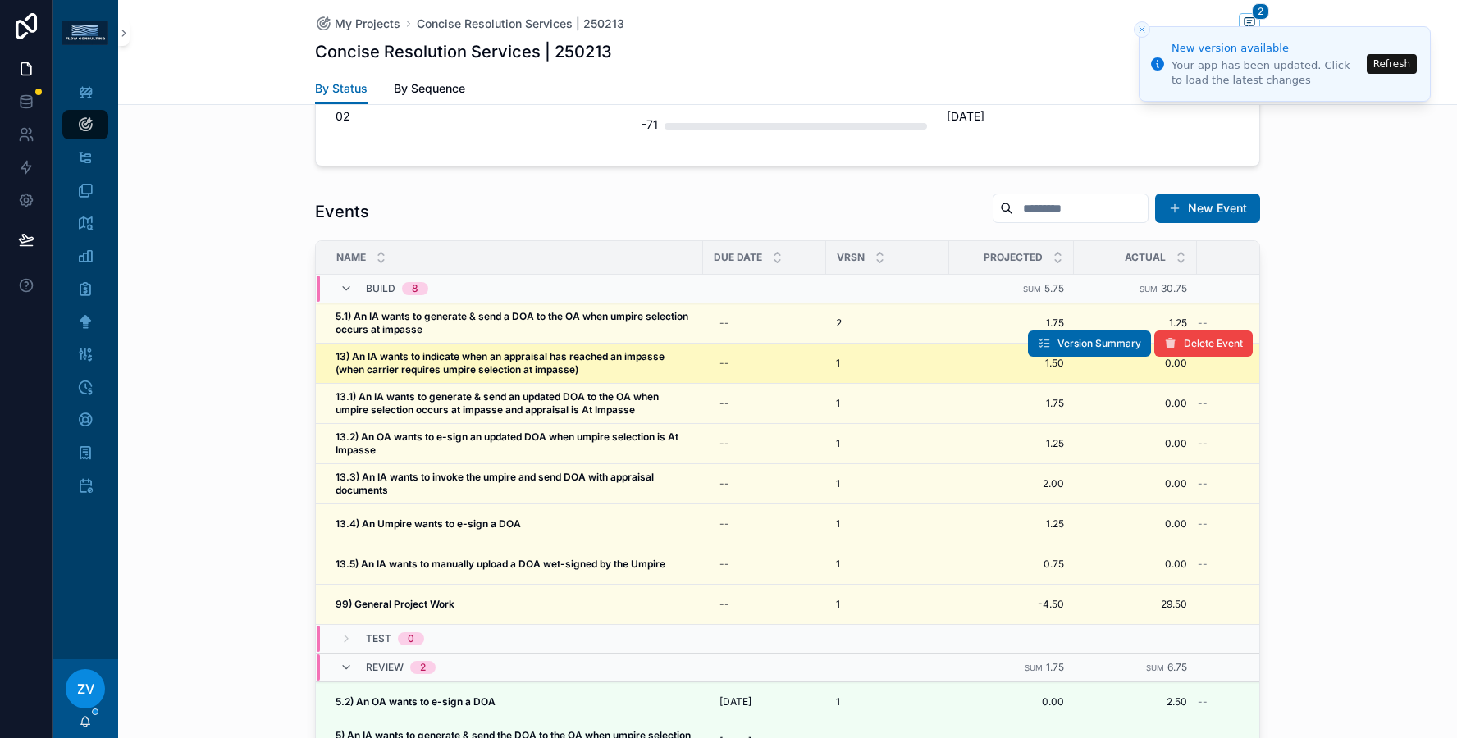
click at [559, 350] on strong "13) An IA wants to indicate when an appraisal has reached an impasse (when carr…" at bounding box center [501, 362] width 331 height 25
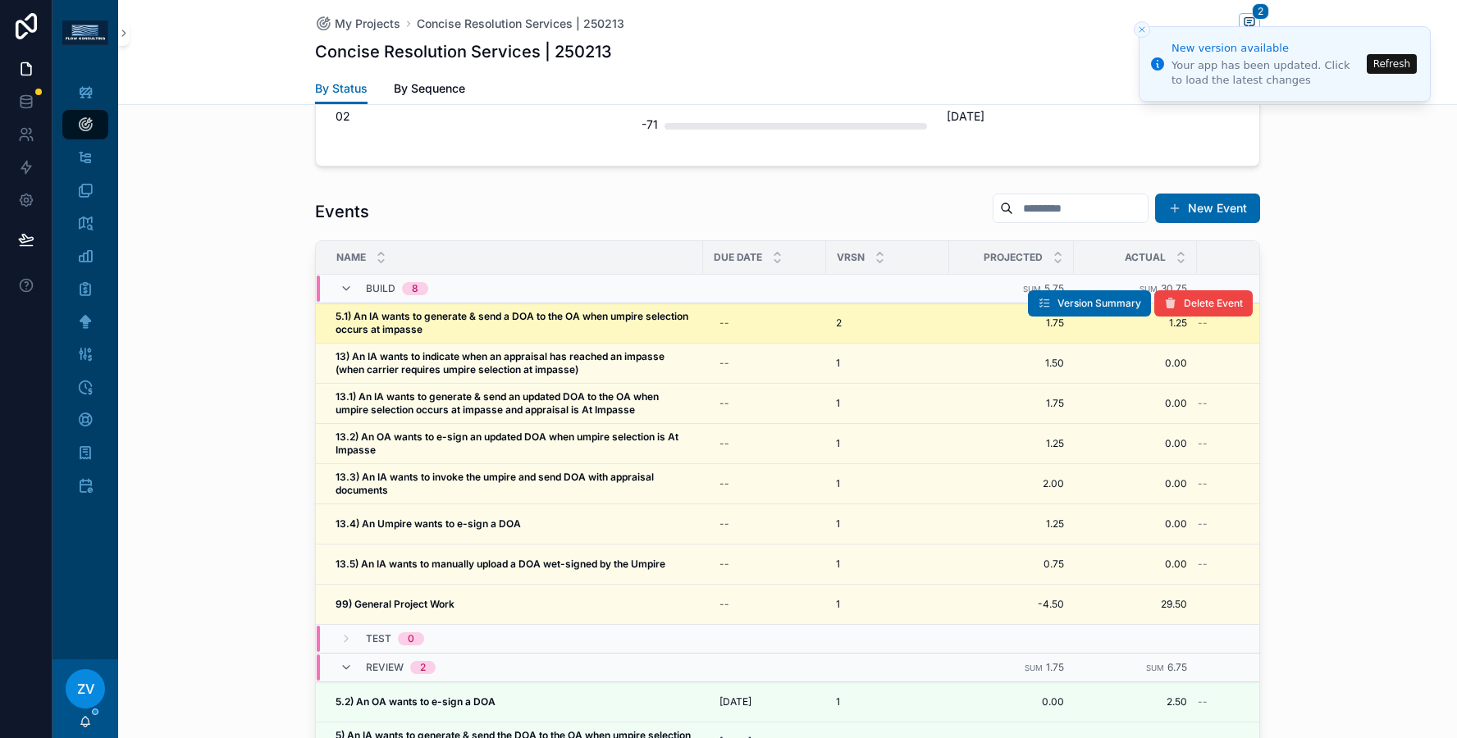
click at [498, 310] on strong "5.1) An IA wants to generate & send a DOA to the OA when umpire selection occur…" at bounding box center [513, 322] width 355 height 25
